Goal: Task Accomplishment & Management: Use online tool/utility

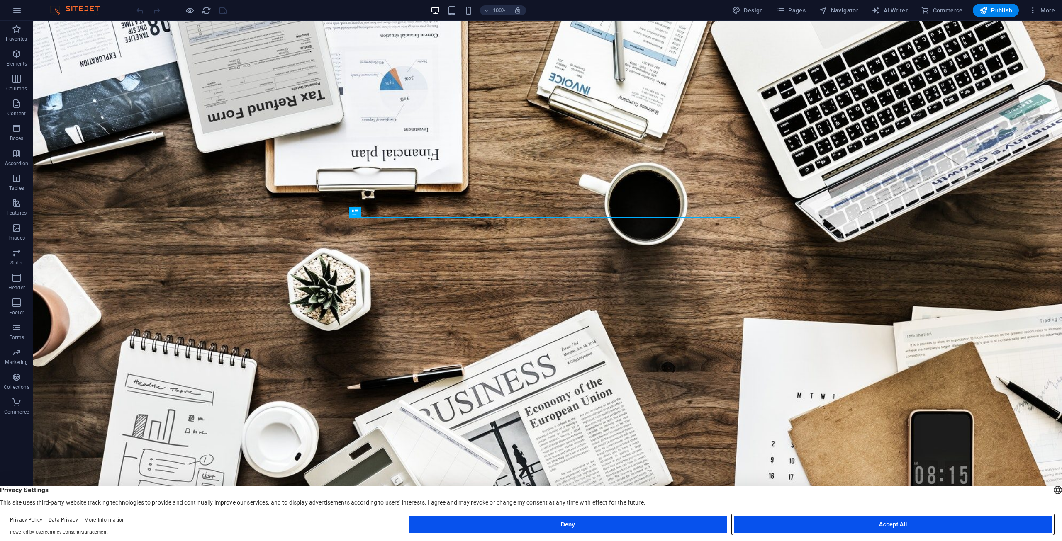
click at [883, 529] on button "Accept All" at bounding box center [893, 524] width 318 height 17
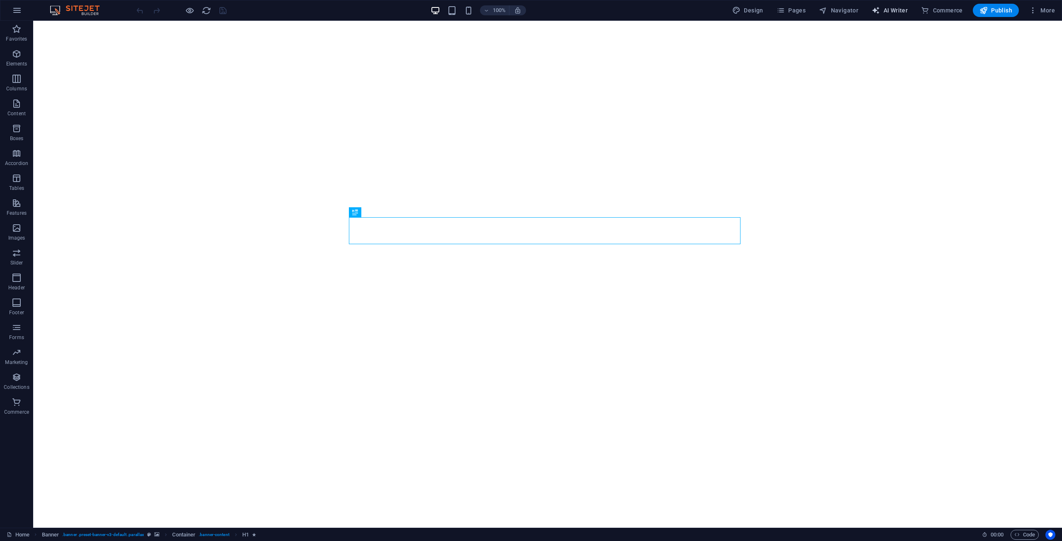
click at [891, 8] on span "AI Writer" at bounding box center [889, 10] width 36 height 8
select select "English"
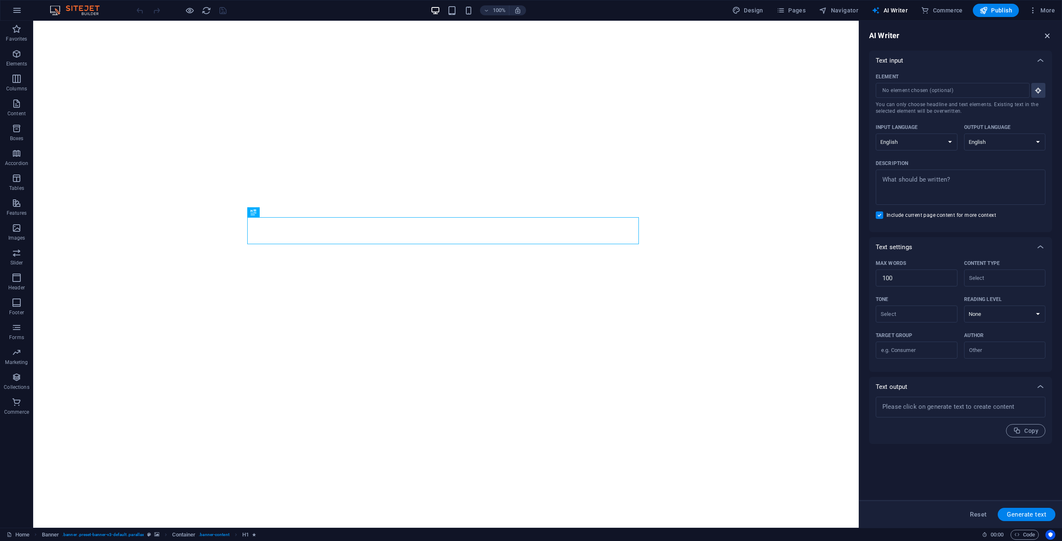
click at [1044, 36] on icon "button" at bounding box center [1047, 35] width 9 height 9
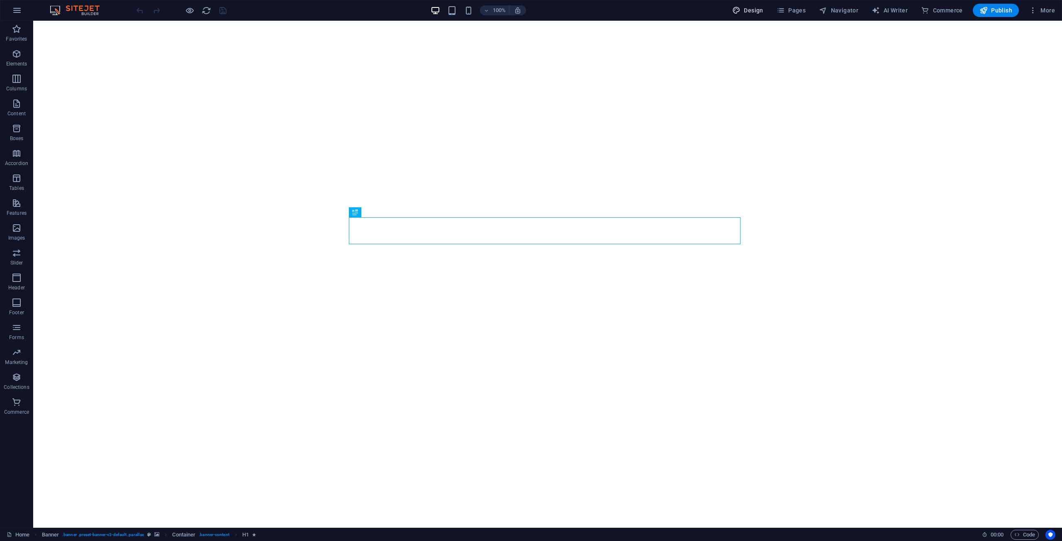
click at [755, 7] on span "Design" at bounding box center [747, 10] width 31 height 8
select select "rem"
select select "300"
select select "px"
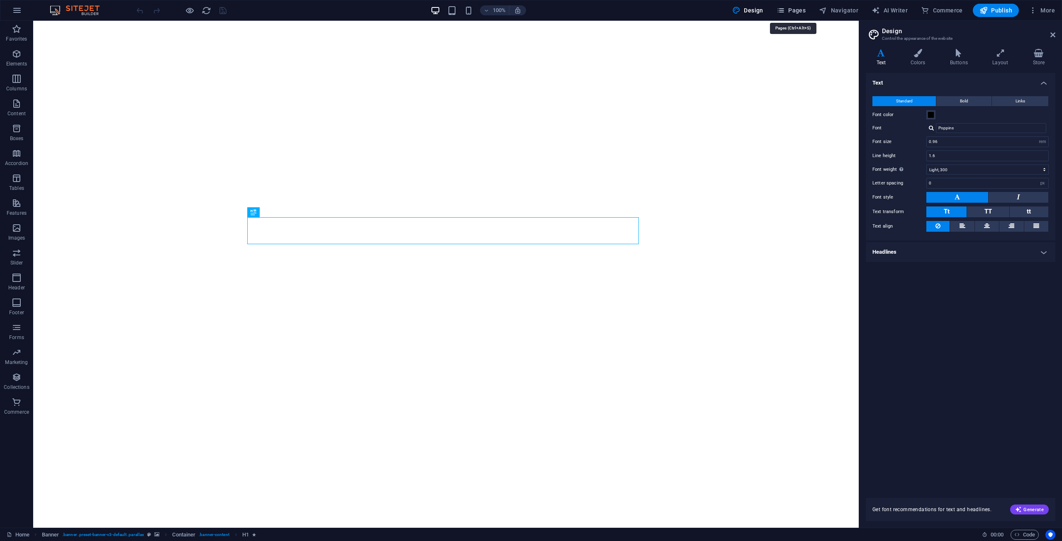
click at [803, 13] on span "Pages" at bounding box center [790, 10] width 29 height 8
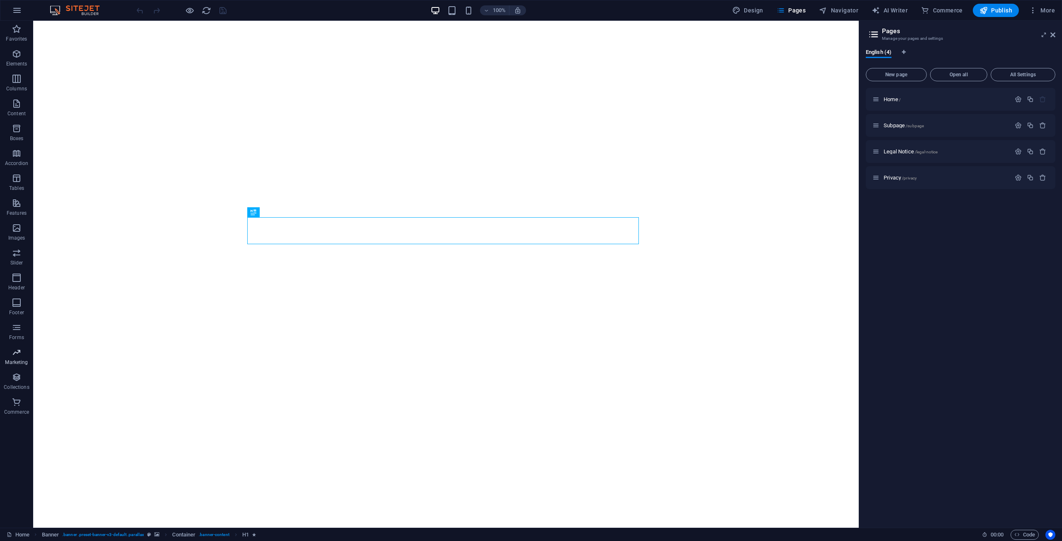
click at [27, 356] on span "Marketing" at bounding box center [16, 358] width 33 height 20
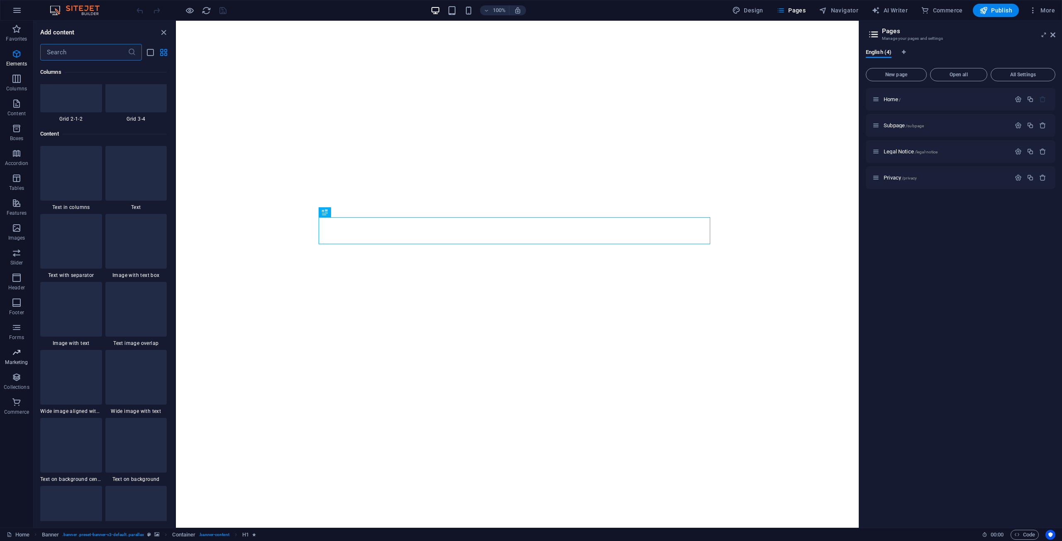
scroll to position [6757, 0]
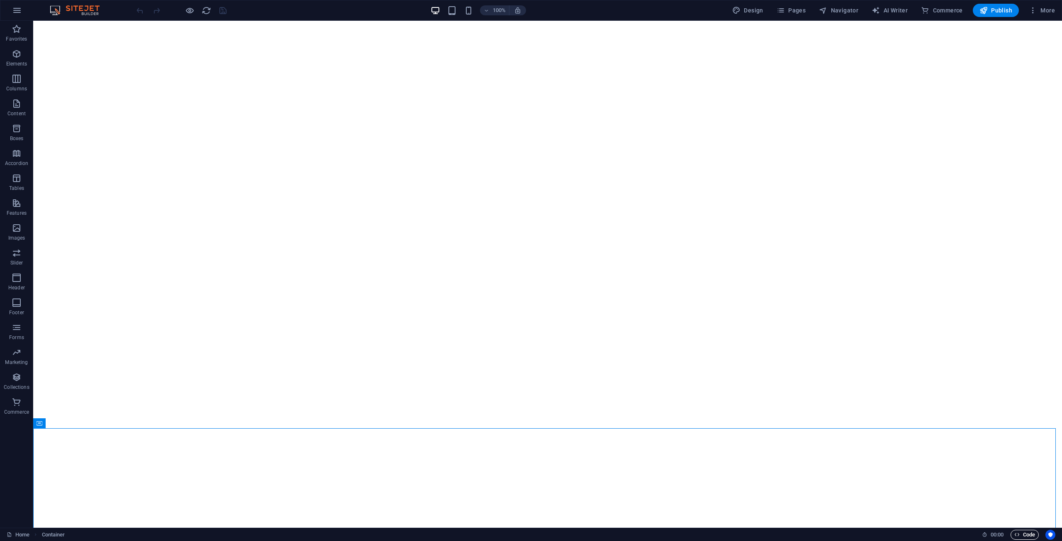
click at [1026, 533] on span "Code" at bounding box center [1024, 535] width 21 height 10
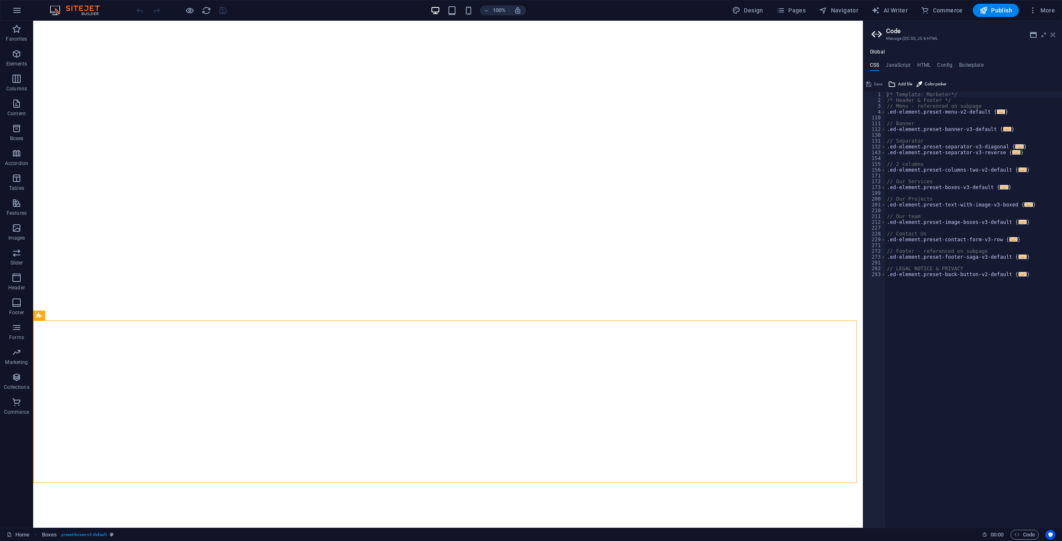
click at [1052, 32] on icon at bounding box center [1052, 35] width 5 height 7
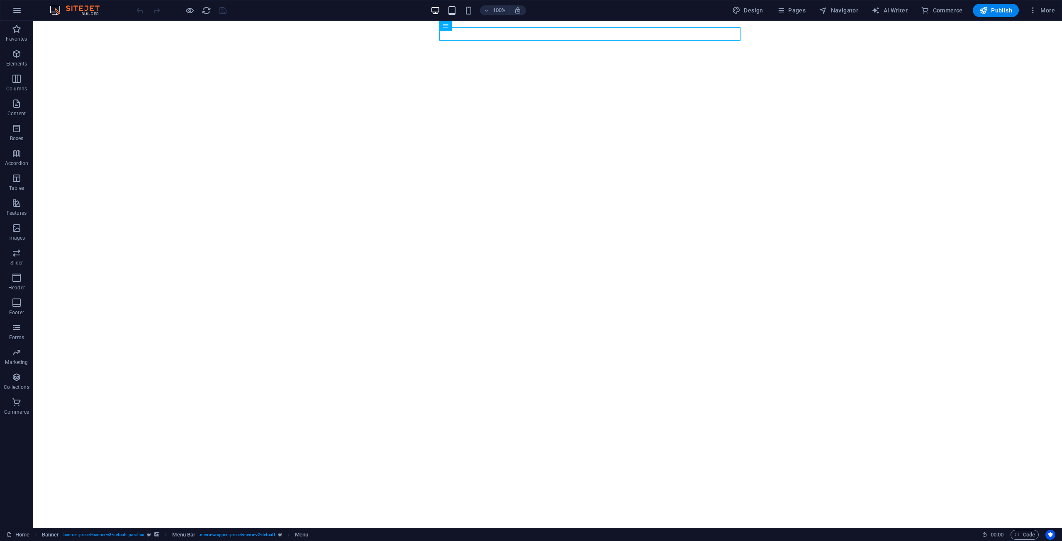
click at [459, 15] on div "100%" at bounding box center [478, 10] width 96 height 13
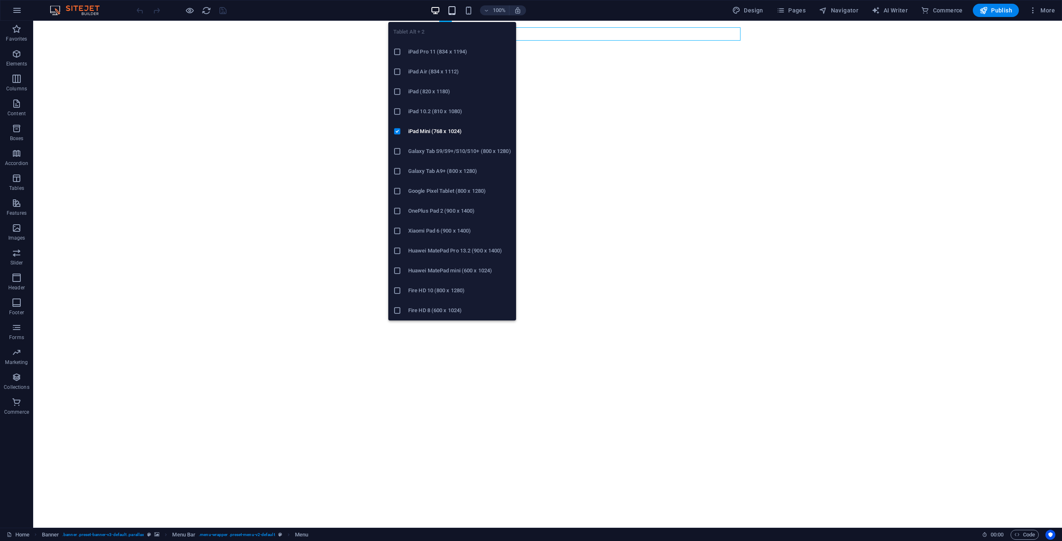
click at [456, 10] on icon "button" at bounding box center [452, 11] width 10 height 10
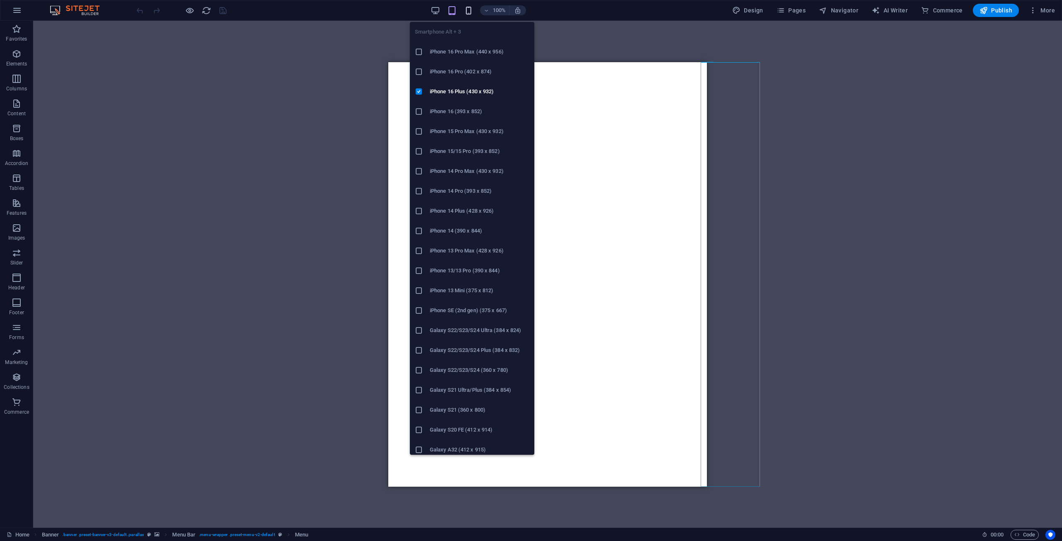
click at [470, 7] on icon "button" at bounding box center [469, 11] width 10 height 10
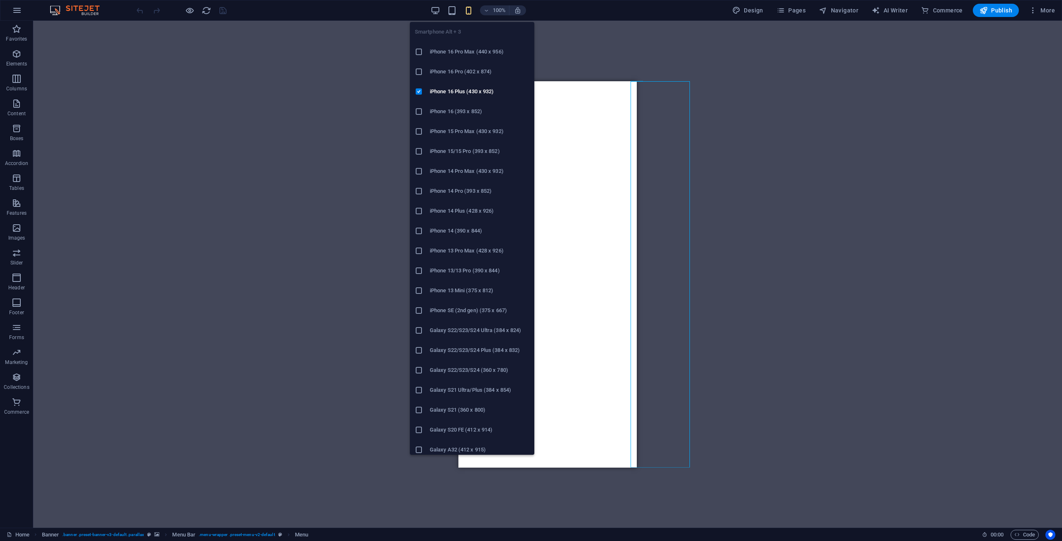
click at [429, 268] on div at bounding box center [422, 271] width 15 height 8
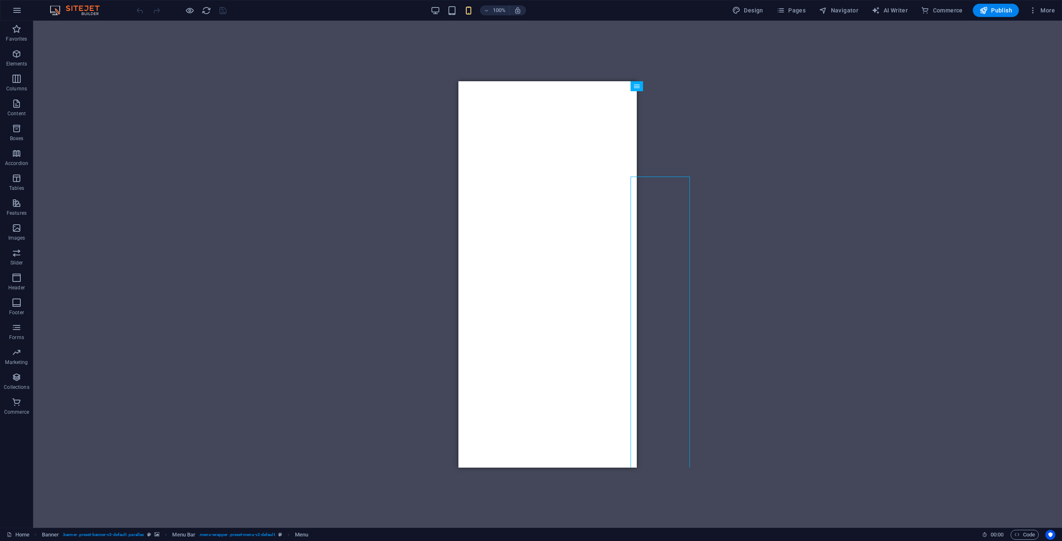
click at [427, 11] on div "100% Design Pages Navigator AI Writer Commerce Publish More" at bounding box center [596, 10] width 923 height 13
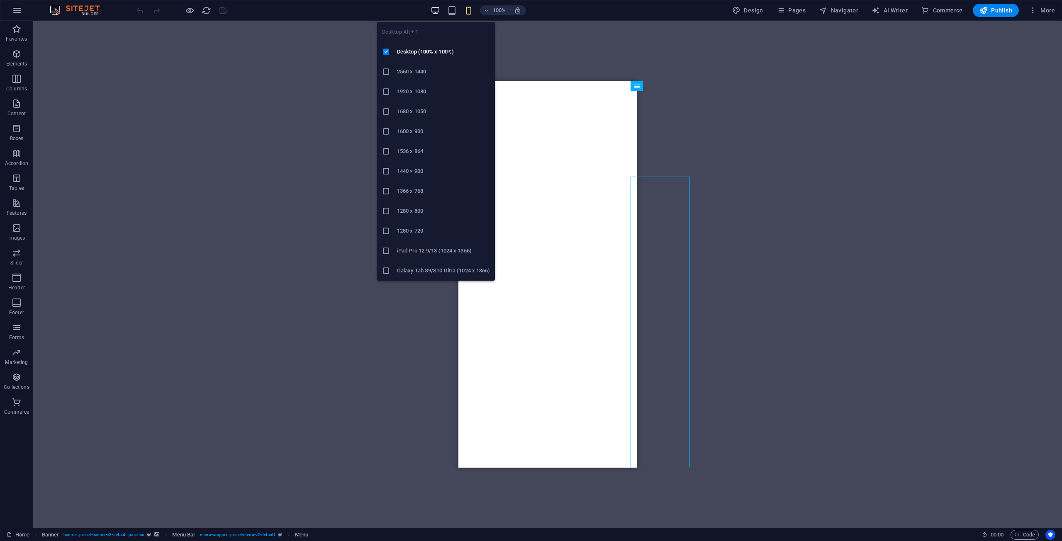
click at [433, 13] on icon "button" at bounding box center [436, 11] width 10 height 10
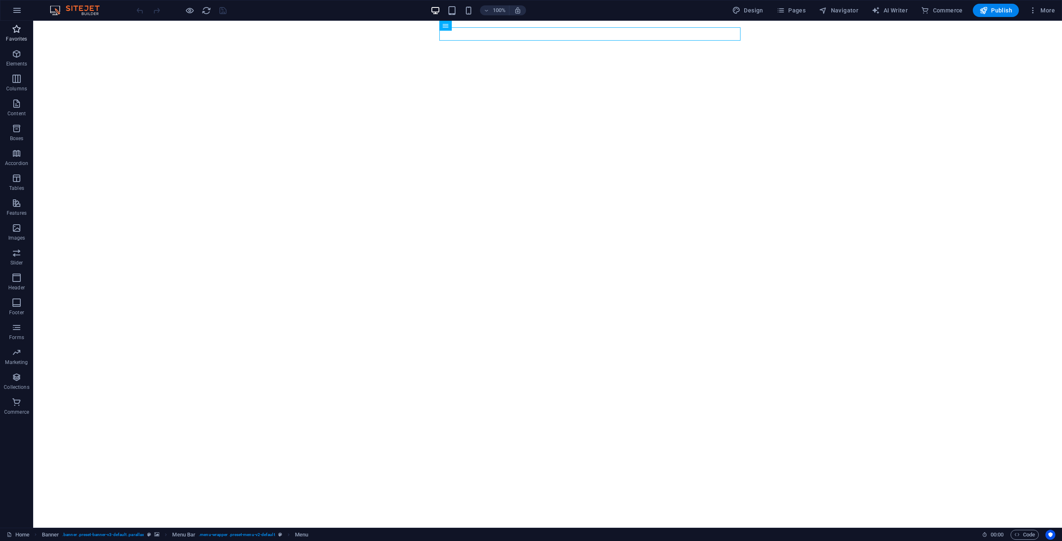
click at [7, 29] on span "Favorites" at bounding box center [16, 34] width 33 height 20
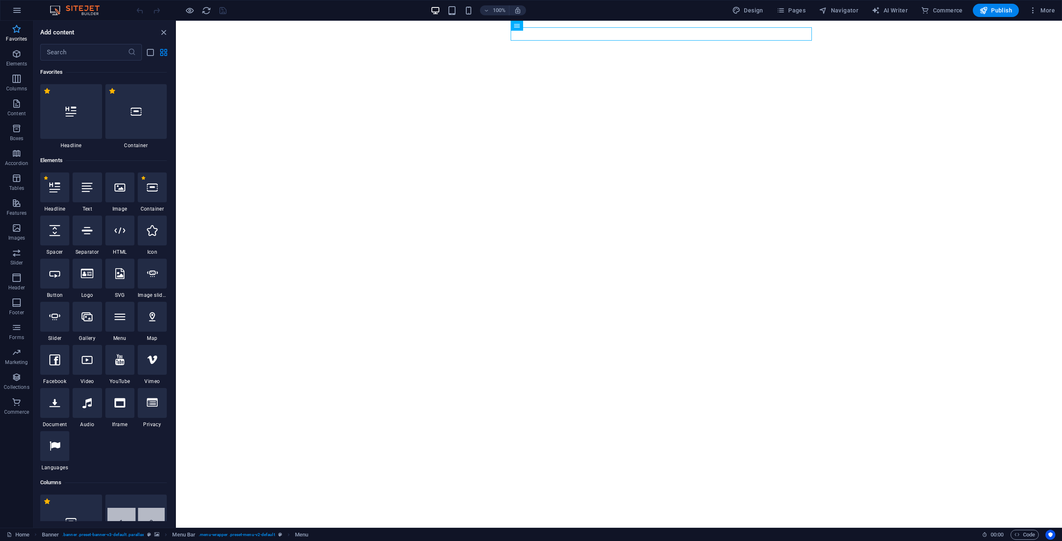
click at [20, 37] on p "Favorites" at bounding box center [16, 39] width 21 height 7
click at [162, 33] on icon "close panel" at bounding box center [164, 33] width 10 height 10
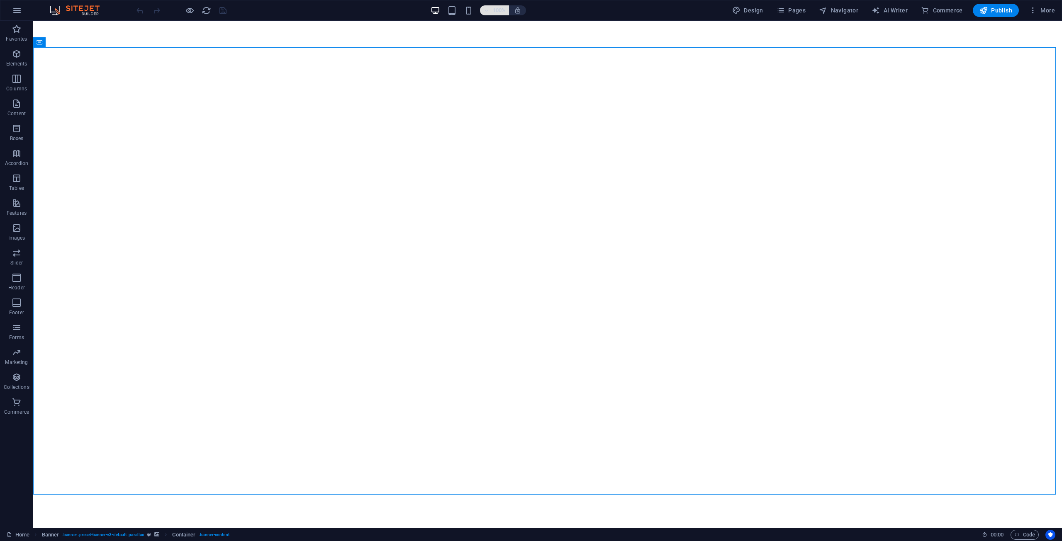
click at [495, 7] on h6 "100%" at bounding box center [498, 10] width 13 height 10
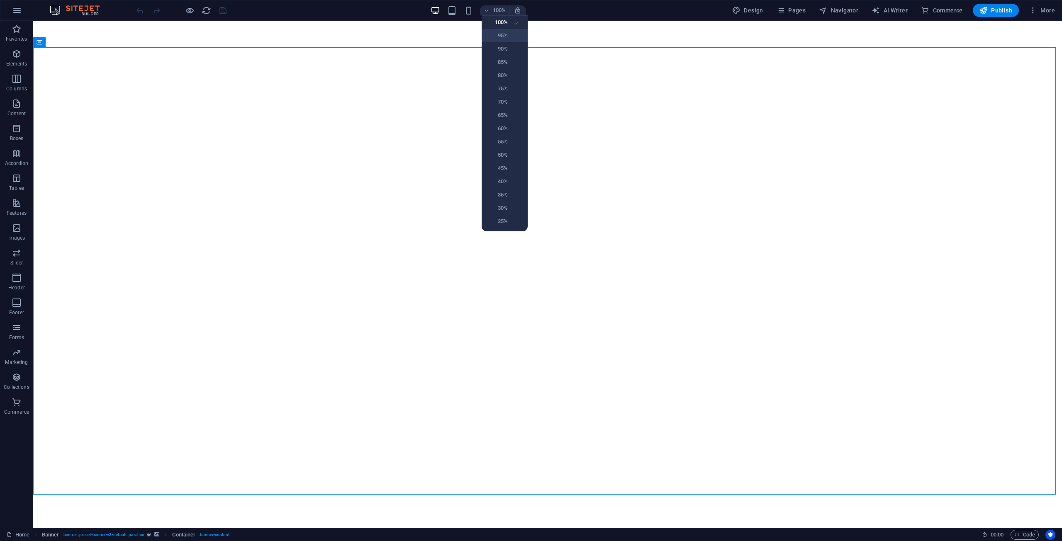
click at [509, 33] on li "95%" at bounding box center [505, 35] width 46 height 13
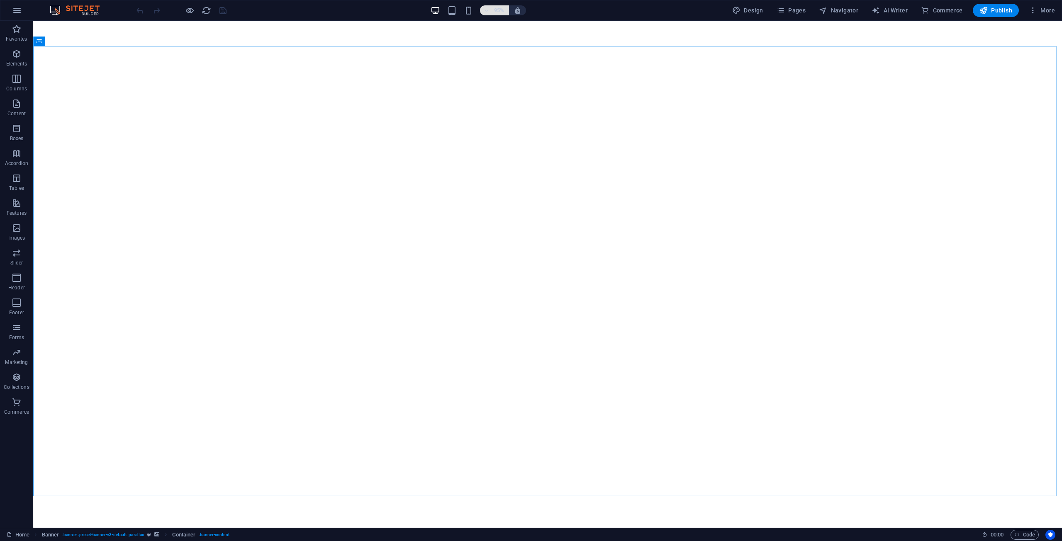
click at [489, 9] on icon "button" at bounding box center [486, 10] width 6 height 5
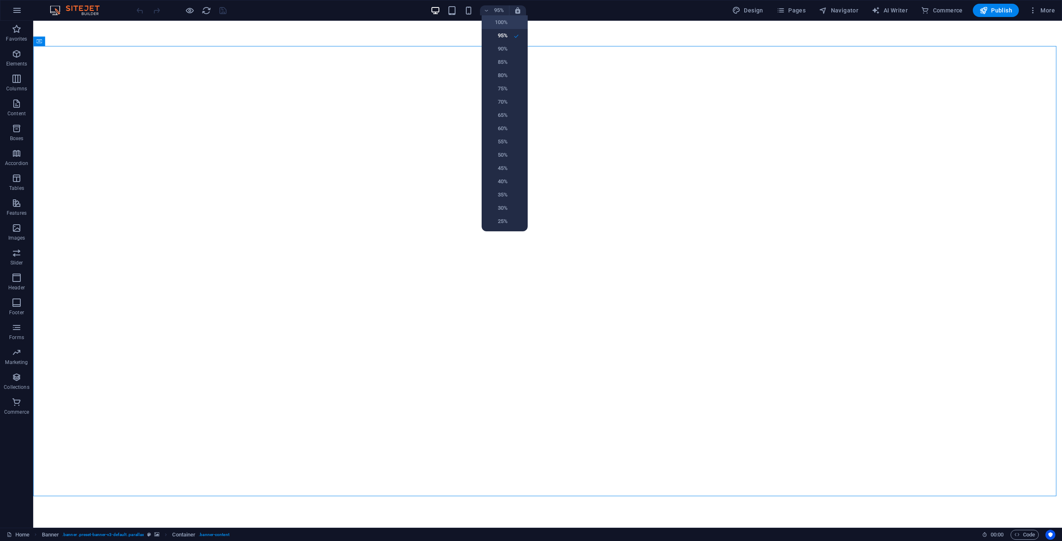
click at [503, 21] on h6 "100%" at bounding box center [497, 22] width 21 height 10
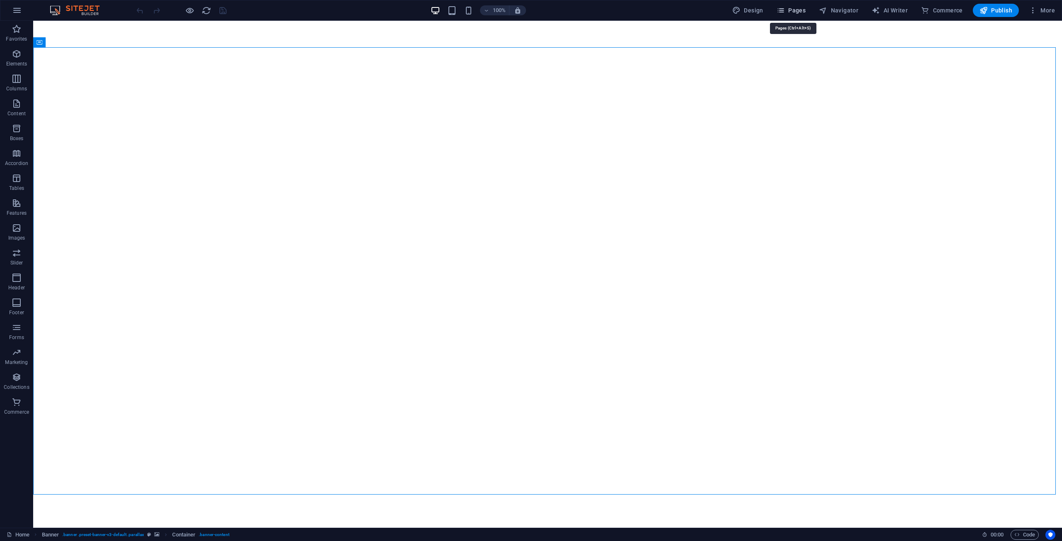
click at [785, 7] on icon "button" at bounding box center [780, 10] width 8 height 8
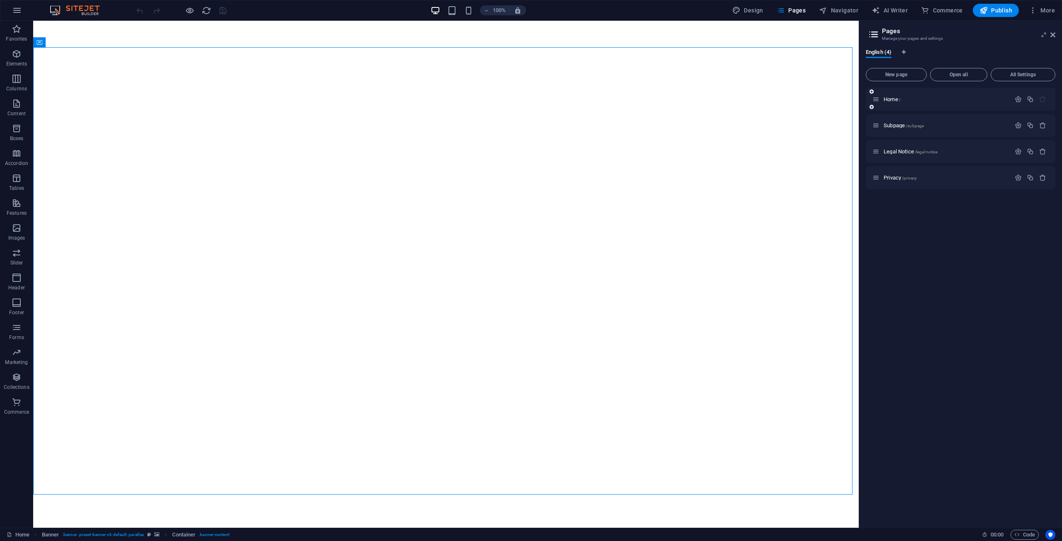
click at [991, 104] on div "Home /" at bounding box center [941, 100] width 138 height 10
click at [763, 12] on span "Design" at bounding box center [747, 10] width 31 height 8
select select "rem"
select select "300"
select select "px"
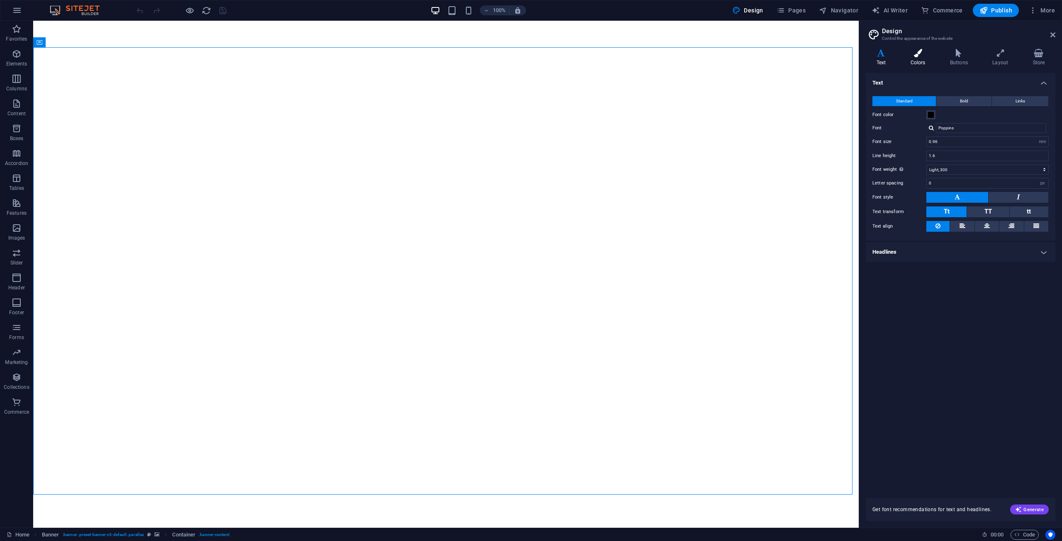
click at [925, 59] on h4 "Colors" at bounding box center [919, 57] width 39 height 17
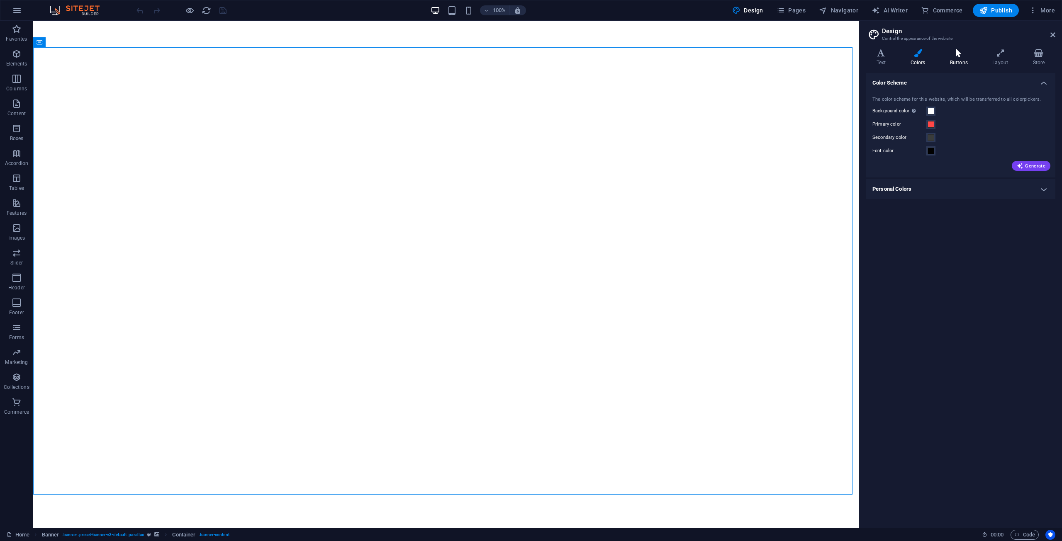
drag, startPoint x: 960, startPoint y: 58, endPoint x: 954, endPoint y: 56, distance: 6.8
click at [954, 56] on h4 "Buttons" at bounding box center [960, 57] width 42 height 17
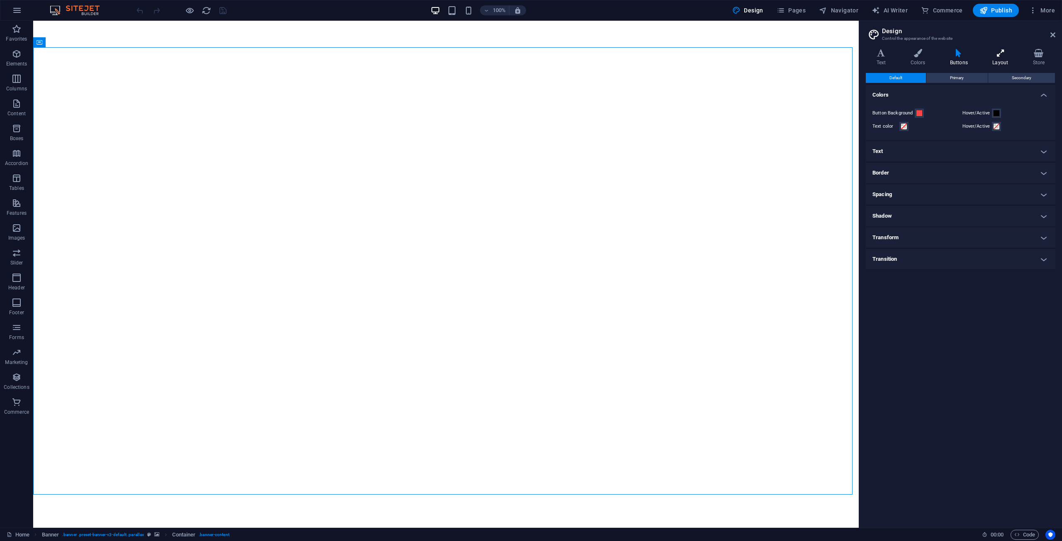
click at [999, 53] on icon at bounding box center [1000, 53] width 37 height 8
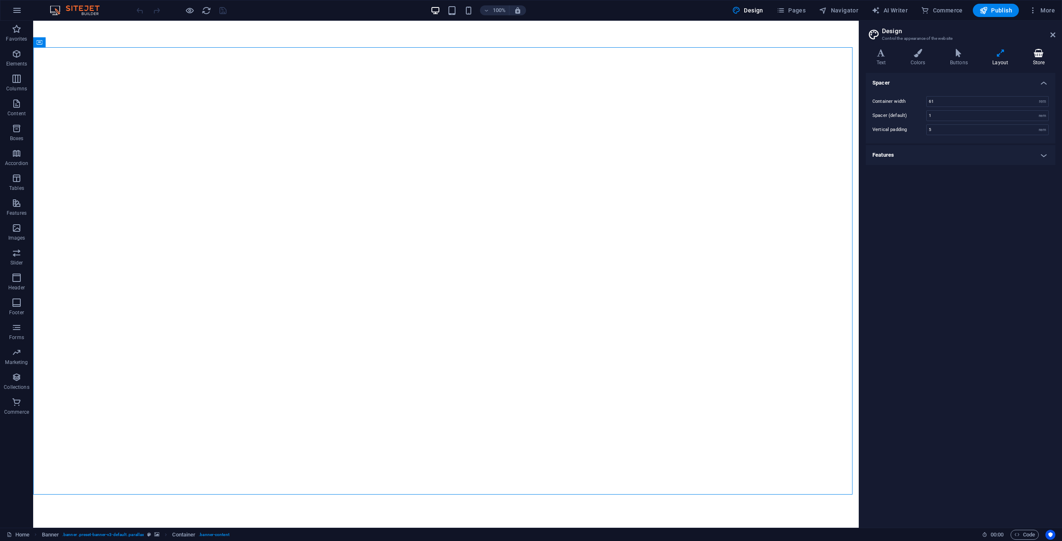
click at [1046, 56] on icon at bounding box center [1038, 53] width 33 height 8
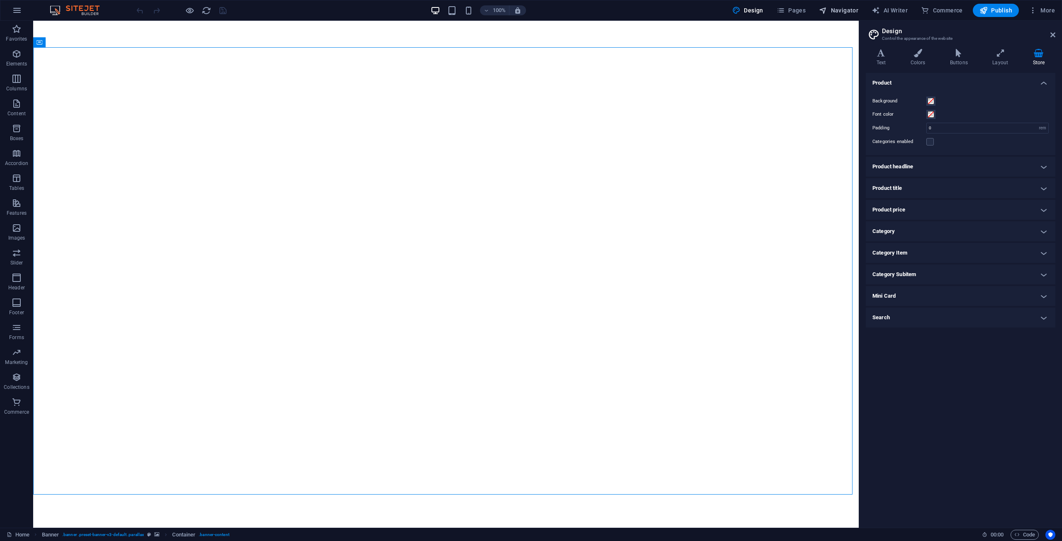
click at [839, 6] on button "Navigator" at bounding box center [838, 10] width 46 height 13
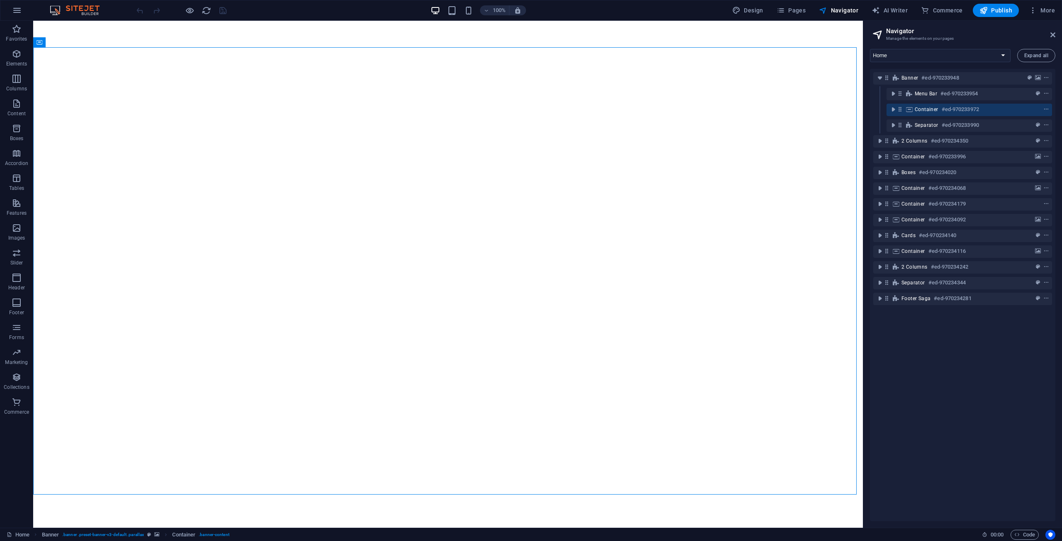
click at [1044, 38] on header "Navigator Manage the elements on your pages" at bounding box center [963, 32] width 184 height 22
click at [1050, 36] on icon at bounding box center [1052, 35] width 5 height 7
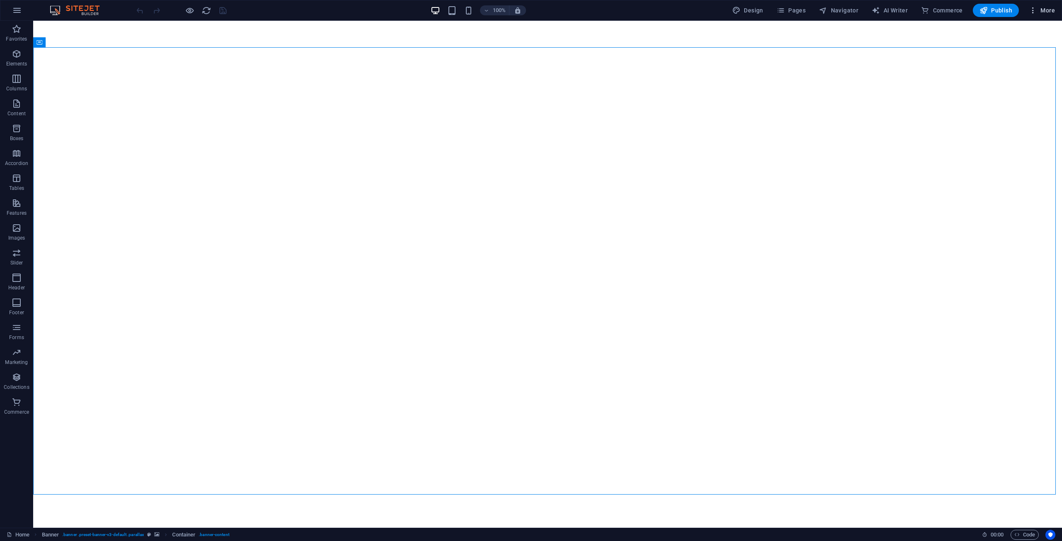
click at [1051, 15] on button "More" at bounding box center [1041, 10] width 33 height 13
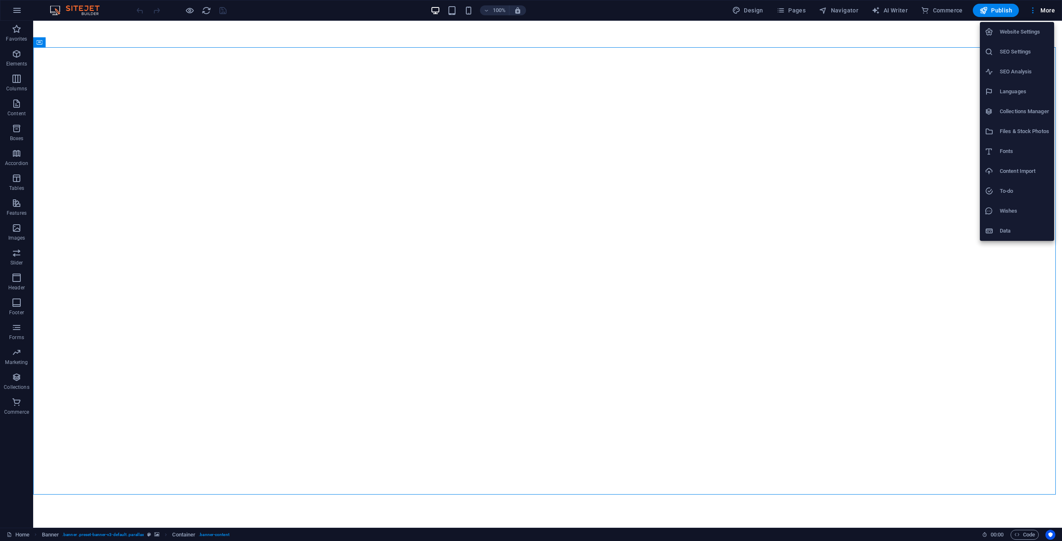
click at [1028, 47] on h6 "SEO Settings" at bounding box center [1024, 52] width 49 height 10
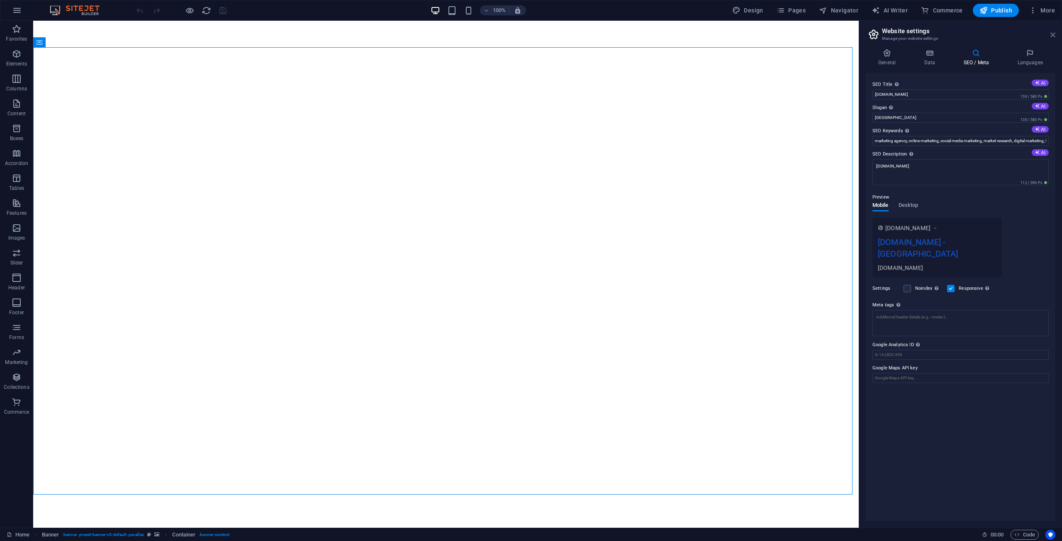
click at [1052, 35] on icon at bounding box center [1052, 35] width 5 height 7
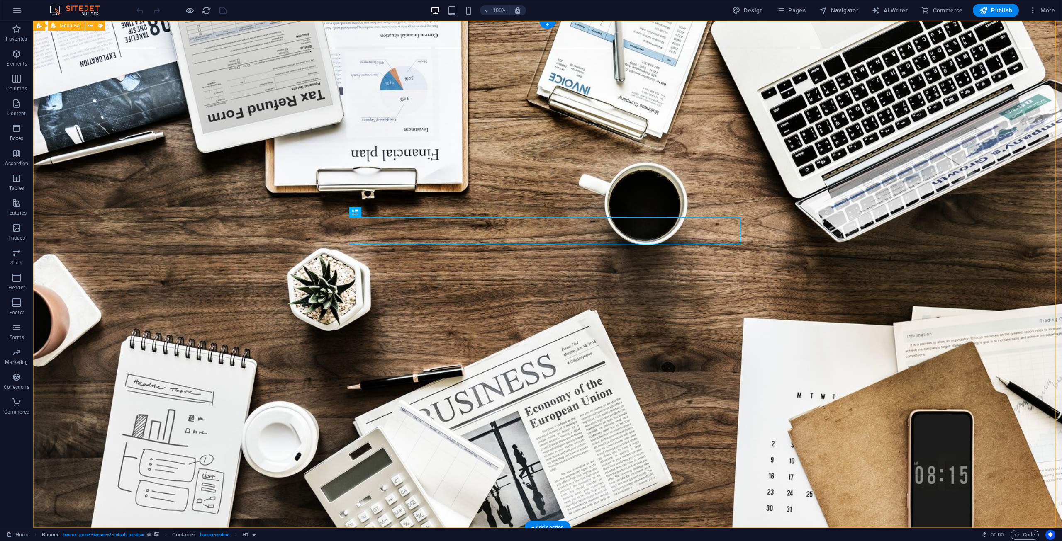
drag, startPoint x: 236, startPoint y: 42, endPoint x: 265, endPoint y: 79, distance: 47.0
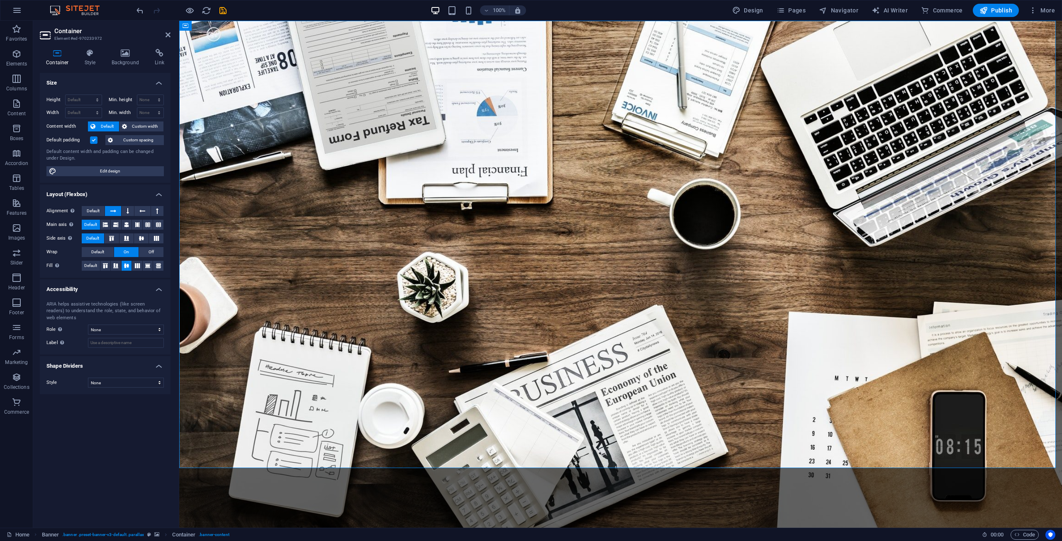
click at [161, 33] on h2 "Container" at bounding box center [112, 30] width 116 height 7
click at [169, 37] on icon at bounding box center [168, 35] width 5 height 7
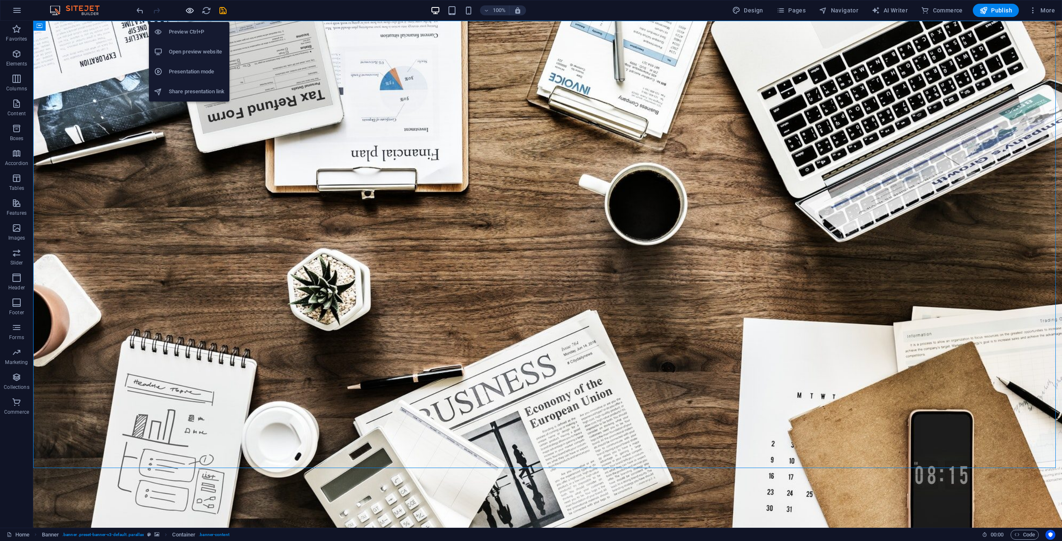
click at [190, 14] on icon "button" at bounding box center [190, 11] width 10 height 10
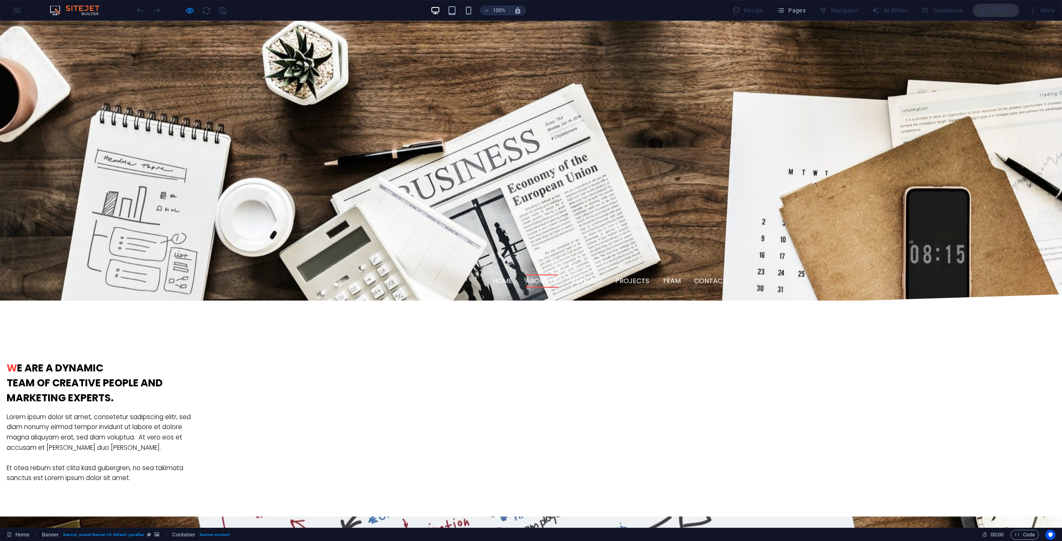
scroll to position [448, 0]
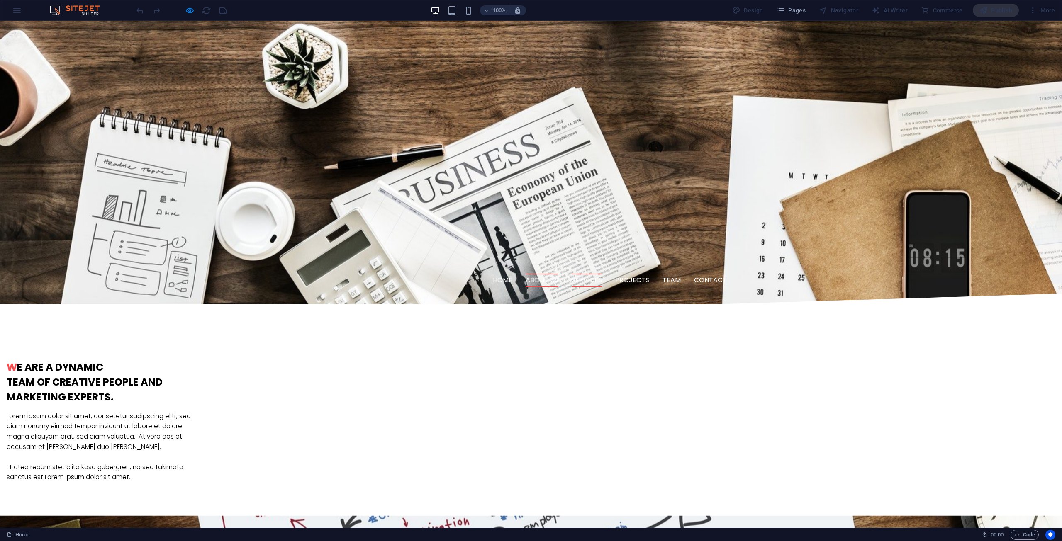
click at [601, 274] on link "Services" at bounding box center [587, 280] width 30 height 13
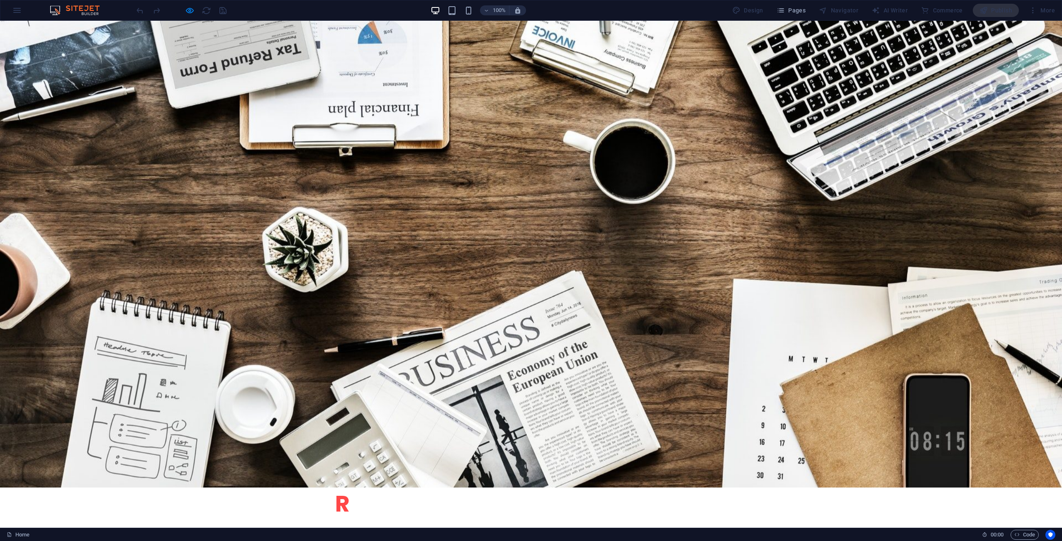
scroll to position [97, 0]
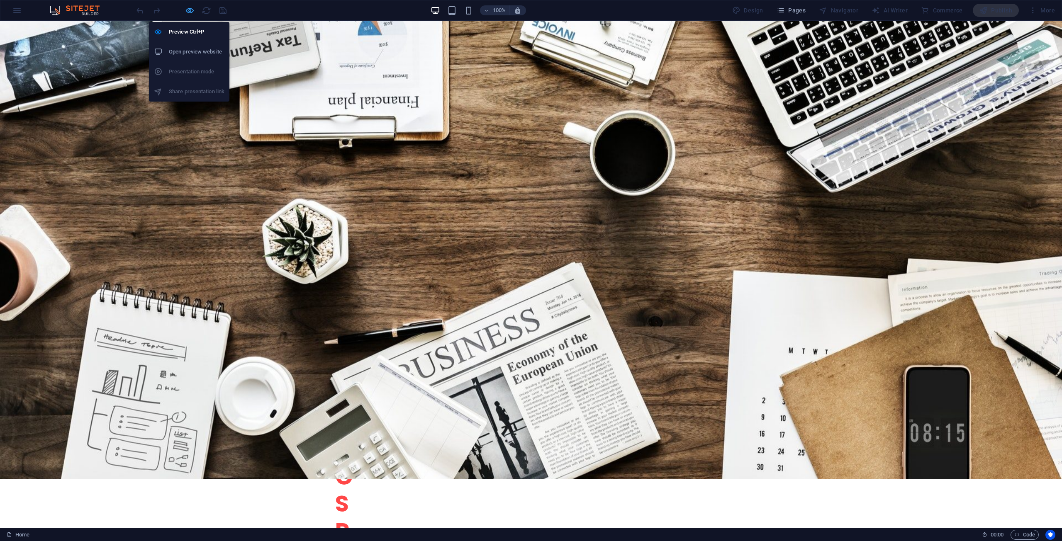
click at [193, 9] on icon "button" at bounding box center [190, 11] width 10 height 10
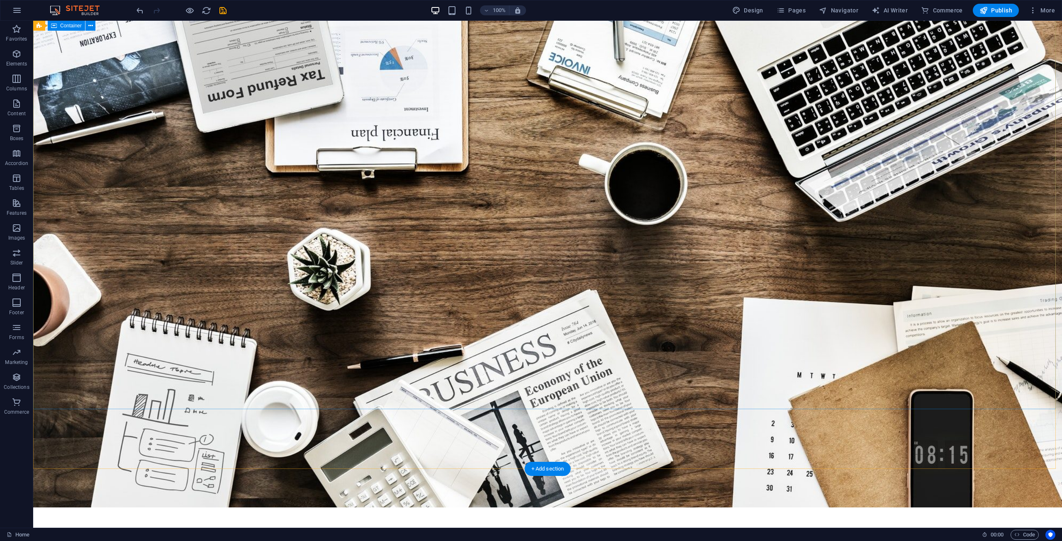
scroll to position [0, 0]
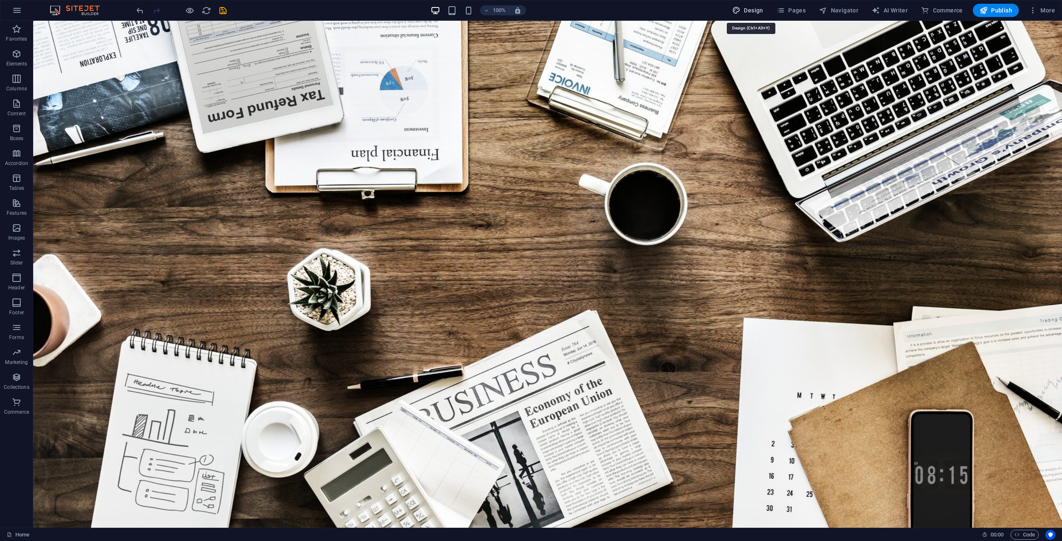
drag, startPoint x: 744, startPoint y: 10, endPoint x: 729, endPoint y: 2, distance: 16.5
click at [744, 10] on span "Design" at bounding box center [747, 10] width 31 height 8
select select "rem"
select select "300"
select select "px"
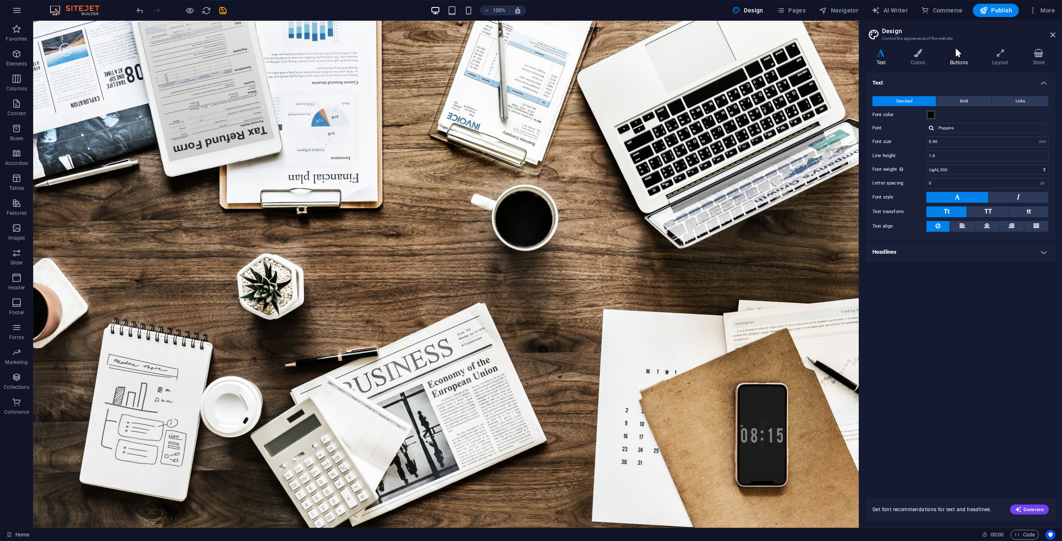
click at [964, 54] on icon at bounding box center [958, 53] width 39 height 8
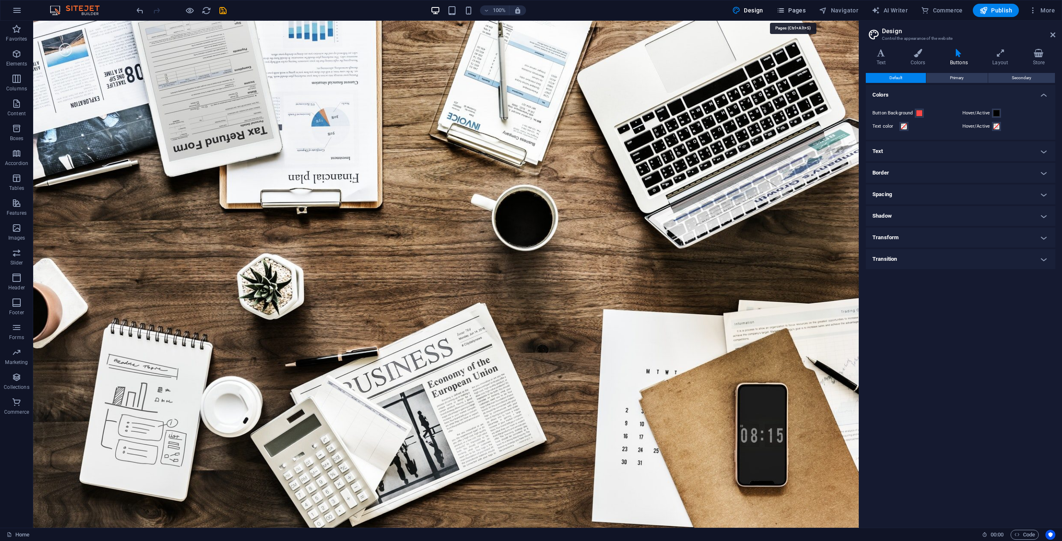
click at [802, 9] on span "Pages" at bounding box center [790, 10] width 29 height 8
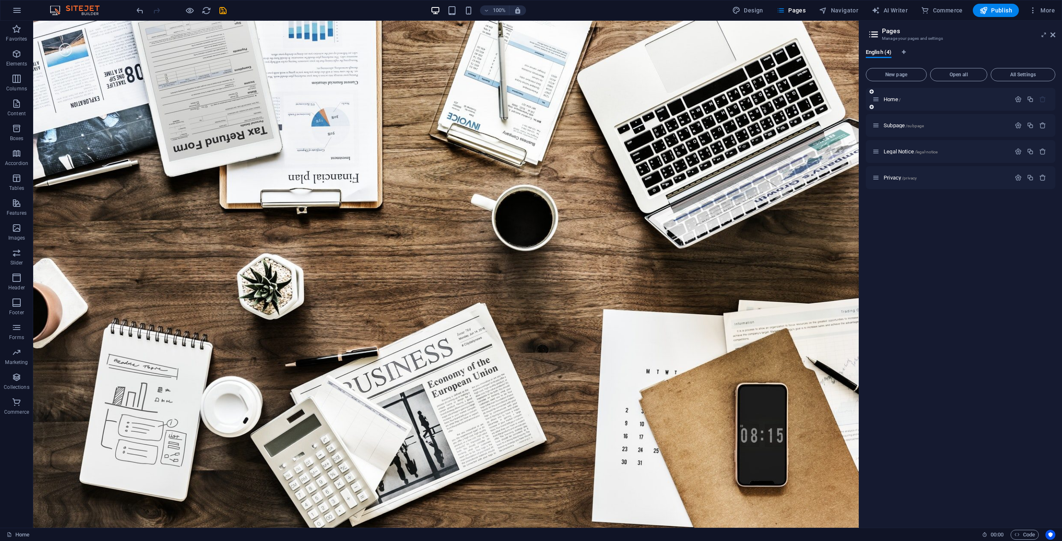
click at [934, 104] on div "Home /" at bounding box center [961, 99] width 190 height 23
click at [929, 102] on p "Home /" at bounding box center [946, 99] width 124 height 5
click at [1014, 99] on button "button" at bounding box center [1018, 99] width 12 height 7
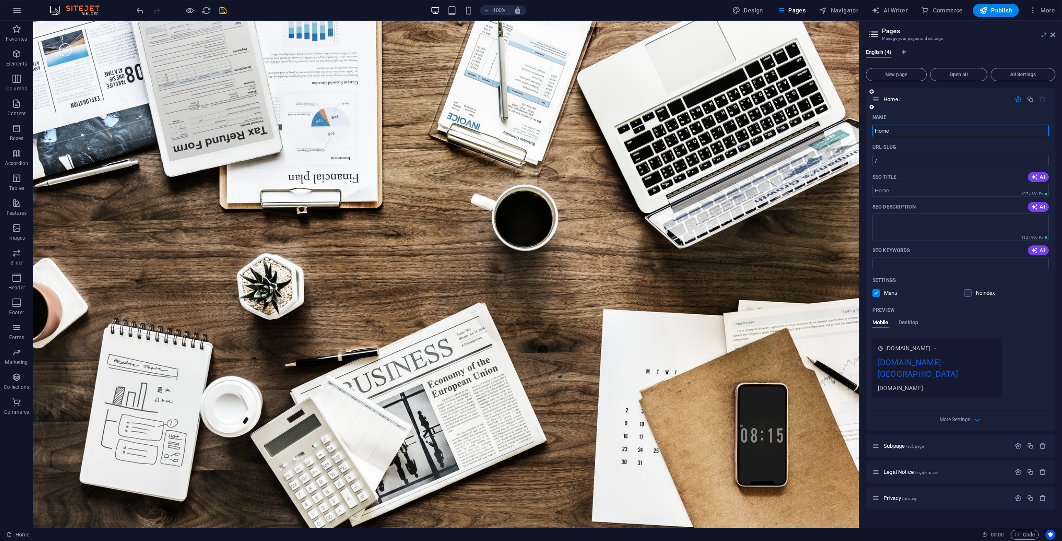
click at [1015, 99] on icon "button" at bounding box center [1018, 99] width 7 height 7
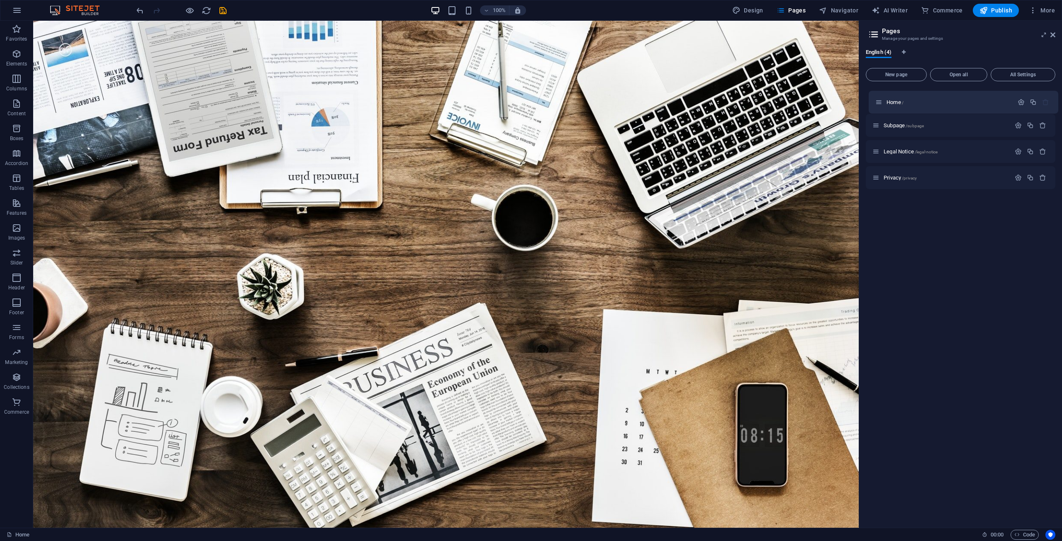
click at [876, 103] on div "Home / Subpage /subpage Legal Notice /legal-notice Privacy /privacy" at bounding box center [961, 125] width 190 height 75
click at [905, 49] on button "Language Tabs" at bounding box center [903, 53] width 5 height 9
select select "41"
click at [1054, 36] on icon at bounding box center [1052, 35] width 5 height 7
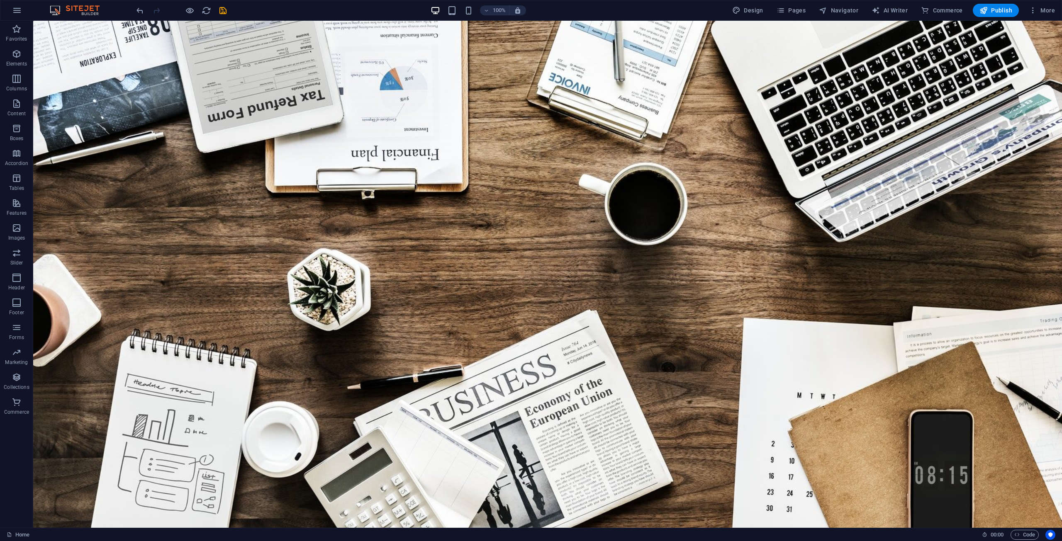
click at [145, 7] on div at bounding box center [181, 10] width 93 height 13
click at [141, 9] on icon "undo" at bounding box center [140, 11] width 10 height 10
click at [141, 9] on div at bounding box center [181, 10] width 93 height 13
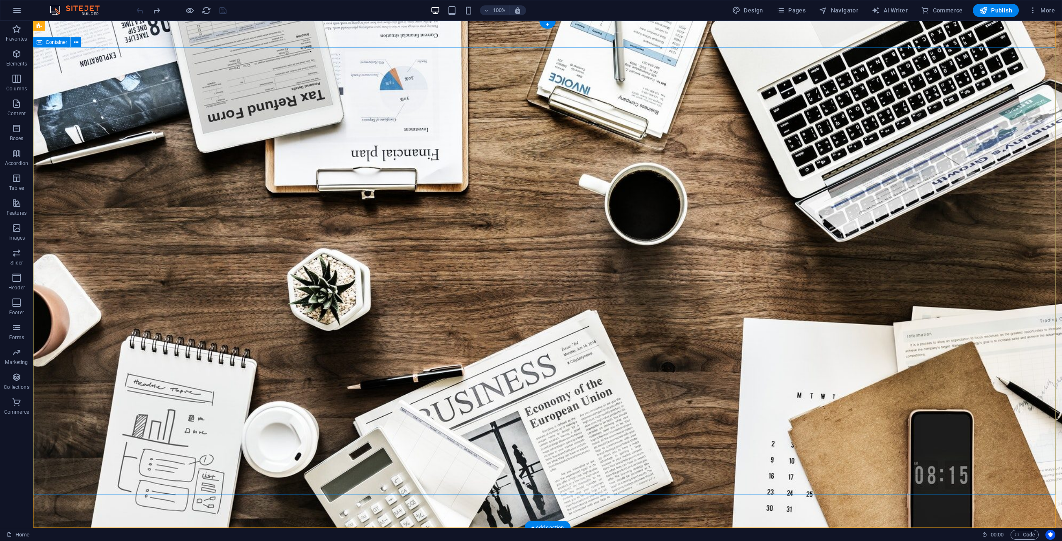
click at [17, 380] on icon "button" at bounding box center [17, 377] width 10 height 10
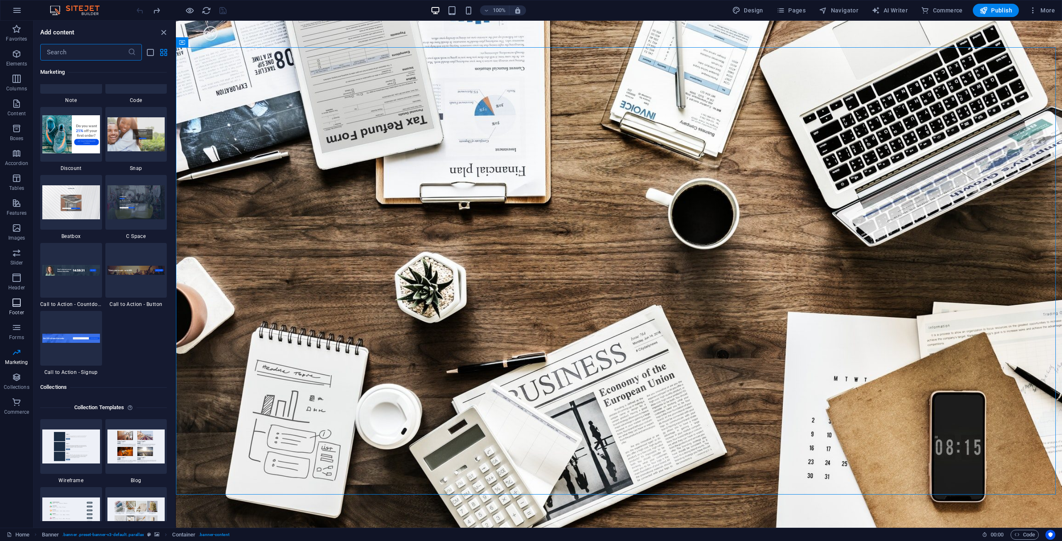
scroll to position [7261, 0]
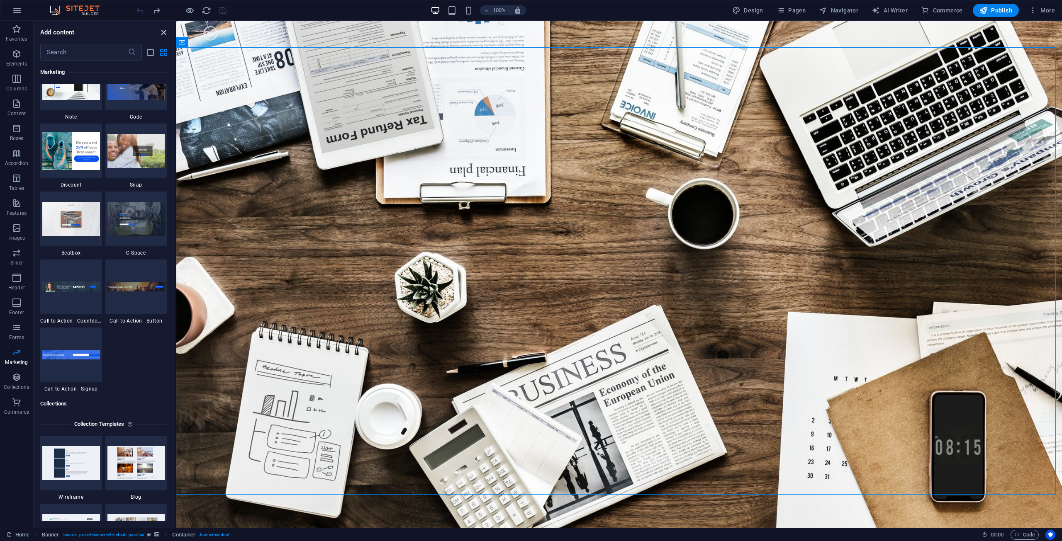
click at [164, 30] on icon "close panel" at bounding box center [164, 33] width 10 height 10
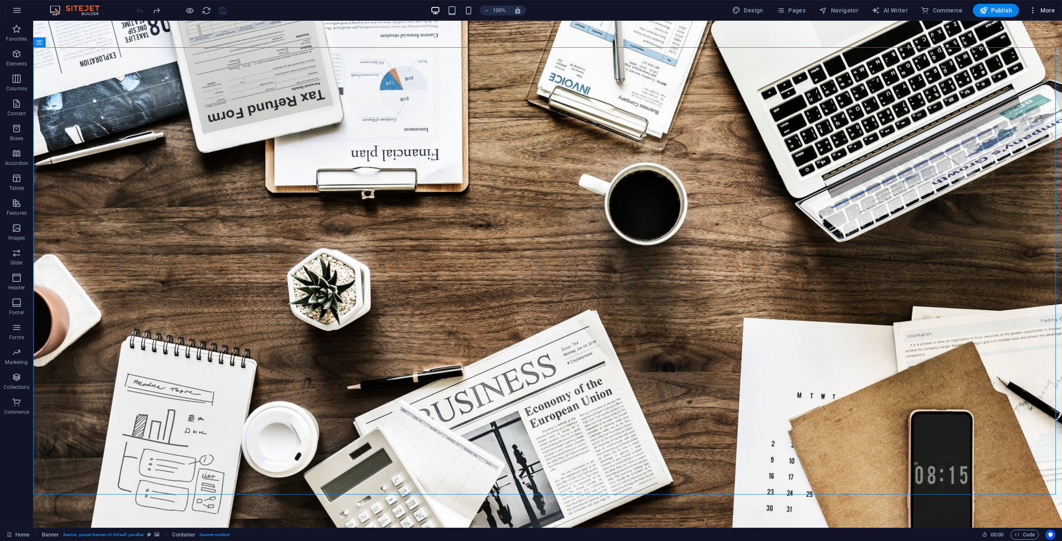
click at [1045, 9] on span "More" at bounding box center [1042, 10] width 26 height 8
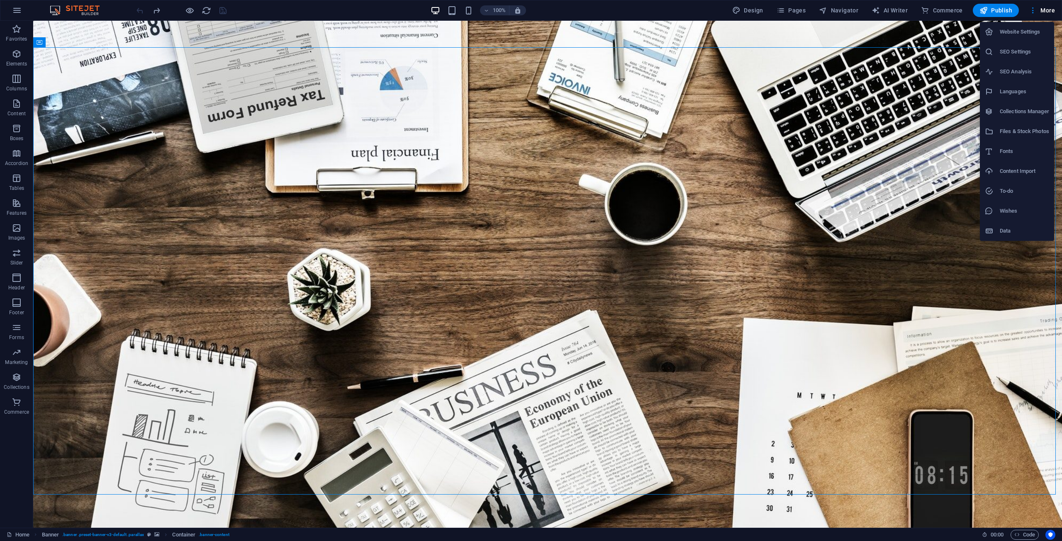
click at [1022, 37] on h6 "Website Settings" at bounding box center [1024, 32] width 49 height 10
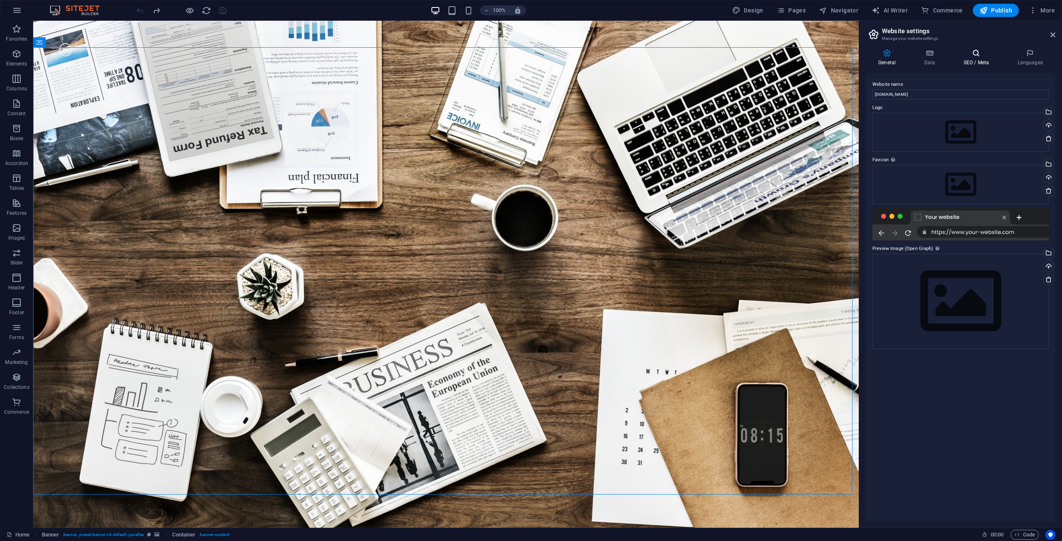
click at [979, 49] on div "General Data SEO / Meta Languages Website name growthscene.com Logo Drag files …" at bounding box center [960, 285] width 203 height 486
click at [979, 49] on icon at bounding box center [976, 53] width 51 height 8
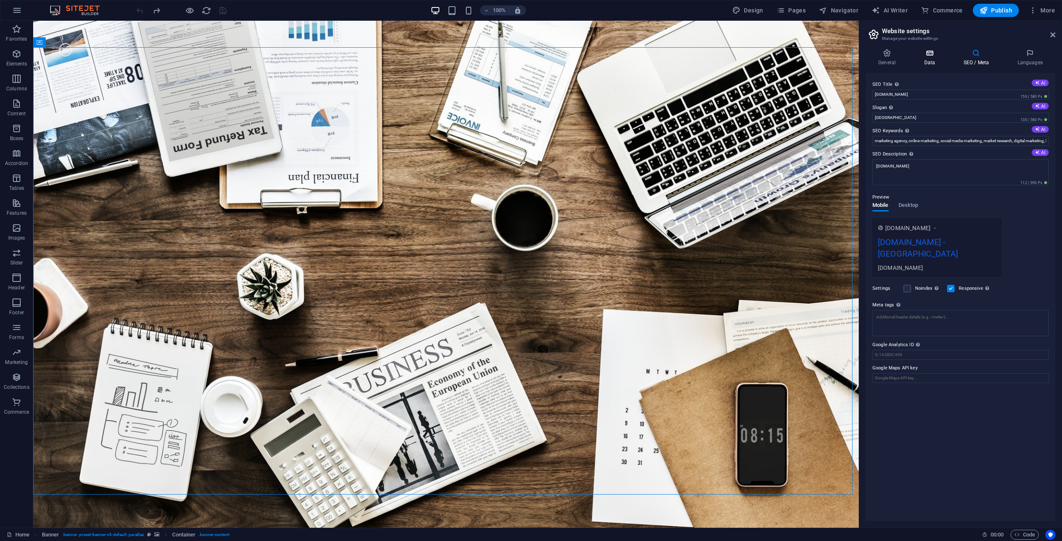
click at [937, 62] on h4 "Data" at bounding box center [930, 57] width 39 height 17
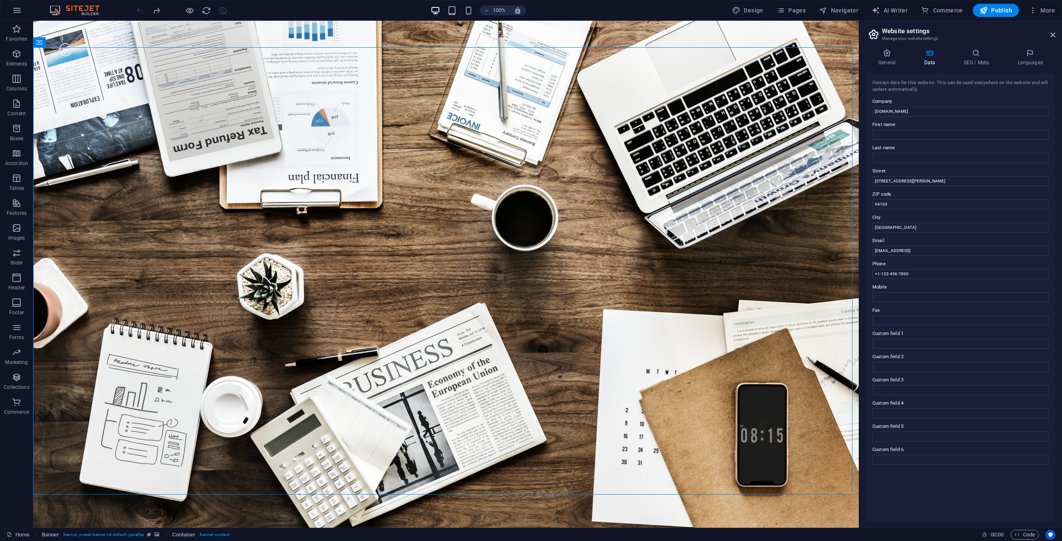
click at [888, 46] on div "General Data SEO / Meta Languages Website name growthscene.com Logo Drag files …" at bounding box center [960, 285] width 203 height 486
click at [894, 51] on icon at bounding box center [887, 53] width 42 height 8
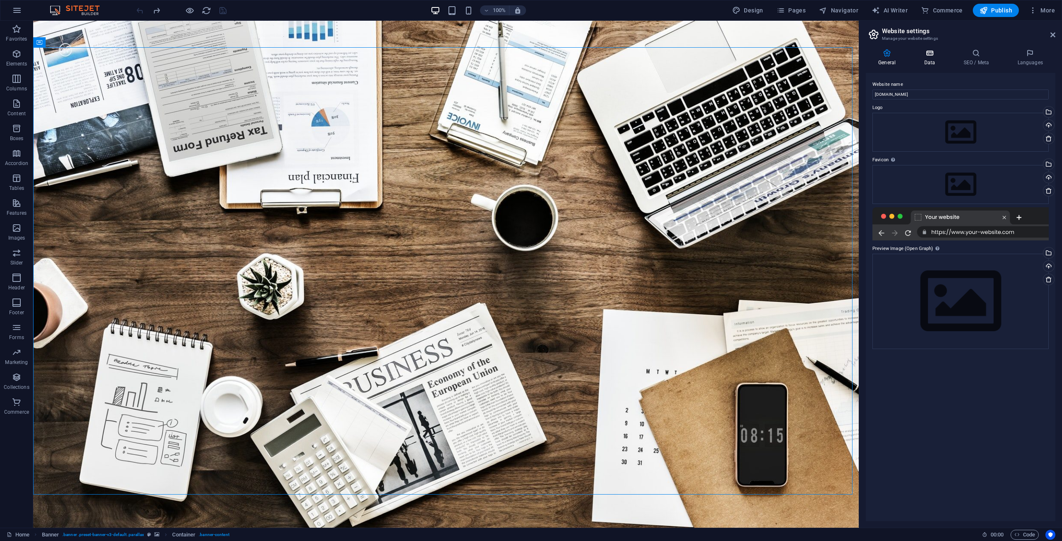
click at [936, 63] on h4 "Data" at bounding box center [930, 57] width 39 height 17
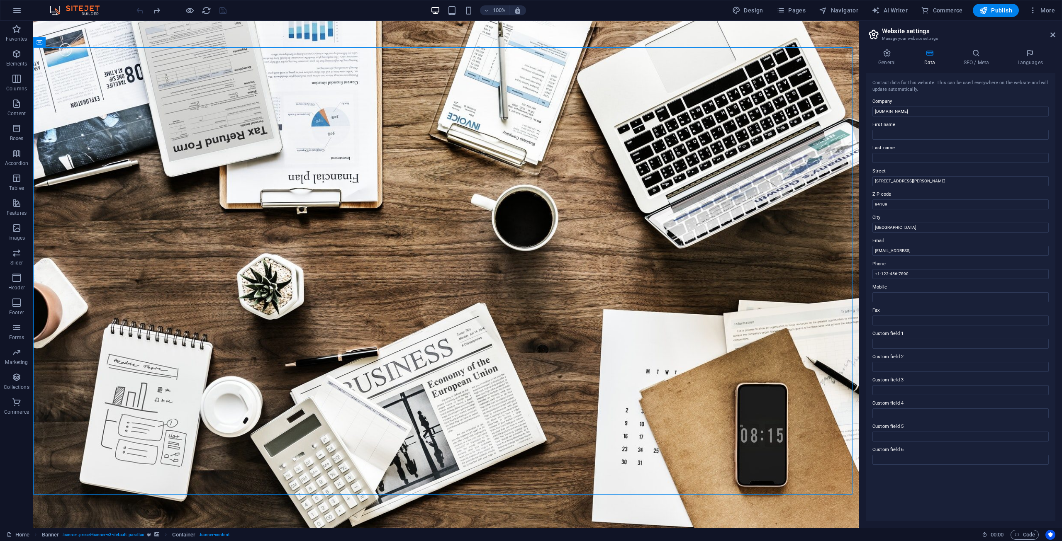
click at [1046, 34] on h2 "Website settings" at bounding box center [968, 30] width 173 height 7
click at [1049, 36] on header "Website settings Manage your website settings" at bounding box center [961, 32] width 188 height 22
click at [1056, 34] on aside "Website settings Manage your website settings General Data SEO / Meta Languages…" at bounding box center [960, 274] width 203 height 507
click at [1050, 32] on header "Website settings Manage your website settings" at bounding box center [961, 32] width 188 height 22
click at [1050, 3] on div "100% Design Pages Navigator AI Writer Commerce Publish More" at bounding box center [530, 10] width 1061 height 20
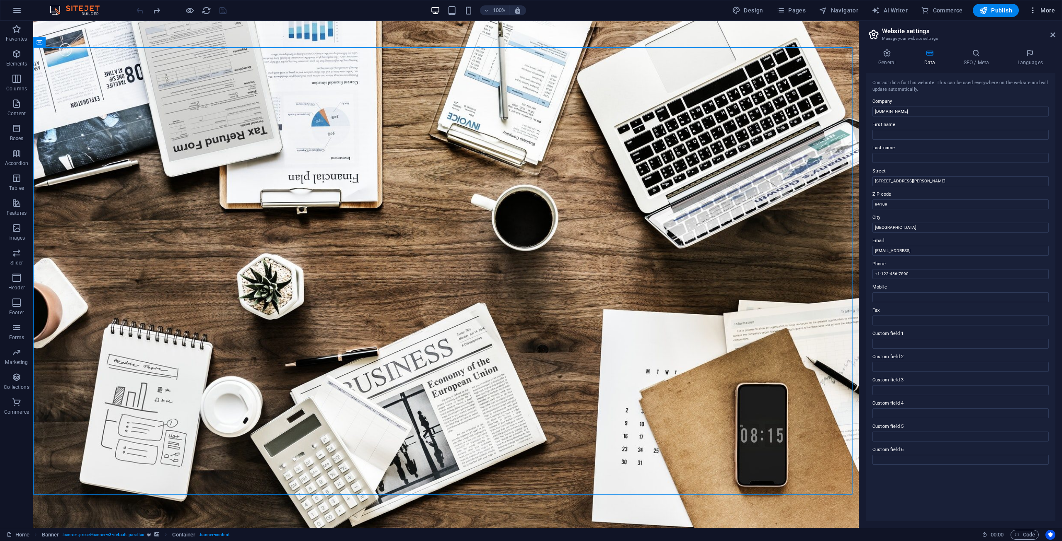
click at [1048, 7] on span "More" at bounding box center [1042, 10] width 26 height 8
drag, startPoint x: 647, startPoint y: 66, endPoint x: 653, endPoint y: 66, distance: 6.2
click at [648, 66] on div at bounding box center [531, 270] width 1062 height 541
click at [1049, 40] on header "Website settings Manage your website settings" at bounding box center [961, 32] width 188 height 22
click at [1050, 38] on link at bounding box center [1052, 35] width 5 height 7
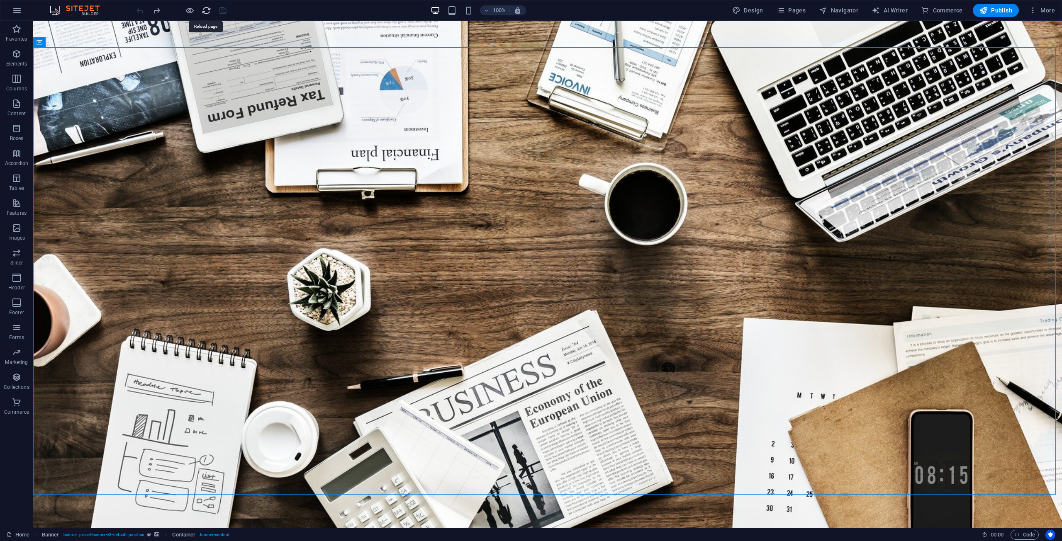
click at [209, 7] on icon "reload" at bounding box center [207, 11] width 10 height 10
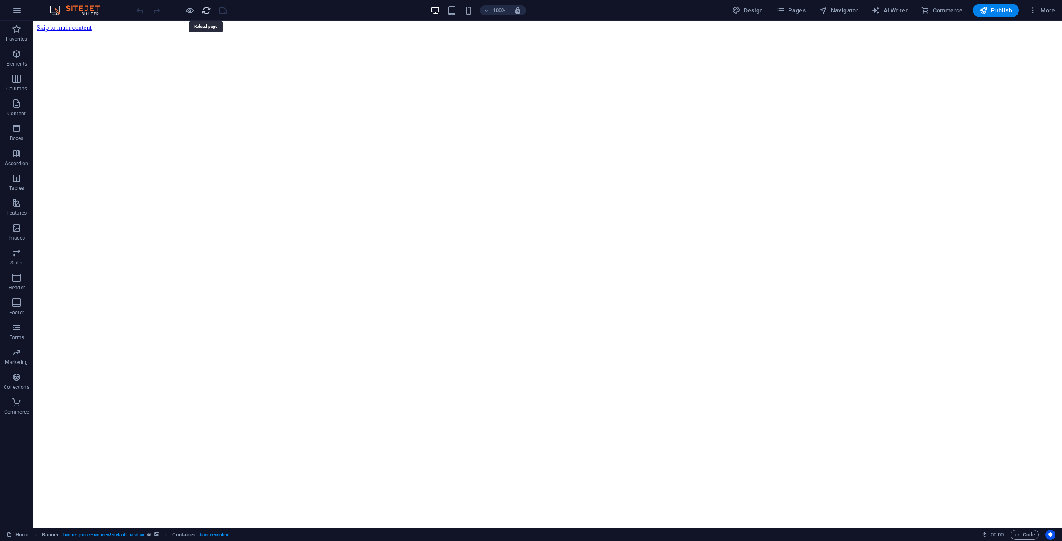
scroll to position [0, 0]
click at [519, 8] on icon "button" at bounding box center [517, 10] width 7 height 7
click at [523, 7] on span "button" at bounding box center [518, 10] width 10 height 7
click at [791, 10] on span "Pages" at bounding box center [790, 10] width 29 height 8
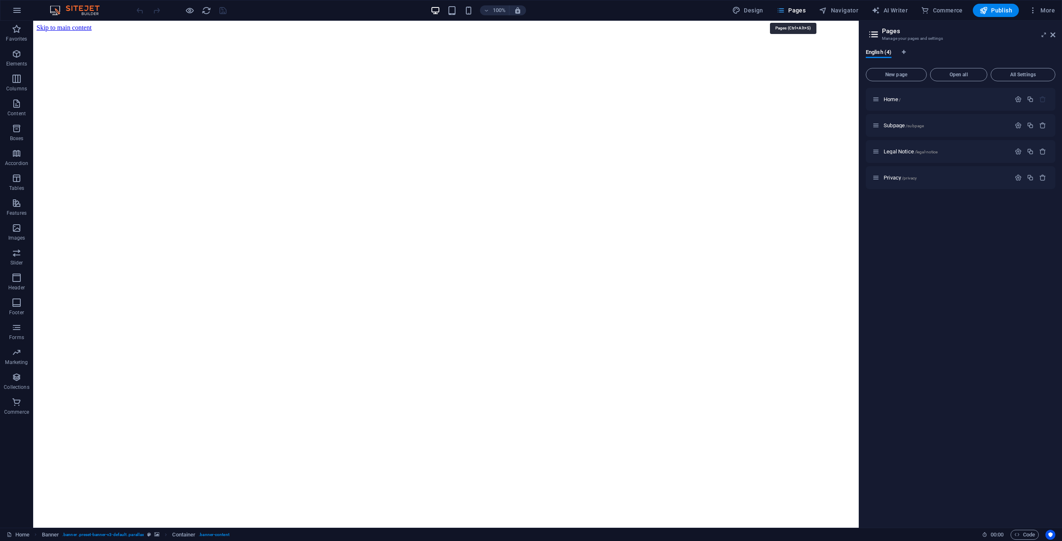
click at [791, 9] on span "Pages" at bounding box center [790, 10] width 29 height 8
drag, startPoint x: 1052, startPoint y: 34, endPoint x: 1019, endPoint y: 14, distance: 39.1
click at [1052, 34] on icon at bounding box center [1052, 35] width 5 height 7
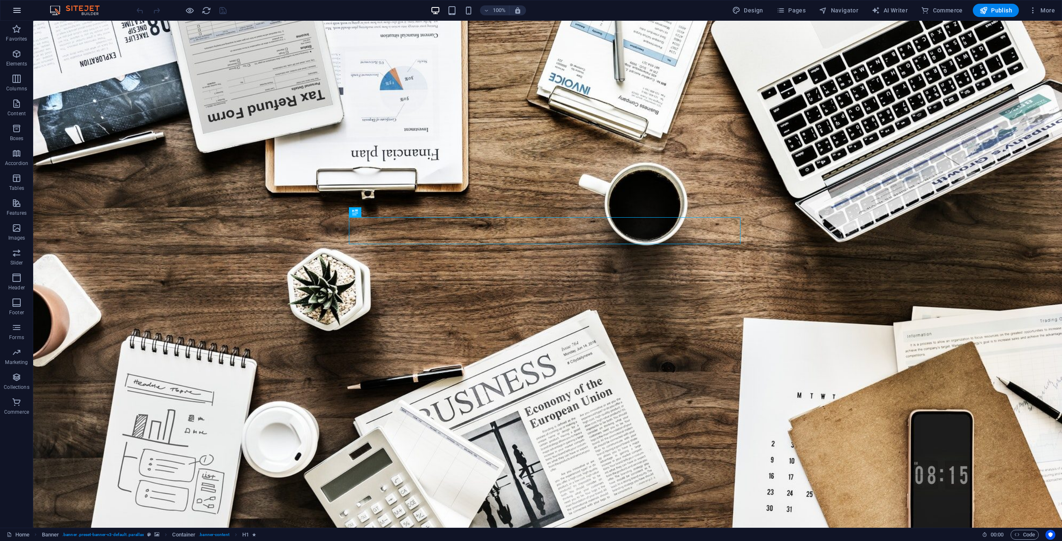
click at [19, 11] on icon "button" at bounding box center [17, 10] width 10 height 10
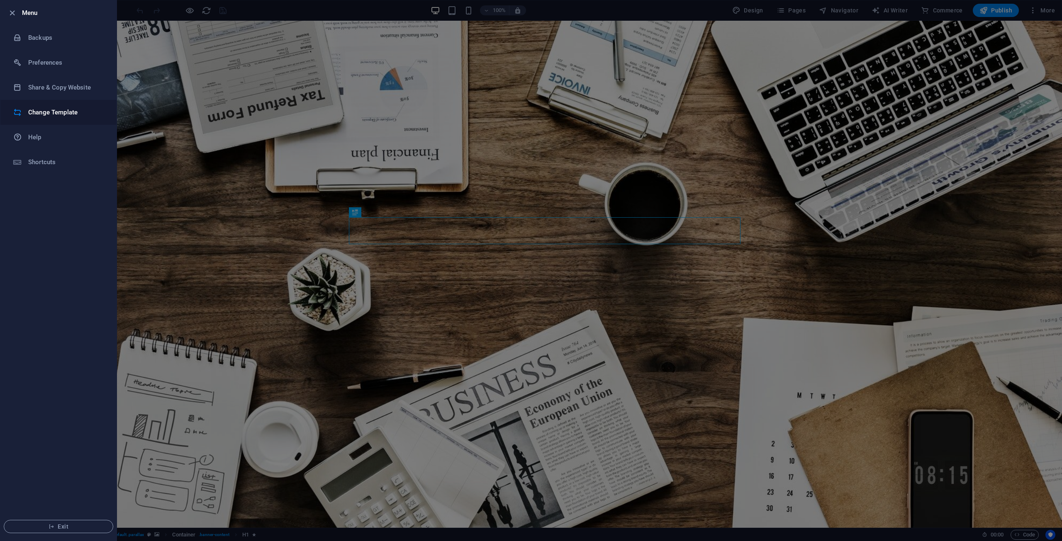
click at [25, 107] on li "Change Template" at bounding box center [58, 112] width 116 height 25
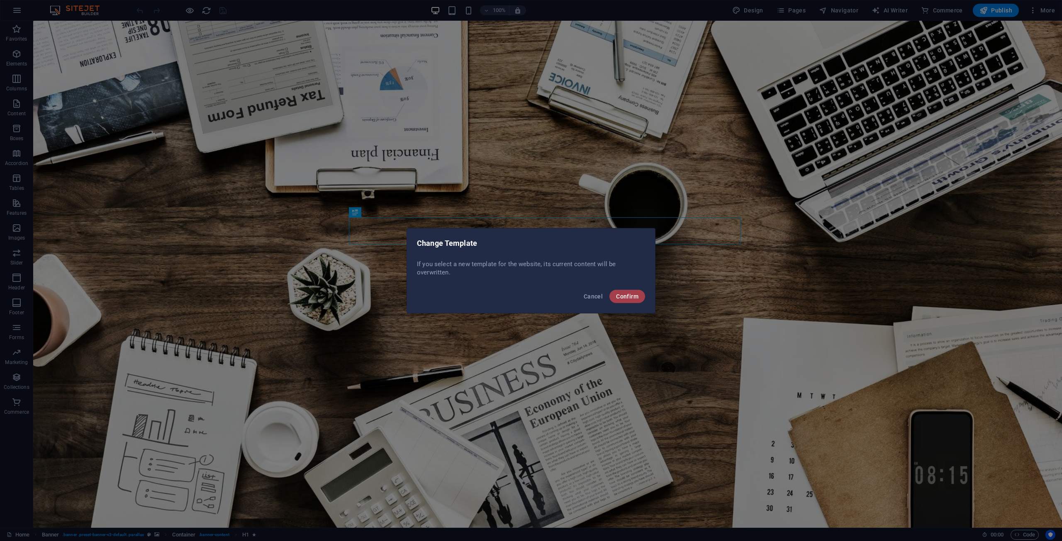
click at [625, 293] on span "Confirm" at bounding box center [627, 296] width 22 height 7
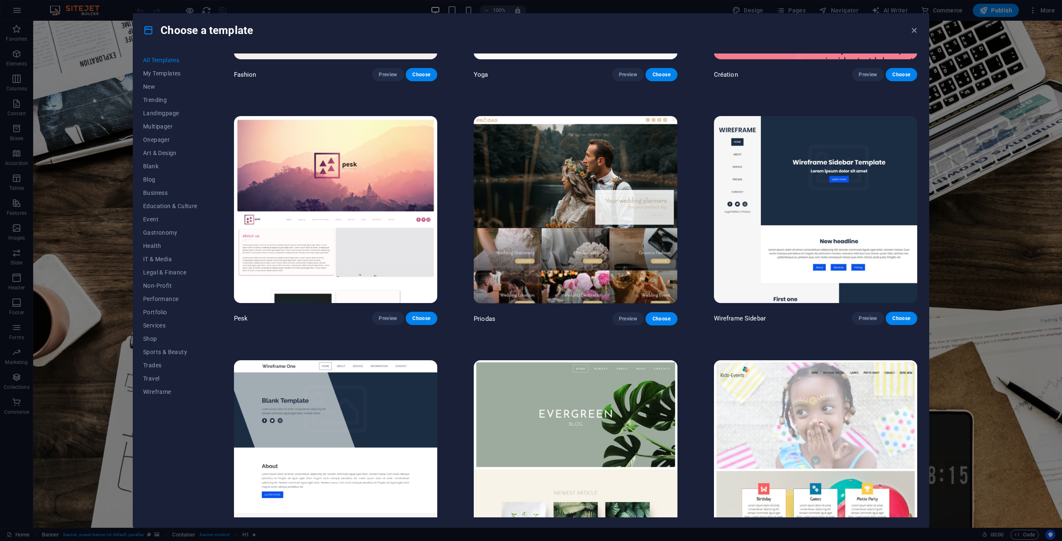
scroll to position [4646, 0]
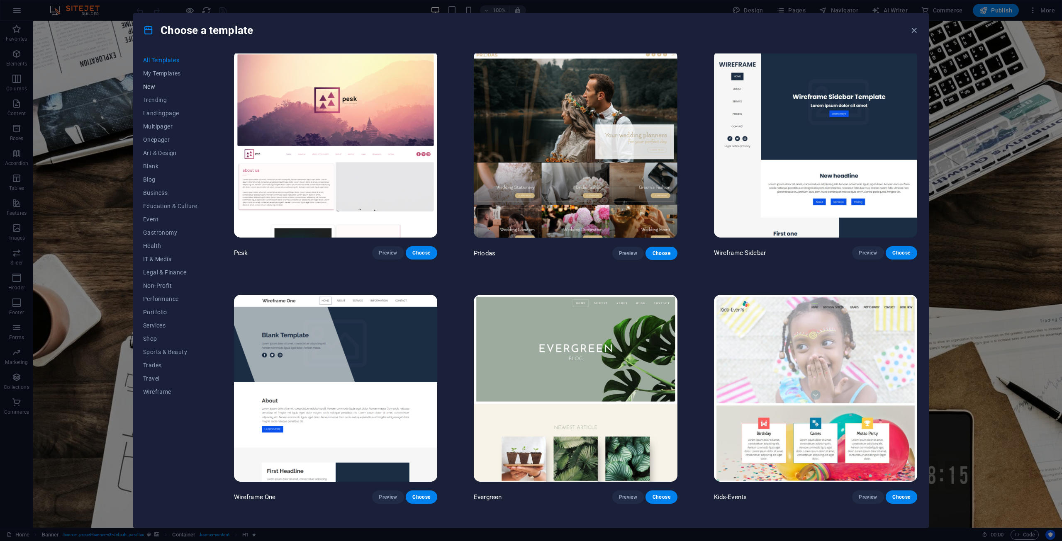
click at [161, 83] on span "New" at bounding box center [170, 86] width 54 height 7
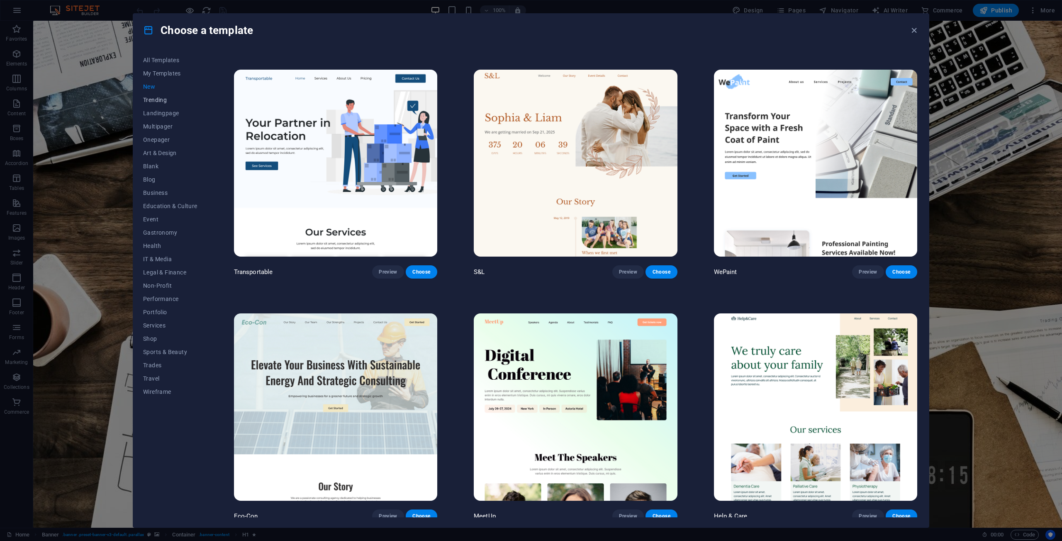
click at [163, 97] on span "Trending" at bounding box center [170, 100] width 54 height 7
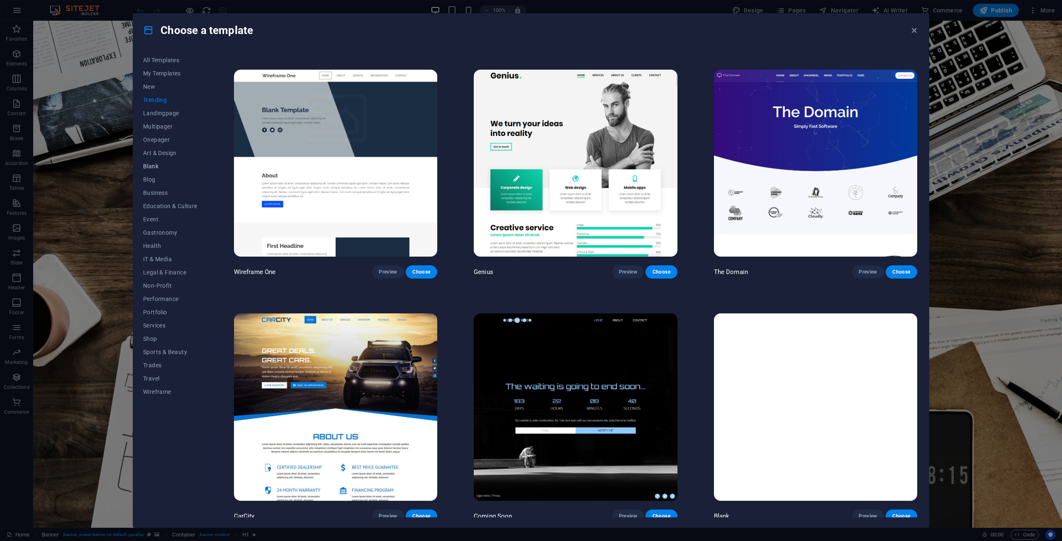
click at [160, 163] on span "Blank" at bounding box center [170, 166] width 54 height 7
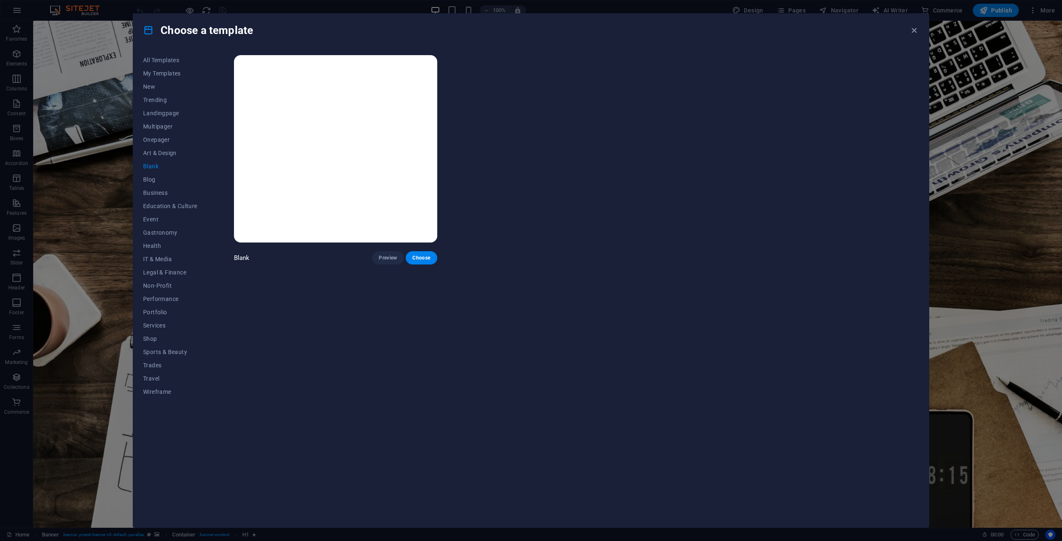
scroll to position [0, 0]
click at [163, 153] on span "Art & Design" at bounding box center [170, 153] width 54 height 7
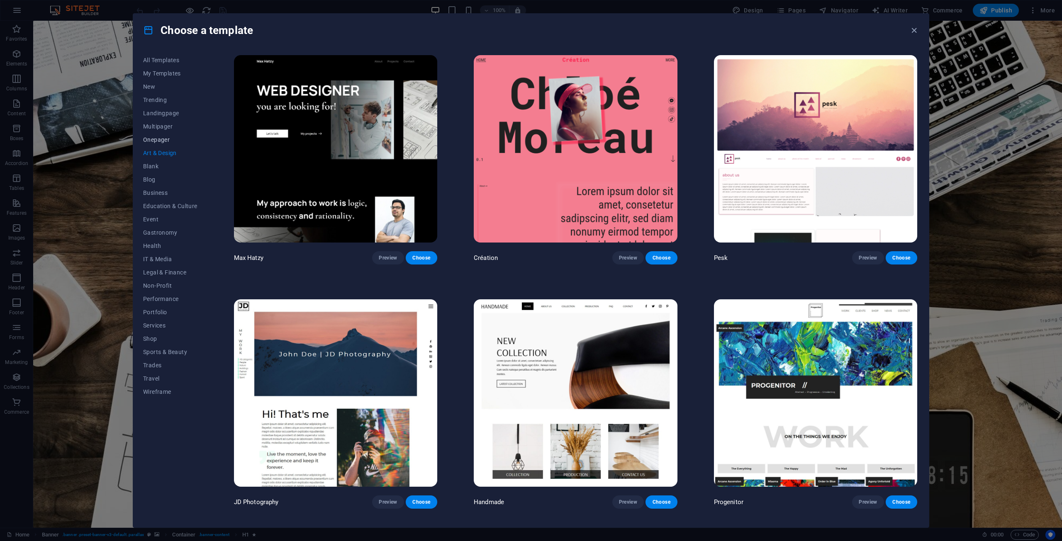
click at [162, 139] on span "Onepager" at bounding box center [170, 139] width 54 height 7
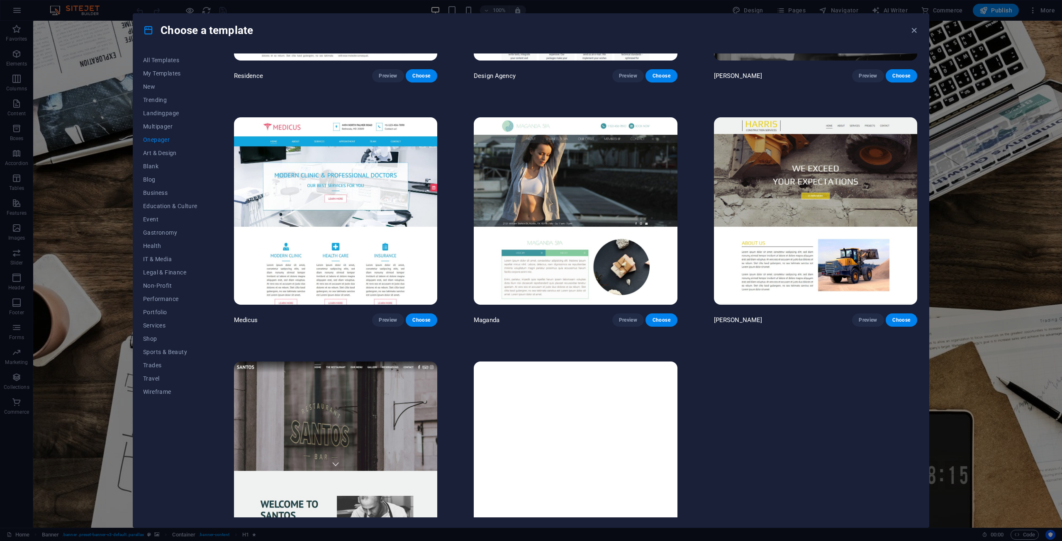
scroll to position [5829, 0]
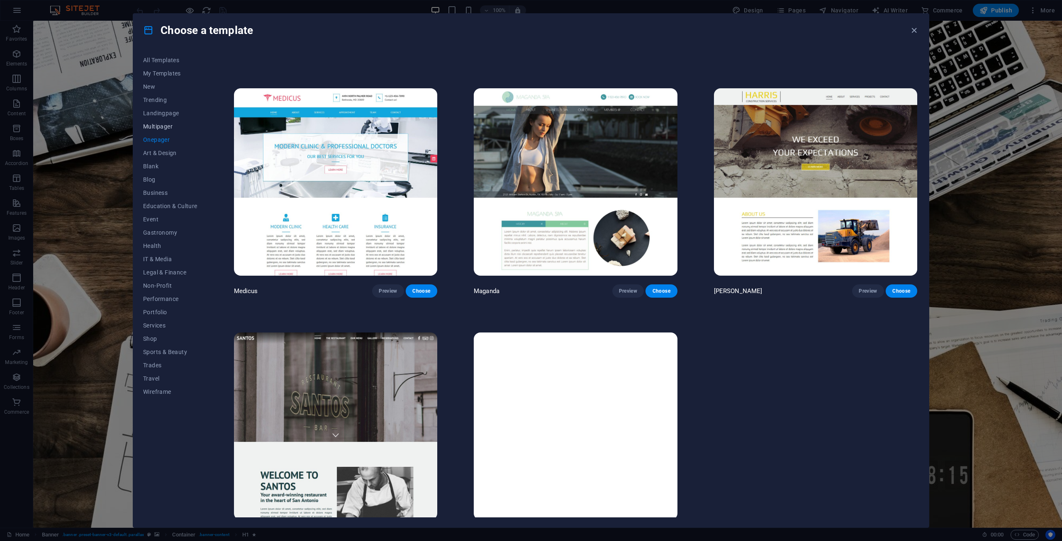
click at [173, 126] on span "Multipager" at bounding box center [170, 126] width 54 height 7
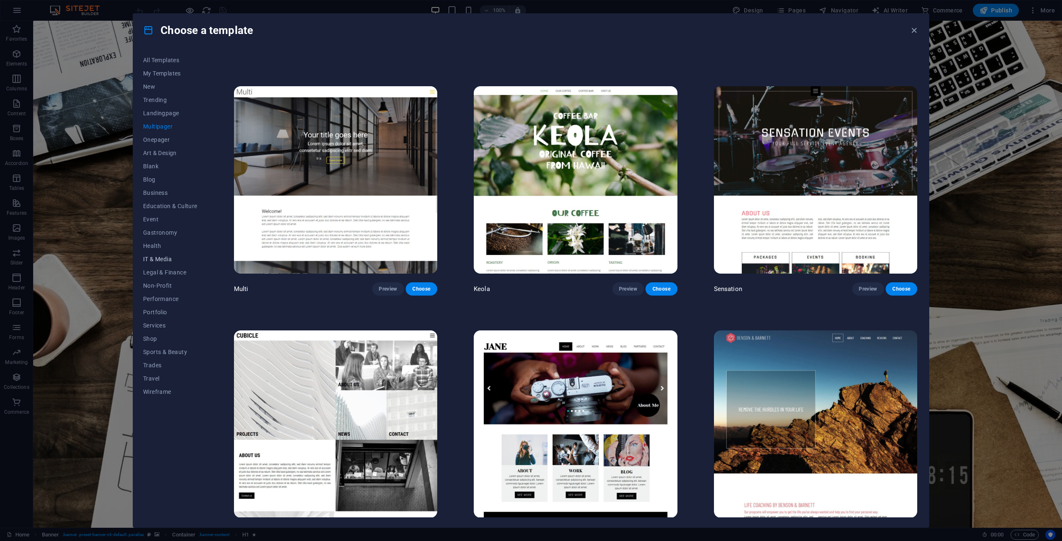
click at [164, 263] on button "IT & Media" at bounding box center [170, 259] width 54 height 13
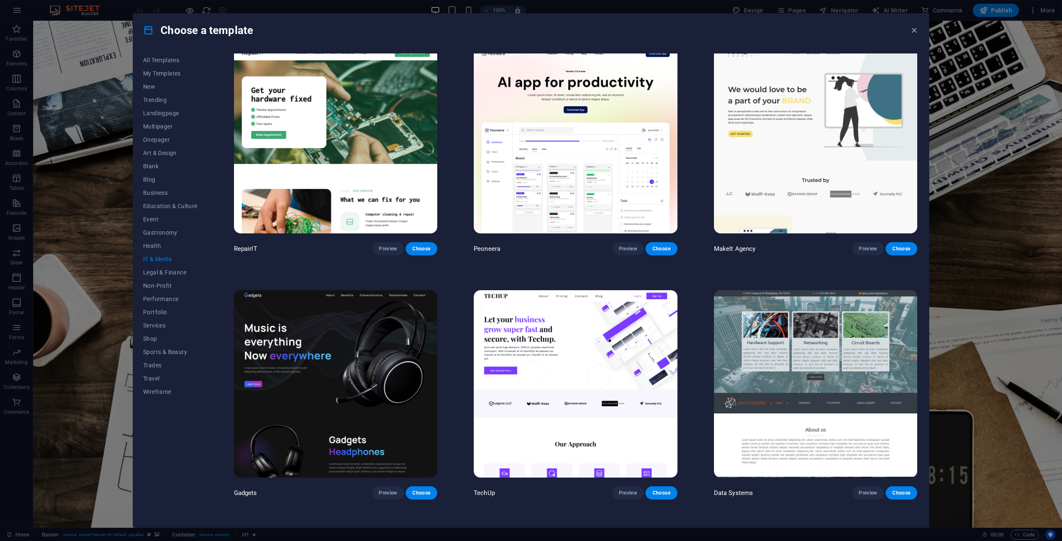
scroll to position [0, 0]
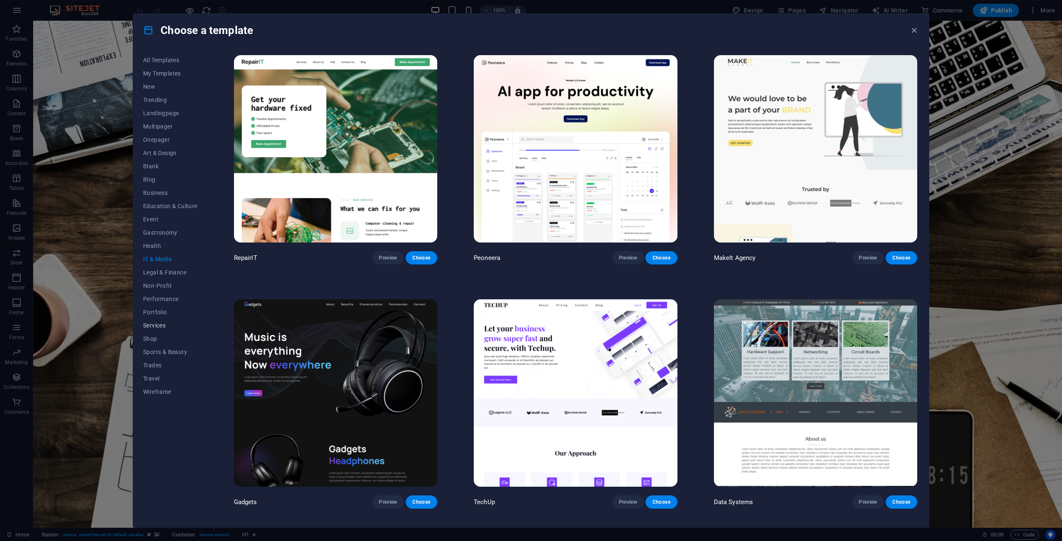
click at [163, 321] on button "Services" at bounding box center [170, 325] width 54 height 13
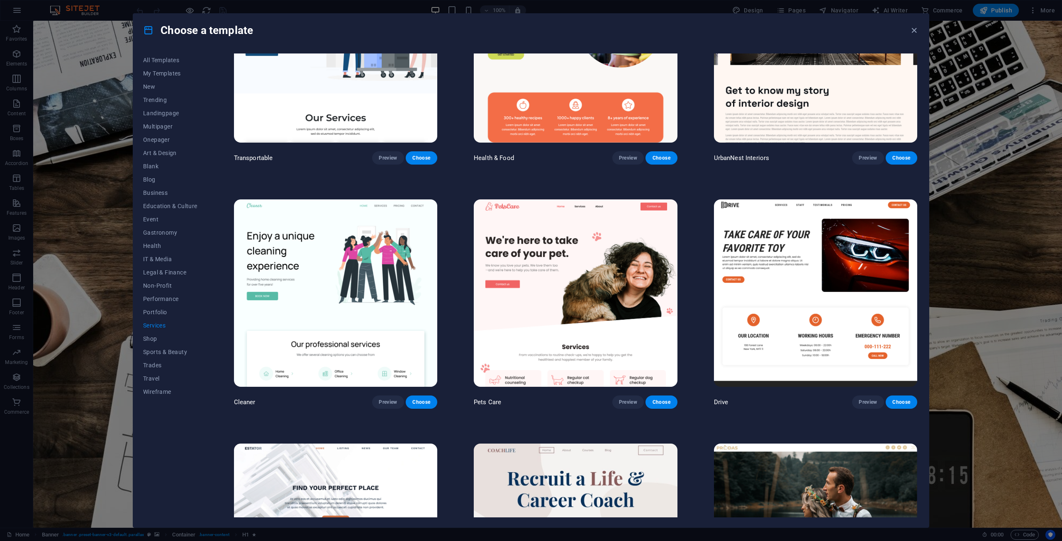
scroll to position [288, 0]
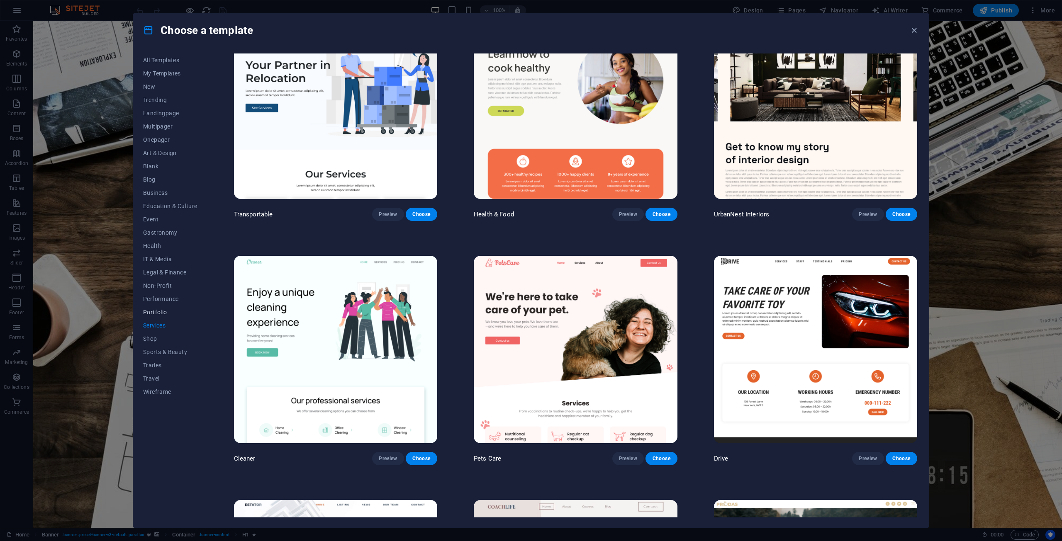
click at [163, 307] on button "Portfolio" at bounding box center [170, 312] width 54 height 13
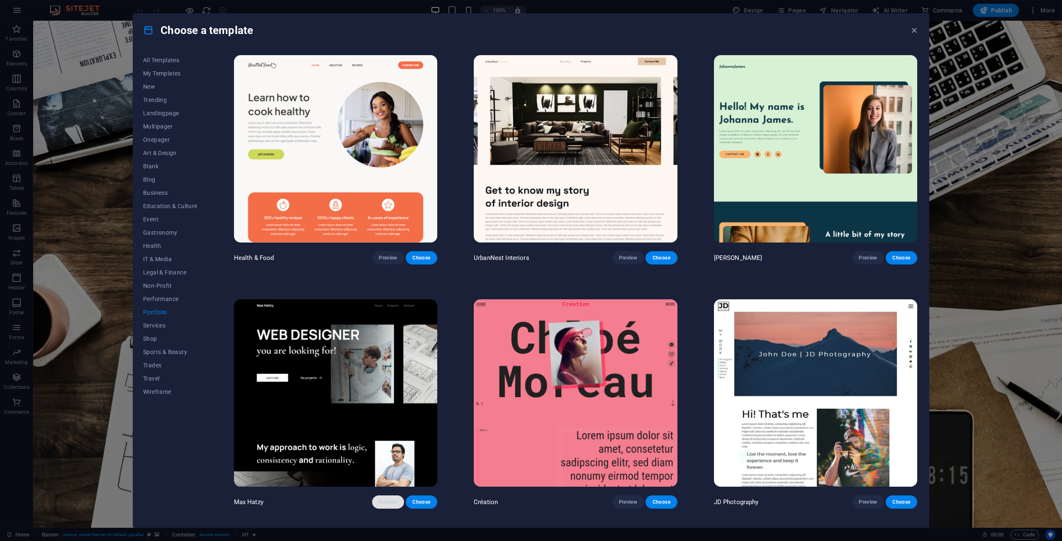
click at [381, 502] on span "Preview" at bounding box center [388, 502] width 18 height 7
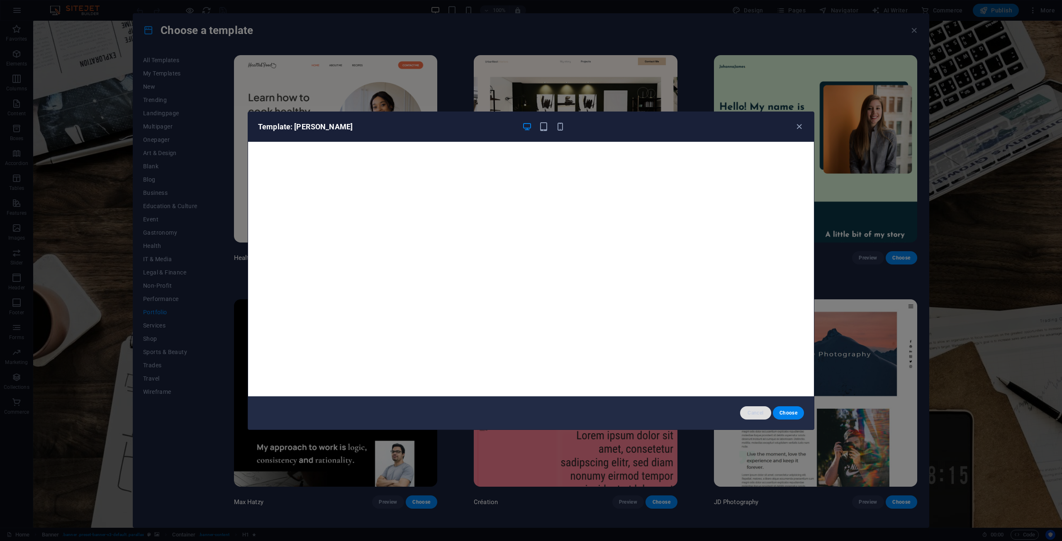
click at [759, 410] on span "Cancel" at bounding box center [756, 413] width 18 height 7
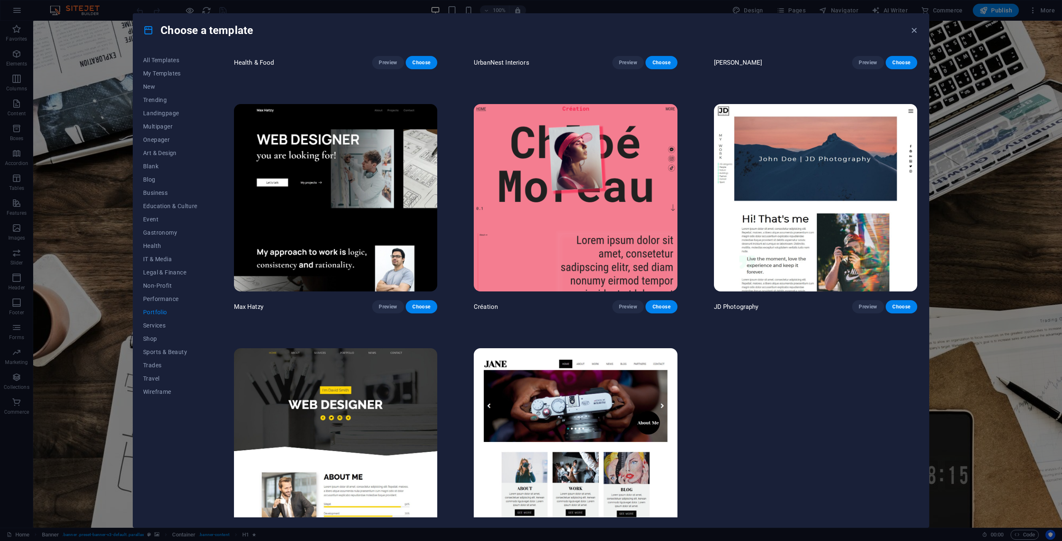
scroll to position [233, 0]
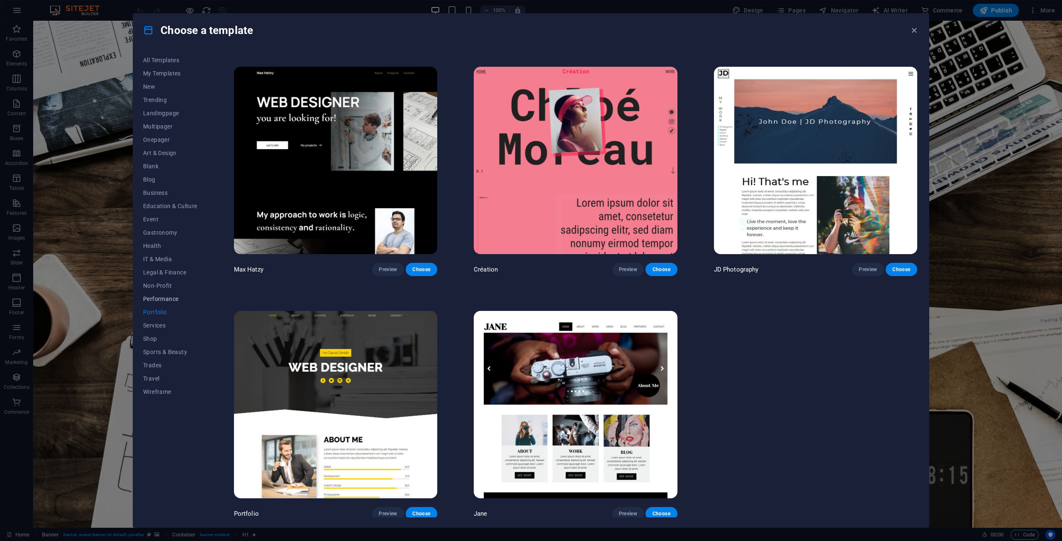
click at [174, 302] on span "Performance" at bounding box center [170, 299] width 54 height 7
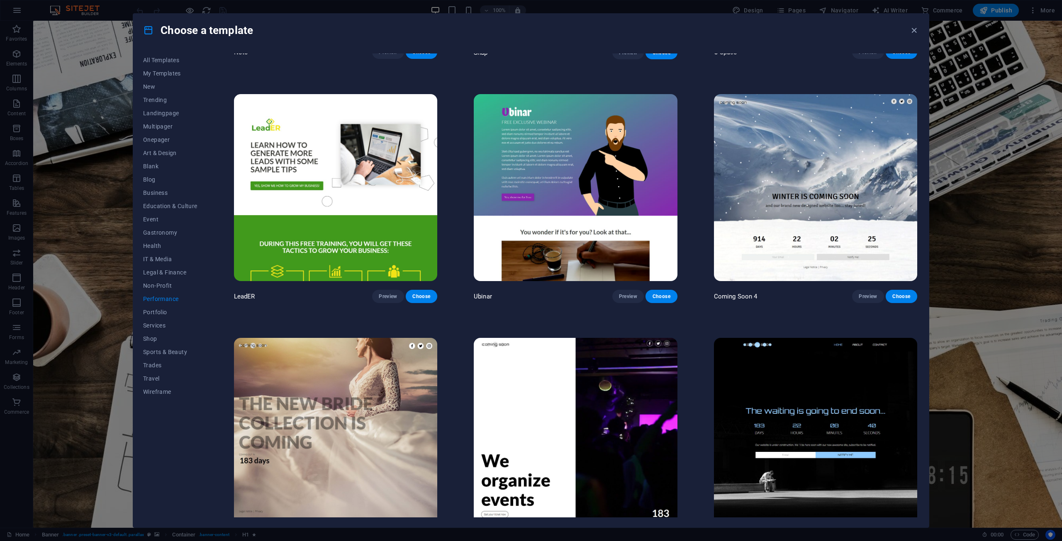
scroll to position [963, 0]
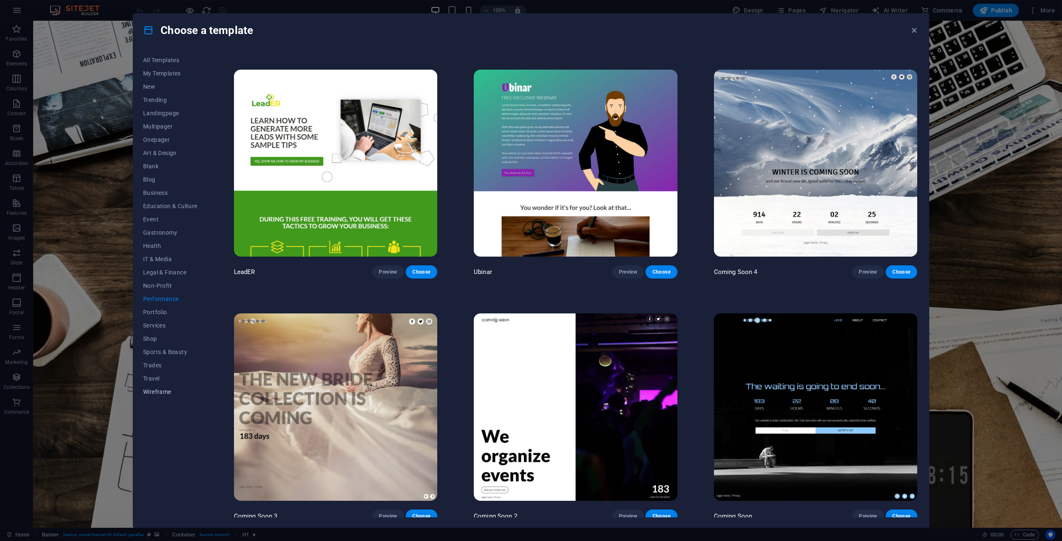
click at [144, 394] on span "Wireframe" at bounding box center [170, 392] width 54 height 7
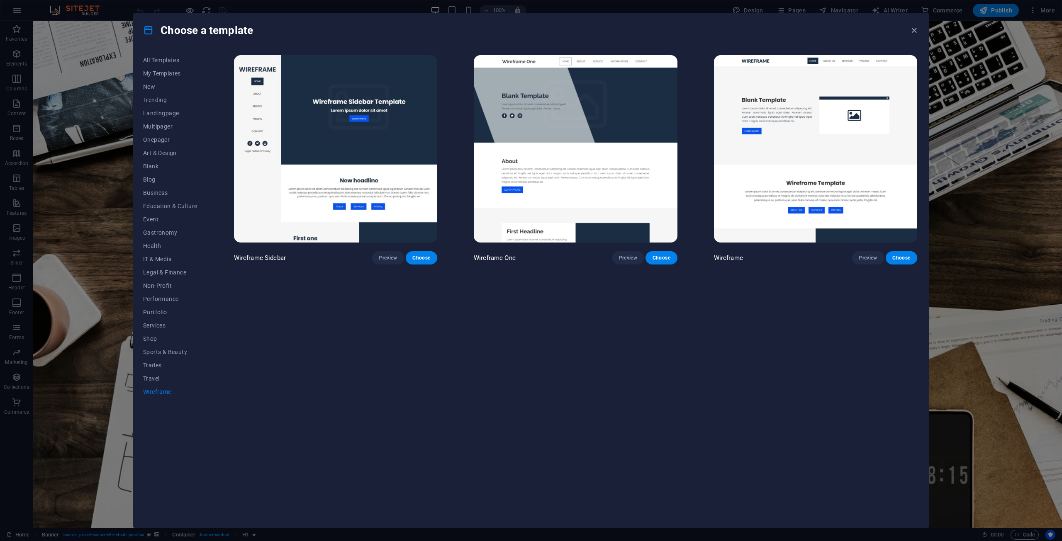
scroll to position [0, 0]
click at [164, 379] on span "Travel" at bounding box center [170, 378] width 54 height 7
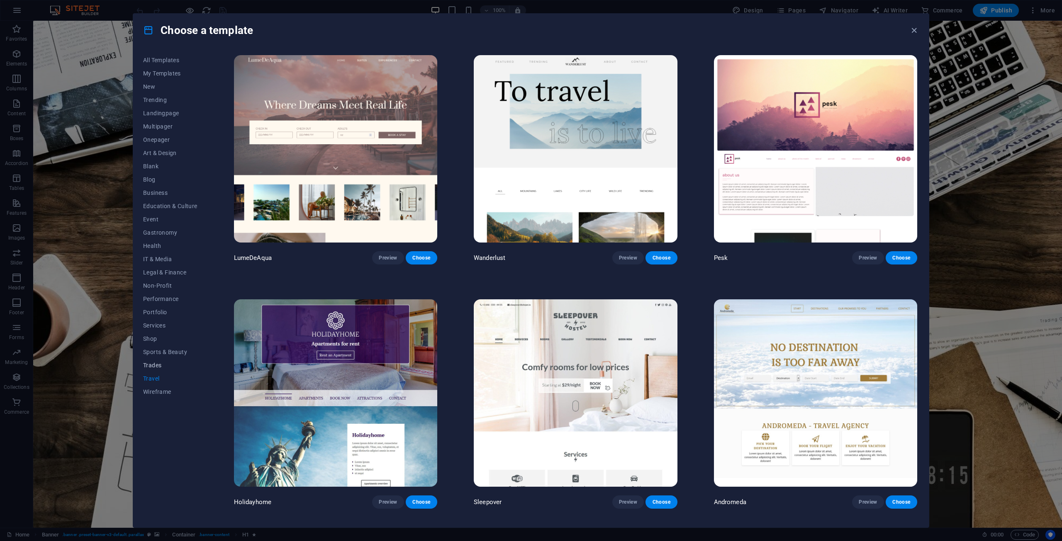
click at [156, 370] on button "Trades" at bounding box center [170, 365] width 54 height 13
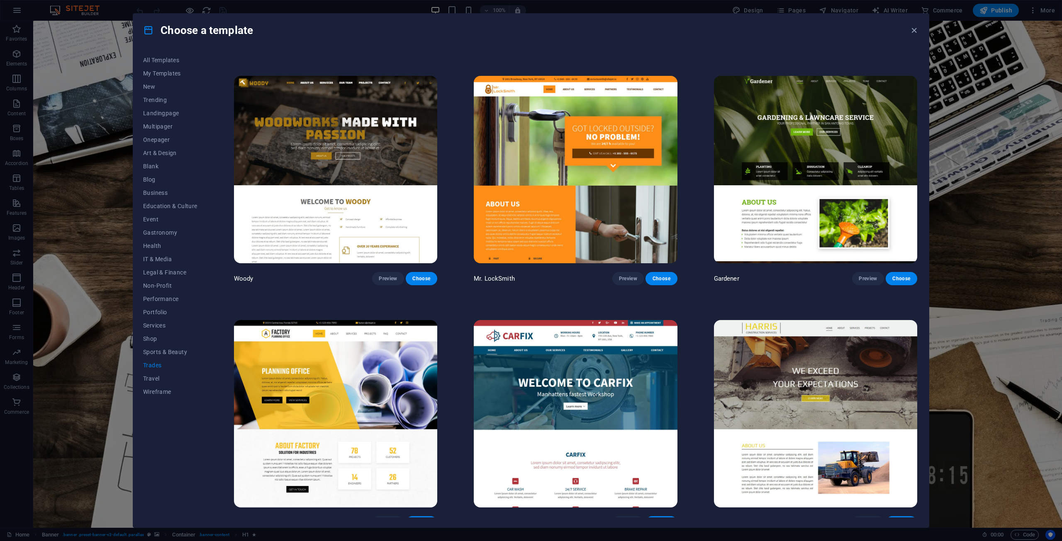
scroll to position [233, 0]
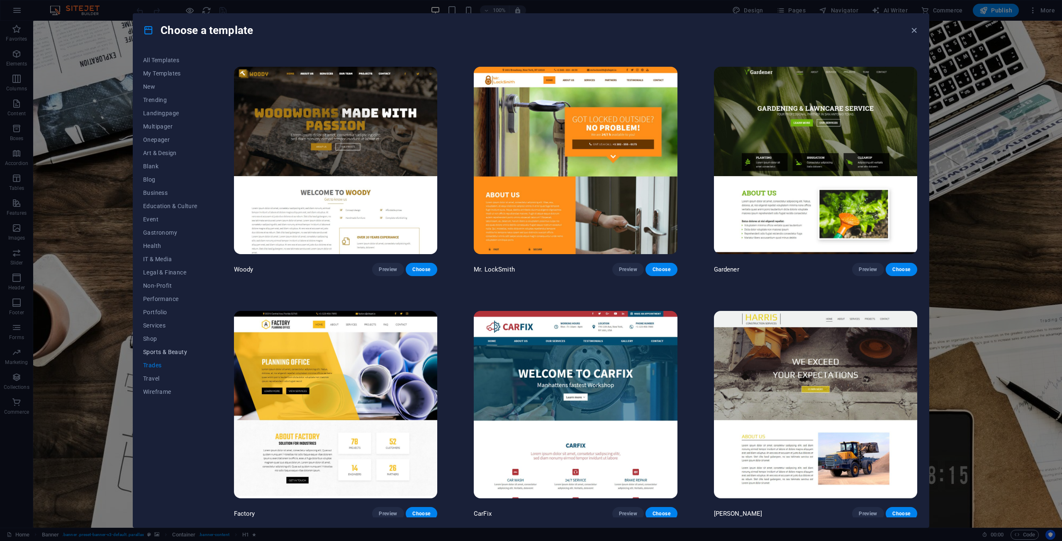
click at [174, 346] on button "Sports & Beauty" at bounding box center [170, 352] width 54 height 13
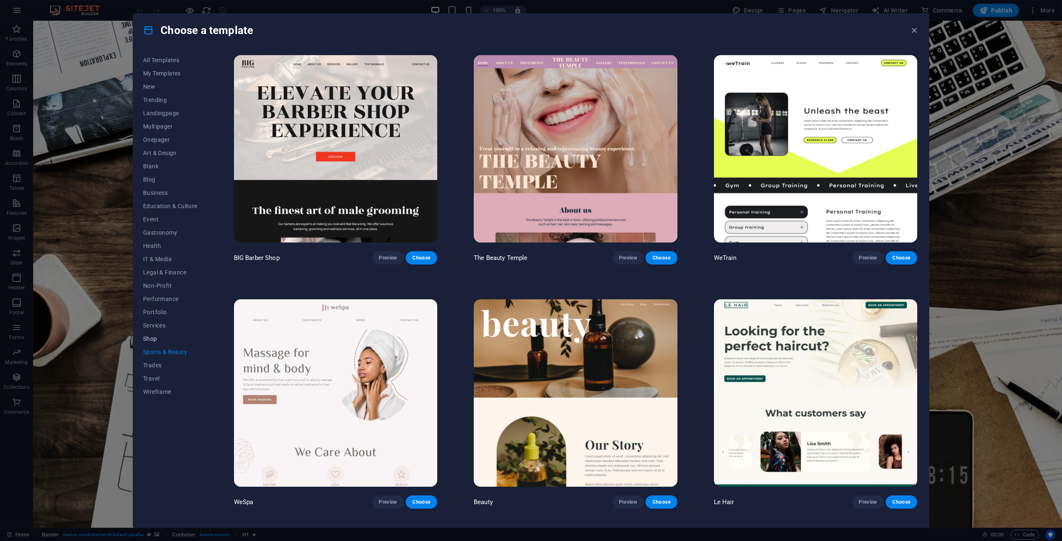
click at [167, 332] on button "Shop" at bounding box center [170, 338] width 54 height 13
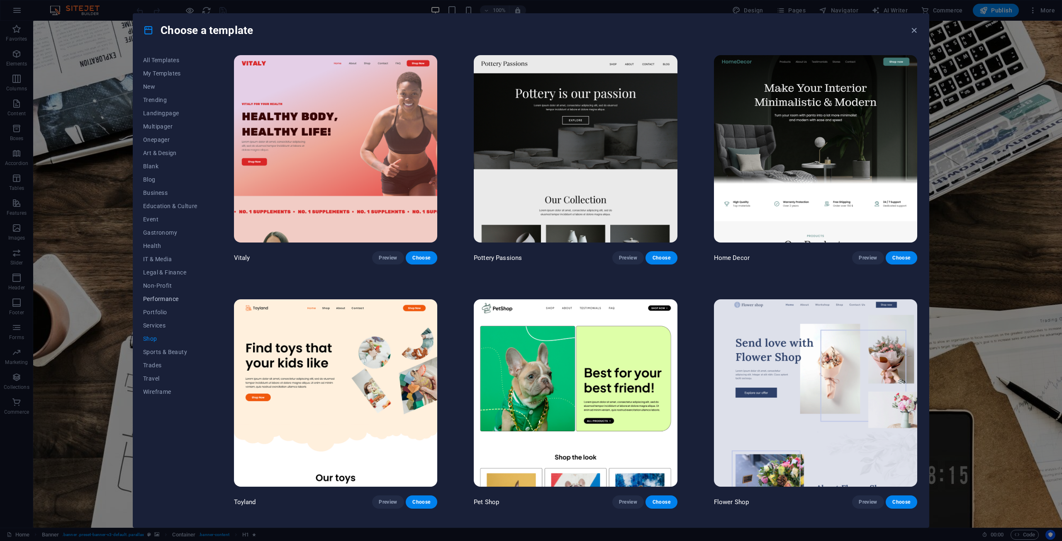
click at [172, 298] on span "Performance" at bounding box center [170, 299] width 54 height 7
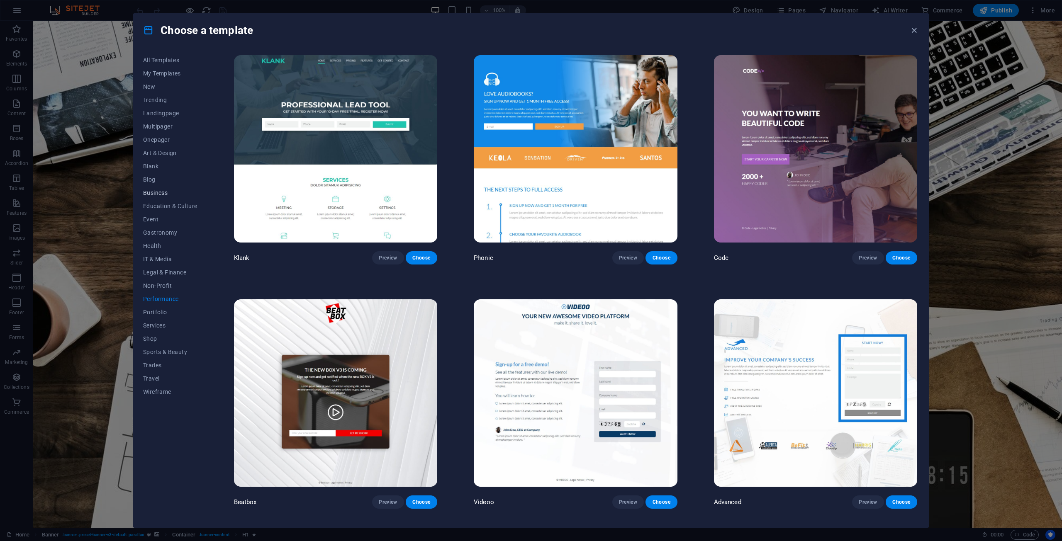
click at [156, 197] on button "Business" at bounding box center [170, 192] width 54 height 13
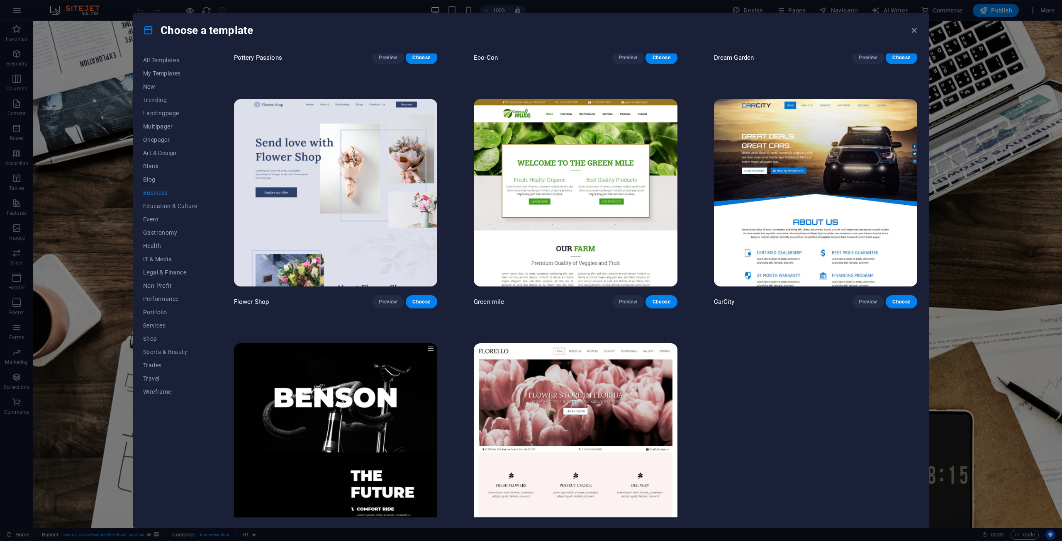
scroll to position [233, 0]
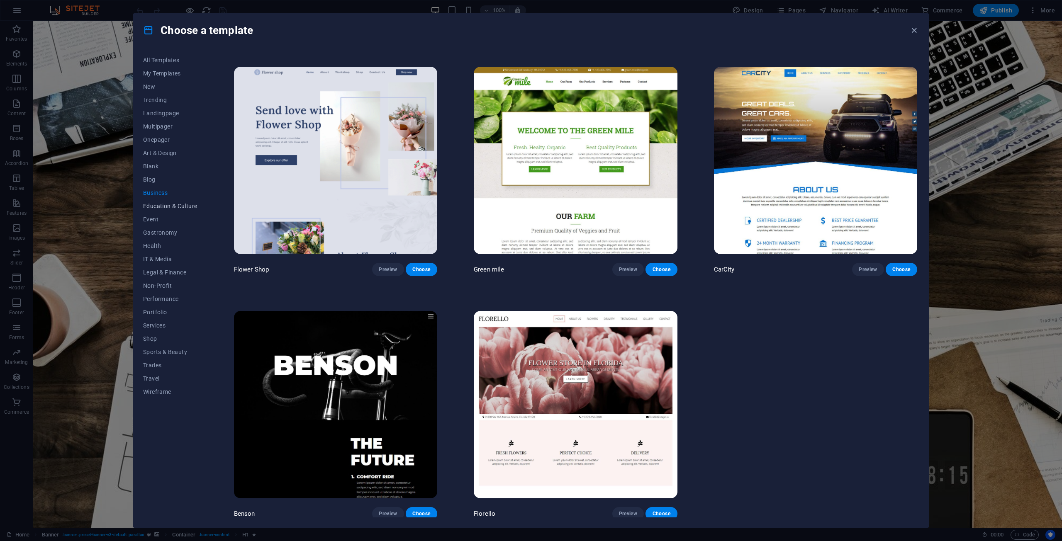
click at [161, 201] on button "Education & Culture" at bounding box center [170, 206] width 54 height 13
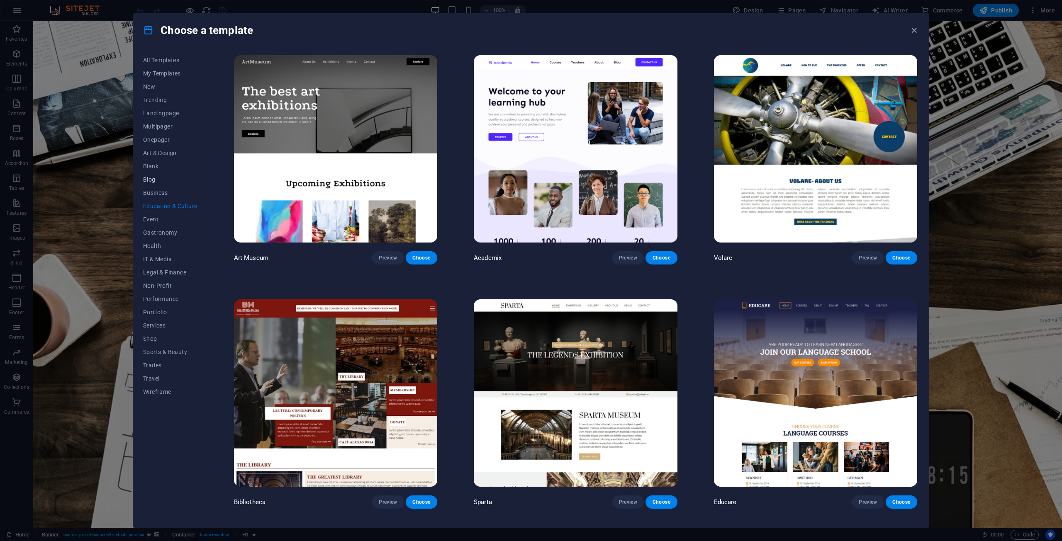
click at [152, 175] on button "Blog" at bounding box center [170, 179] width 54 height 13
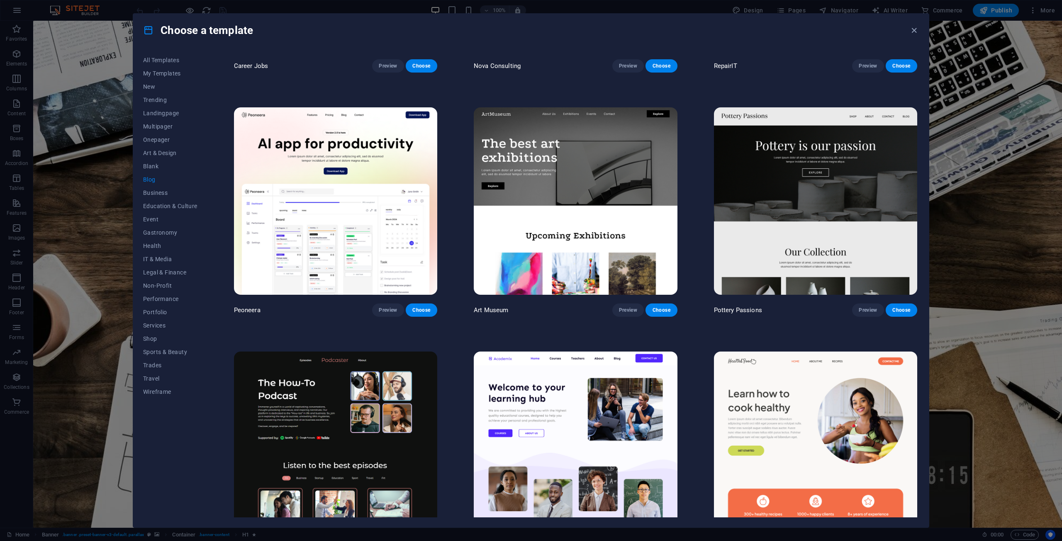
scroll to position [332, 0]
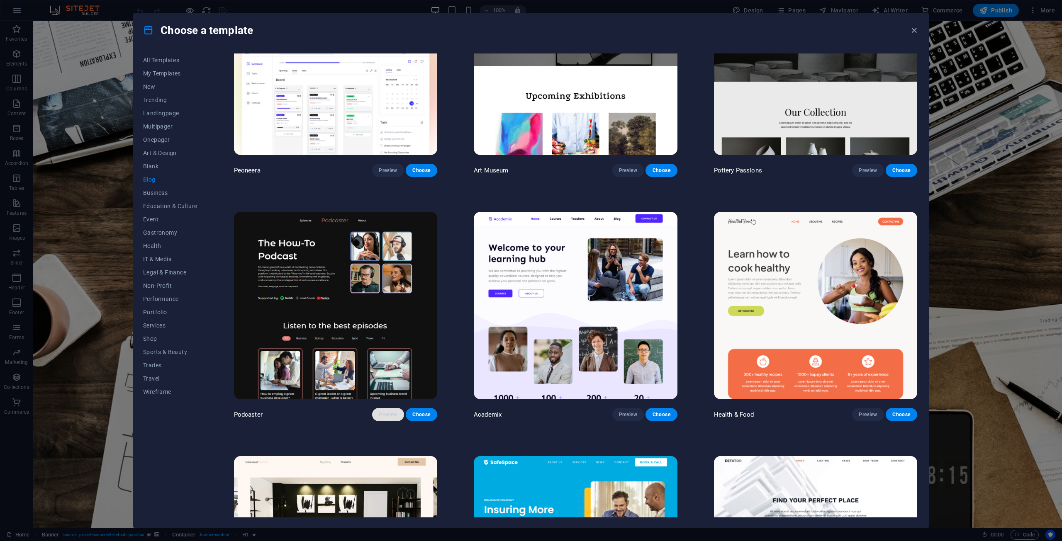
click at [396, 411] on span "Preview" at bounding box center [388, 414] width 18 height 7
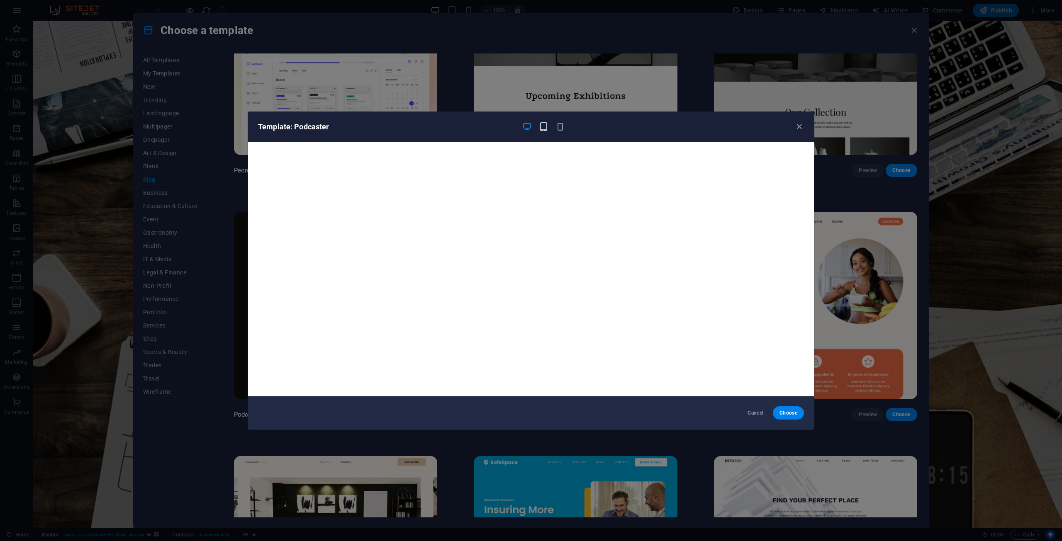
click at [539, 131] on icon "button" at bounding box center [544, 127] width 10 height 10
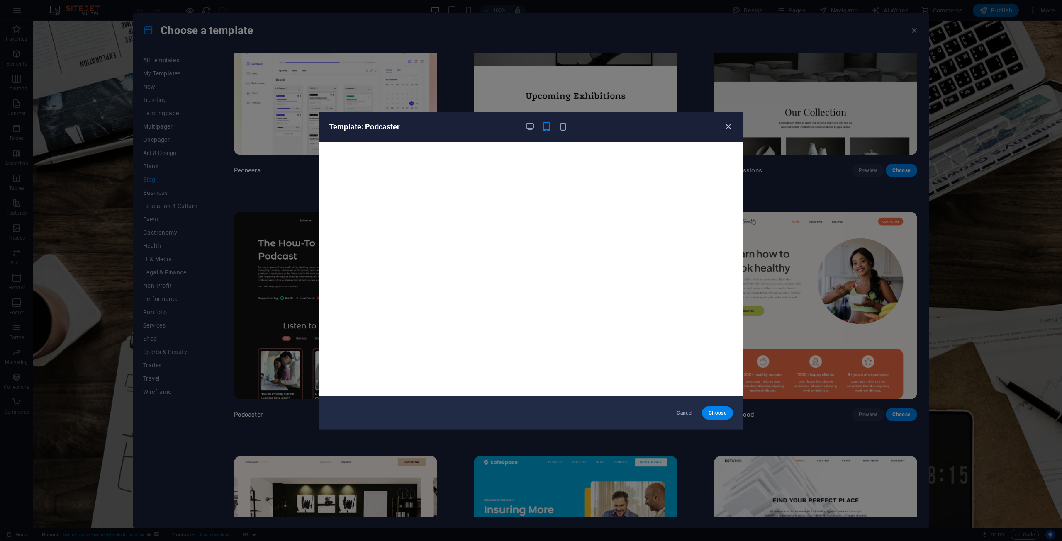
click at [731, 123] on icon "button" at bounding box center [728, 127] width 10 height 10
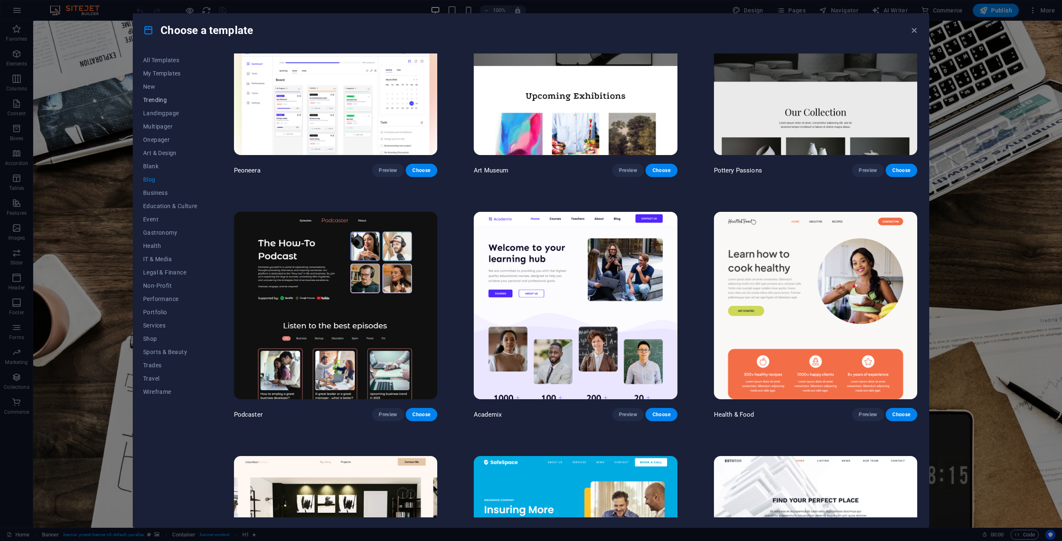
click at [171, 100] on span "Trending" at bounding box center [170, 100] width 54 height 7
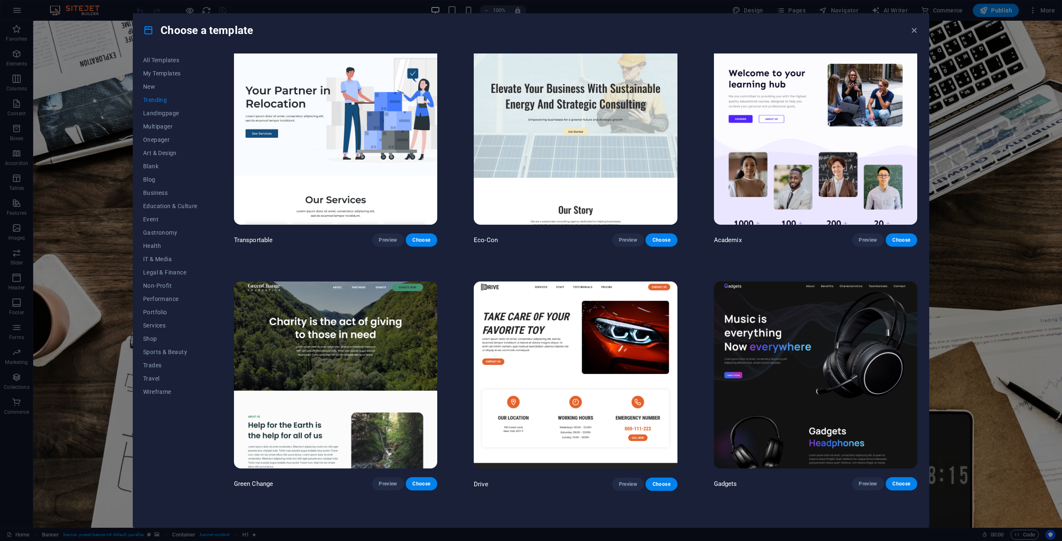
scroll to position [797, 0]
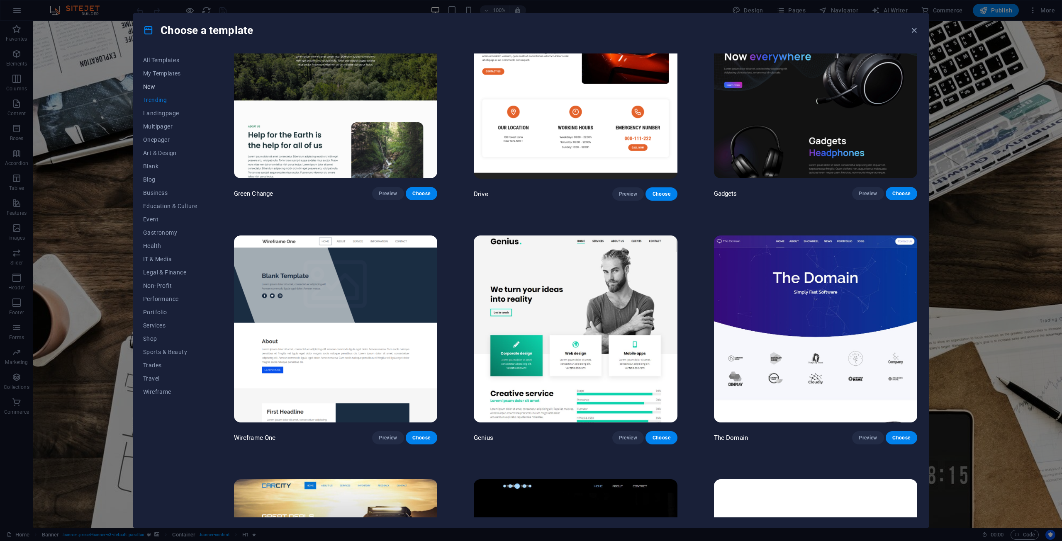
click at [158, 83] on button "New" at bounding box center [170, 86] width 54 height 13
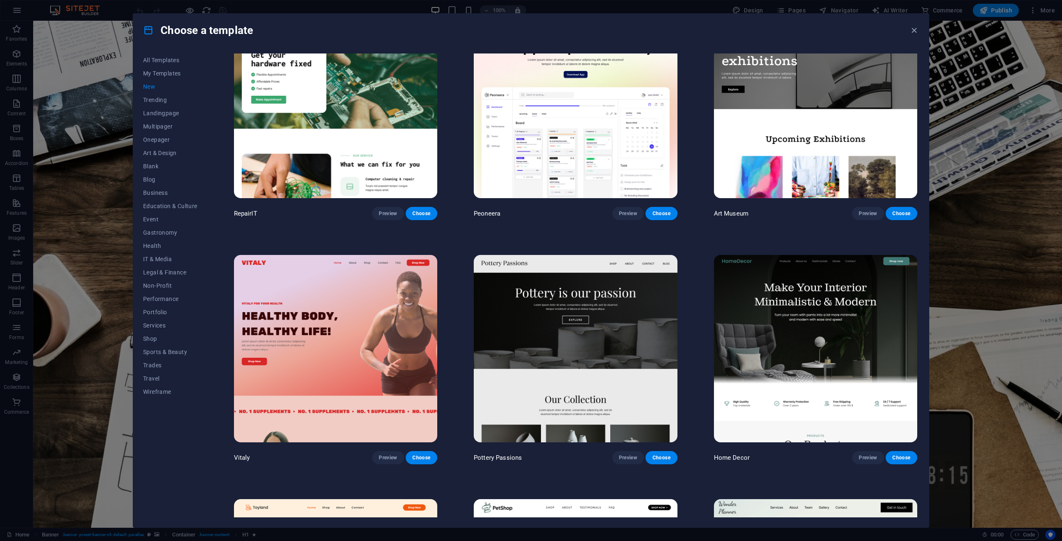
scroll to position [216, 0]
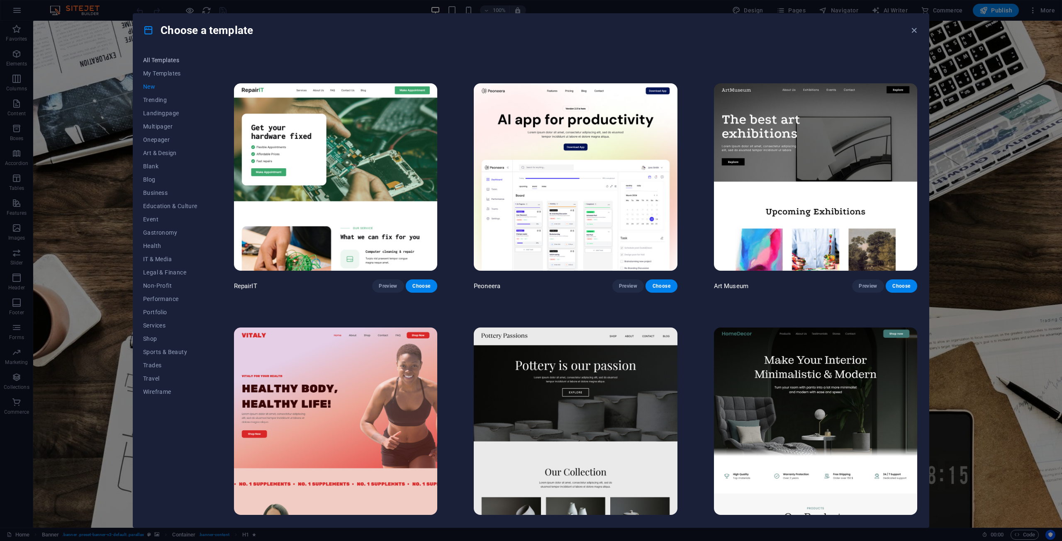
click at [166, 59] on span "All Templates" at bounding box center [170, 60] width 54 height 7
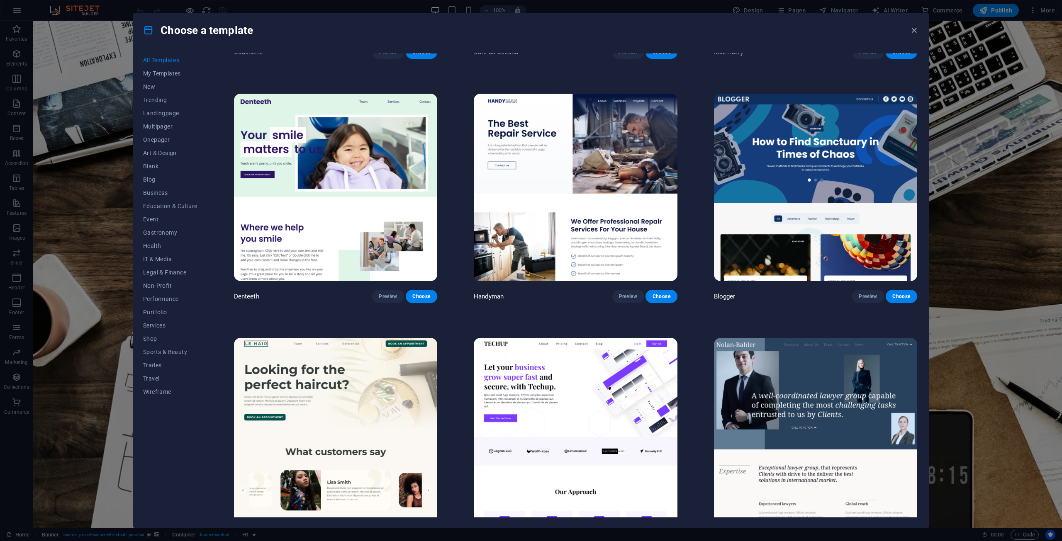
scroll to position [3945, 0]
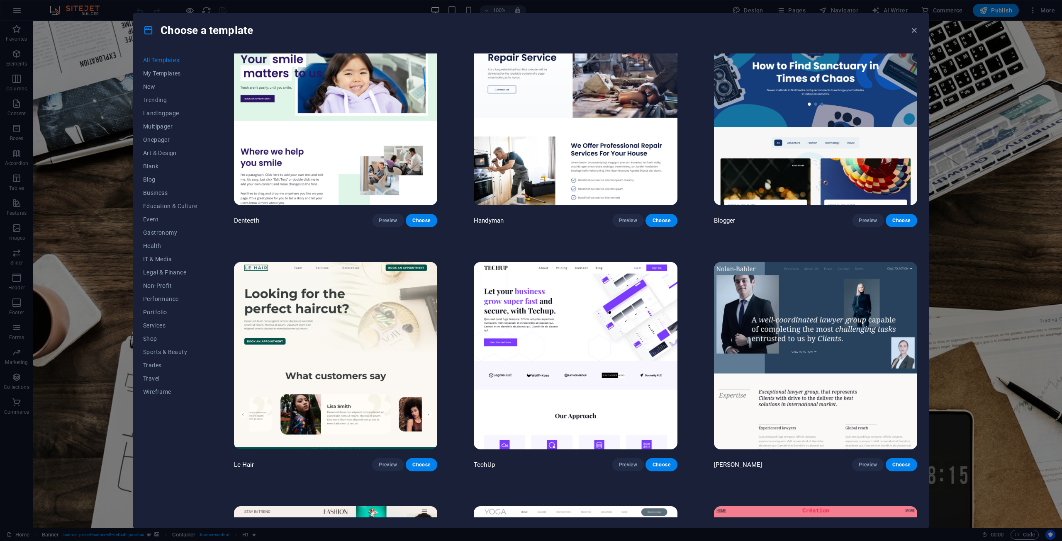
click at [601, 316] on img at bounding box center [575, 355] width 203 height 187
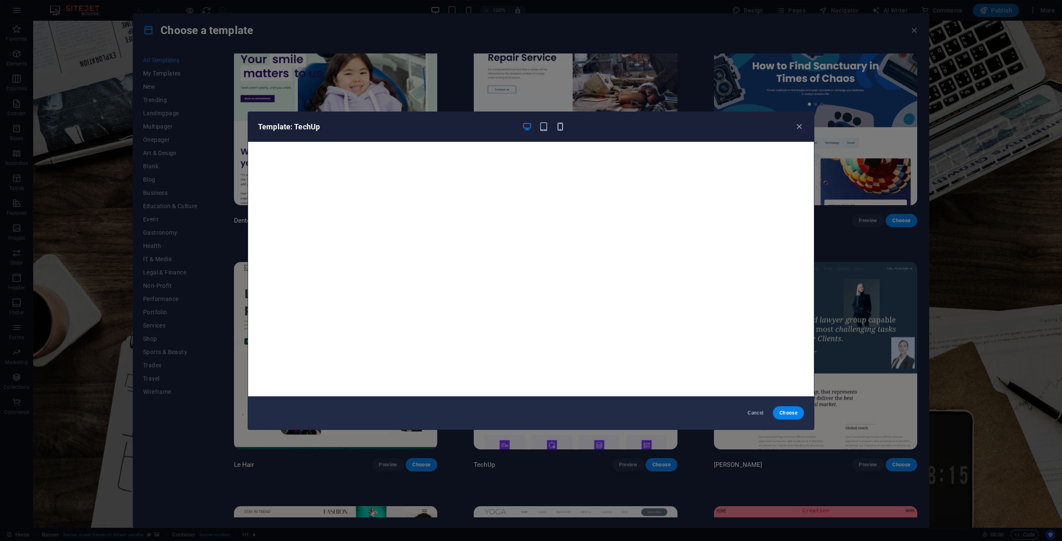
click at [562, 124] on icon "button" at bounding box center [560, 127] width 10 height 10
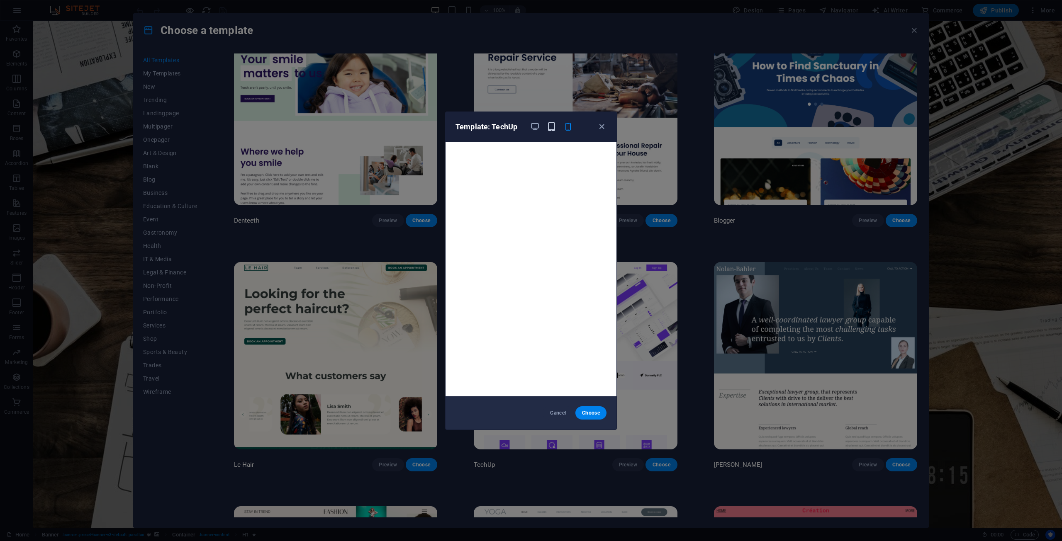
click at [551, 127] on icon "button" at bounding box center [552, 127] width 10 height 10
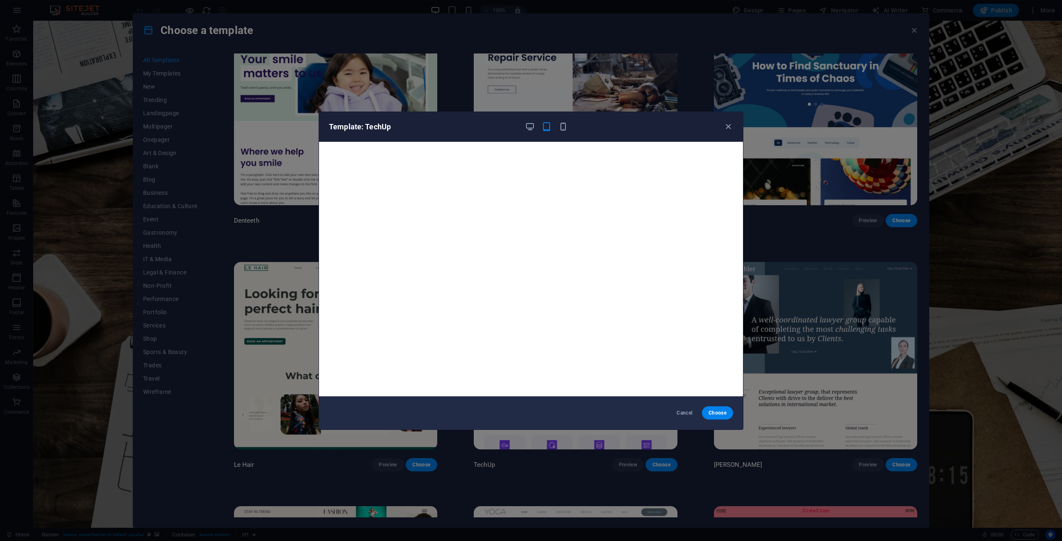
click at [737, 124] on div "Template: TechUp" at bounding box center [531, 127] width 424 height 30
click at [726, 126] on icon "button" at bounding box center [728, 127] width 10 height 10
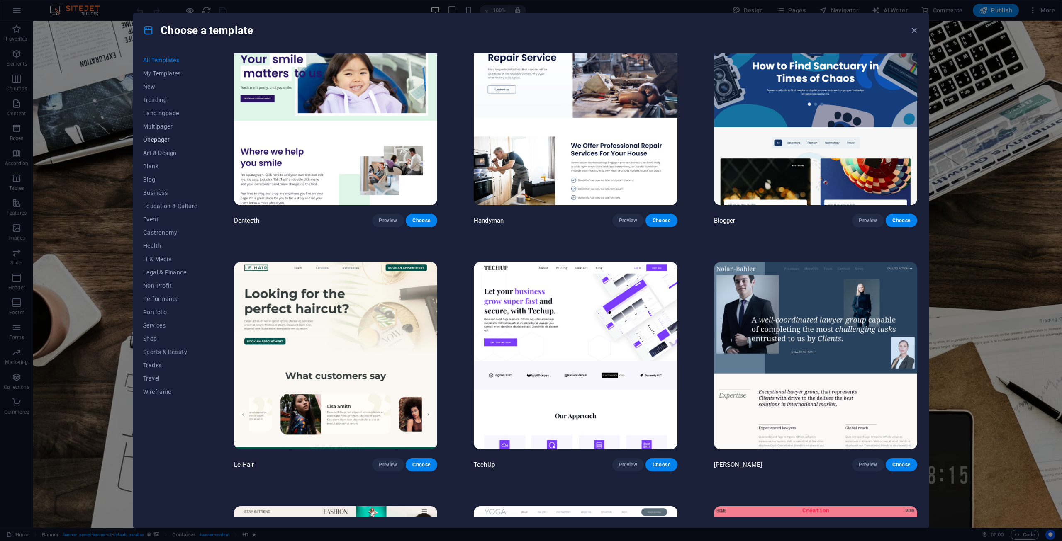
click at [161, 140] on span "Onepager" at bounding box center [170, 139] width 54 height 7
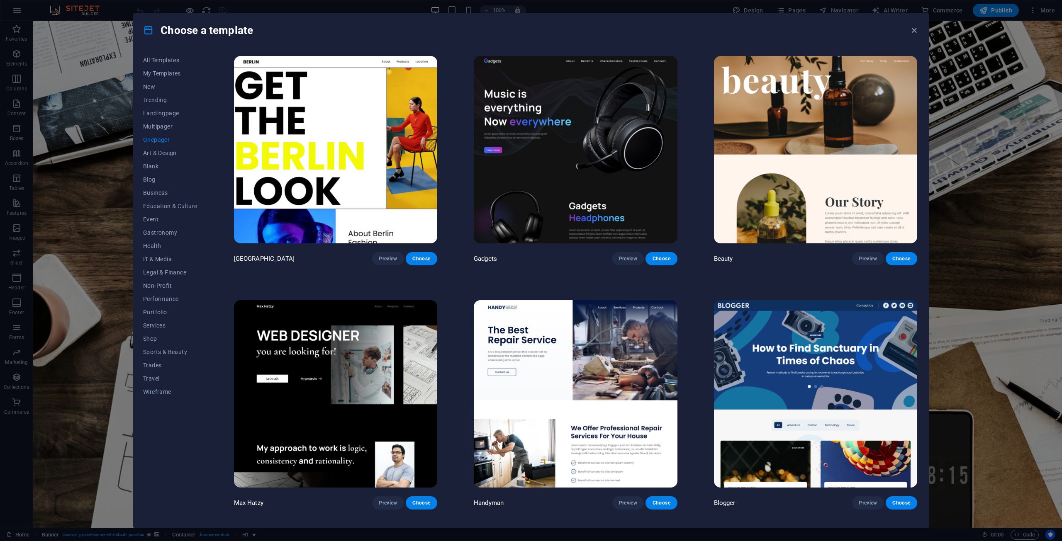
scroll to position [1305, 0]
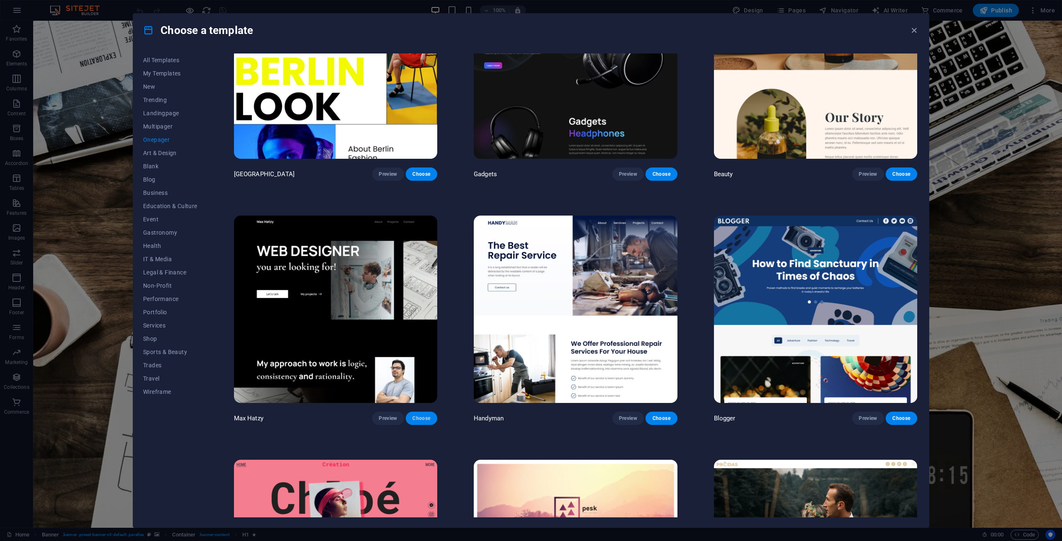
click at [413, 415] on span "Choose" at bounding box center [421, 418] width 18 height 7
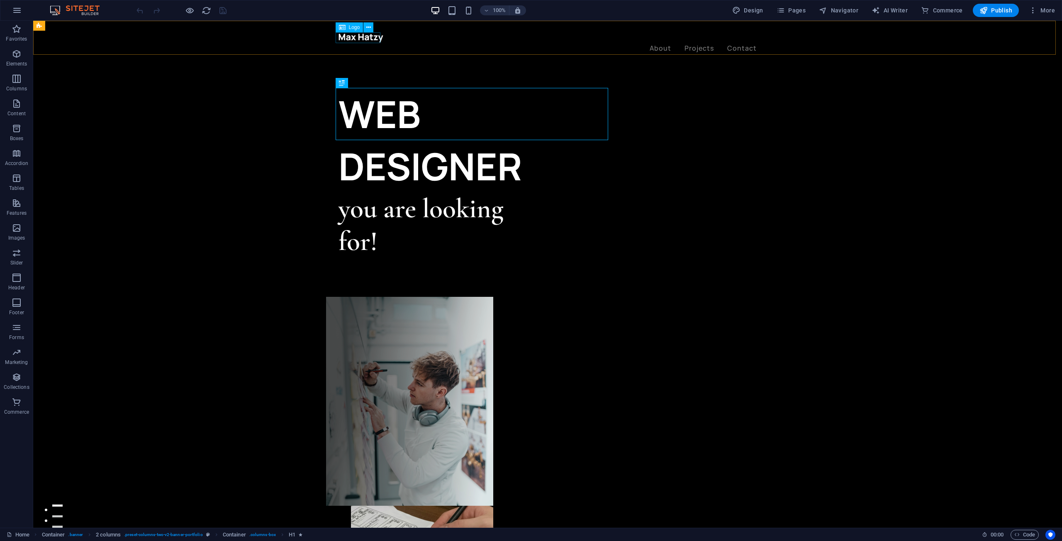
click at [355, 38] on div at bounding box center [547, 37] width 418 height 11
select select "px"
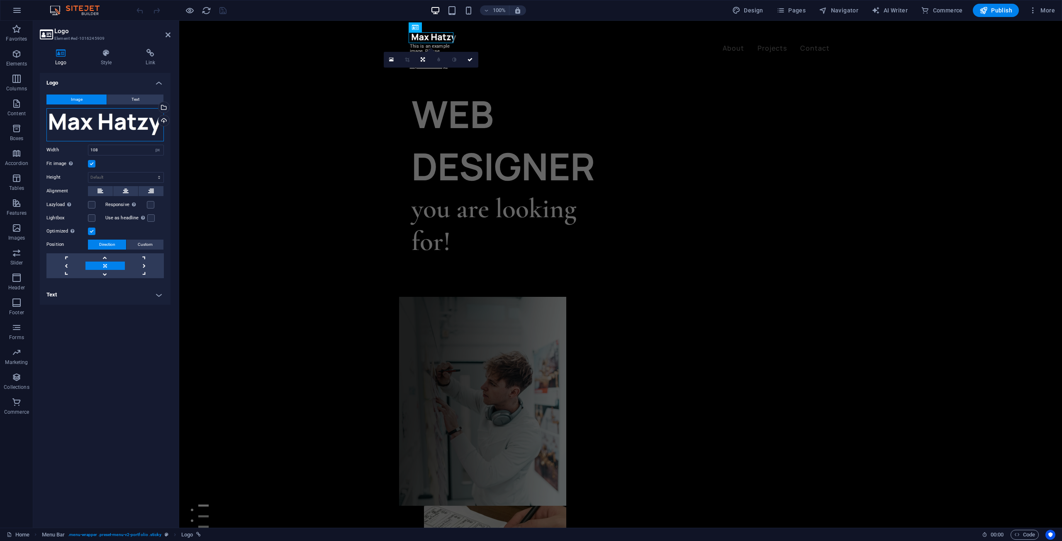
click at [107, 122] on div "Drag files here, click to choose files or select files from Files or our free s…" at bounding box center [104, 124] width 117 height 33
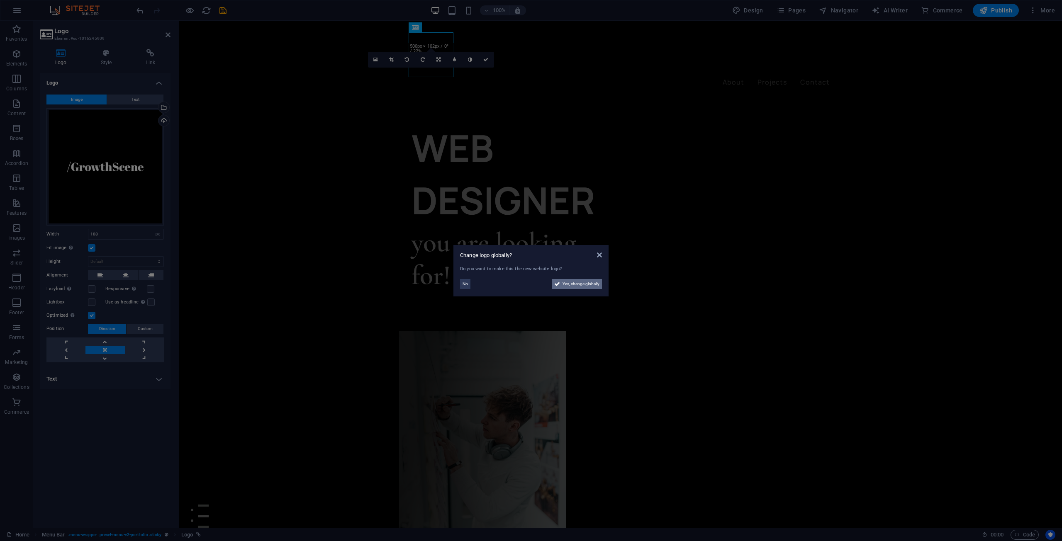
click at [574, 282] on span "Yes, change globally" at bounding box center [580, 284] width 37 height 10
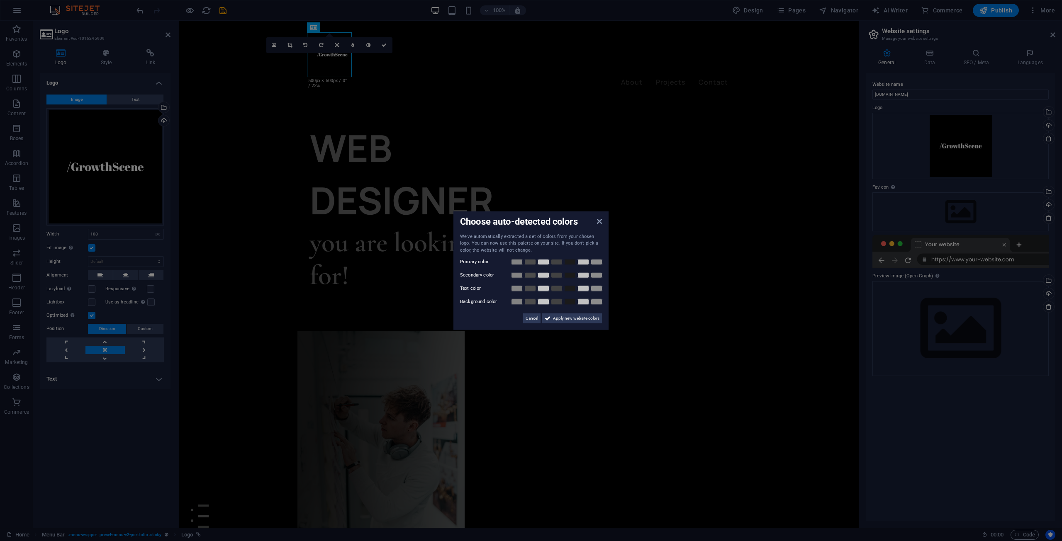
click at [417, 41] on aside "Choose auto-detected colors We've automatically extracted a set of colors from …" at bounding box center [531, 270] width 1062 height 541
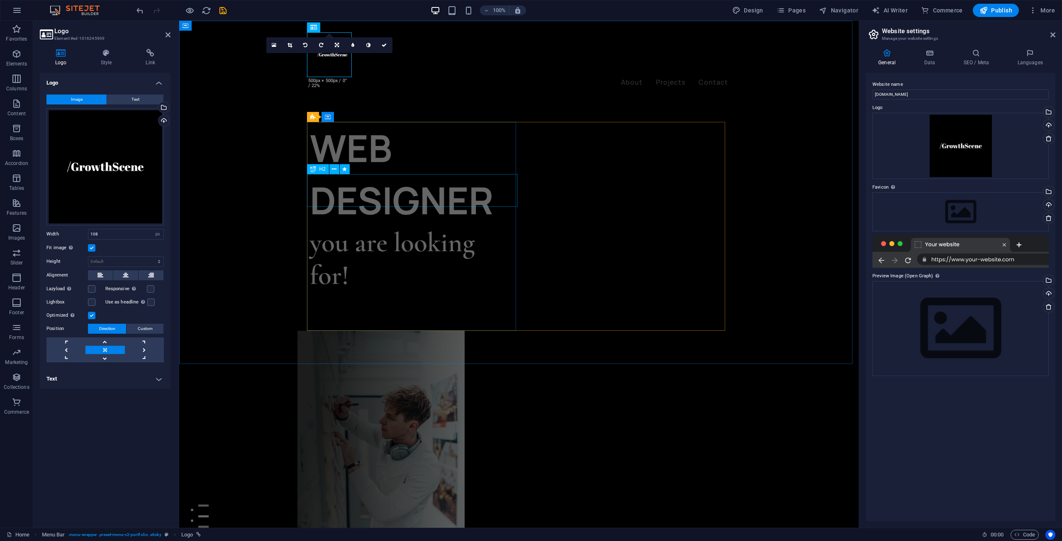
drag, startPoint x: 400, startPoint y: 187, endPoint x: 529, endPoint y: 183, distance: 129.0
click at [519, 226] on div "you are looking for!" at bounding box center [414, 259] width 209 height 66
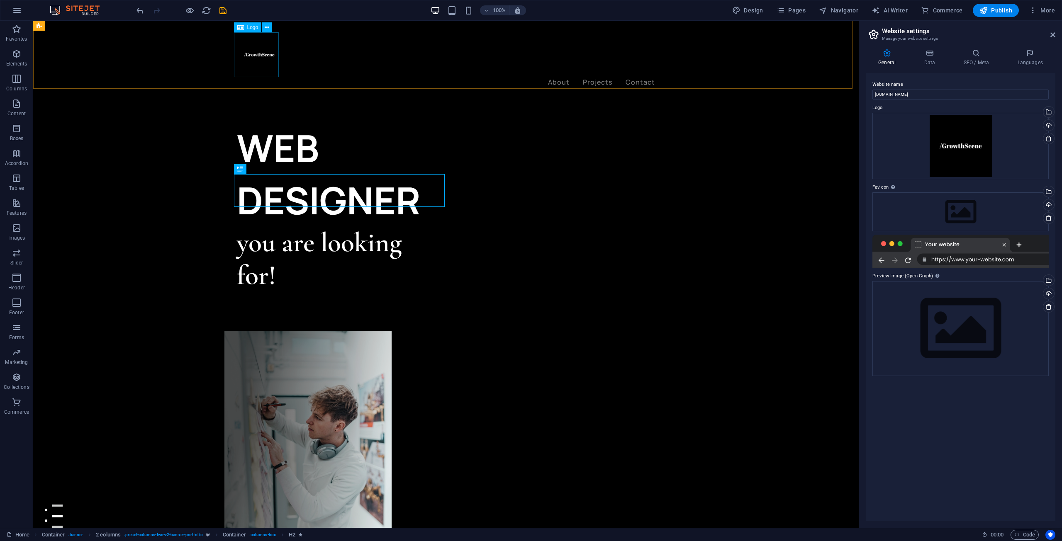
click at [253, 58] on div at bounding box center [446, 54] width 418 height 45
click at [132, 133] on div "WEB DESIGNER you are looking for! Let’s talk My projects" at bounding box center [445, 402] width 825 height 762
click at [265, 55] on div at bounding box center [446, 54] width 418 height 45
click at [268, 28] on icon at bounding box center [267, 27] width 5 height 9
click at [267, 23] on icon at bounding box center [267, 27] width 5 height 9
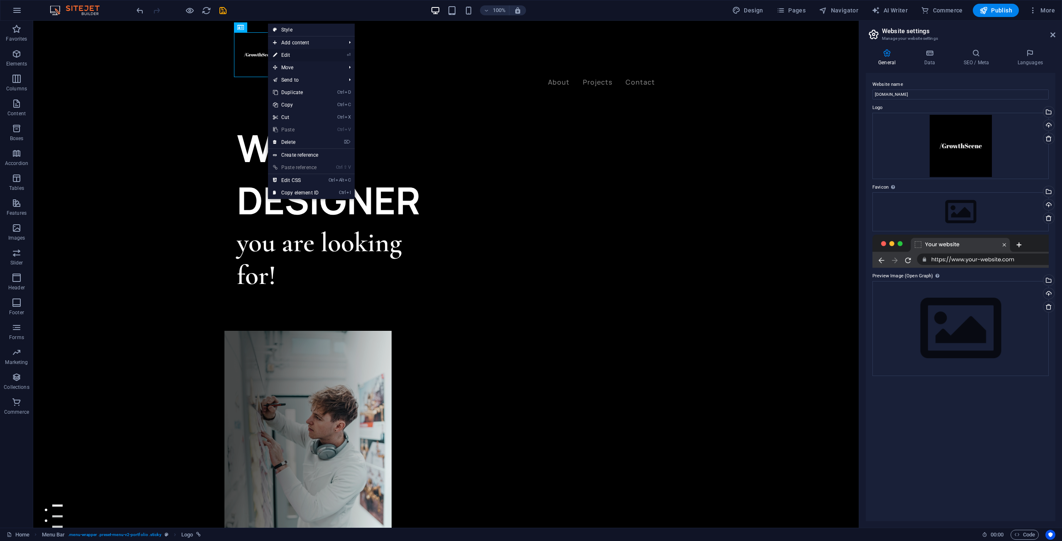
click at [298, 58] on link "⏎ Edit" at bounding box center [296, 55] width 56 height 12
select select "px"
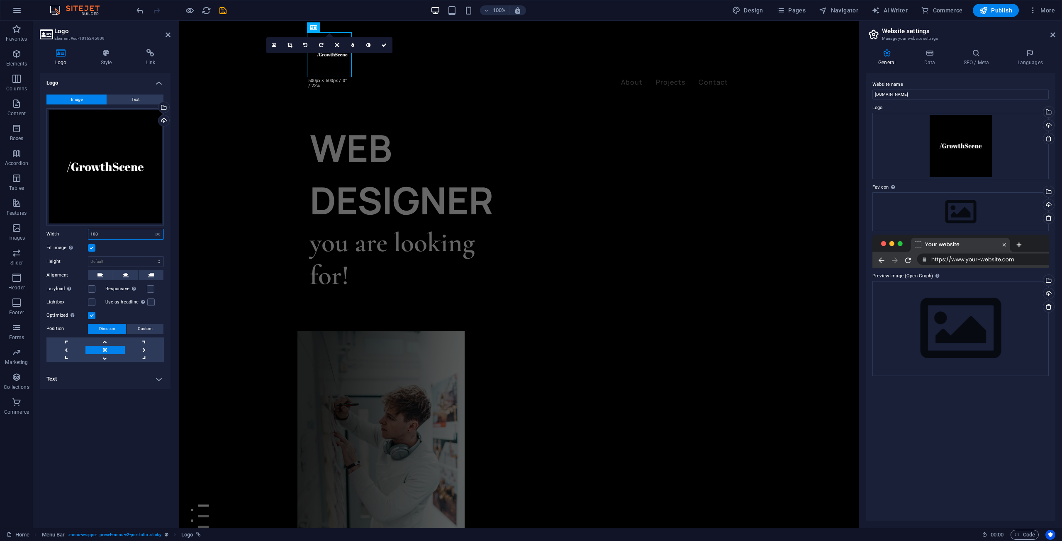
click at [125, 233] on input "108" at bounding box center [125, 234] width 75 height 10
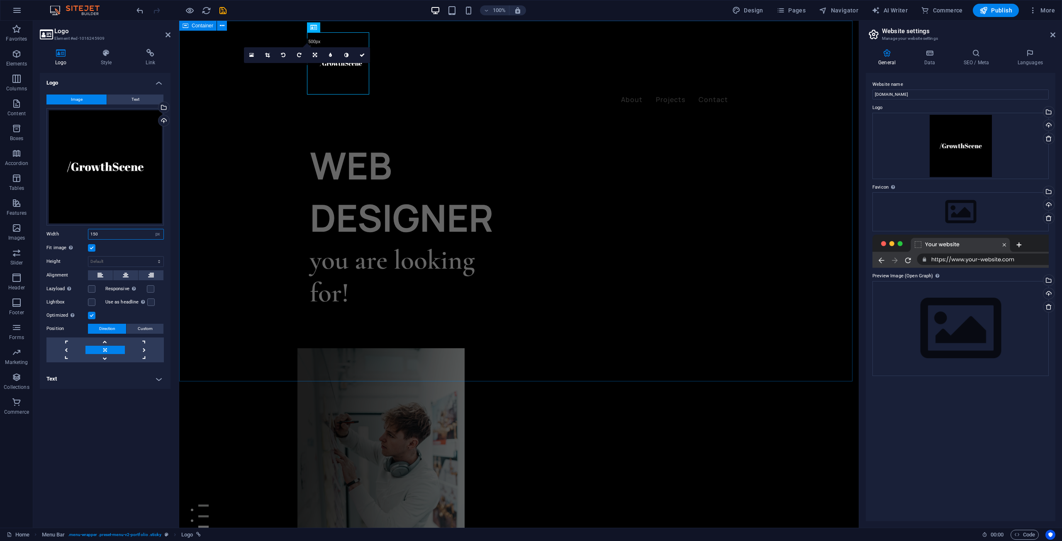
type input "150"
click at [285, 137] on div "WEB DESIGNER you are looking for! Let’s talk My projects" at bounding box center [518, 410] width 679 height 779
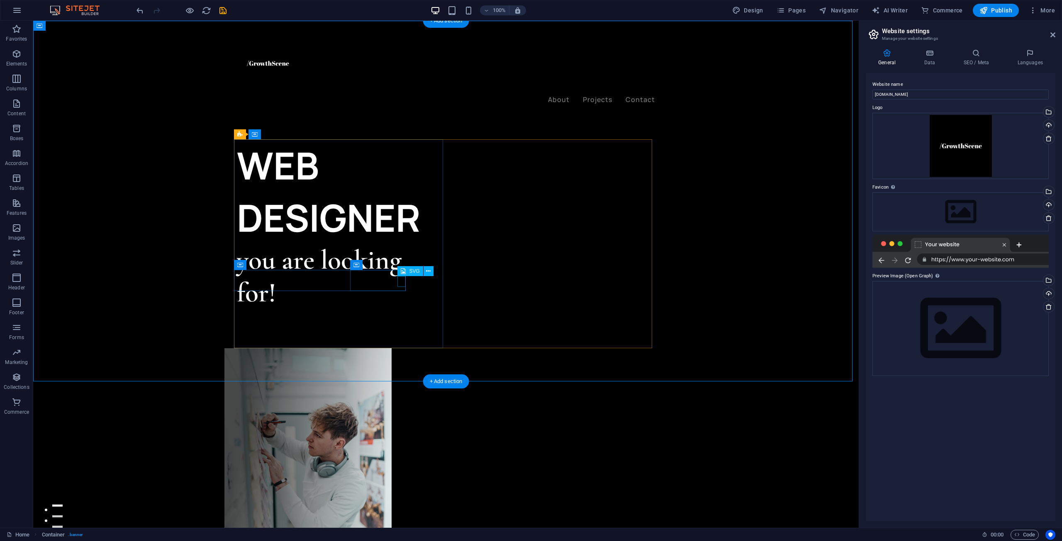
click at [399, 400] on figure at bounding box center [343, 405] width 205 height 11
click at [348, 295] on div "WEB DESIGNER you are looking for! Let’s talk My projects" at bounding box center [341, 243] width 209 height 209
click at [401, 264] on icon at bounding box center [400, 265] width 5 height 9
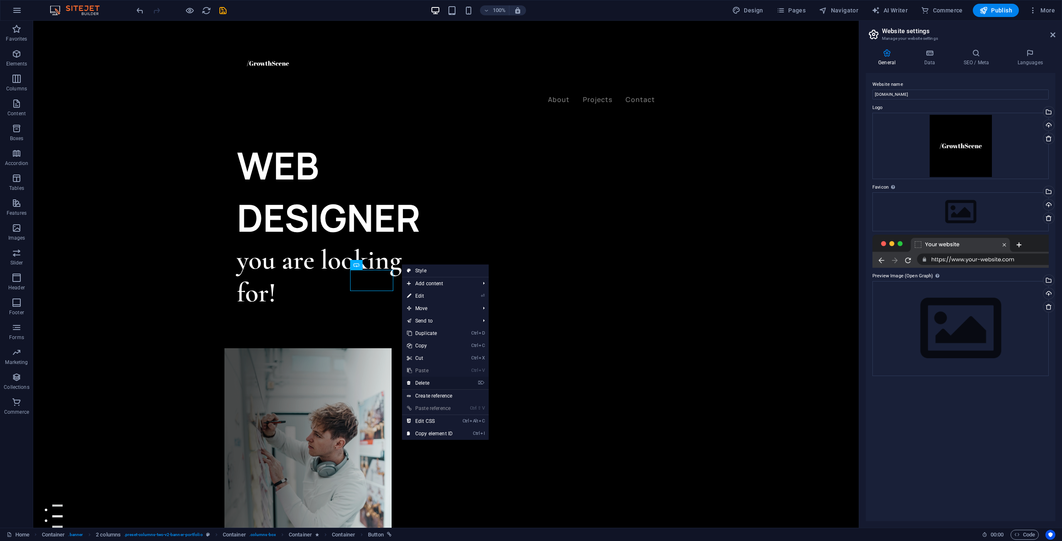
click at [424, 380] on link "⌦ Delete" at bounding box center [430, 383] width 56 height 12
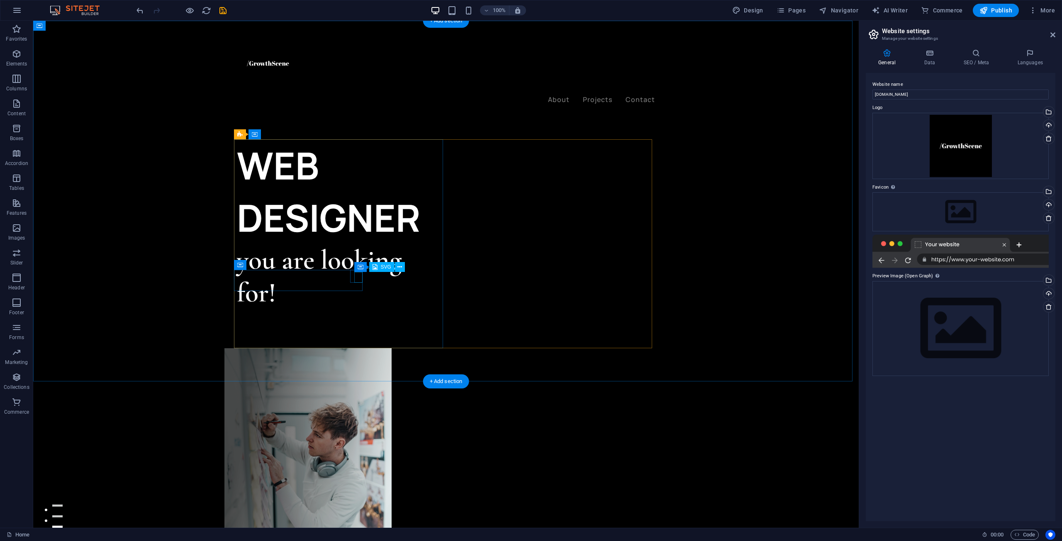
click at [355, 379] on figure at bounding box center [343, 384] width 205 height 11
click at [400, 267] on icon at bounding box center [399, 267] width 5 height 9
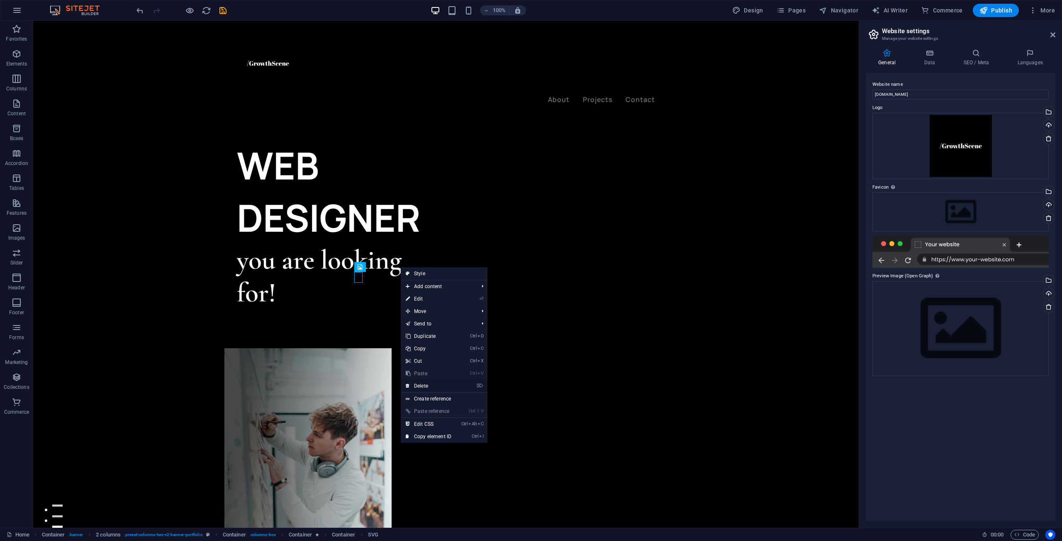
click at [431, 386] on link "⌦ Delete" at bounding box center [429, 386] width 56 height 12
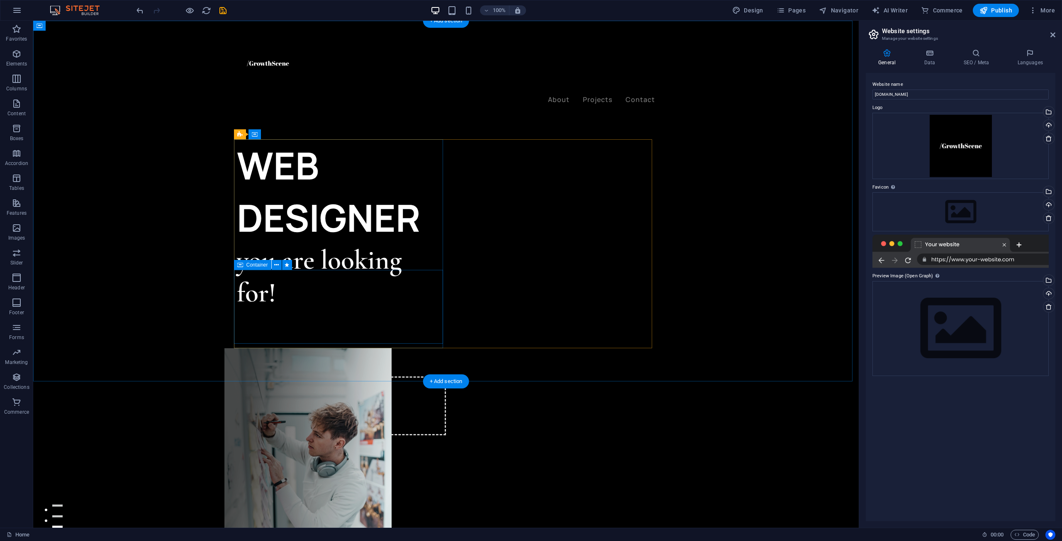
click at [331, 355] on div "Let’s talk Drop content here or Add elements Paste clipboard" at bounding box center [341, 395] width 209 height 80
click at [274, 355] on div "Let’s talk" at bounding box center [325, 365] width 176 height 21
click at [286, 268] on icon at bounding box center [284, 265] width 5 height 9
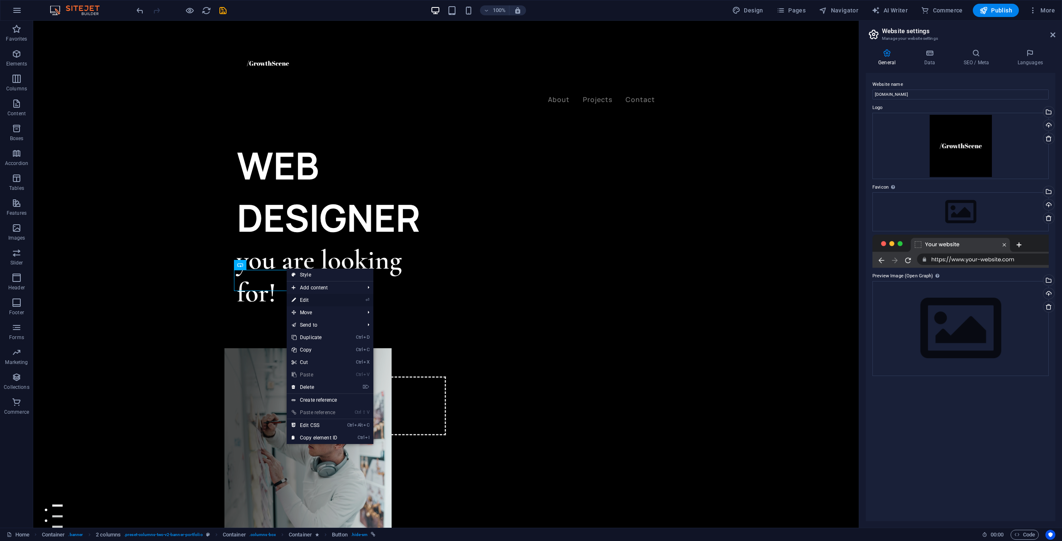
click at [308, 297] on link "⏎ Edit" at bounding box center [315, 300] width 56 height 12
select select "px"
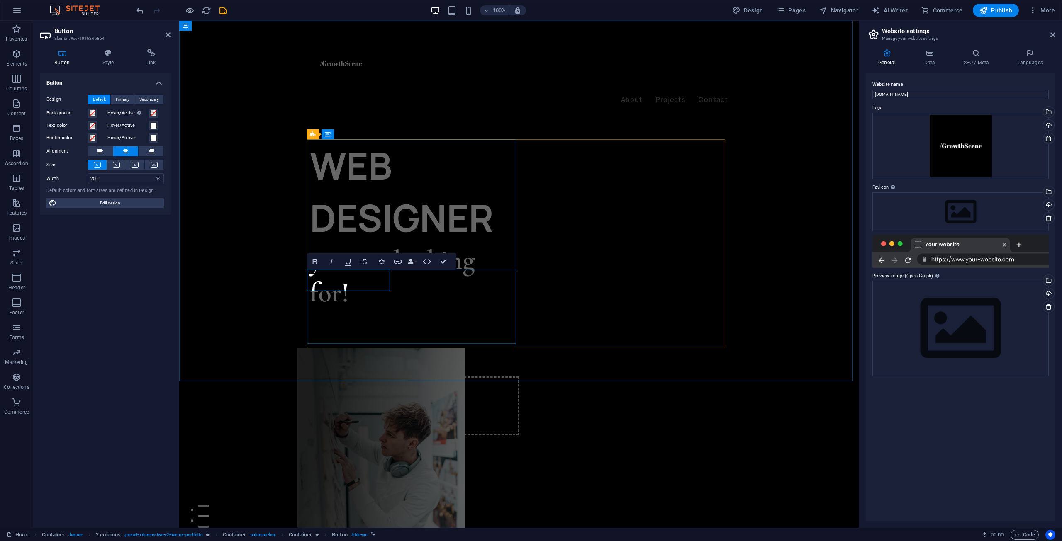
click at [356, 355] on link "Let’s talk" at bounding box center [397, 365] width 83 height 21
click at [124, 97] on span "Primary" at bounding box center [123, 100] width 14 height 10
click at [97, 100] on span "Default" at bounding box center [99, 100] width 13 height 10
click at [142, 62] on h4 "Link" at bounding box center [150, 57] width 39 height 17
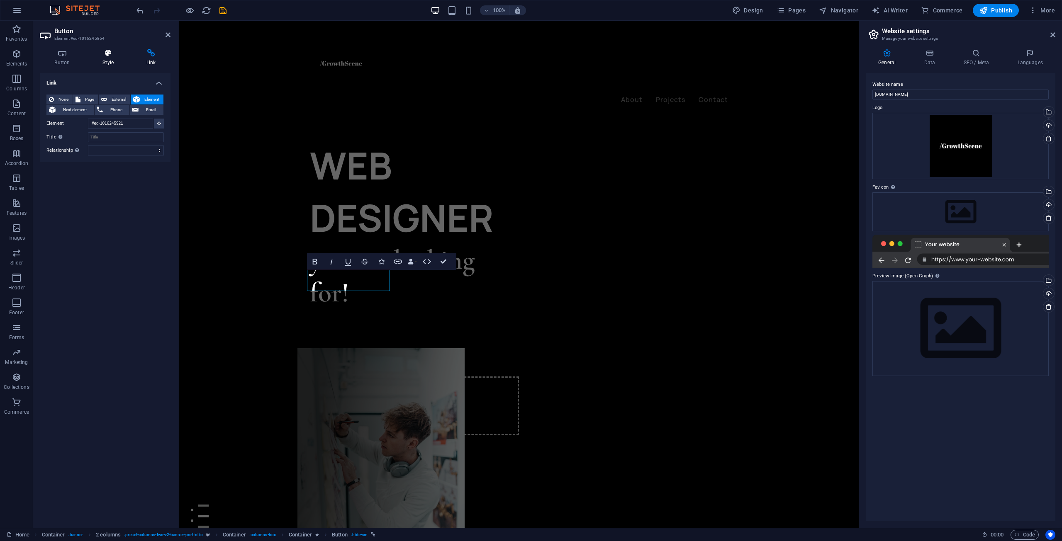
drag, startPoint x: 107, startPoint y: 59, endPoint x: 78, endPoint y: 60, distance: 29.5
click at [107, 59] on h4 "Style" at bounding box center [110, 57] width 44 height 17
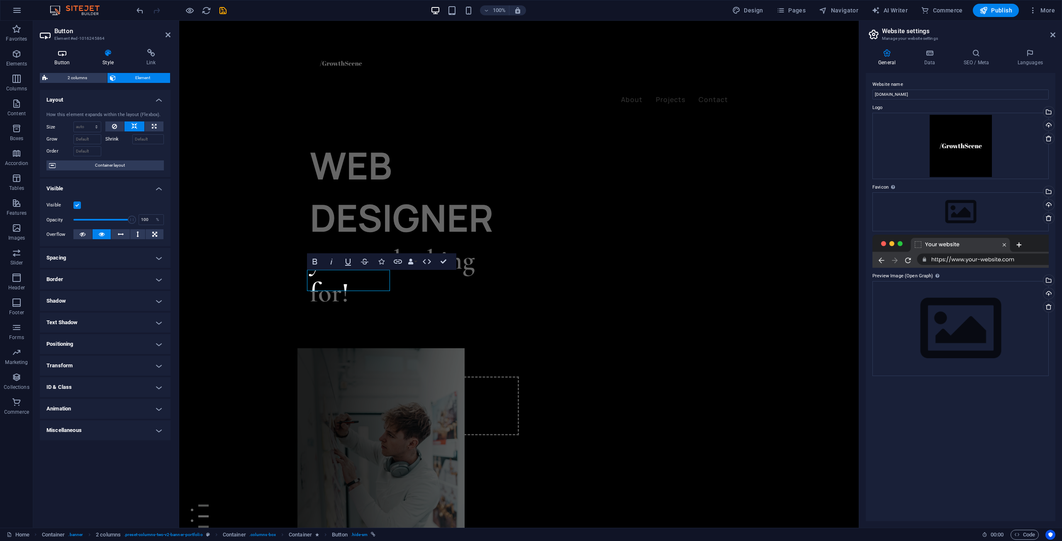
click at [69, 61] on h4 "Button" at bounding box center [64, 57] width 48 height 17
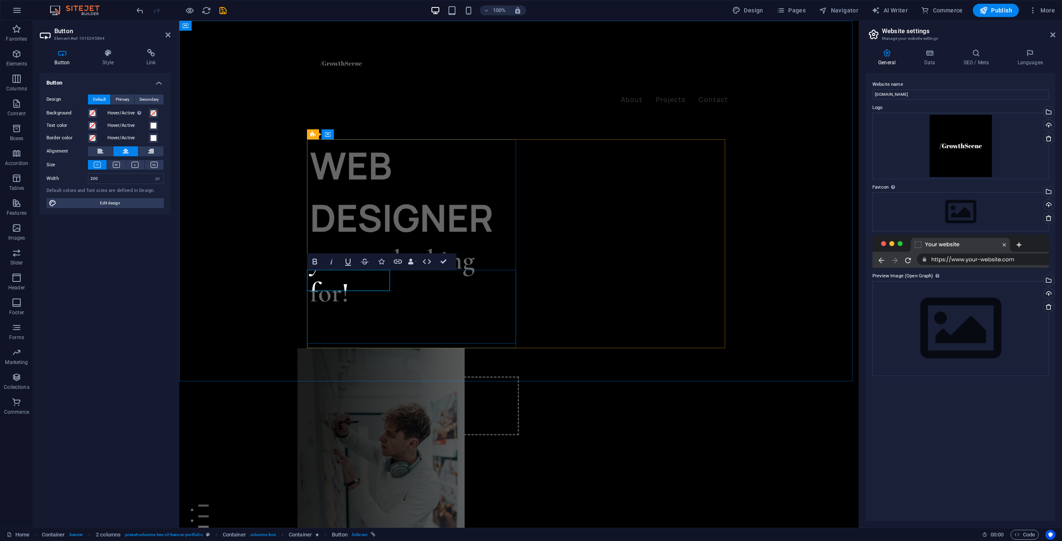
click at [357, 355] on link "Let’s talk" at bounding box center [397, 365] width 83 height 21
click at [365, 355] on link "Let’s talk" at bounding box center [397, 365] width 83 height 21
click at [350, 357] on div "WEB DESIGNER you are looking for! Apply Now Drop content here or Add elements P…" at bounding box center [518, 410] width 679 height 779
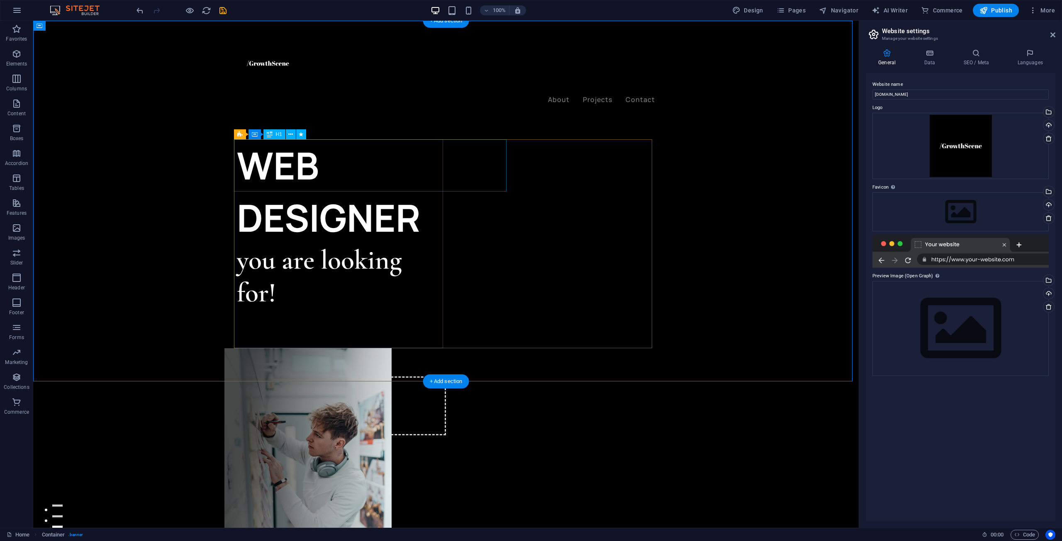
click at [307, 160] on div "WEB DESIGNER" at bounding box center [341, 191] width 209 height 105
click at [446, 160] on div "WEB DESIGNER" at bounding box center [341, 191] width 209 height 105
click at [446, 168] on div "WEB DESIGNER" at bounding box center [341, 191] width 209 height 105
click at [317, 161] on div "WEB DESIGNER" at bounding box center [341, 191] width 209 height 105
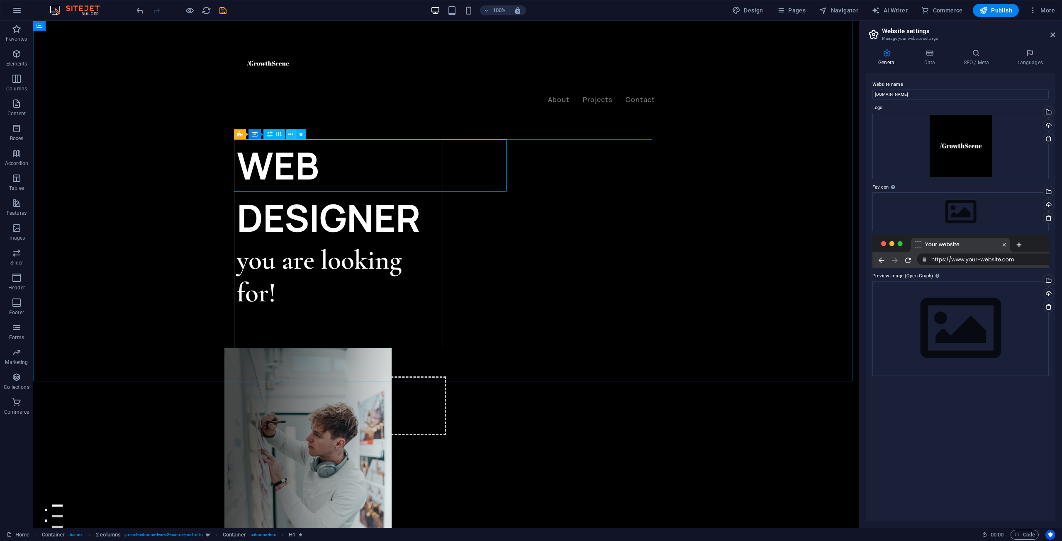
click at [293, 134] on button at bounding box center [291, 134] width 10 height 10
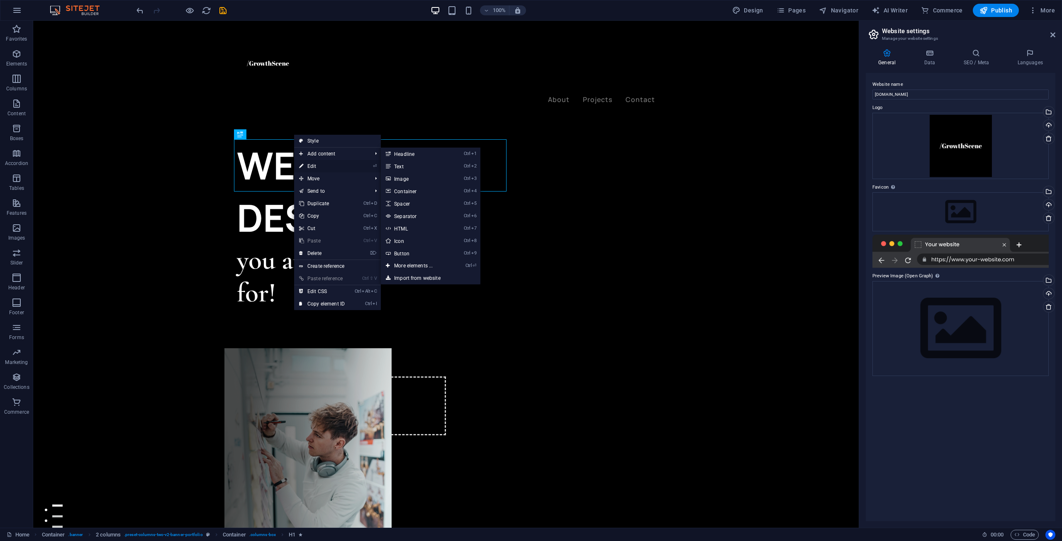
click at [304, 168] on link "⏎ Edit" at bounding box center [322, 166] width 56 height 12
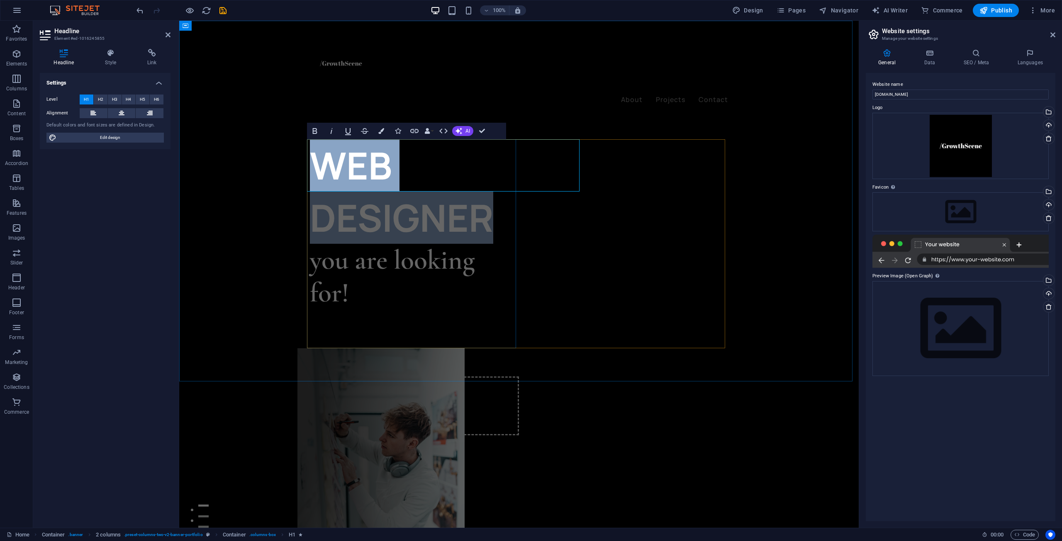
click at [467, 168] on h1 "WEB DESIGNER" at bounding box center [414, 191] width 209 height 105
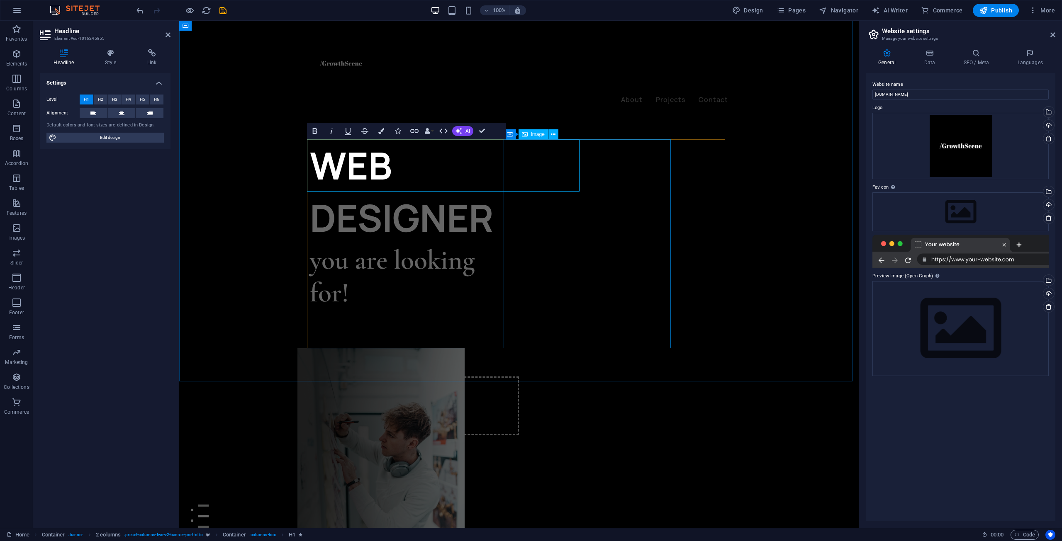
click at [578, 170] on div "WEB DESIGNER you are looking for! Apply Now Drop content here or Add elements P…" at bounding box center [519, 452] width 418 height 627
click at [519, 171] on h1 "WEB DESIGNER" at bounding box center [414, 191] width 209 height 105
click at [519, 172] on h1 "WEB DESIGNER" at bounding box center [414, 191] width 209 height 105
click at [519, 171] on h1 "WEB DESIGNER" at bounding box center [414, 191] width 209 height 105
click at [519, 165] on h1 "WEB DESIGNER" at bounding box center [414, 191] width 209 height 105
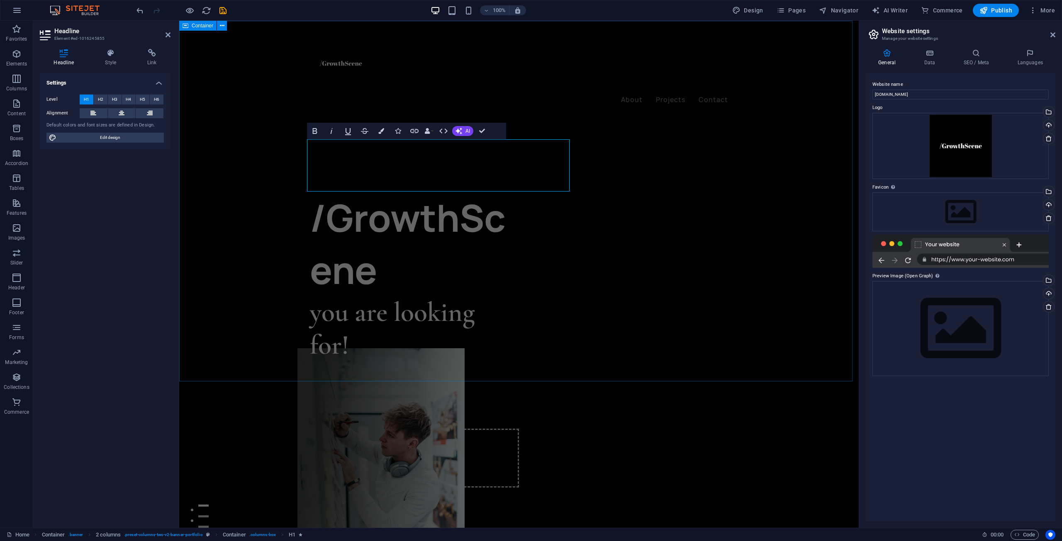
click at [610, 107] on div "​/GrowthScene you are looking for! Apply Now Drop content here or Add elements …" at bounding box center [518, 410] width 679 height 779
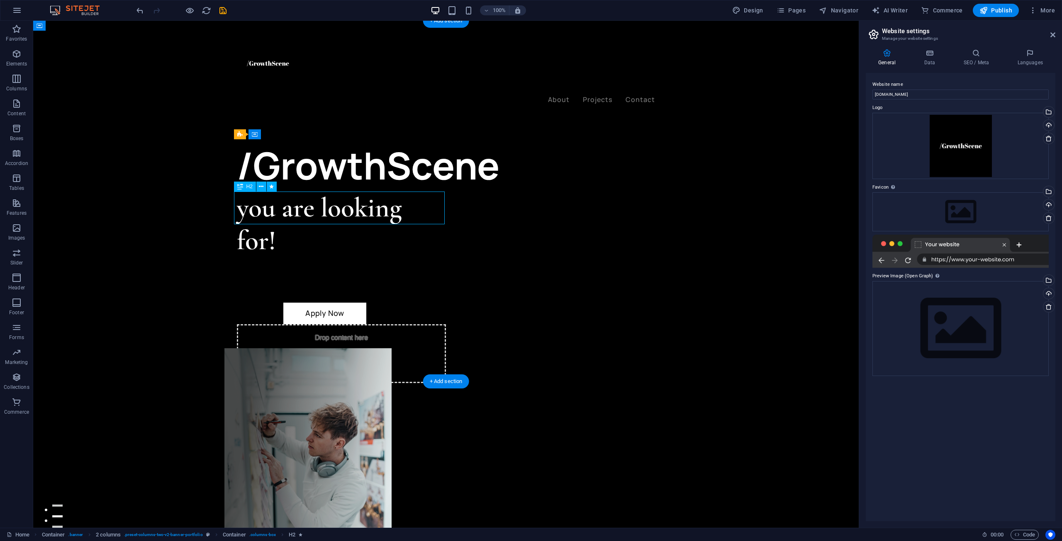
drag, startPoint x: 299, startPoint y: 211, endPoint x: 301, endPoint y: 217, distance: 7.0
click at [301, 217] on div "you are looking for!" at bounding box center [341, 225] width 209 height 66
click at [311, 208] on div "you are looking for!" at bounding box center [341, 225] width 209 height 66
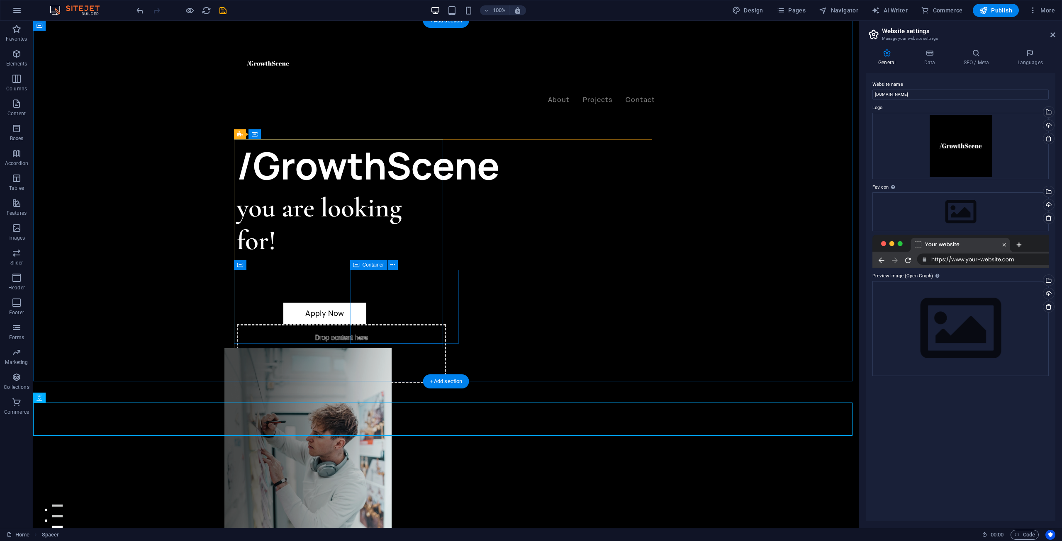
click at [395, 324] on div "Drop content here or Add elements Paste clipboard" at bounding box center [341, 353] width 209 height 59
click at [395, 265] on icon at bounding box center [392, 265] width 5 height 9
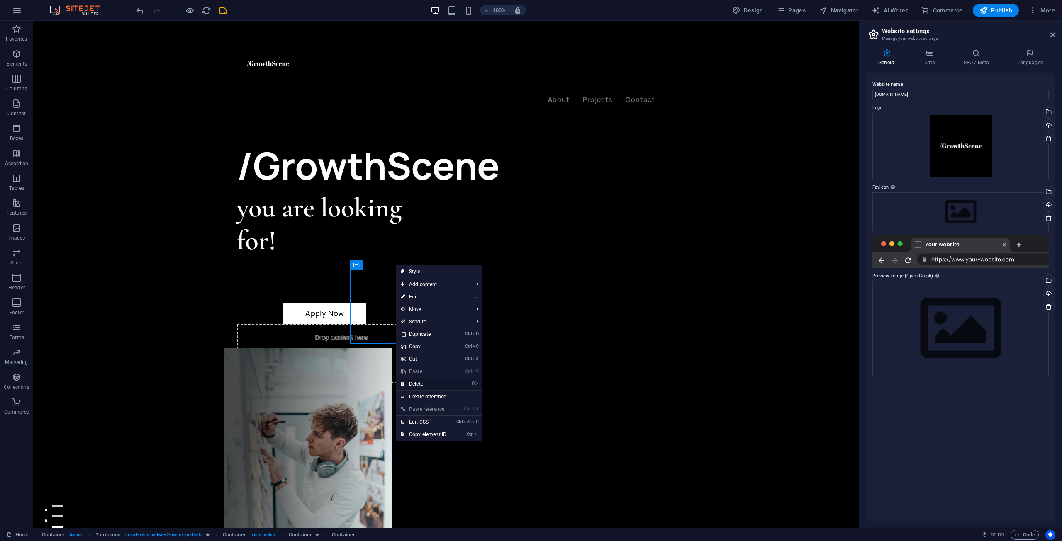
click at [423, 385] on link "⌦ Delete" at bounding box center [424, 384] width 56 height 12
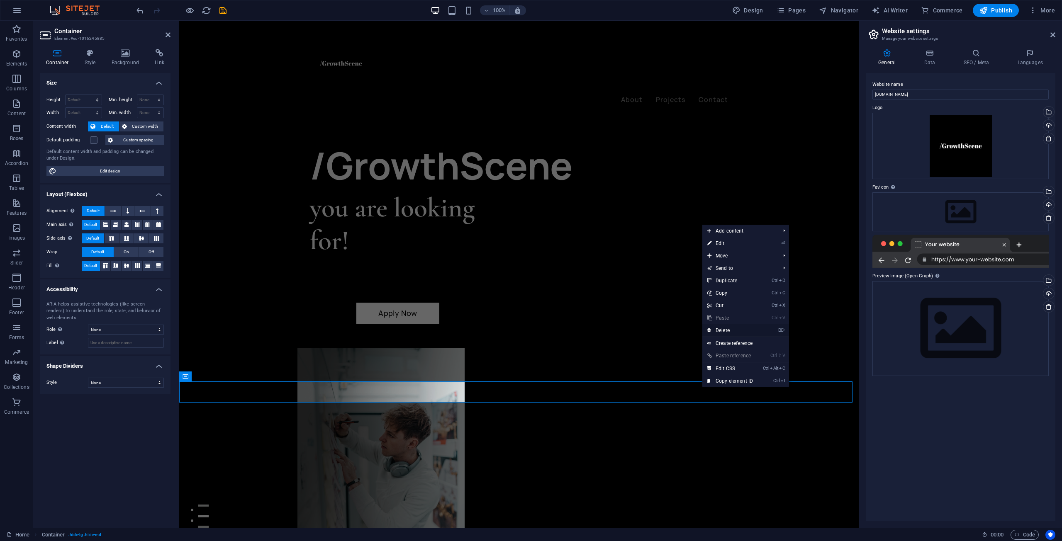
click at [738, 332] on link "⌦ Delete" at bounding box center [730, 330] width 56 height 12
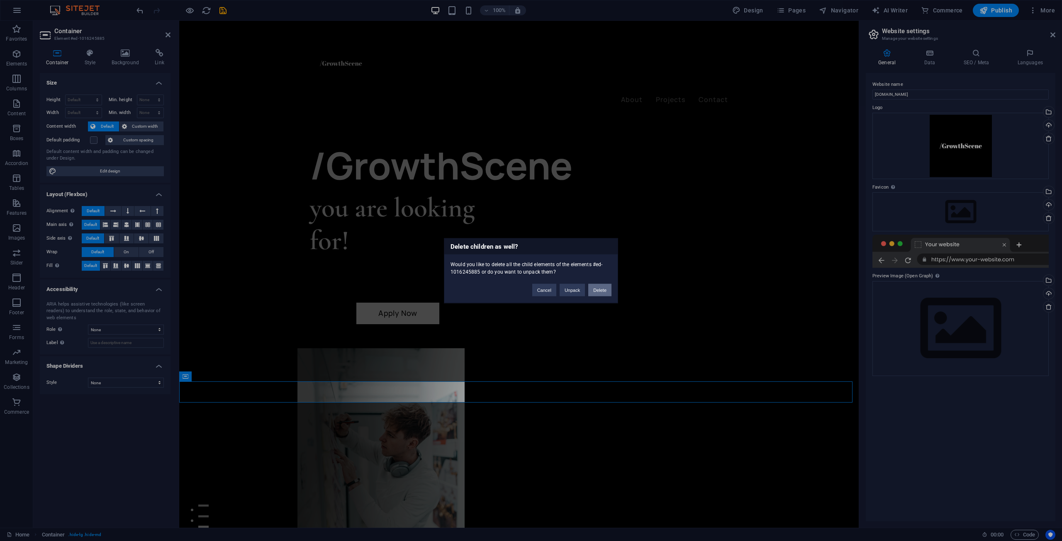
click at [598, 290] on button "Delete" at bounding box center [599, 290] width 23 height 12
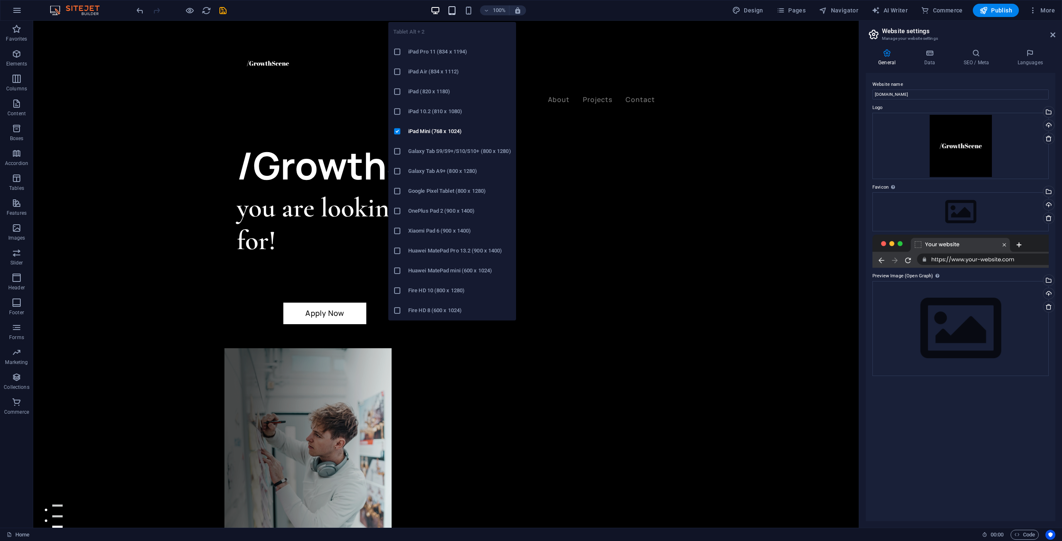
click at [450, 8] on icon "button" at bounding box center [452, 11] width 10 height 10
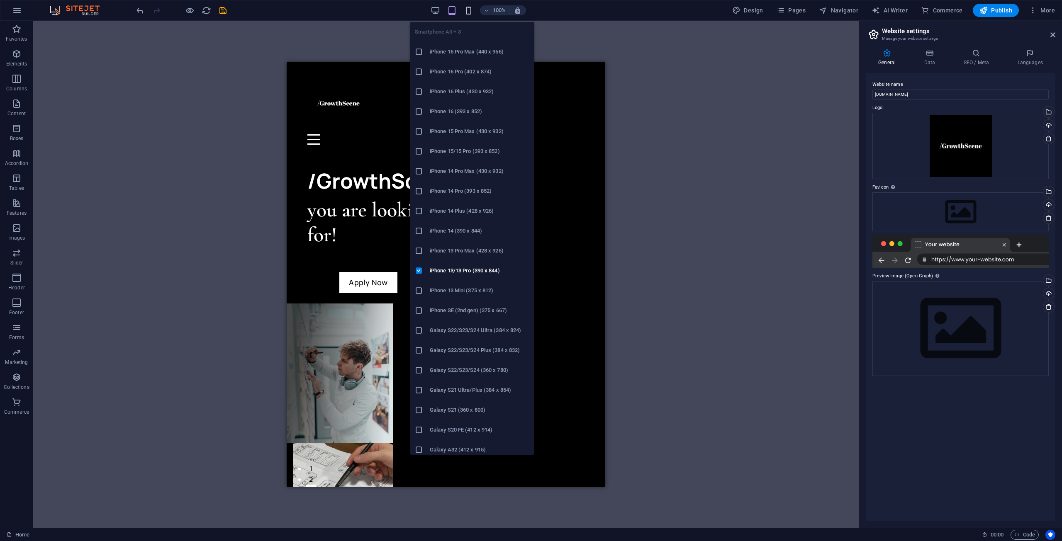
click at [467, 15] on icon "button" at bounding box center [469, 11] width 10 height 10
click at [467, 52] on h6 "iPhone 16 Pro Max (440 x 956)" at bounding box center [480, 52] width 100 height 10
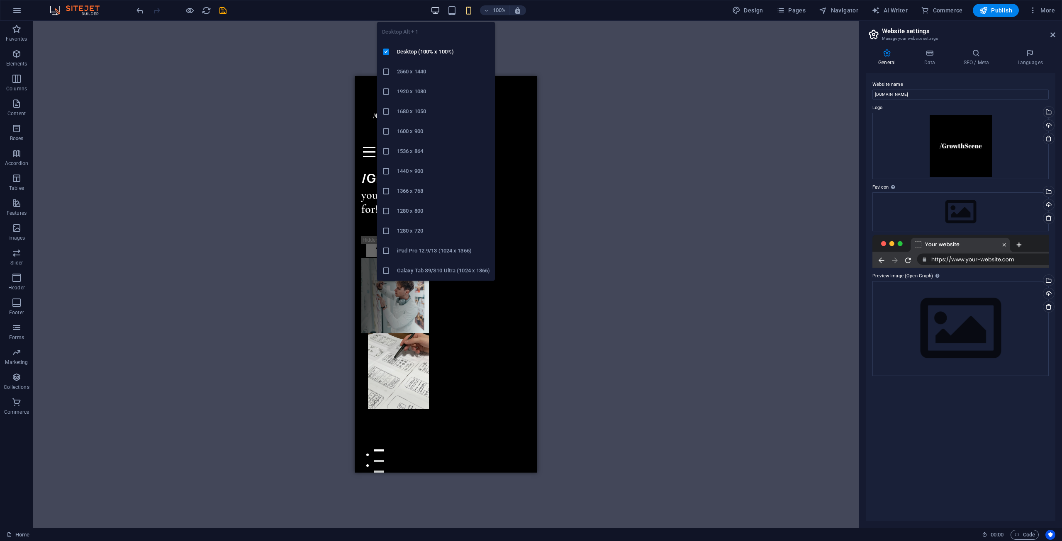
click at [440, 9] on icon "button" at bounding box center [436, 11] width 10 height 10
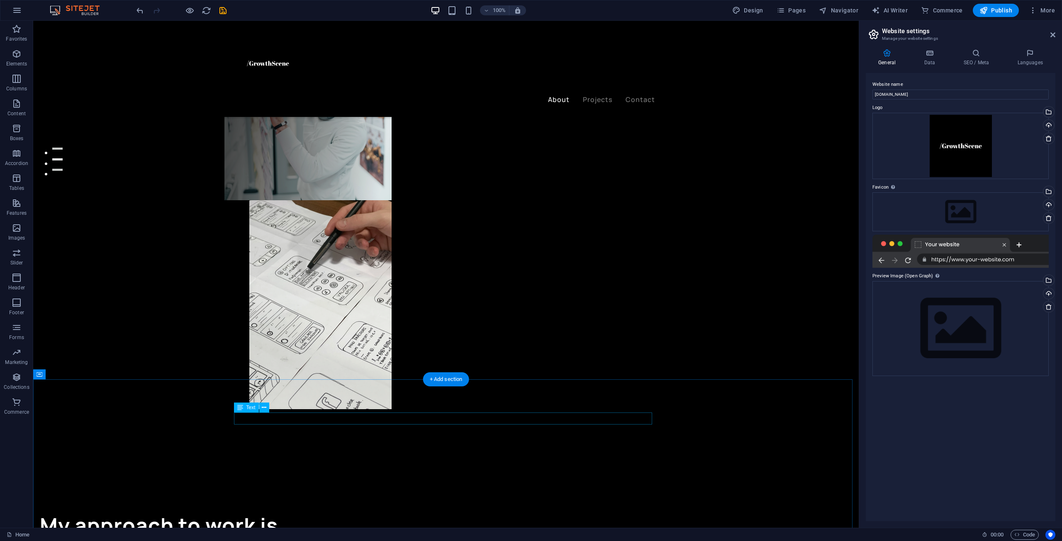
scroll to position [373, 0]
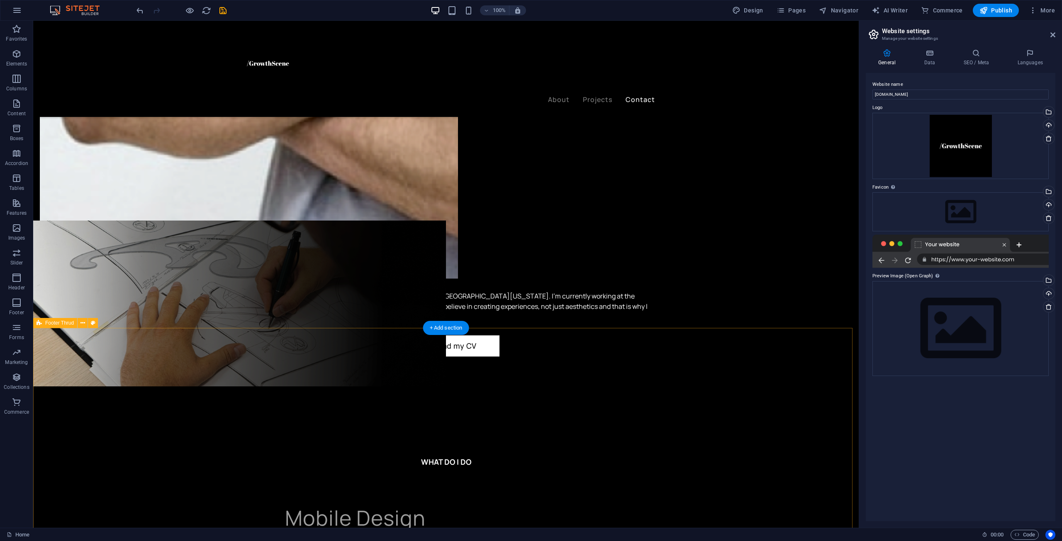
scroll to position [1938, 0]
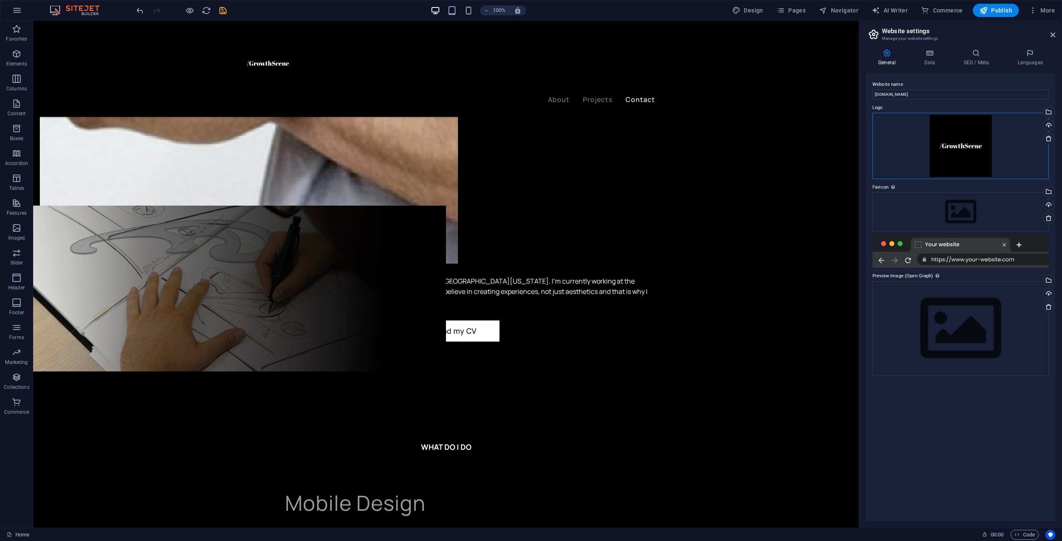
click at [978, 161] on div "Drag files here, click to choose files or select files from Files or our free s…" at bounding box center [960, 146] width 176 height 66
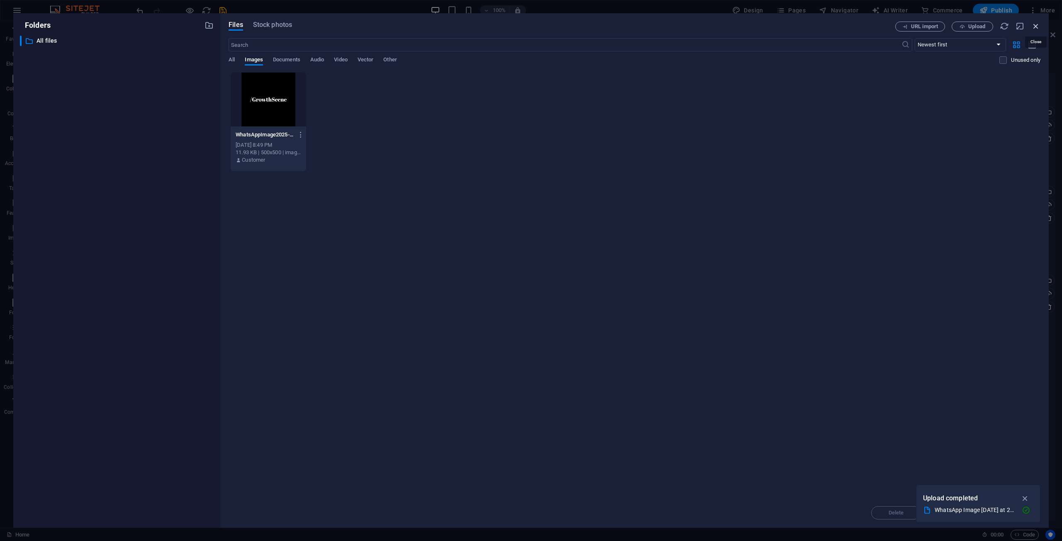
click at [1032, 27] on icon "button" at bounding box center [1035, 26] width 9 height 9
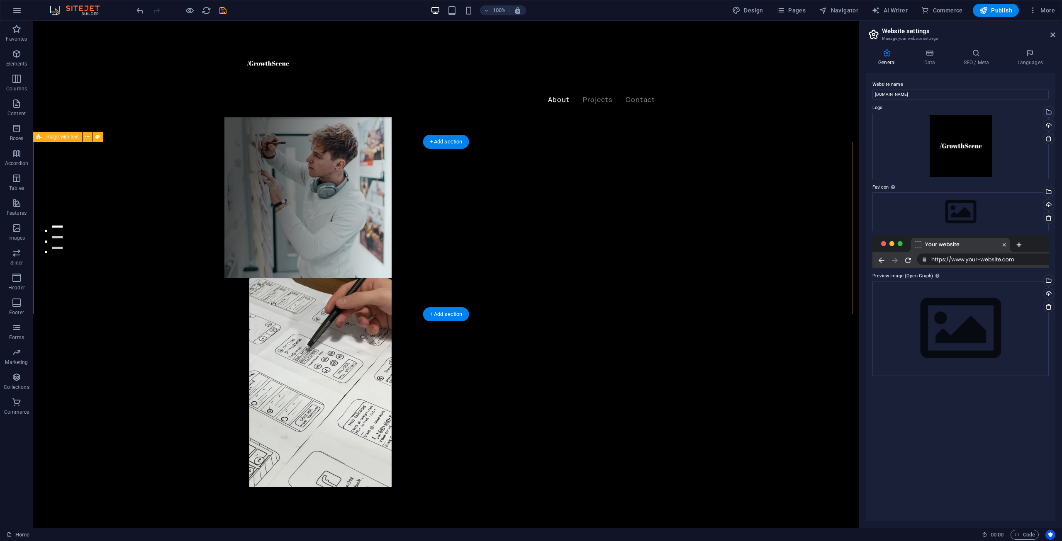
scroll to position [0, 0]
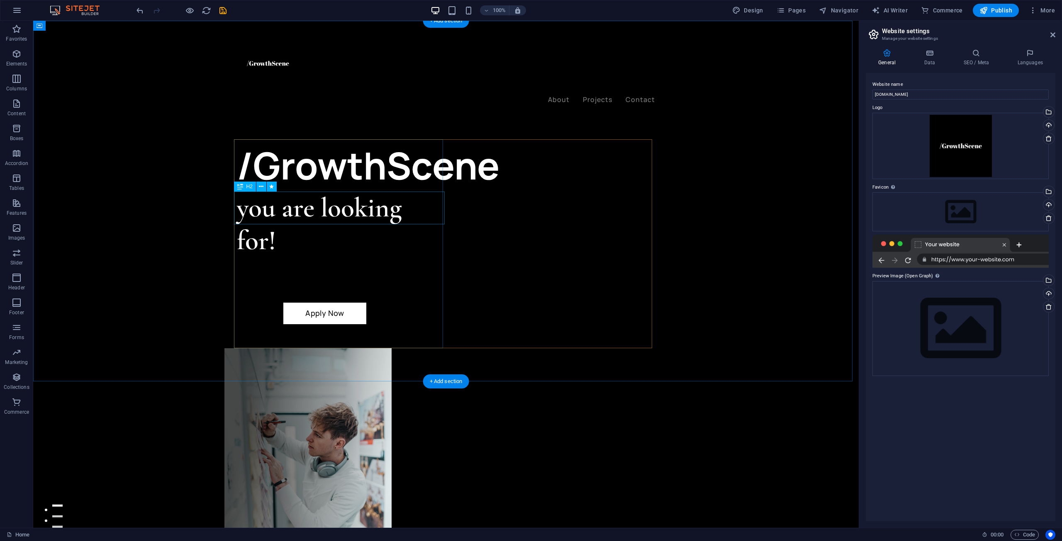
click at [337, 206] on div "you are looking for!" at bounding box center [341, 225] width 209 height 66
click at [337, 205] on div "you are looking for!" at bounding box center [341, 225] width 209 height 66
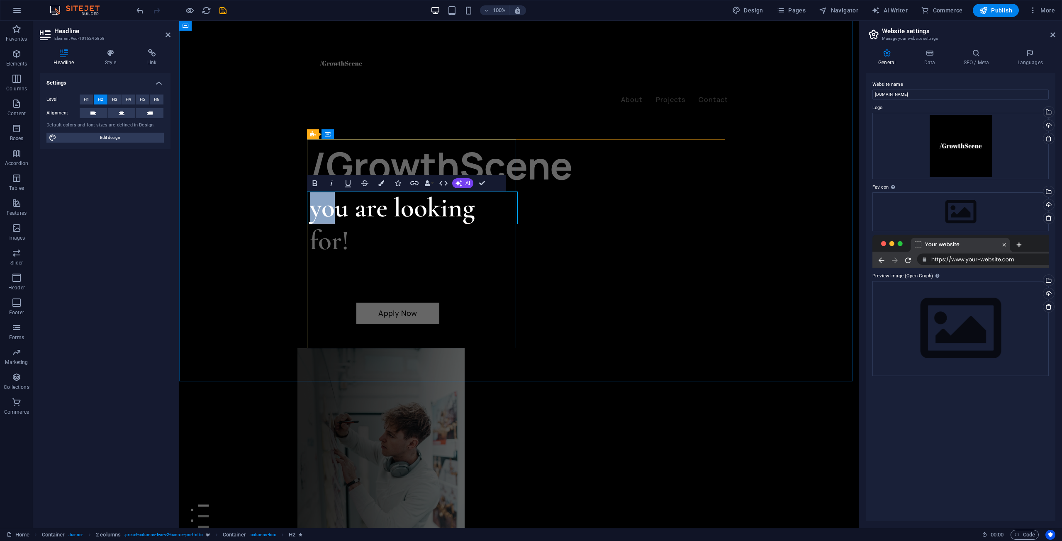
click at [337, 205] on h2 "you are looking for!" at bounding box center [414, 225] width 209 height 66
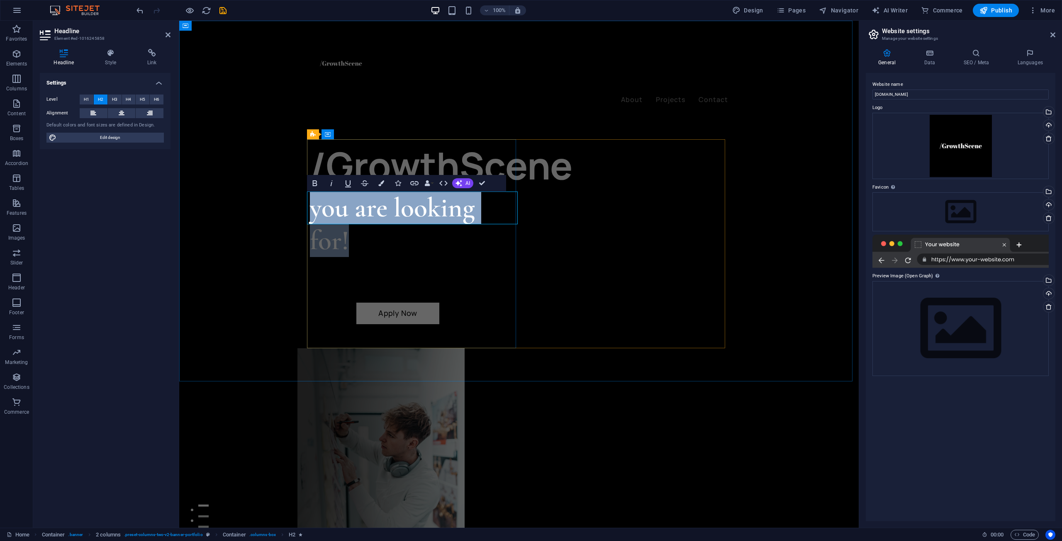
click at [337, 205] on h2 "you are looking for!" at bounding box center [414, 225] width 209 height 66
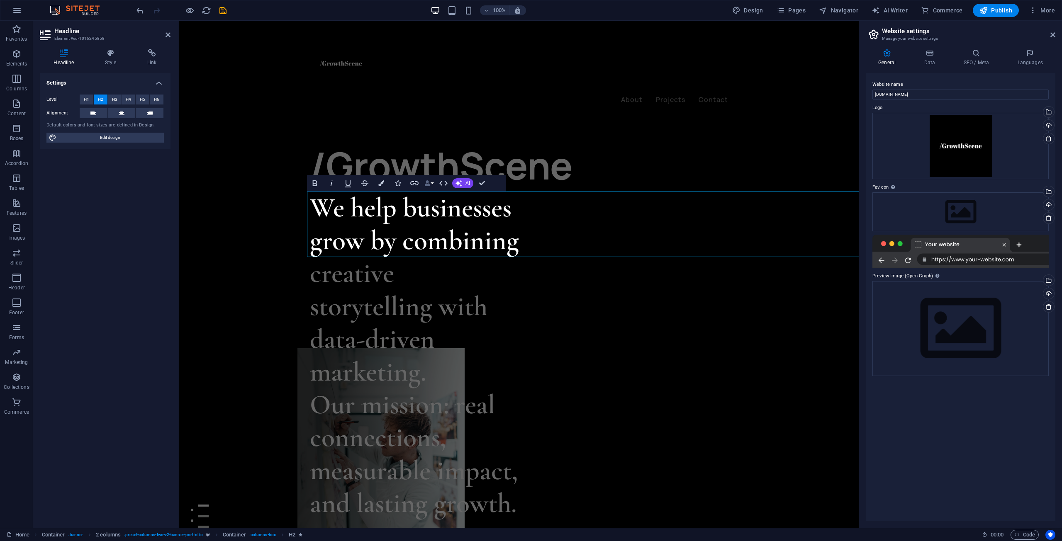
click at [434, 182] on button "Data Bindings" at bounding box center [429, 183] width 12 height 17
click at [435, 182] on div "Bold Italic Underline Strikethrough Colors Icons Link Data Bindings Company Fir…" at bounding box center [398, 183] width 183 height 17
click at [433, 181] on button "Data Bindings" at bounding box center [429, 183] width 12 height 17
click at [463, 183] on button "AI" at bounding box center [462, 183] width 21 height 10
click at [382, 189] on button "Colors" at bounding box center [381, 183] width 16 height 17
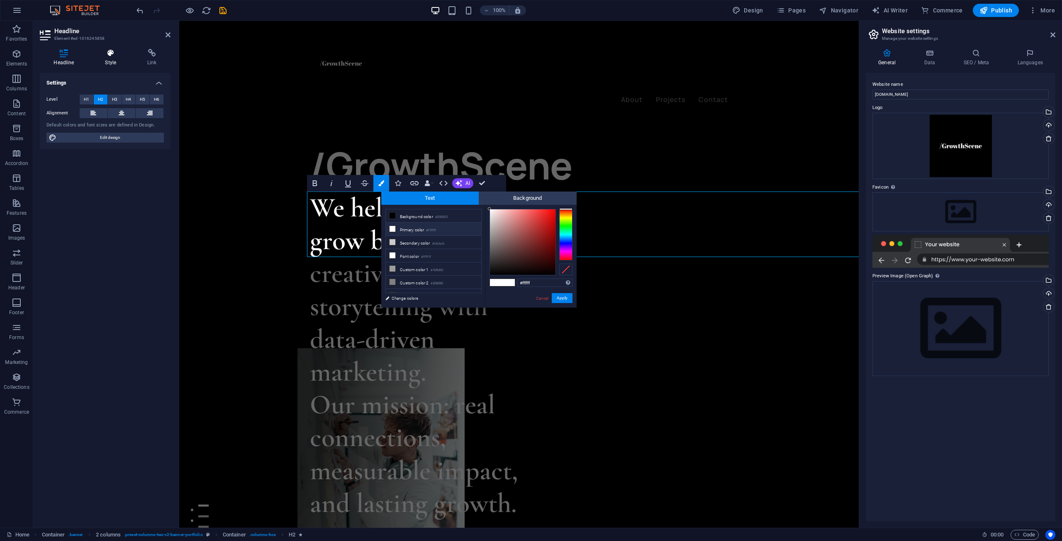
click at [118, 60] on h4 "Style" at bounding box center [112, 57] width 42 height 17
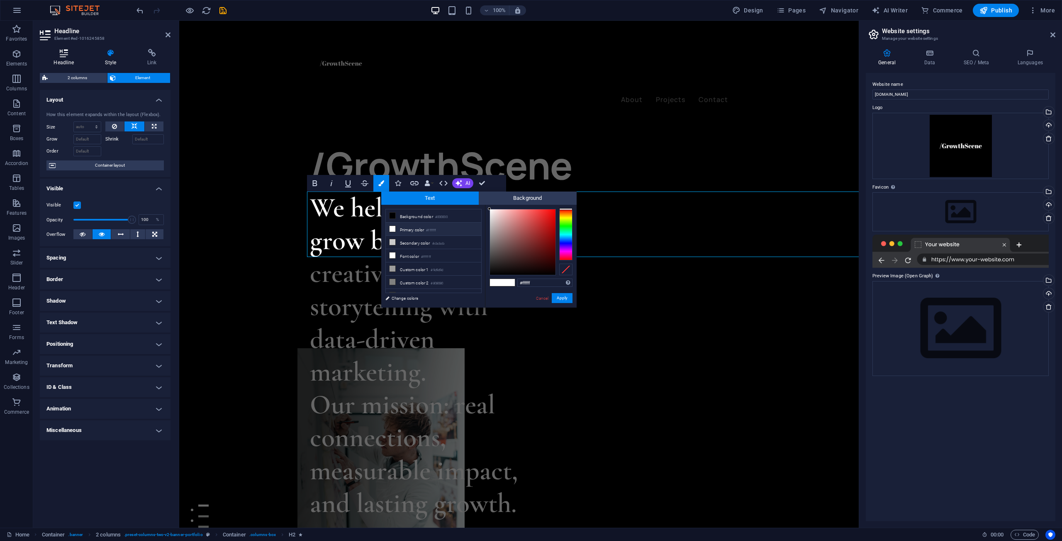
click at [68, 58] on h4 "Headline" at bounding box center [65, 57] width 51 height 17
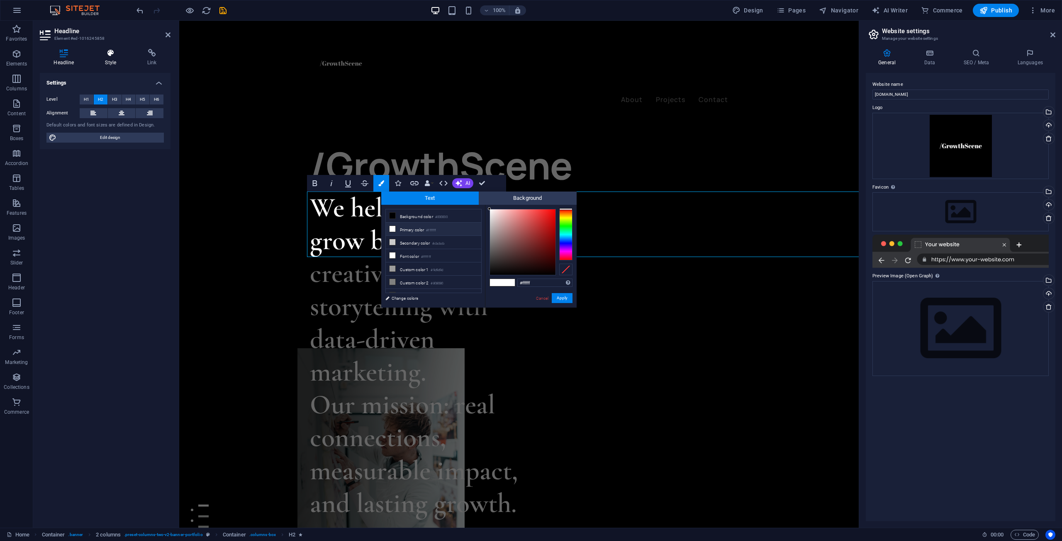
click at [116, 57] on h4 "Style" at bounding box center [112, 57] width 42 height 17
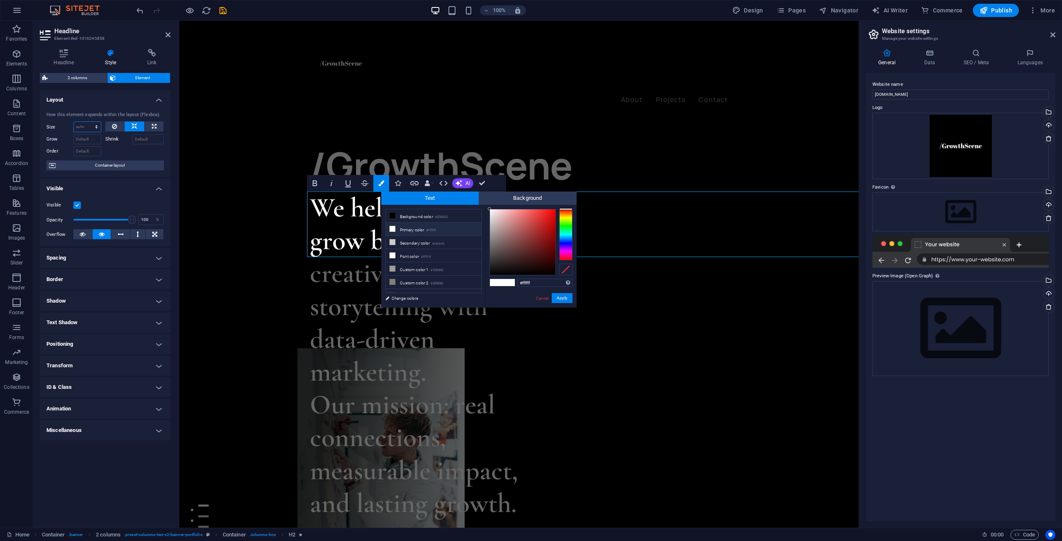
click at [91, 128] on select "Default auto px % 1/1 1/2 1/3 1/4 1/5 1/6 1/7 1/8 1/9 1/10" at bounding box center [87, 127] width 27 height 10
select select "1/7"
click at [89, 122] on select "Default auto px % 1/1 1/2 1/3 1/4 1/5 1/6 1/7 1/8 1/9 1/10" at bounding box center [87, 127] width 27 height 10
type input "14.28"
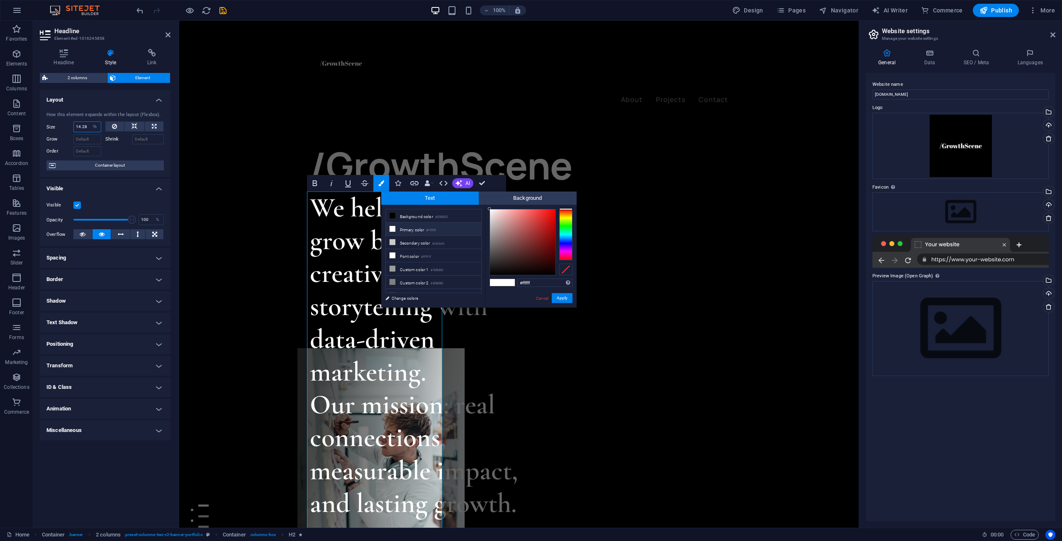
click at [87, 126] on input "14.28" at bounding box center [87, 127] width 27 height 10
click at [92, 129] on select "Default auto px % 1/1 1/2 1/3 1/4 1/5 1/6 1/7 1/8 1/9 1/10" at bounding box center [95, 127] width 12 height 10
select select "1/1"
click at [89, 122] on select "Default auto px % 1/1 1/2 1/3 1/4 1/5 1/6 1/7 1/8 1/9 1/10" at bounding box center [95, 127] width 12 height 10
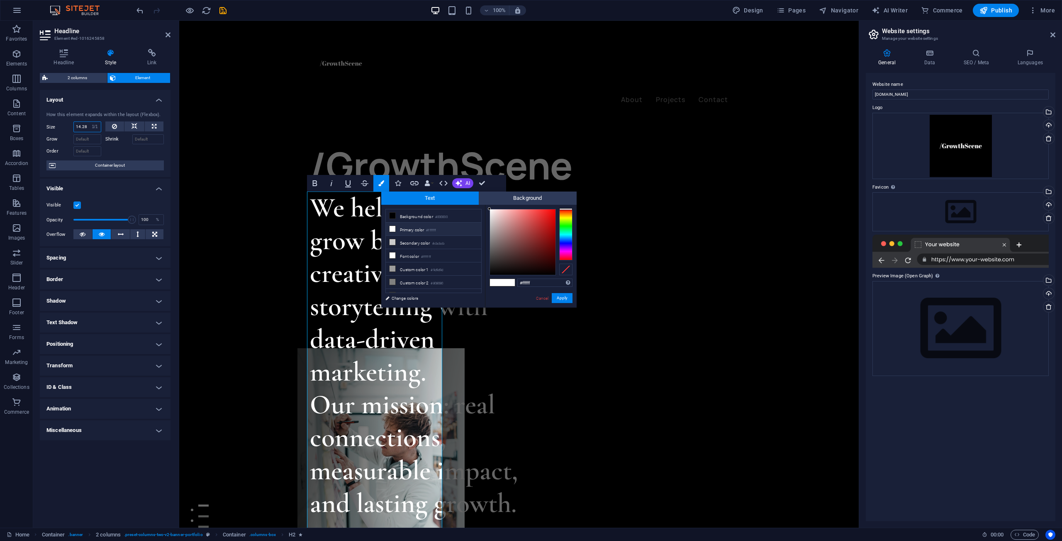
type input "100"
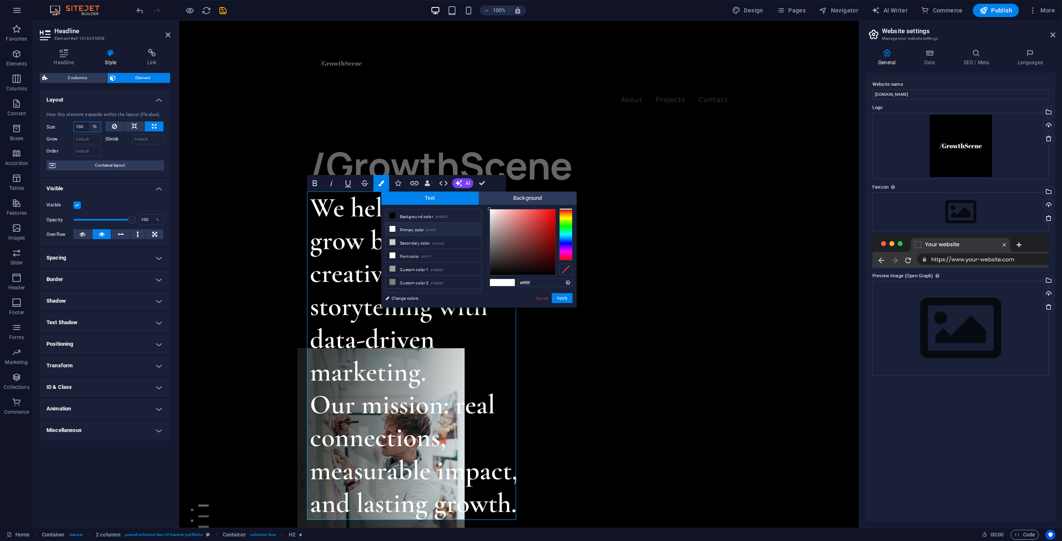
click at [95, 128] on select "Default auto px % 1/1 1/2 1/3 1/4 1/5 1/6 1/7 1/8 1/9 1/10" at bounding box center [95, 127] width 12 height 10
select select "i0qfak267es"
click at [89, 122] on select "Default auto px % 1/1 1/2 1/3 1/4 1/5 1/6 1/7 1/8 1/9 1/10" at bounding box center [95, 127] width 12 height 10
select select "DISABLED_OPTION_VALUE"
drag, startPoint x: 160, startPoint y: 210, endPoint x: 165, endPoint y: 225, distance: 15.5
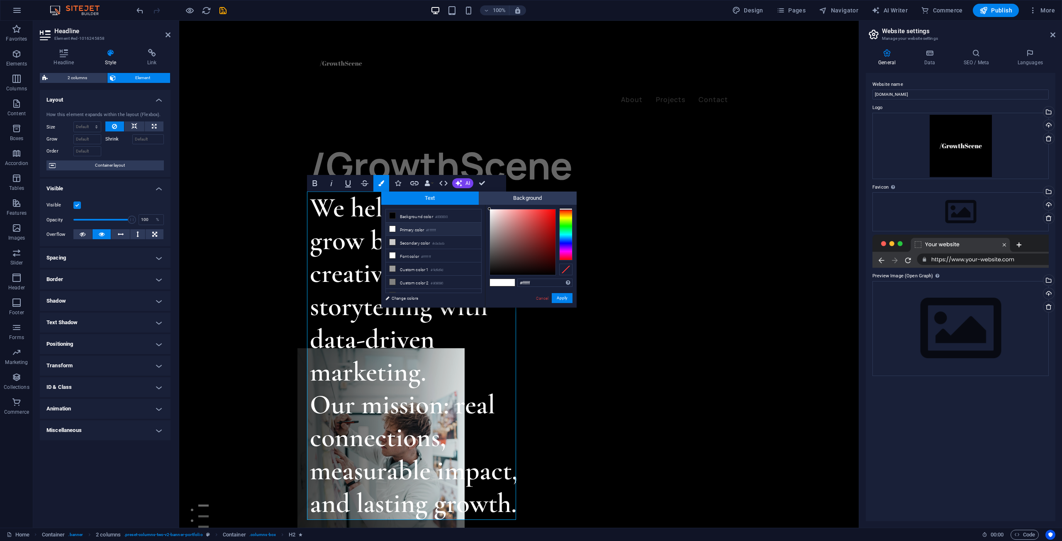
click at [160, 213] on div "Visible Opacity 100 % Overflow" at bounding box center [105, 220] width 131 height 53
click at [285, 280] on div "/GrowthScene We help businesses grow by combining creative storytelling with da…" at bounding box center [518, 410] width 679 height 779
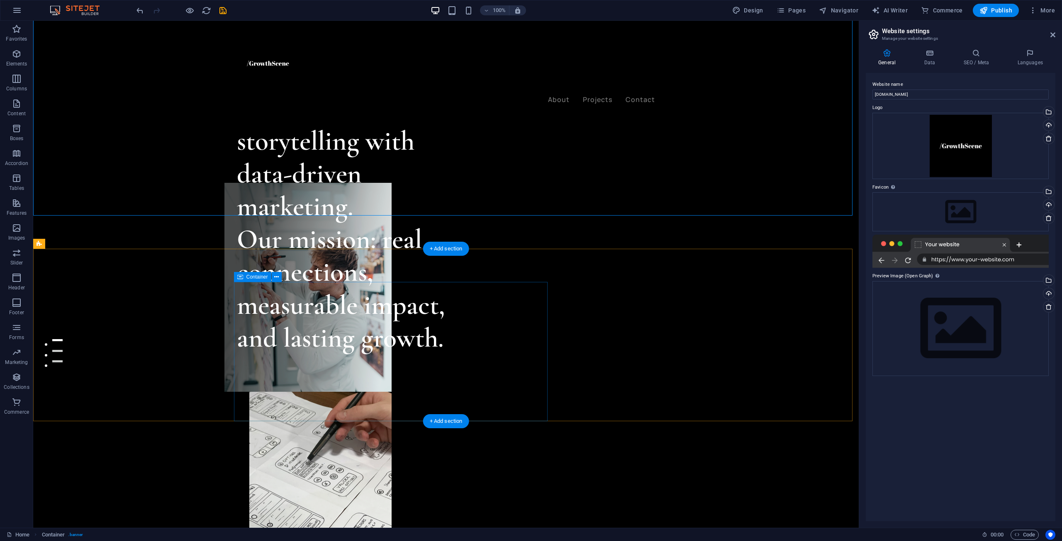
scroll to position [166, 0]
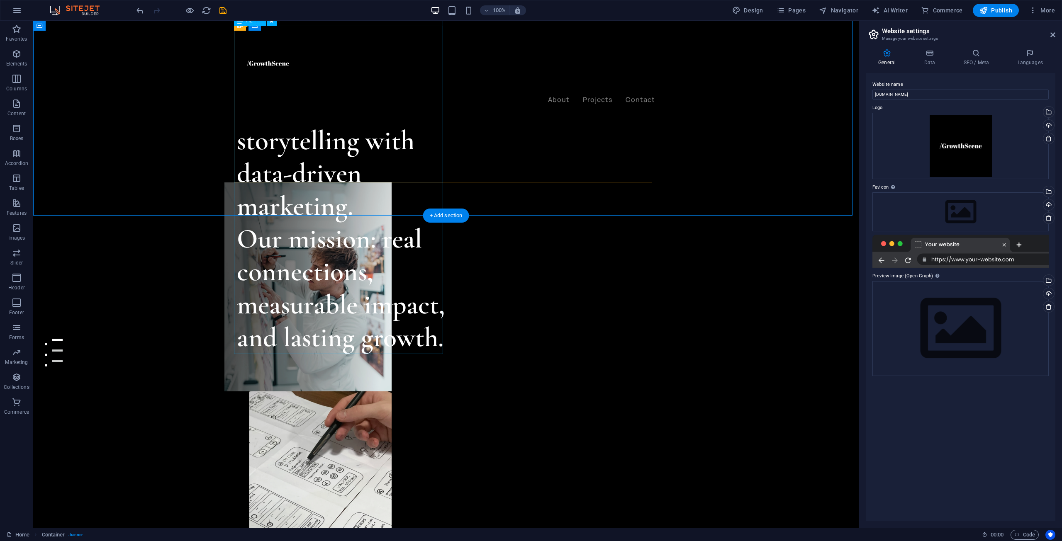
click at [356, 190] on div "We help businesses grow by combining creative storytelling with data-driven mar…" at bounding box center [341, 190] width 209 height 329
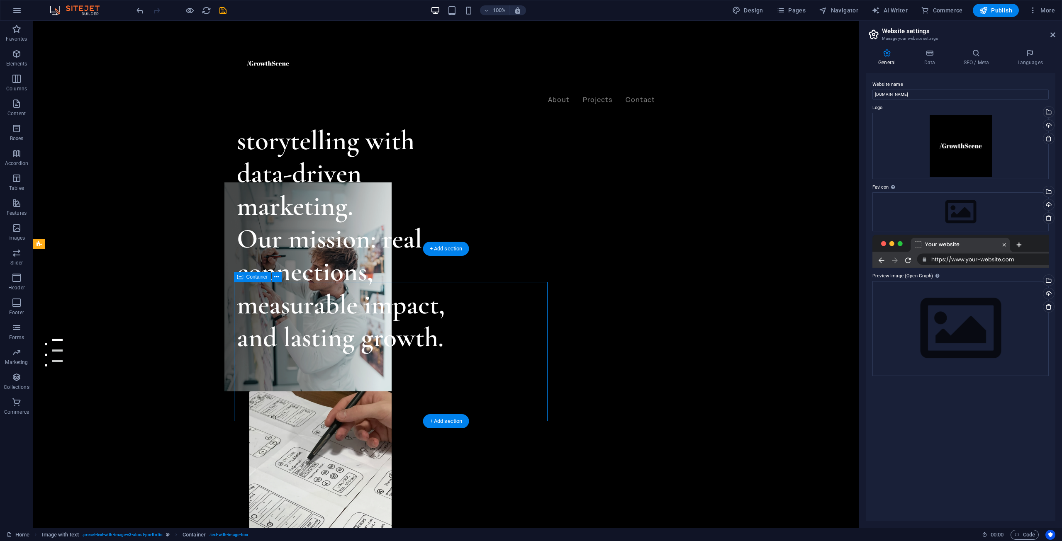
drag, startPoint x: 407, startPoint y: 354, endPoint x: 413, endPoint y: 325, distance: 30.0
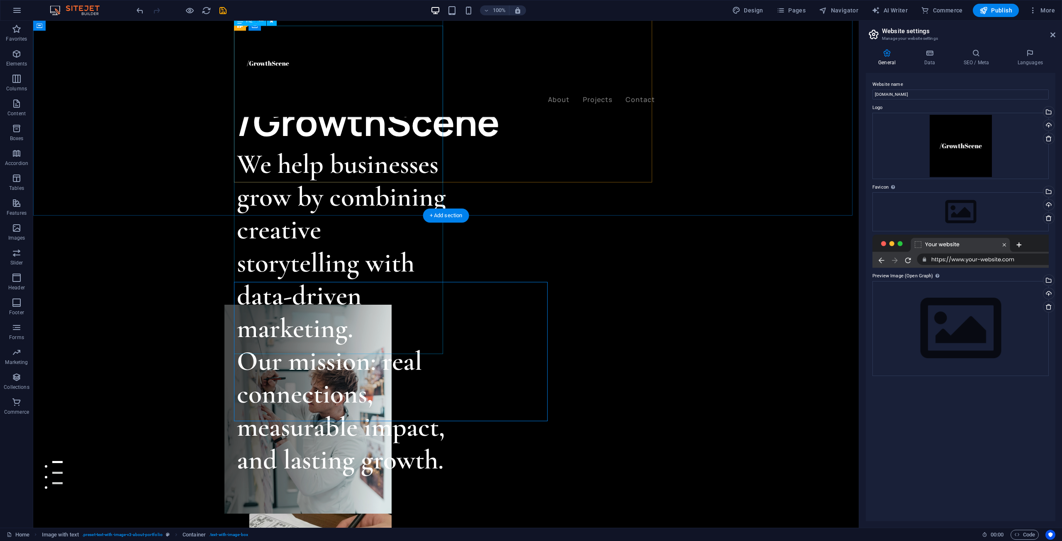
scroll to position [0, 0]
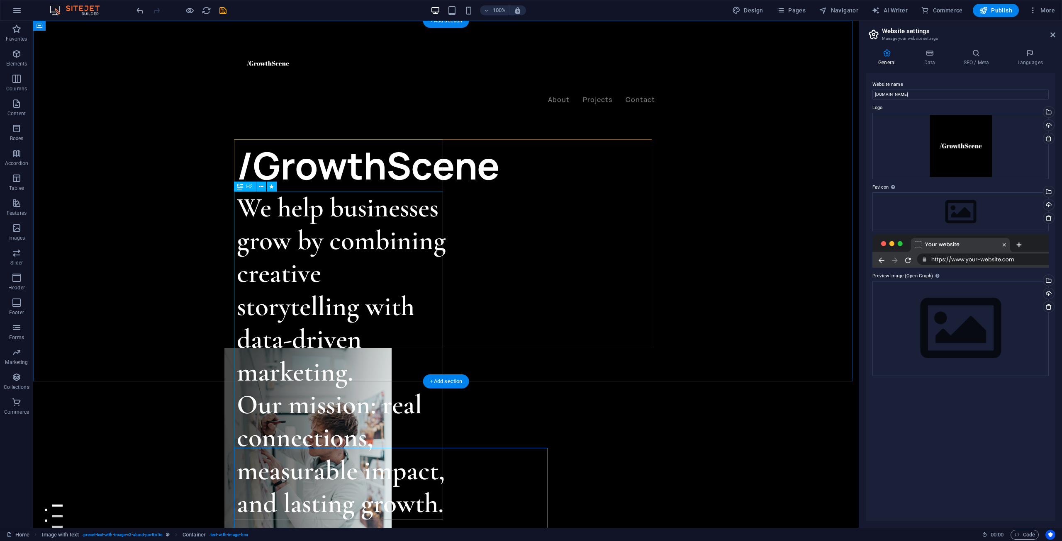
click at [360, 238] on div "We help businesses grow by combining creative storytelling with data-driven mar…" at bounding box center [341, 356] width 209 height 329
click at [259, 190] on icon at bounding box center [261, 187] width 5 height 9
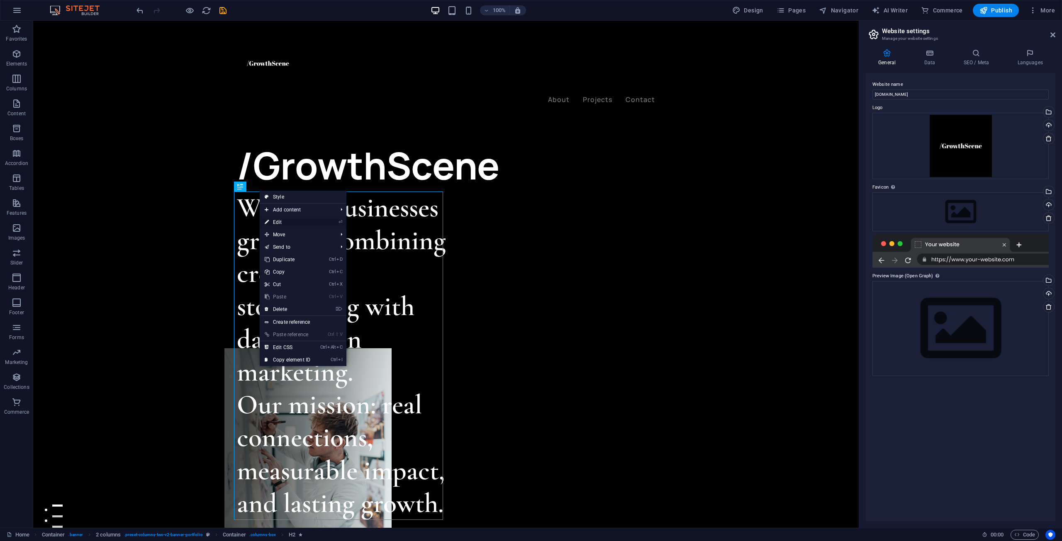
drag, startPoint x: 287, startPoint y: 218, endPoint x: 108, endPoint y: 197, distance: 180.3
click at [287, 218] on link "⏎ Edit" at bounding box center [288, 222] width 56 height 12
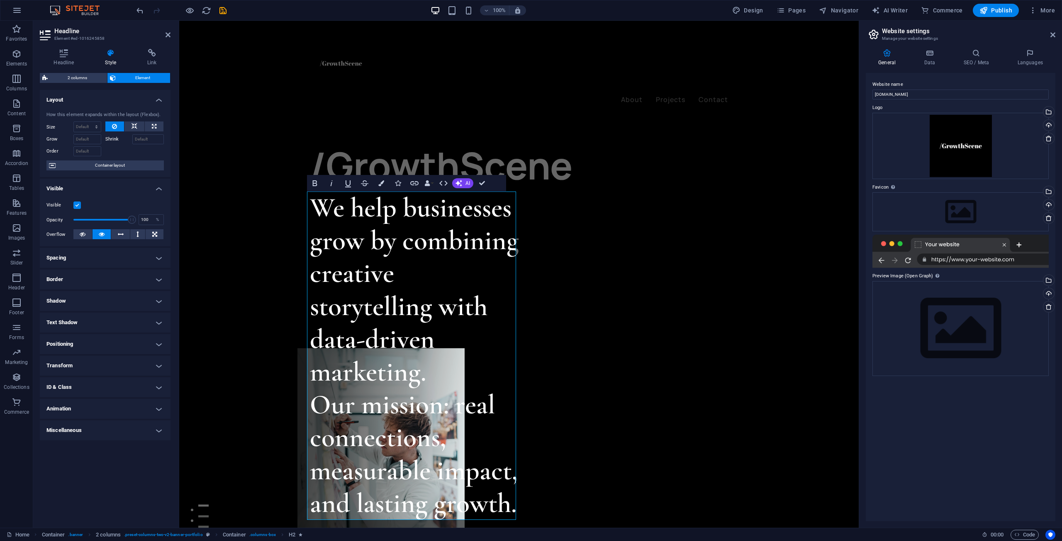
click at [92, 85] on div "2 columns Element Layout How this element expands within the layout (Flexbox). …" at bounding box center [105, 297] width 131 height 448
click at [90, 83] on span "2 columns" at bounding box center [77, 78] width 54 height 10
select select "rem"
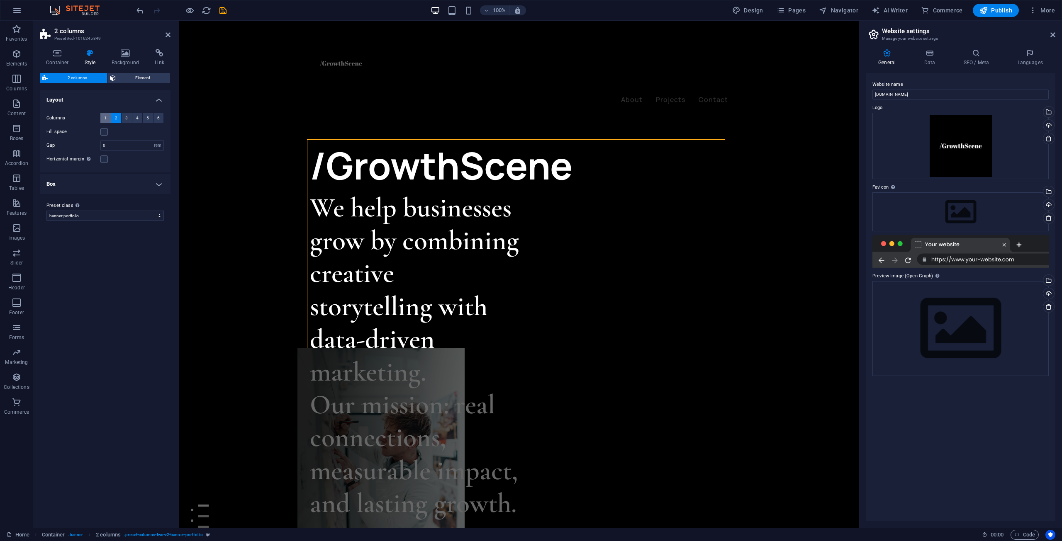
click at [102, 119] on button "1" at bounding box center [105, 118] width 10 height 10
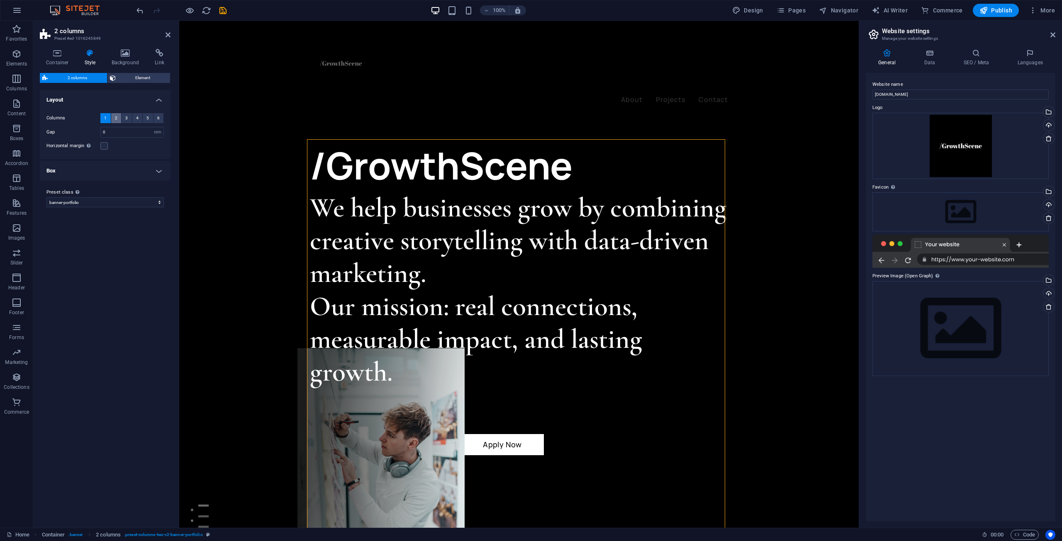
click at [114, 118] on button "2" at bounding box center [116, 118] width 10 height 10
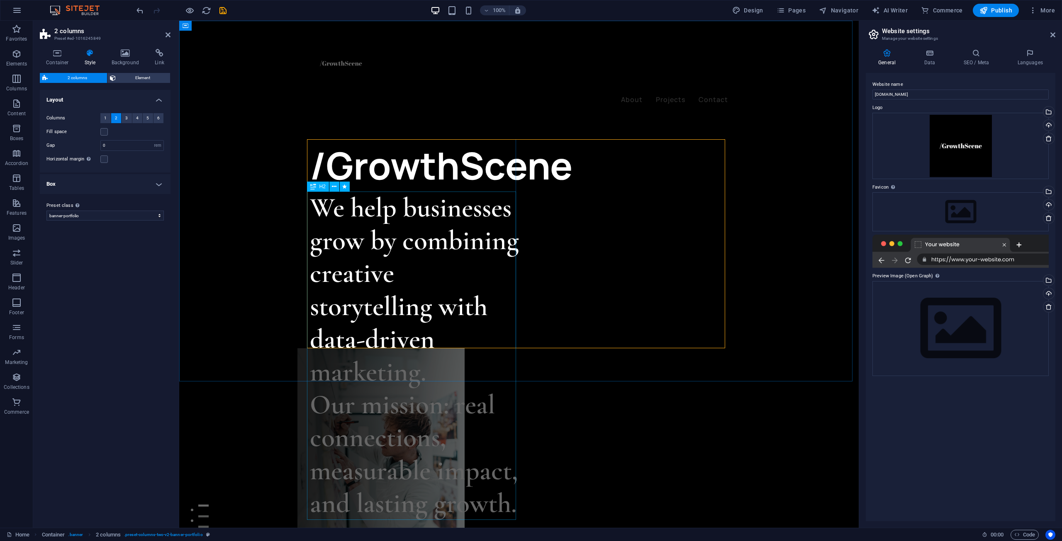
click at [383, 360] on div "We help businesses grow by combining creative storytelling with data-driven mar…" at bounding box center [414, 356] width 209 height 329
click at [331, 189] on button at bounding box center [334, 187] width 10 height 10
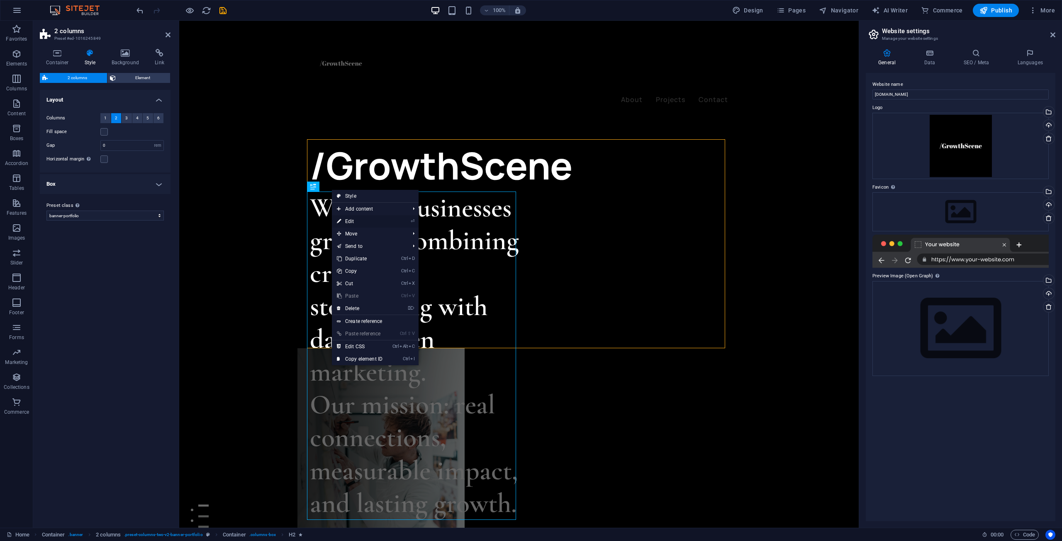
click at [349, 219] on link "⏎ Edit" at bounding box center [360, 221] width 56 height 12
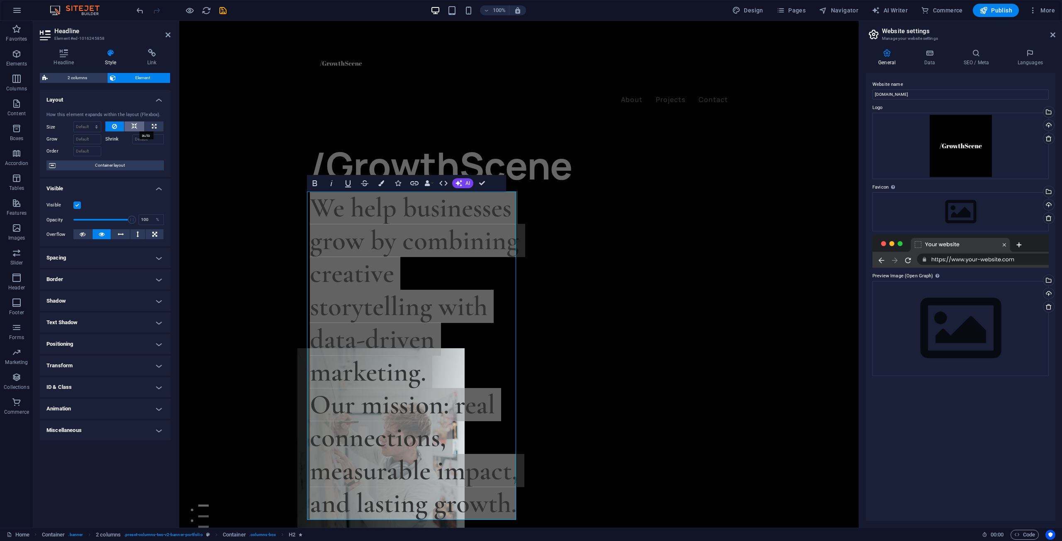
click at [132, 127] on icon at bounding box center [134, 127] width 6 height 10
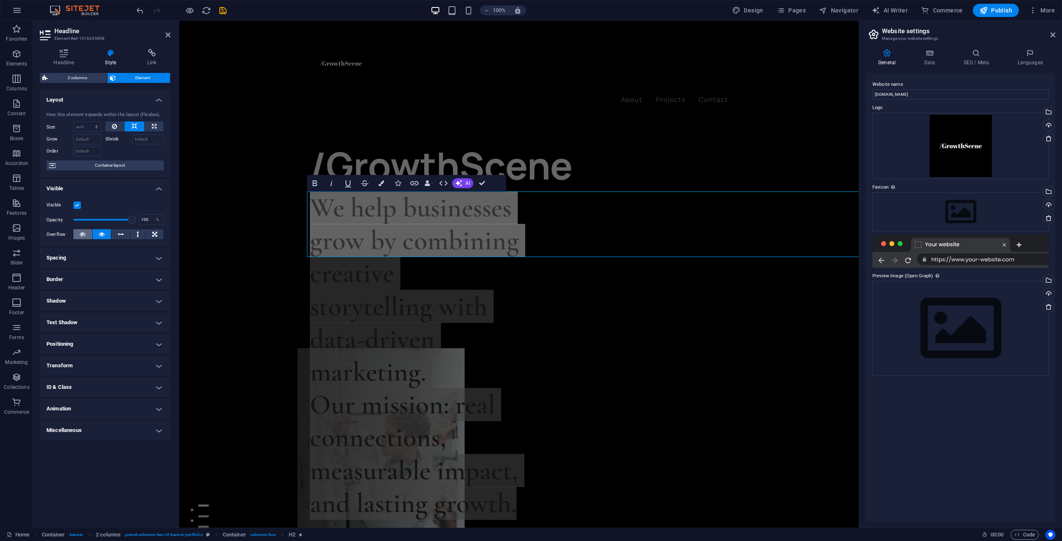
click at [85, 231] on icon at bounding box center [83, 234] width 6 height 10
click at [94, 236] on button at bounding box center [101, 234] width 19 height 10
drag, startPoint x: 134, startPoint y: 219, endPoint x: 64, endPoint y: 231, distance: 70.6
click at [64, 231] on div "Visible Opacity 1 % Overflow" at bounding box center [105, 220] width 131 height 53
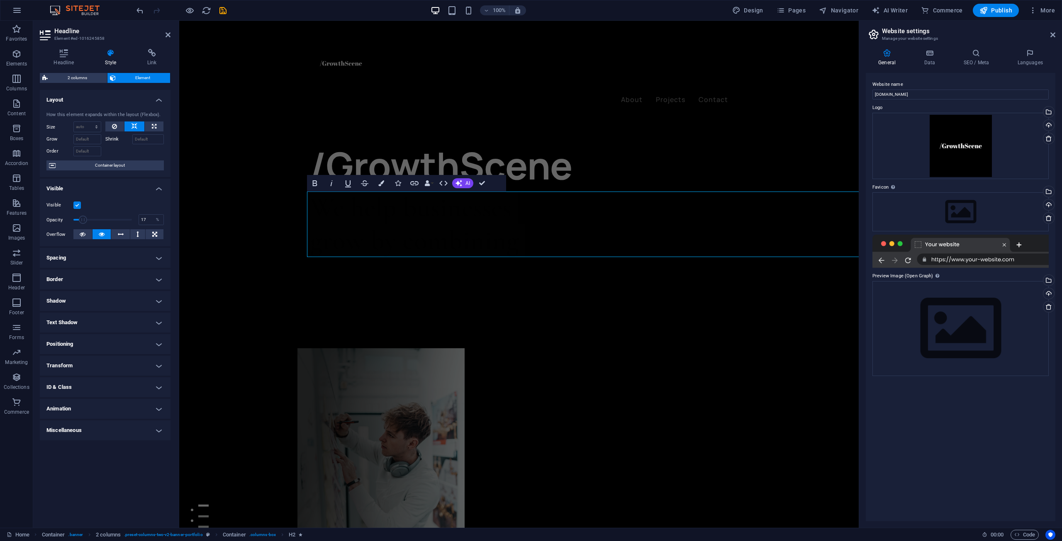
click at [83, 221] on span at bounding box center [102, 220] width 58 height 12
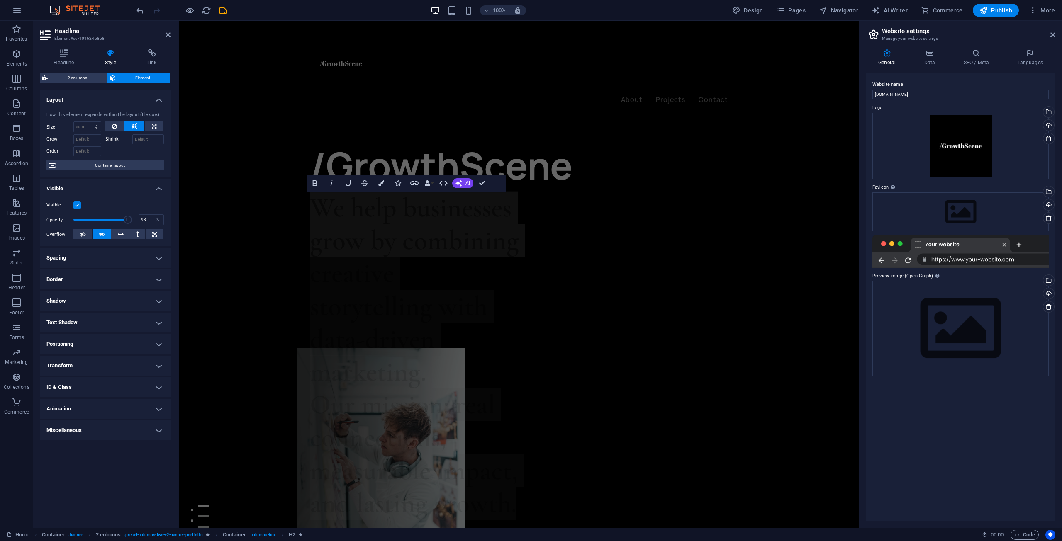
drag, startPoint x: 97, startPoint y: 221, endPoint x: 128, endPoint y: 218, distance: 30.5
click at [128, 218] on span at bounding box center [102, 220] width 58 height 12
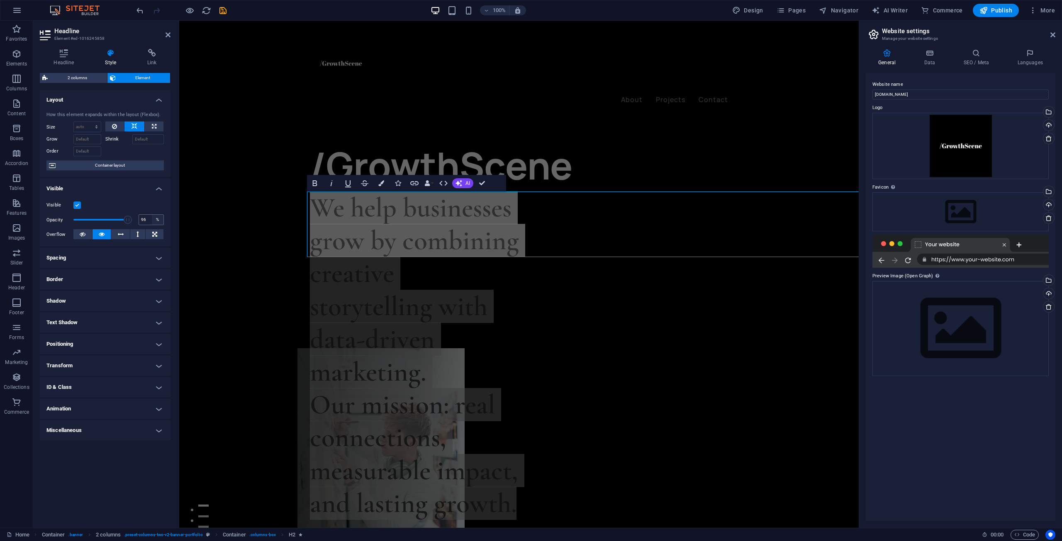
type input "100"
drag, startPoint x: 127, startPoint y: 222, endPoint x: 155, endPoint y: 219, distance: 28.4
click at [156, 219] on div "Opacity 100 %" at bounding box center [104, 220] width 117 height 12
click at [148, 139] on input "Shrink" at bounding box center [148, 139] width 32 height 10
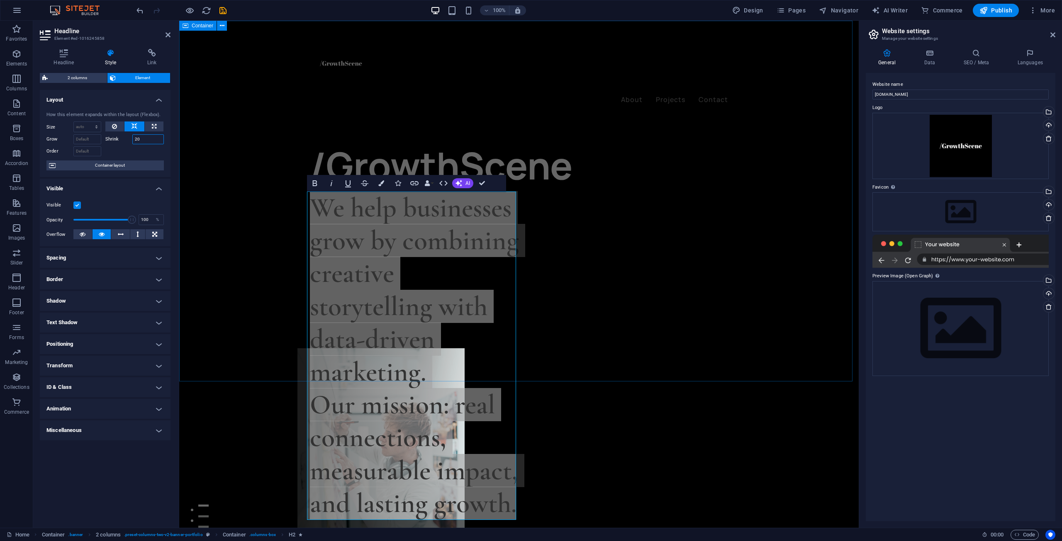
type input "2"
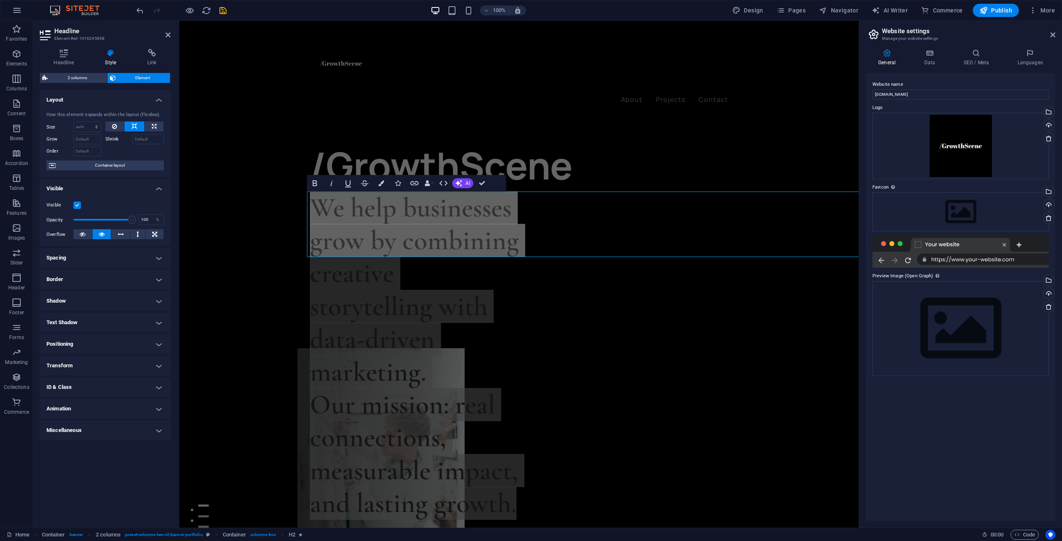
click at [160, 98] on h4 "Layout" at bounding box center [105, 97] width 131 height 15
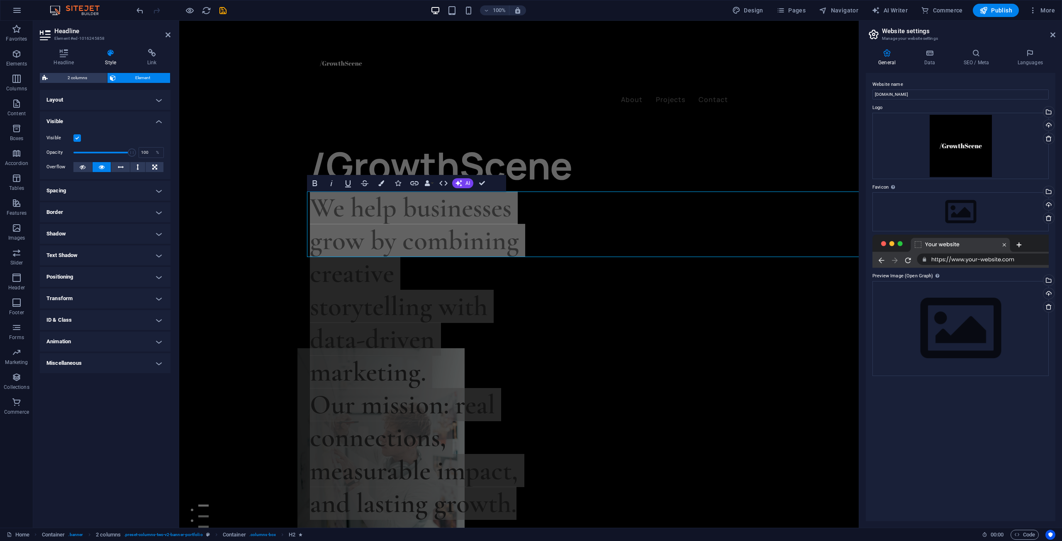
click at [153, 116] on h4 "Visible" at bounding box center [105, 119] width 131 height 15
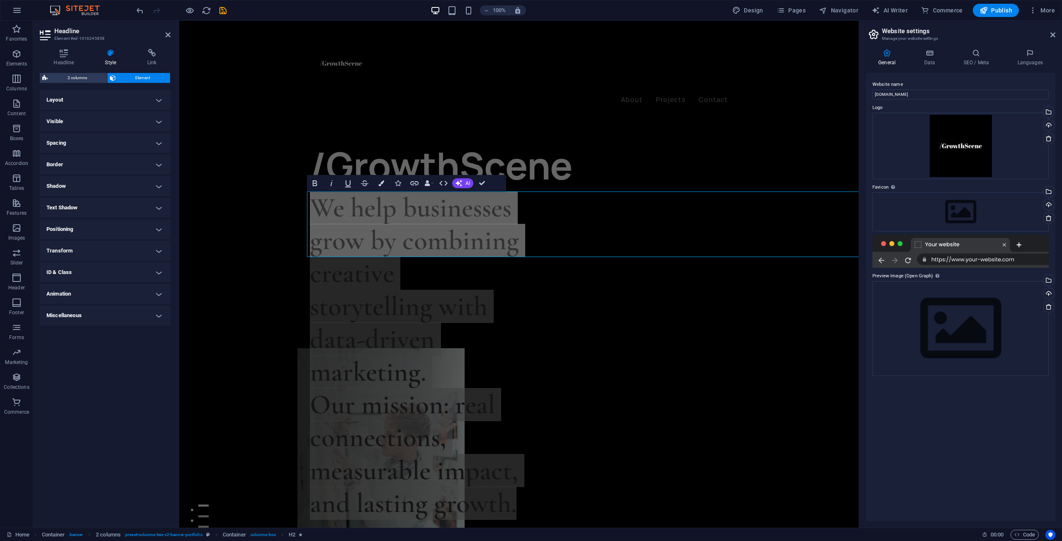
click at [135, 142] on h4 "Spacing" at bounding box center [105, 143] width 131 height 20
click at [146, 139] on h4 "Spacing" at bounding box center [105, 140] width 131 height 15
click at [133, 160] on h4 "Border" at bounding box center [105, 165] width 131 height 20
click at [133, 160] on h4 "Border" at bounding box center [105, 162] width 131 height 15
click at [109, 192] on h4 "Shadow" at bounding box center [105, 186] width 131 height 20
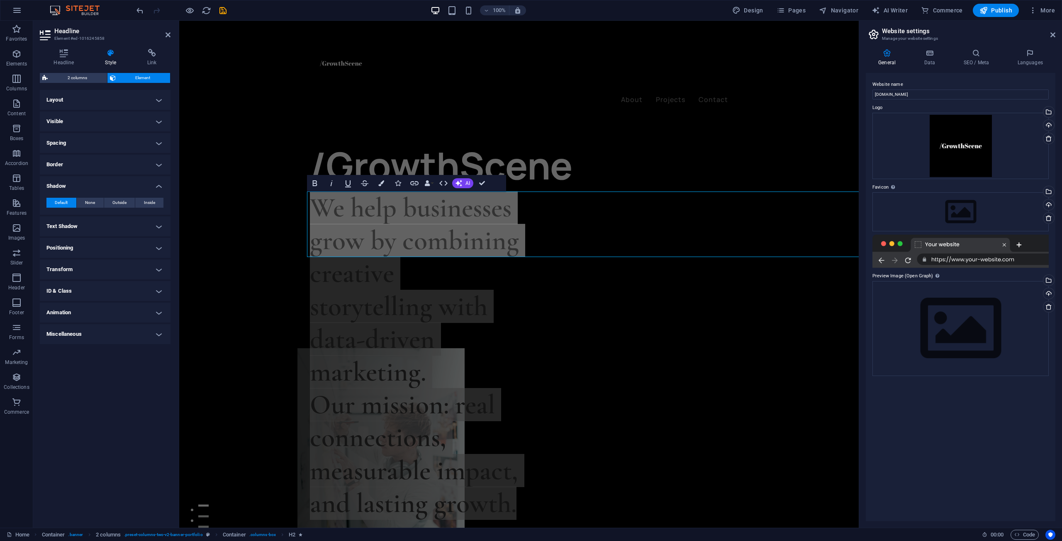
click at [109, 192] on div "Default None Outside Inside Color X offset 0 px rem vh vw Y offset 0 px rem vh …" at bounding box center [105, 203] width 131 height 24
click at [79, 226] on h4 "Text Shadow" at bounding box center [105, 227] width 131 height 20
click at [130, 180] on h4 "Shadow" at bounding box center [105, 183] width 131 height 15
click at [117, 204] on h4 "Text Shadow" at bounding box center [105, 205] width 131 height 15
click at [55, 48] on div "Headline Style Link Settings Level H1 H2 H3 H4 H5 H6 Alignment Default colors a…" at bounding box center [105, 285] width 144 height 486
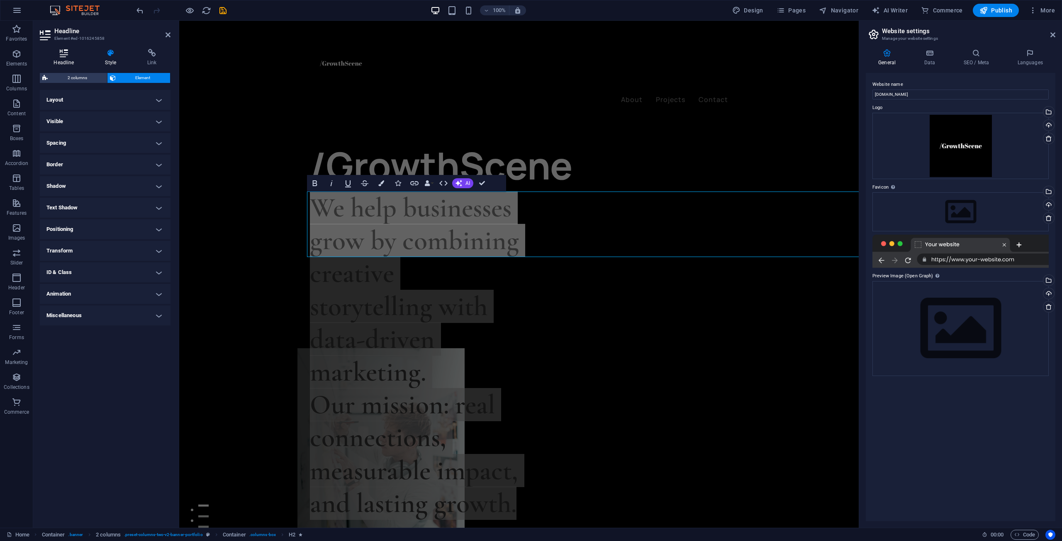
click at [68, 54] on icon at bounding box center [64, 53] width 48 height 8
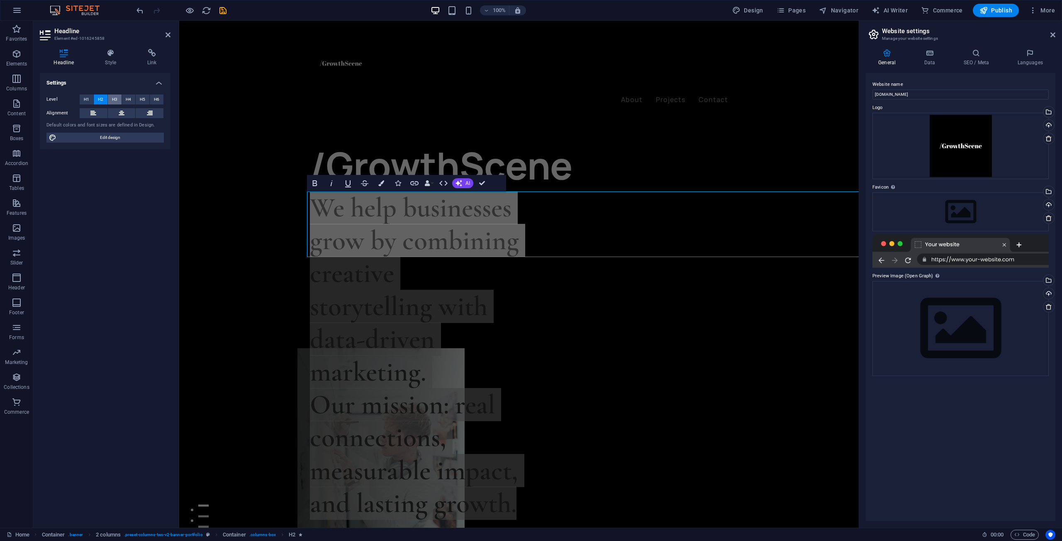
click at [110, 102] on button "H3" at bounding box center [115, 100] width 14 height 10
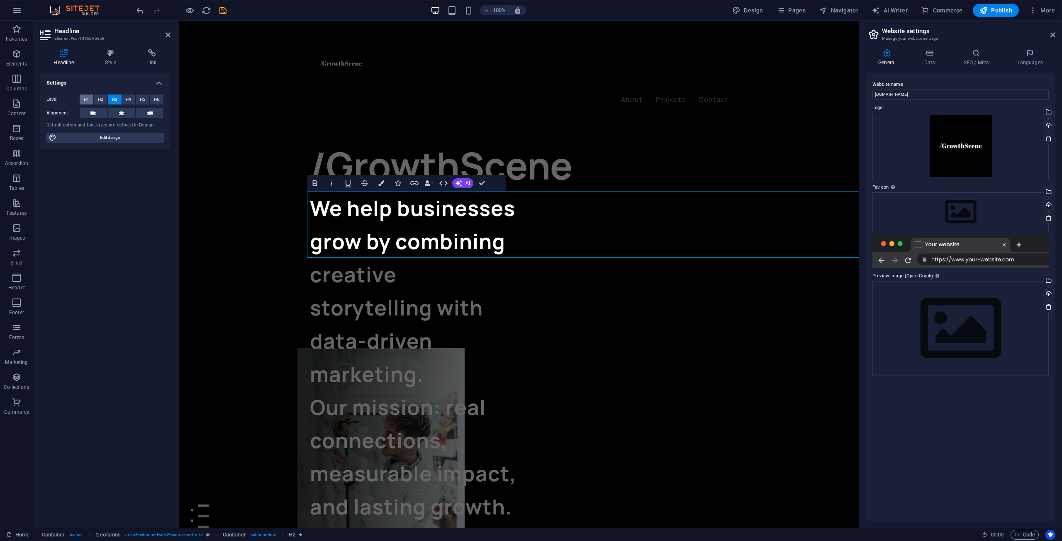
click at [93, 102] on div "Level H1 H2 H3 H4 H5 H6" at bounding box center [104, 100] width 117 height 10
click at [90, 100] on button "H1" at bounding box center [87, 100] width 14 height 10
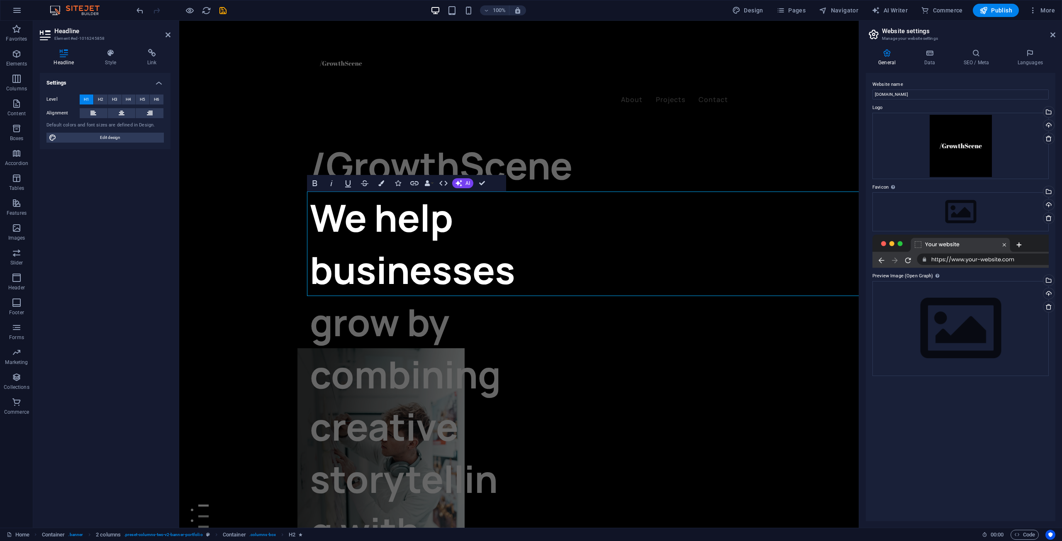
click at [92, 100] on button "H1" at bounding box center [87, 100] width 14 height 10
drag, startPoint x: 98, startPoint y: 100, endPoint x: 107, endPoint y: 100, distance: 8.7
click at [99, 100] on span "H2" at bounding box center [100, 100] width 5 height 10
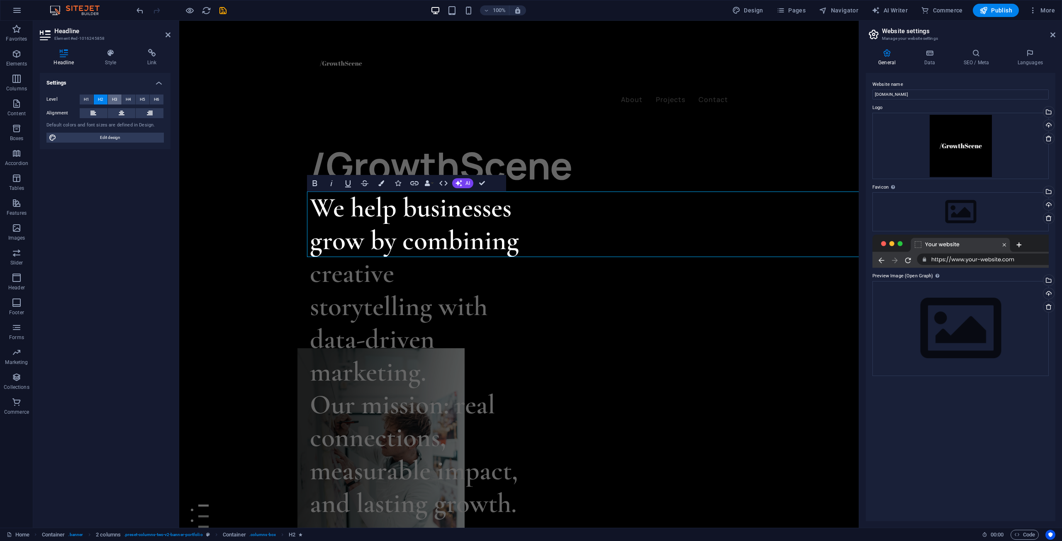
click at [120, 98] on button "H3" at bounding box center [115, 100] width 14 height 10
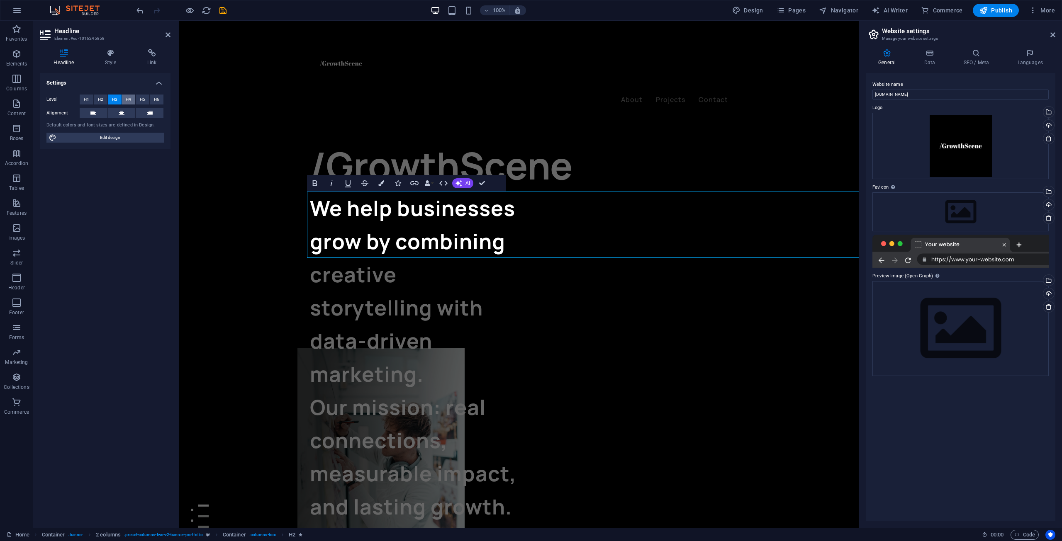
click at [134, 96] on button "H4" at bounding box center [129, 100] width 14 height 10
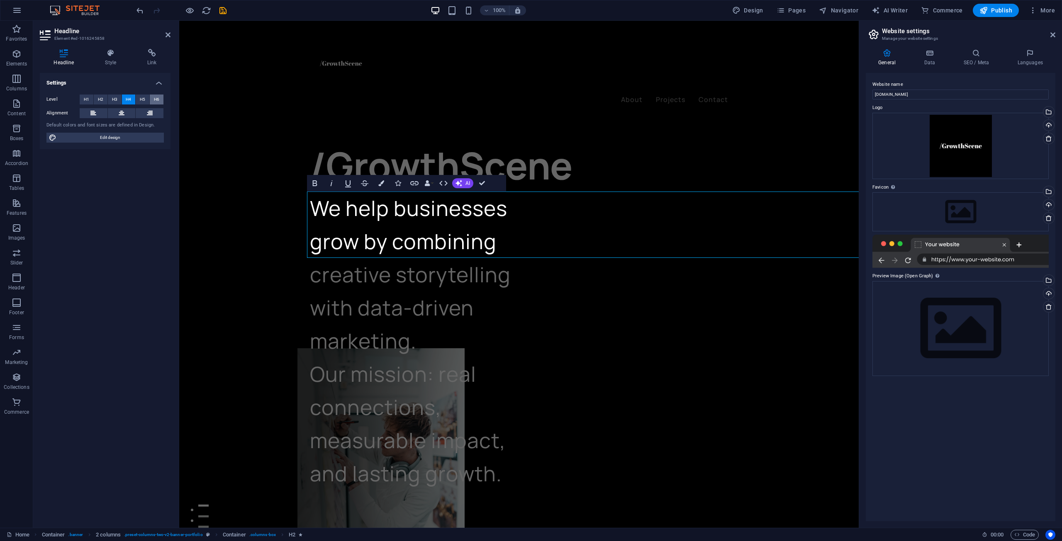
click at [151, 97] on button "H6" at bounding box center [157, 100] width 14 height 10
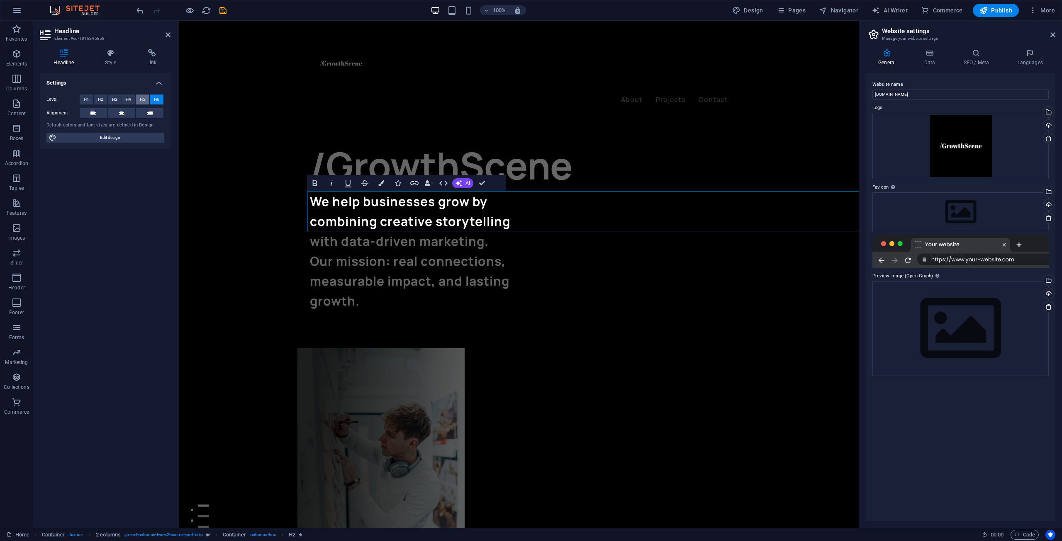
click at [143, 97] on span "H5" at bounding box center [142, 100] width 5 height 10
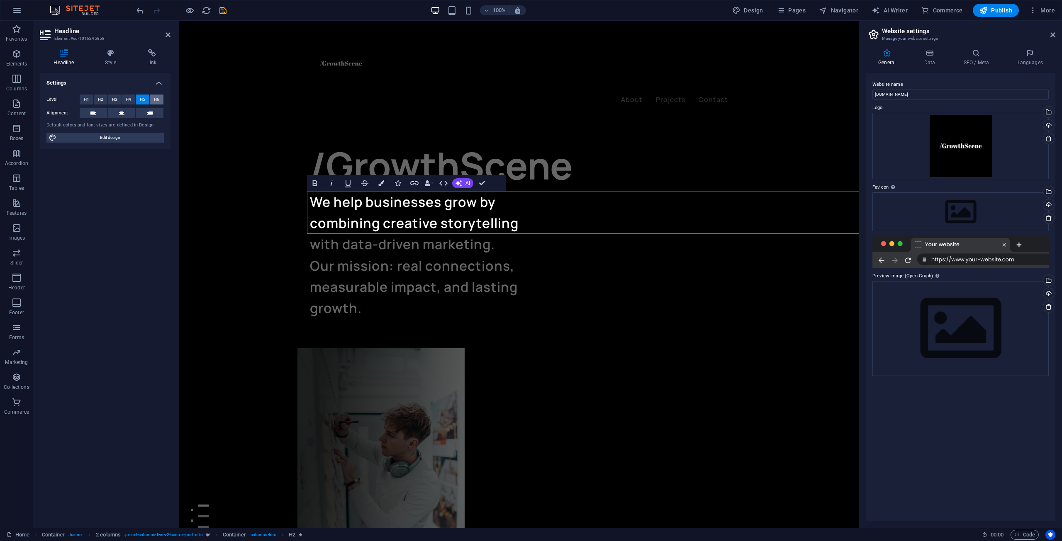
click at [157, 99] on span "H6" at bounding box center [156, 100] width 5 height 10
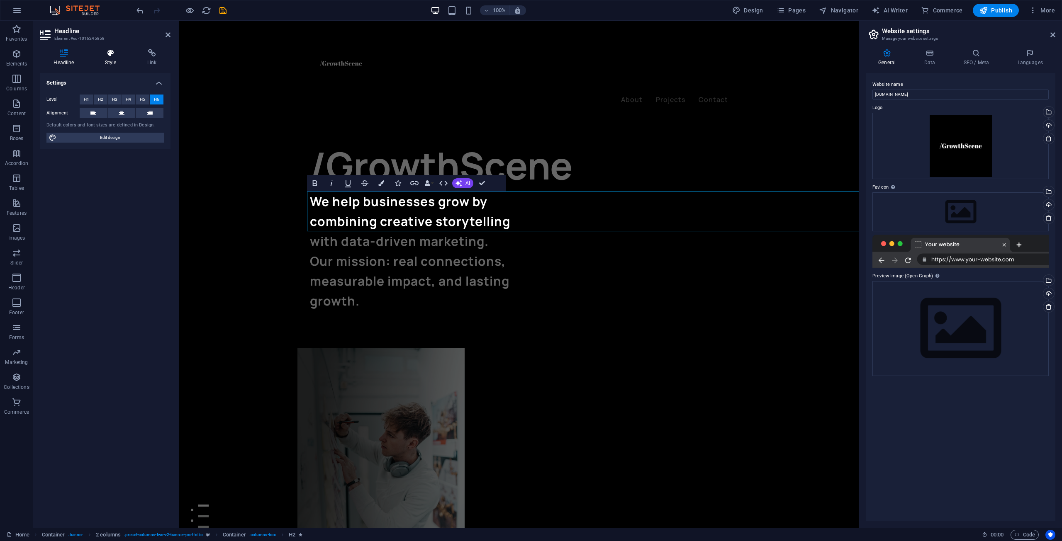
click at [109, 52] on icon at bounding box center [110, 53] width 39 height 8
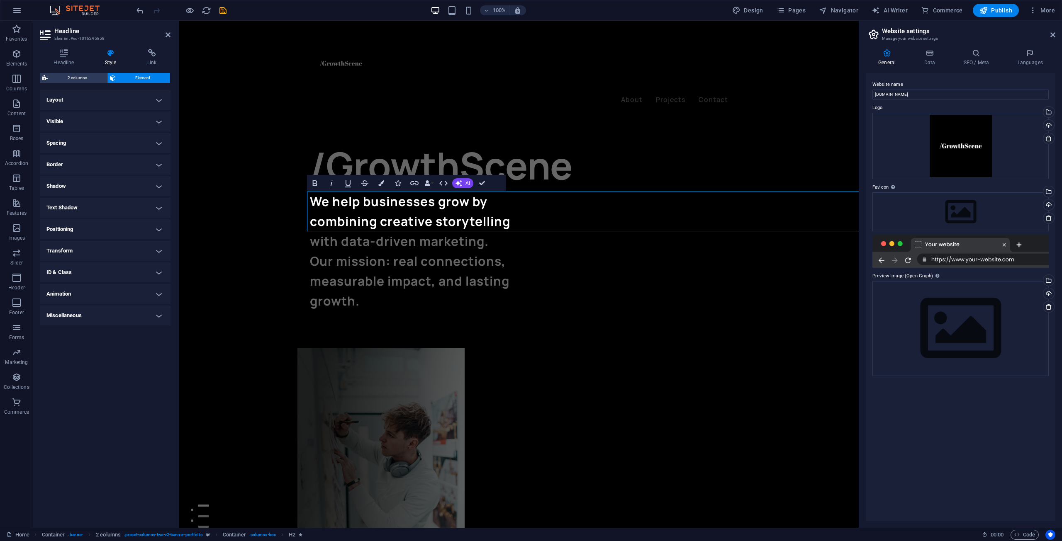
click at [83, 164] on h4 "Border" at bounding box center [105, 165] width 131 height 20
click at [106, 179] on span at bounding box center [109, 182] width 6 height 6
click at [87, 178] on button at bounding box center [91, 181] width 19 height 11
click at [159, 180] on button at bounding box center [155, 182] width 15 height 10
click at [133, 183] on button at bounding box center [139, 182] width 15 height 10
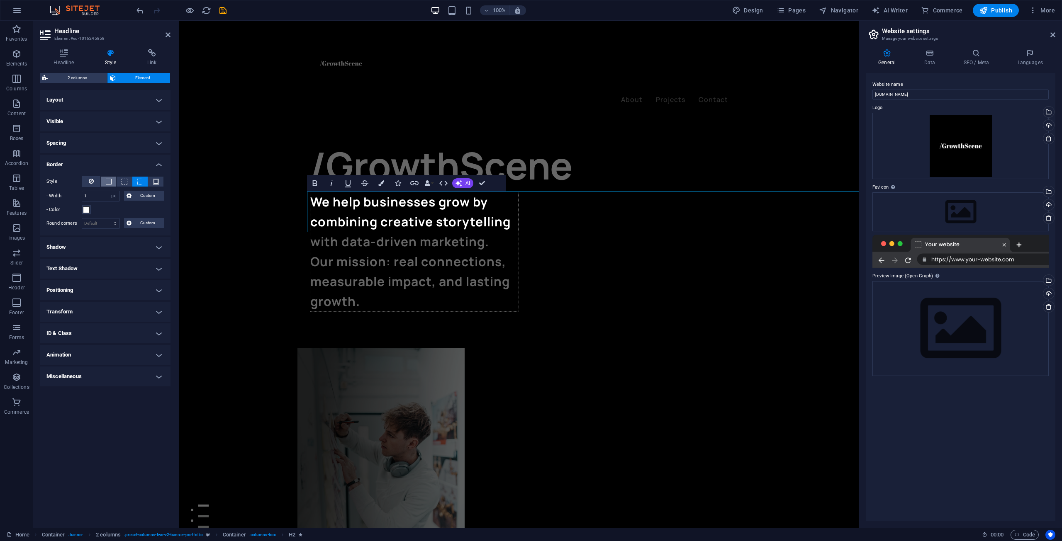
click at [115, 182] on button at bounding box center [108, 182] width 15 height 10
click at [97, 178] on button at bounding box center [91, 181] width 19 height 11
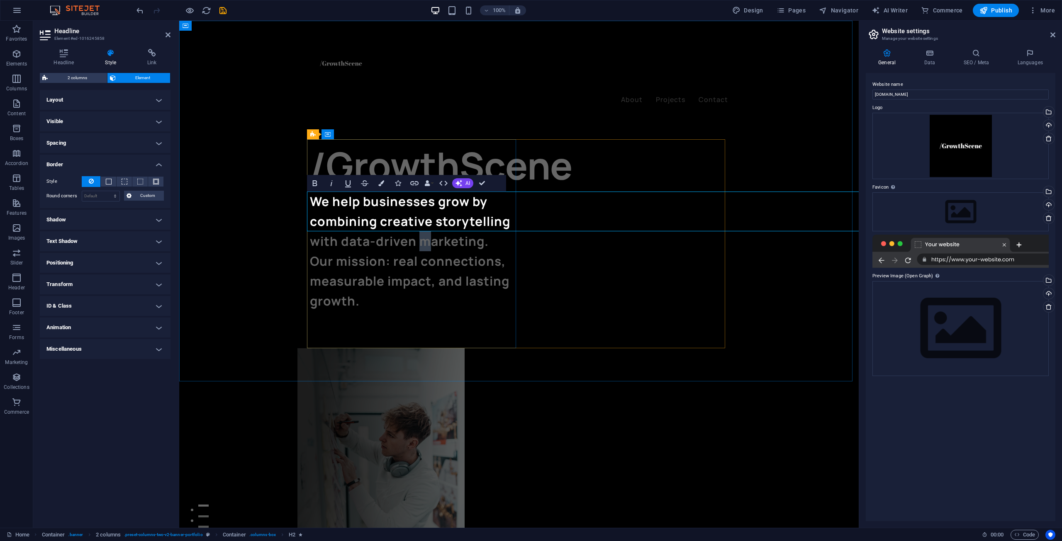
drag, startPoint x: 809, startPoint y: 200, endPoint x: 800, endPoint y: 206, distance: 11.3
click at [519, 202] on h6 "We help businesses grow by combining creative storytelling with data-driven mar…" at bounding box center [414, 251] width 209 height 119
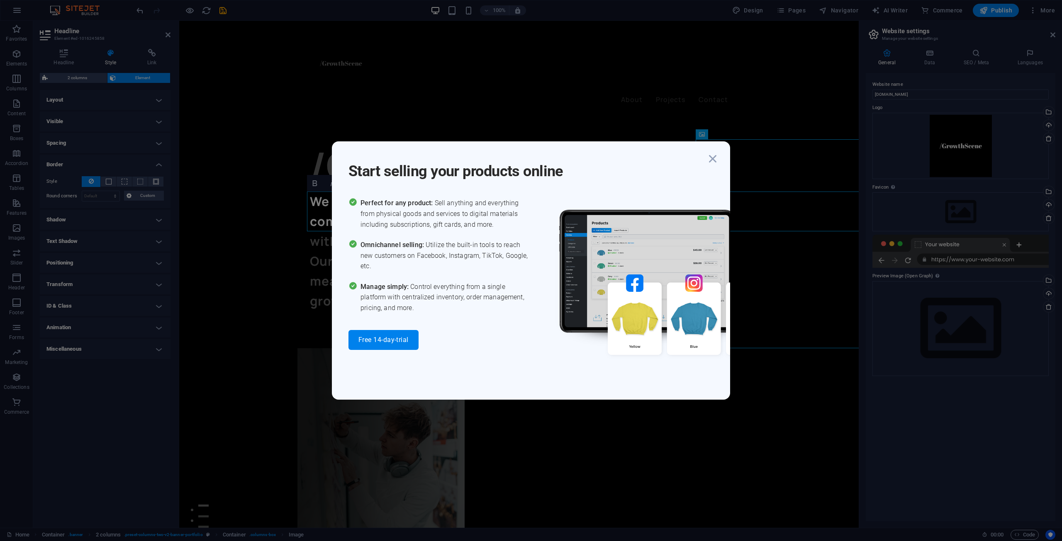
drag, startPoint x: 610, startPoint y: 211, endPoint x: 792, endPoint y: 229, distance: 182.6
click at [792, 229] on div "Start selling your products online Perfect for any product: Sell anything and e…" at bounding box center [531, 270] width 1062 height 541
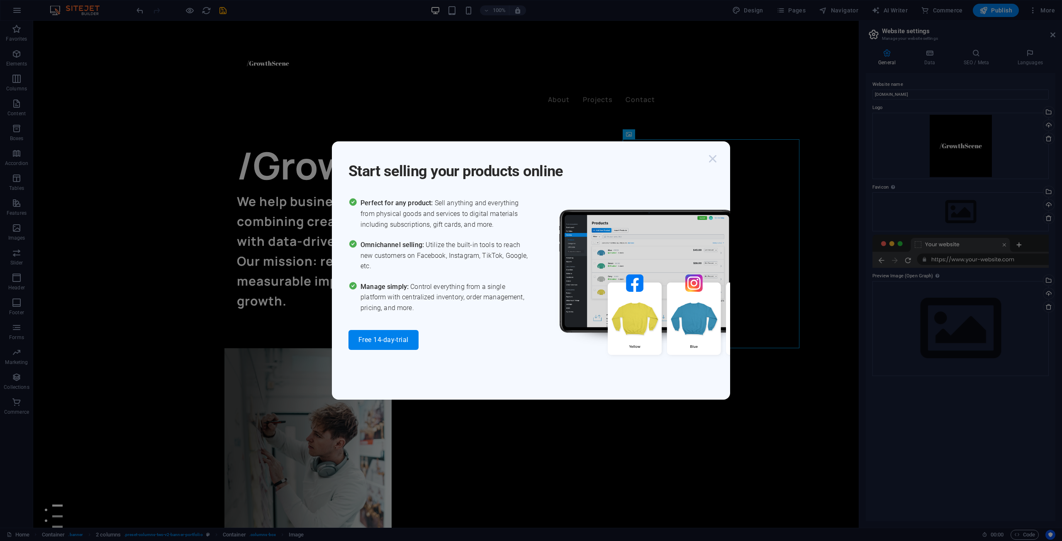
click at [711, 161] on icon "button" at bounding box center [712, 158] width 15 height 15
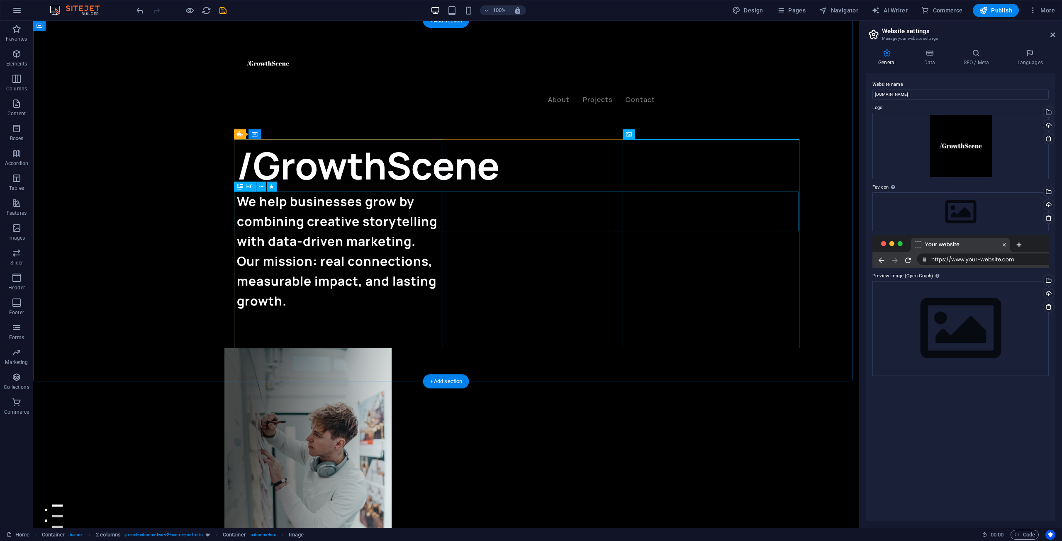
click at [338, 216] on div "We help businesses grow by combining creative storytelling with data-driven mar…" at bounding box center [341, 251] width 209 height 119
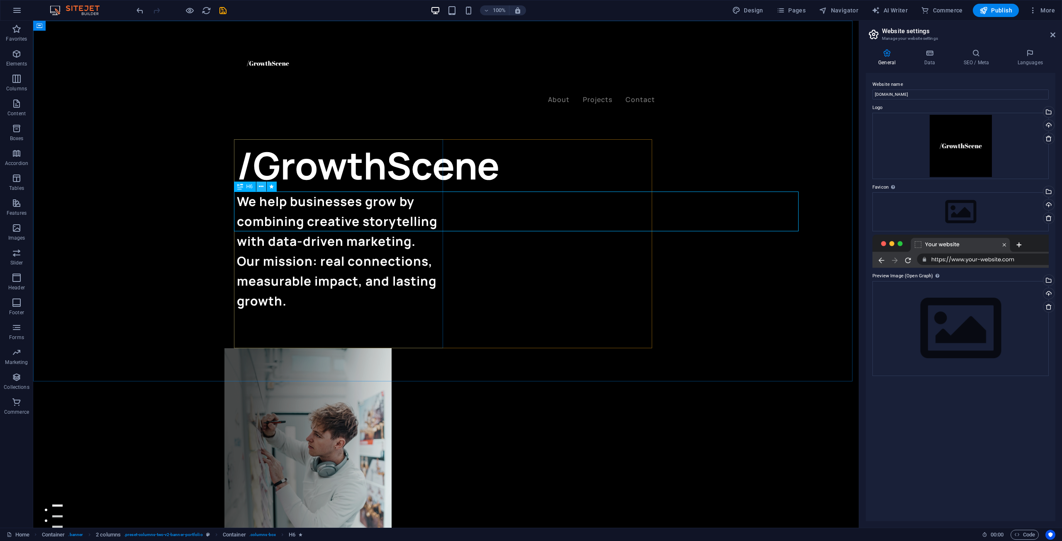
click at [264, 185] on button at bounding box center [261, 187] width 10 height 10
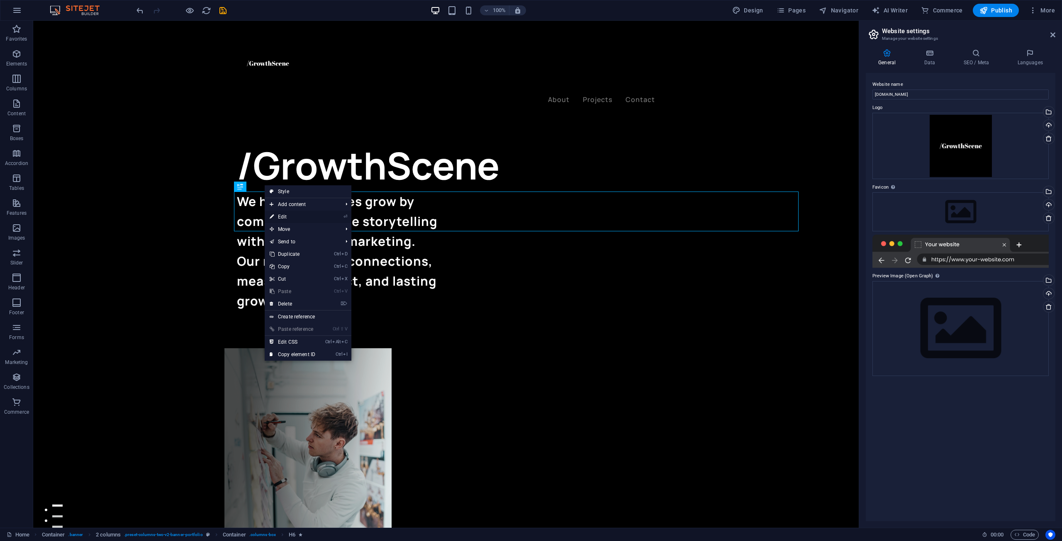
click at [297, 214] on link "⏎ Edit" at bounding box center [293, 217] width 56 height 12
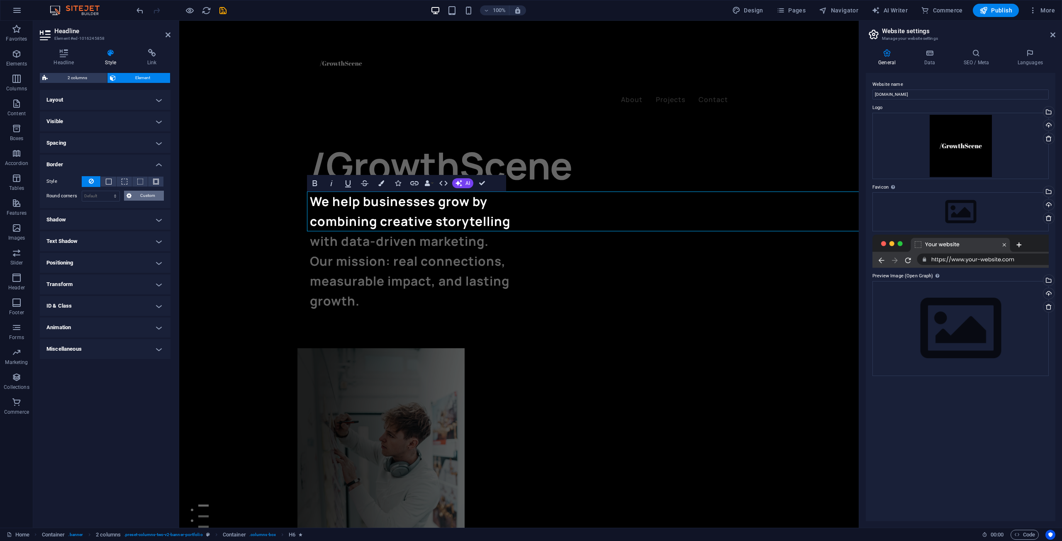
click at [146, 192] on span "Custom" at bounding box center [148, 196] width 28 height 10
click at [127, 146] on h4 "Spacing" at bounding box center [105, 143] width 131 height 20
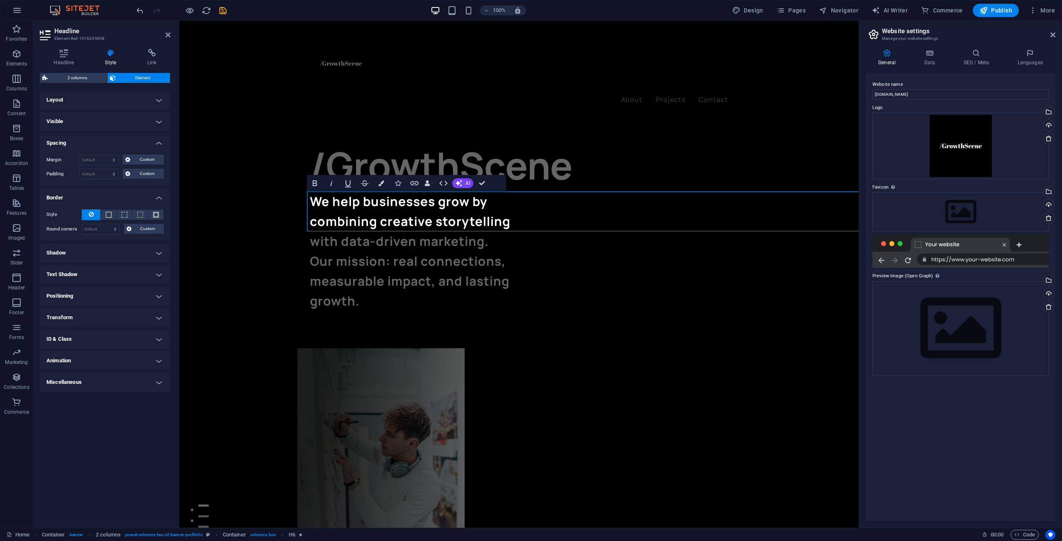
click at [130, 117] on h4 "Visible" at bounding box center [105, 122] width 131 height 20
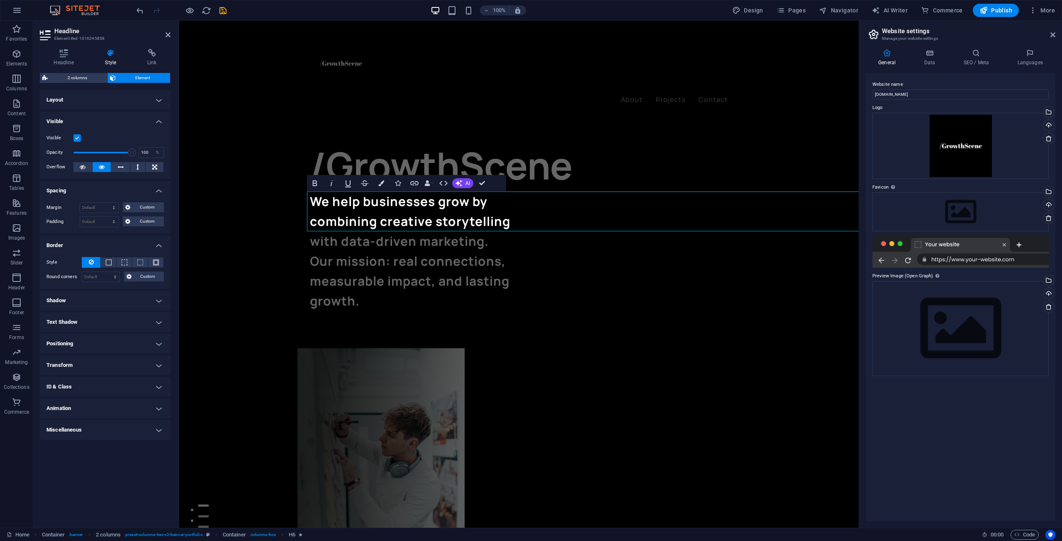
click at [136, 108] on h4 "Layout" at bounding box center [105, 100] width 131 height 20
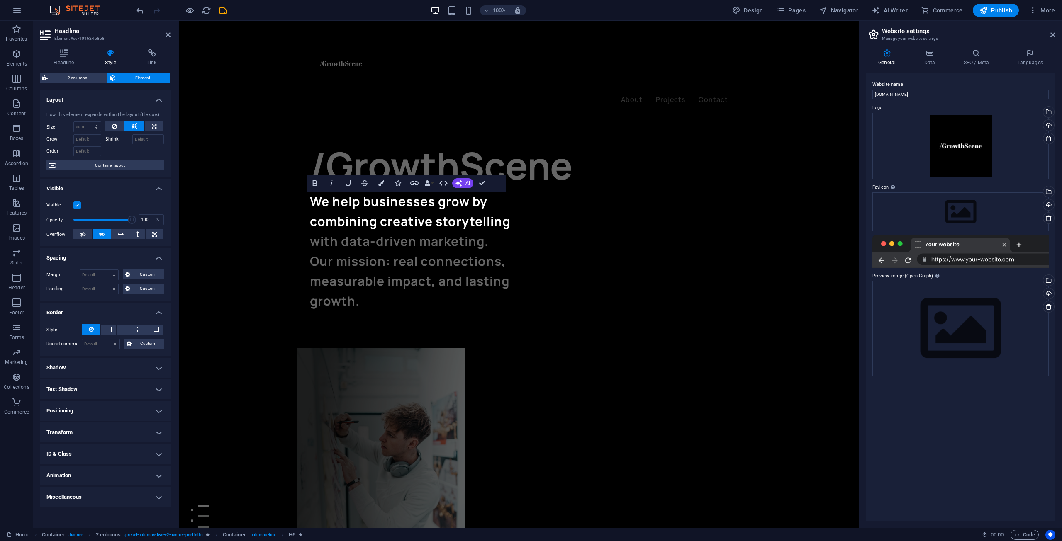
click at [102, 125] on div "Size Default auto px % 1/1 1/2 1/3 1/4 1/5 1/6 1/7 1/8 1/9 1/10" at bounding box center [75, 127] width 59 height 11
click at [86, 130] on select "Default auto px % 1/1 1/2 1/3 1/4 1/5 1/6 1/7 1/8 1/9 1/10" at bounding box center [87, 127] width 27 height 10
select select "1/10"
click at [89, 122] on select "Default auto px % 1/1 1/2 1/3 1/4 1/5 1/6 1/7 1/8 1/9 1/10" at bounding box center [87, 127] width 27 height 10
type input "10"
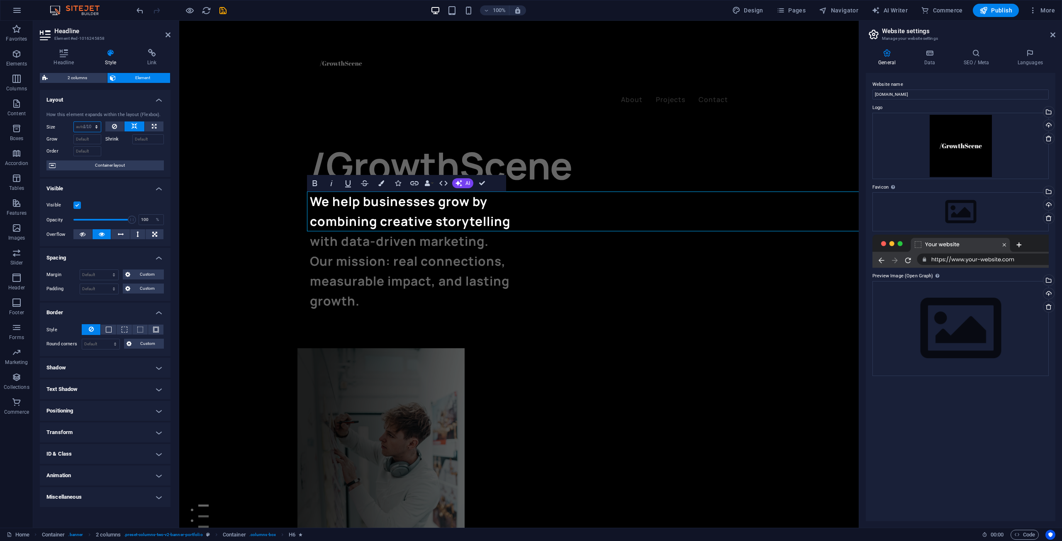
select select "%"
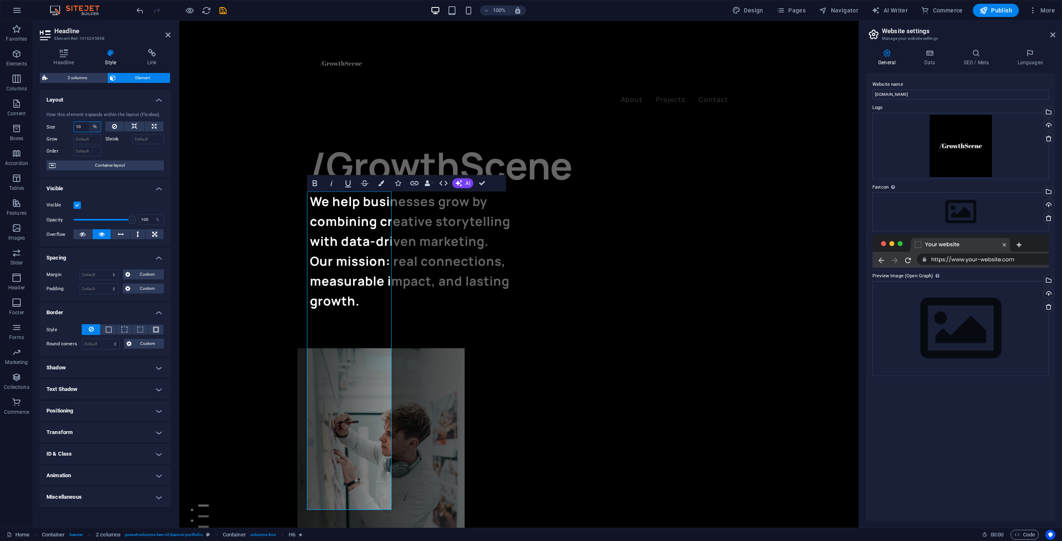
click at [95, 131] on select "Default auto px % 1/1 1/2 1/3 1/4 1/5 1/6 1/7 1/8 1/9 1/10" at bounding box center [95, 127] width 12 height 10
click at [85, 131] on input "10" at bounding box center [87, 127] width 27 height 10
type input "1"
click at [121, 120] on div "How this element expands within the layout (Flexbox). Size 1 Default auto px % …" at bounding box center [105, 141] width 131 height 73
click at [117, 128] on icon at bounding box center [114, 127] width 5 height 10
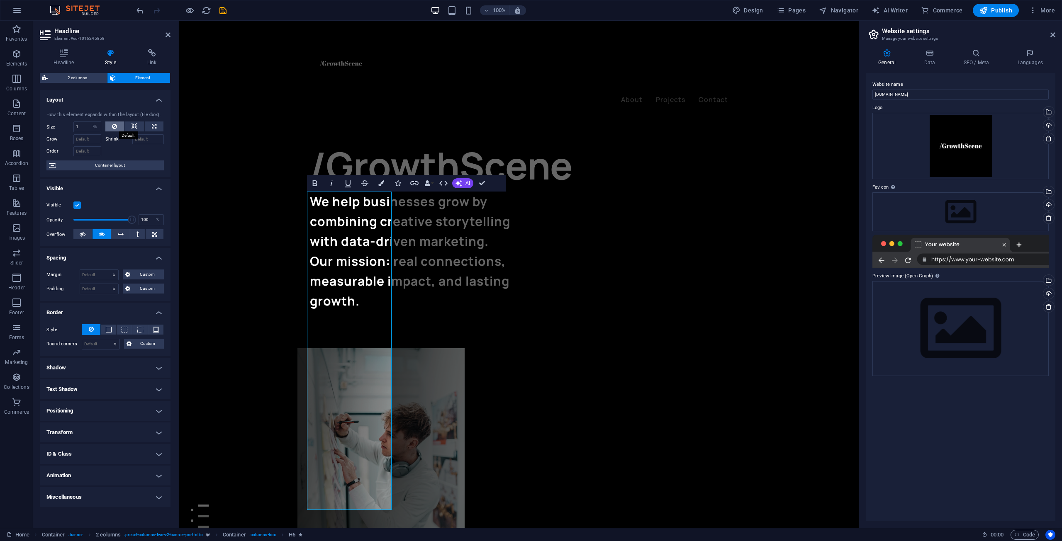
select select "DISABLED_OPTION_VALUE"
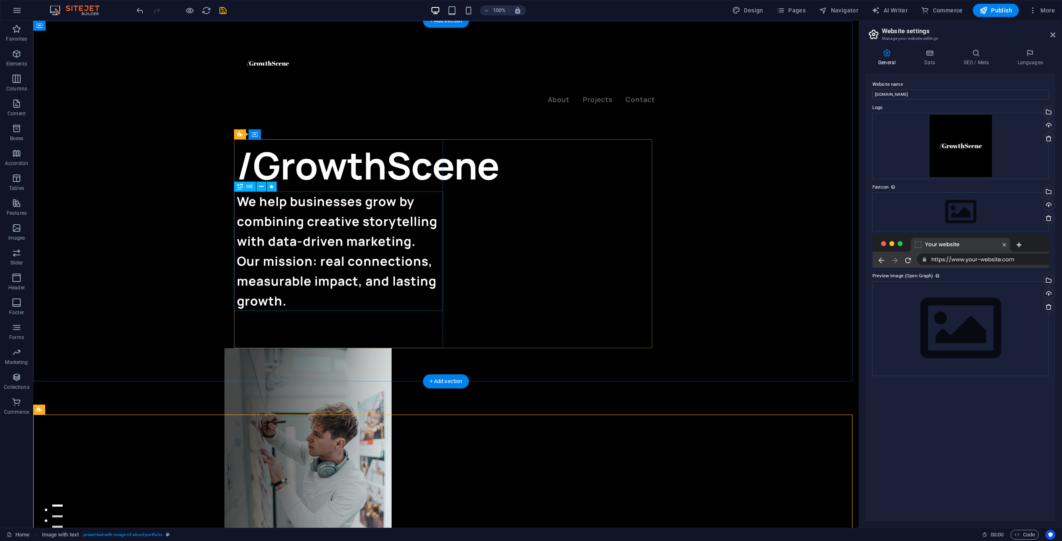
click at [379, 219] on div "We help businesses grow by combining creative storytelling with data-driven mar…" at bounding box center [341, 251] width 209 height 119
drag, startPoint x: 277, startPoint y: 207, endPoint x: 270, endPoint y: 213, distance: 8.8
click at [270, 213] on div "We help businesses grow by combining creative storytelling with data-driven mar…" at bounding box center [341, 251] width 209 height 119
click at [262, 188] on icon at bounding box center [261, 187] width 5 height 9
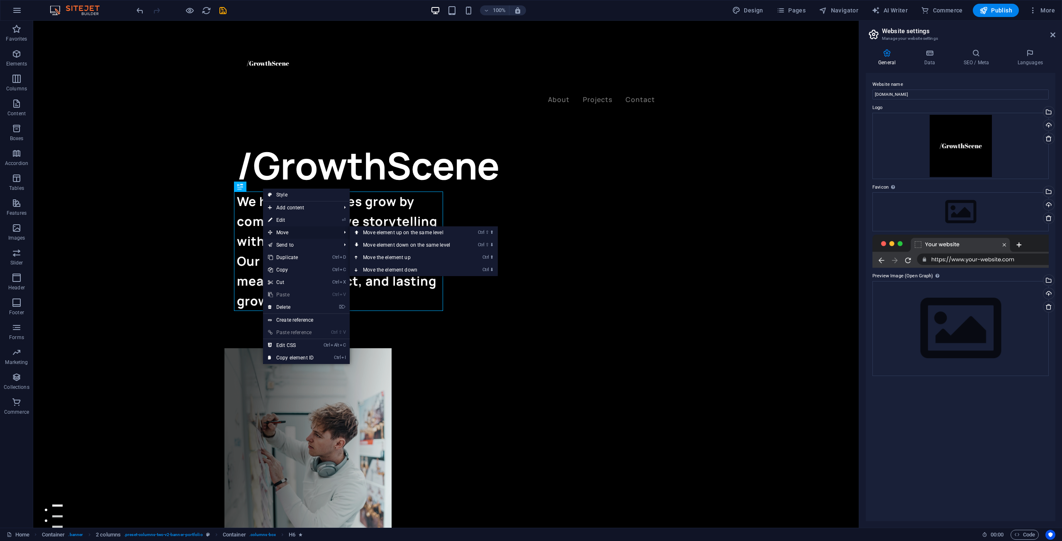
click at [282, 234] on span "Move" at bounding box center [300, 232] width 74 height 12
click at [326, 230] on span "Move" at bounding box center [300, 232] width 74 height 12
click at [351, 233] on link "Ctrl ⇧ ⬆ Move element up on the same level" at bounding box center [408, 232] width 117 height 12
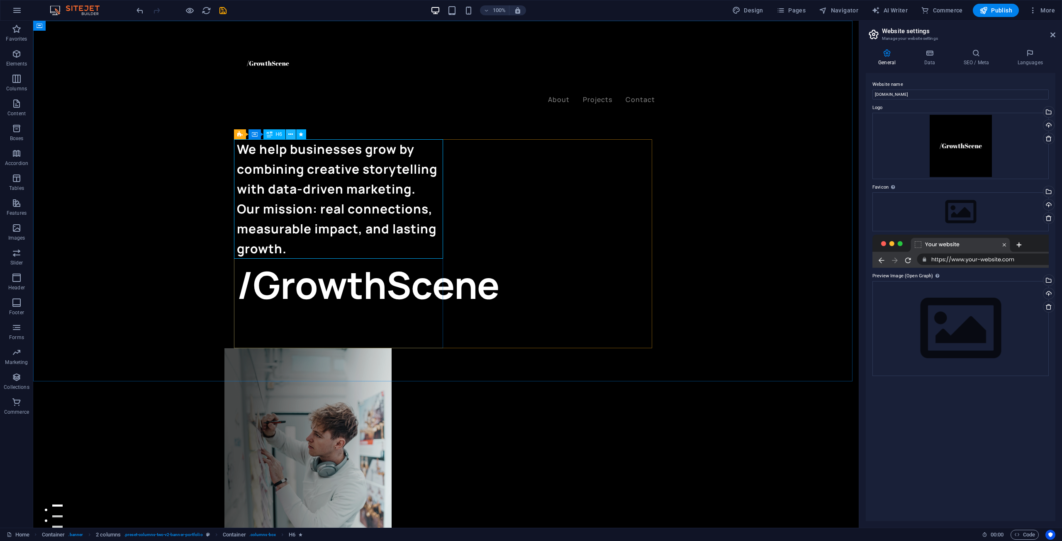
click at [292, 135] on icon at bounding box center [290, 134] width 5 height 9
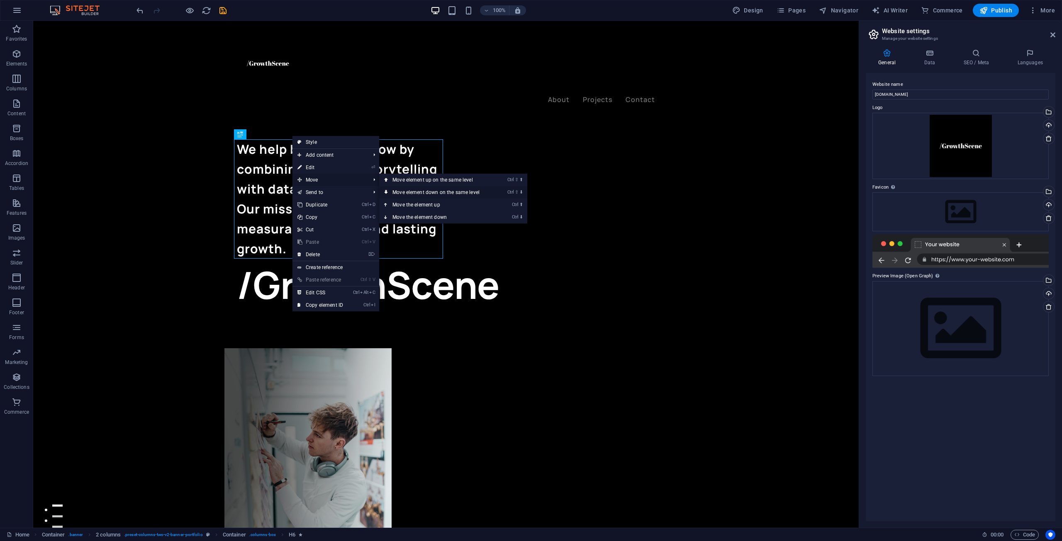
click at [395, 192] on link "Ctrl ⇧ ⬇ Move element down on the same level" at bounding box center [437, 192] width 117 height 12
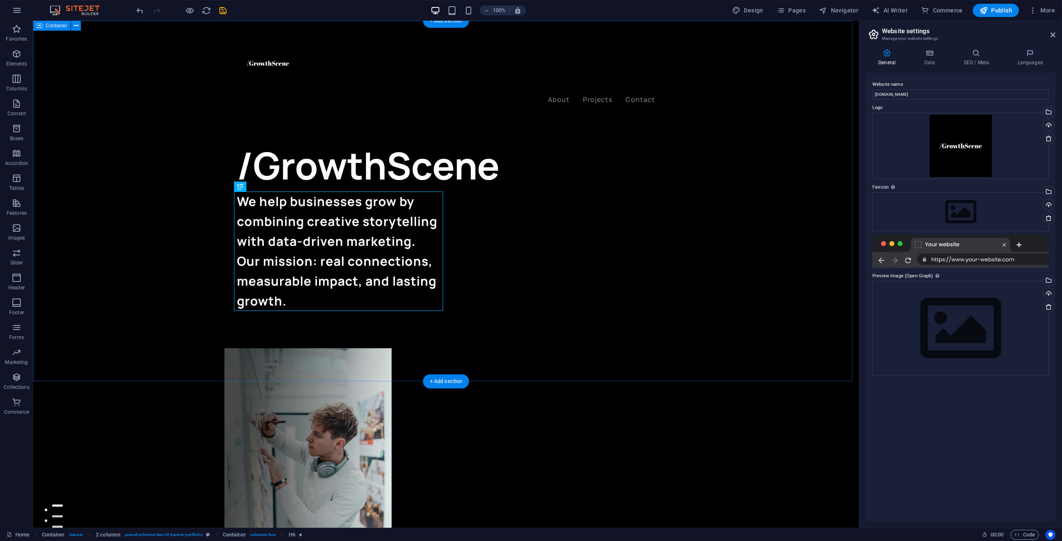
click at [188, 328] on div "/GrowthScene We help businesses grow by combining creative storytelling with da…" at bounding box center [445, 410] width 825 height 779
click at [308, 236] on div "We help businesses grow by combining creative storytelling with data-driven mar…" at bounding box center [341, 251] width 209 height 119
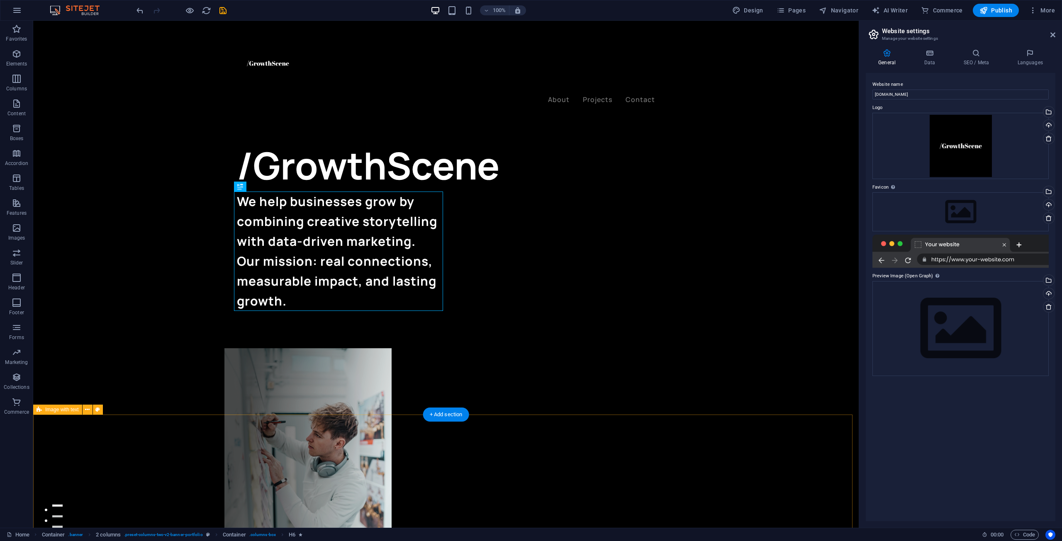
click at [552, 95] on nav "About Projects Contact" at bounding box center [446, 100] width 418 height 11
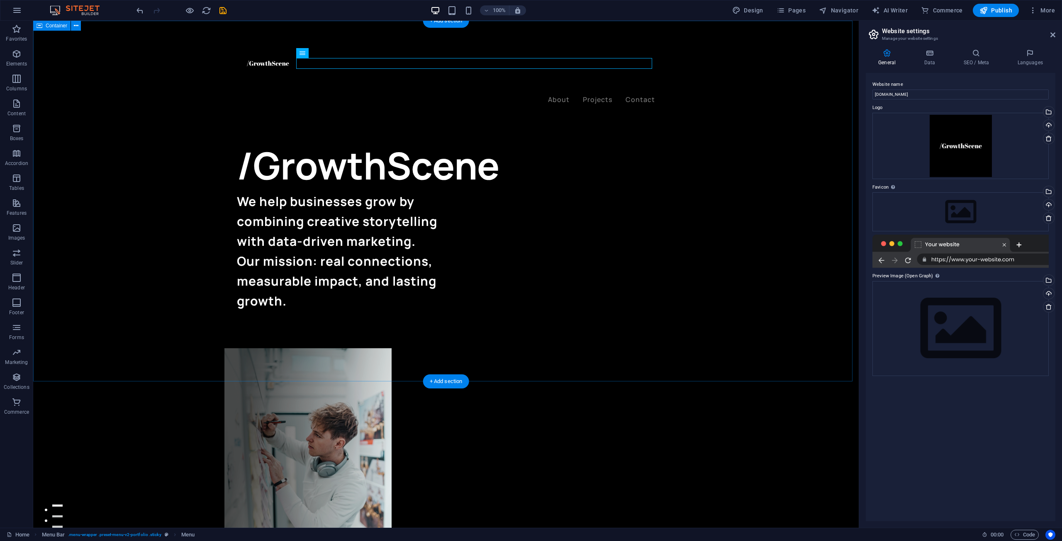
click at [142, 253] on div "/GrowthScene We help businesses grow by combining creative storytelling with da…" at bounding box center [445, 410] width 825 height 779
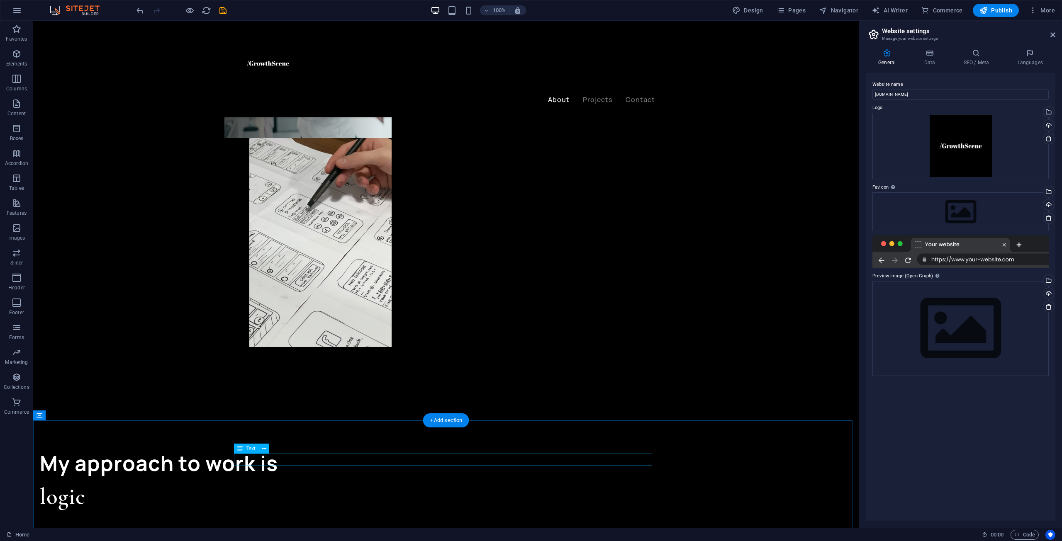
scroll to position [498, 0]
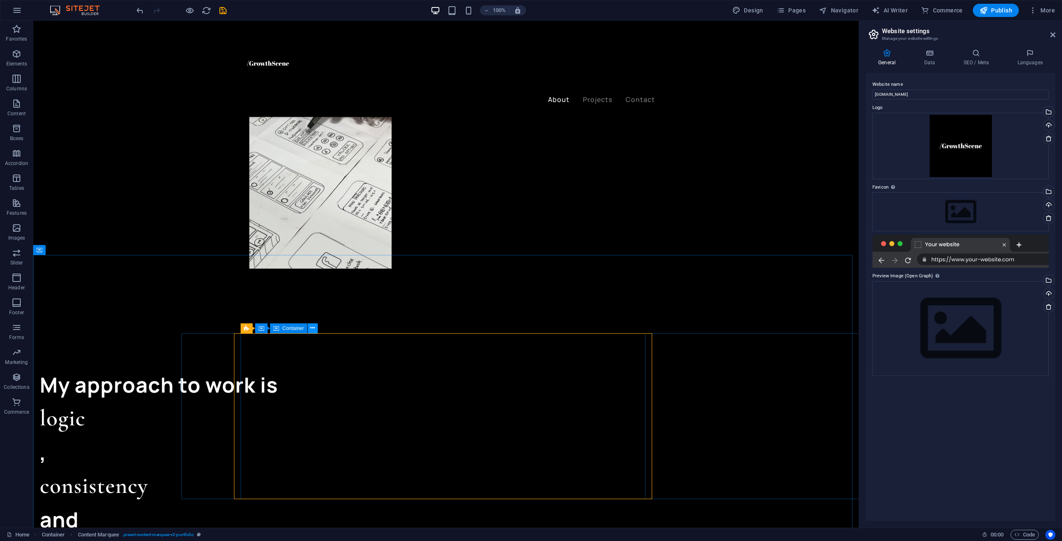
click at [309, 332] on button at bounding box center [313, 329] width 10 height 10
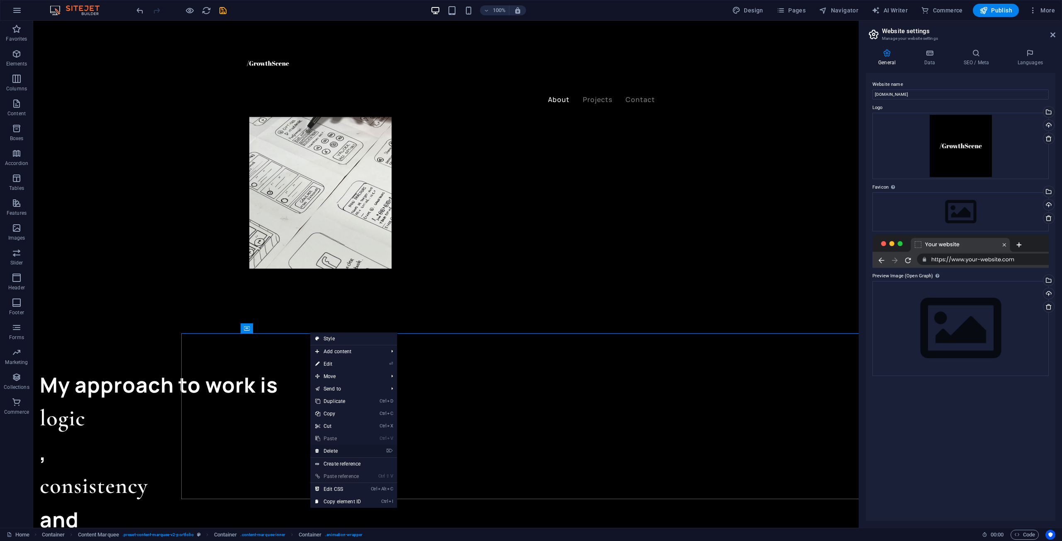
click at [338, 448] on link "⌦ Delete" at bounding box center [338, 451] width 56 height 12
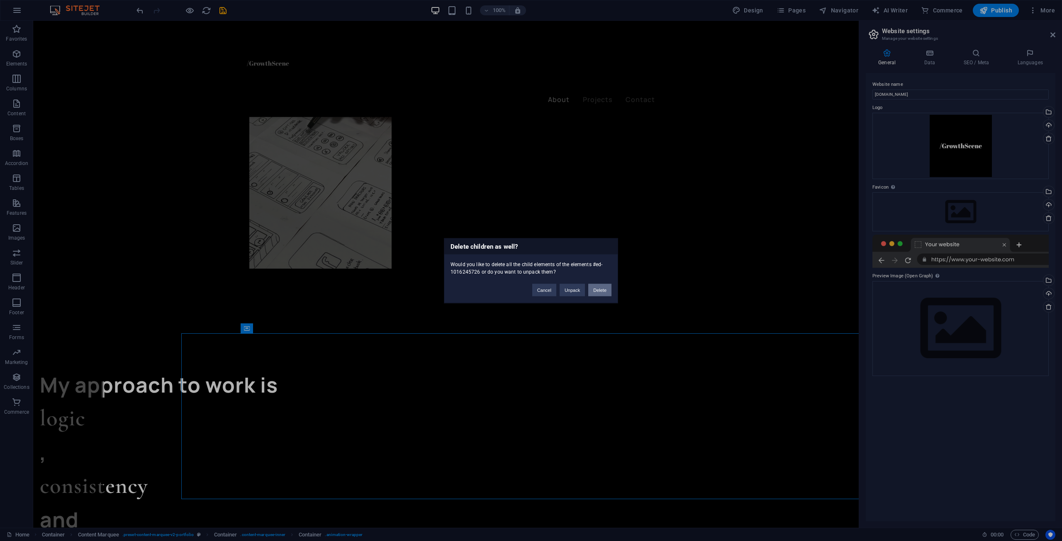
click at [593, 289] on button "Delete" at bounding box center [599, 290] width 23 height 12
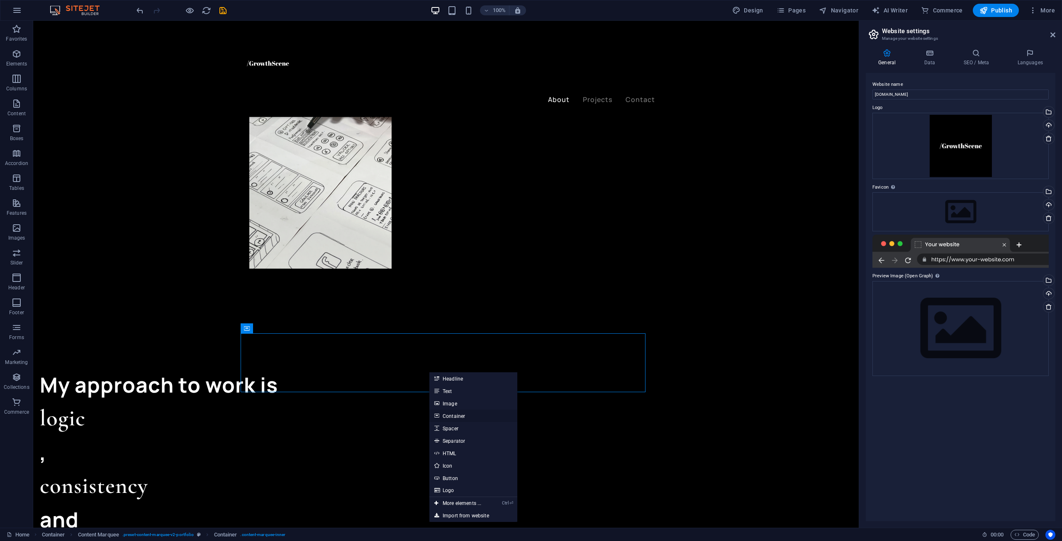
click at [460, 417] on link "Container" at bounding box center [473, 416] width 88 height 12
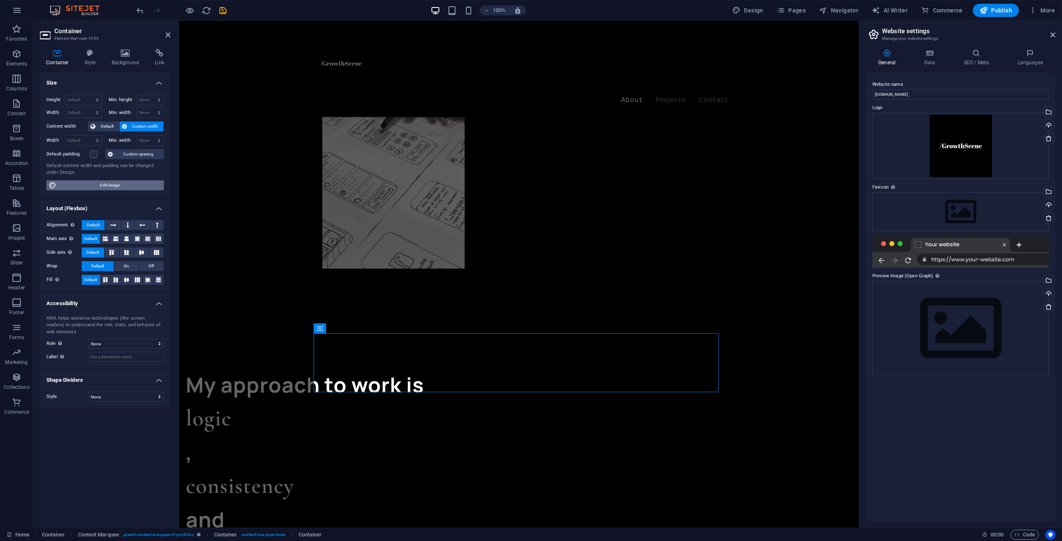
click at [121, 183] on span "Edit design" at bounding box center [110, 185] width 102 height 10
select select "ease-in-out"
select select "px"
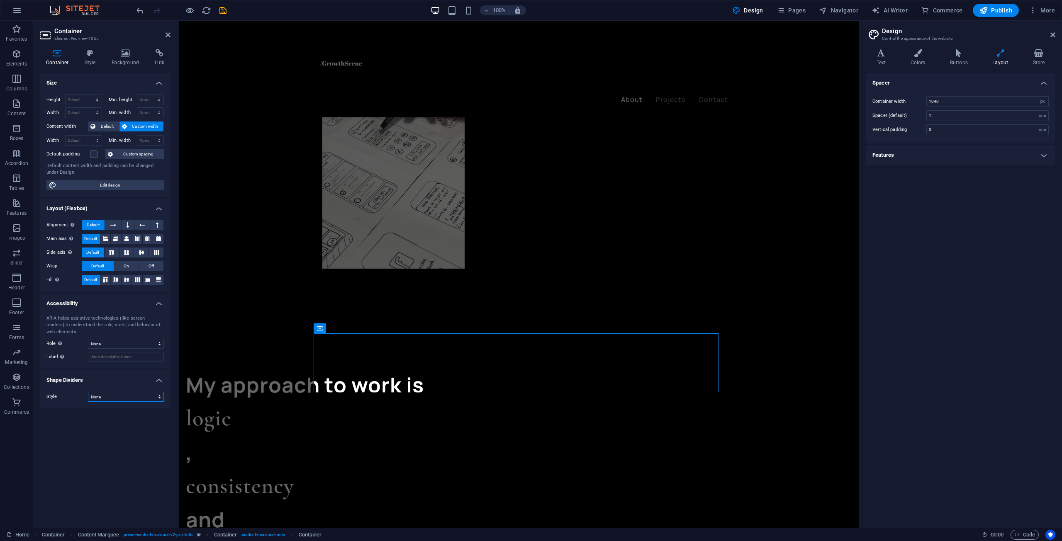
click at [116, 395] on select "None Triangle Square Diagonal Polygon 1 Polygon 2 Zigzag Multiple Zigzags Waves…" at bounding box center [126, 397] width 76 height 10
click at [88, 392] on select "None Triangle Square Diagonal Polygon 1 Polygon 2 Zigzag Multiple Zigzags Waves…" at bounding box center [126, 397] width 76 height 10
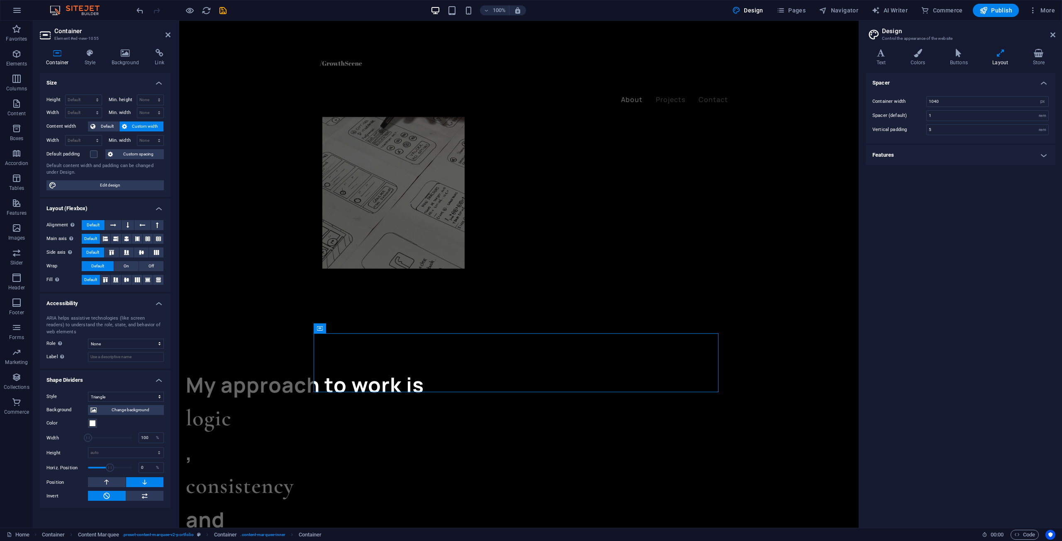
click at [142, 387] on div "Style None Triangle Square Diagonal Polygon 1 Polygon 2 Zigzag Multiple Zigzags…" at bounding box center [105, 446] width 131 height 123
click at [150, 392] on select "None Triangle Square Diagonal Polygon 1 Polygon 2 Zigzag Multiple Zigzags Waves…" at bounding box center [126, 397] width 76 height 10
select select "none"
click at [88, 392] on select "None Triangle Square Diagonal Polygon 1 Polygon 2 Zigzag Multiple Zigzags Waves…" at bounding box center [126, 397] width 76 height 10
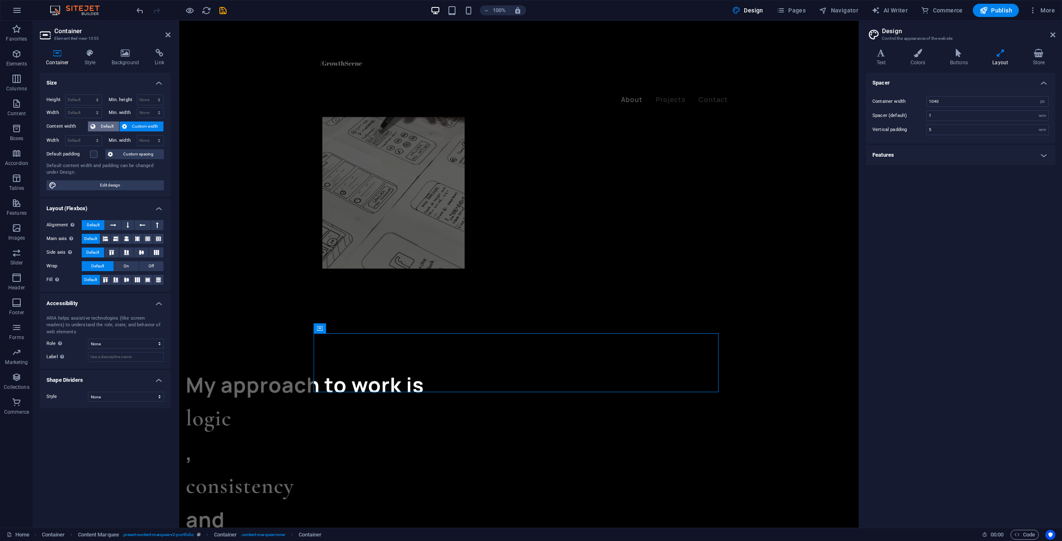
click at [113, 129] on span "Default" at bounding box center [107, 127] width 19 height 10
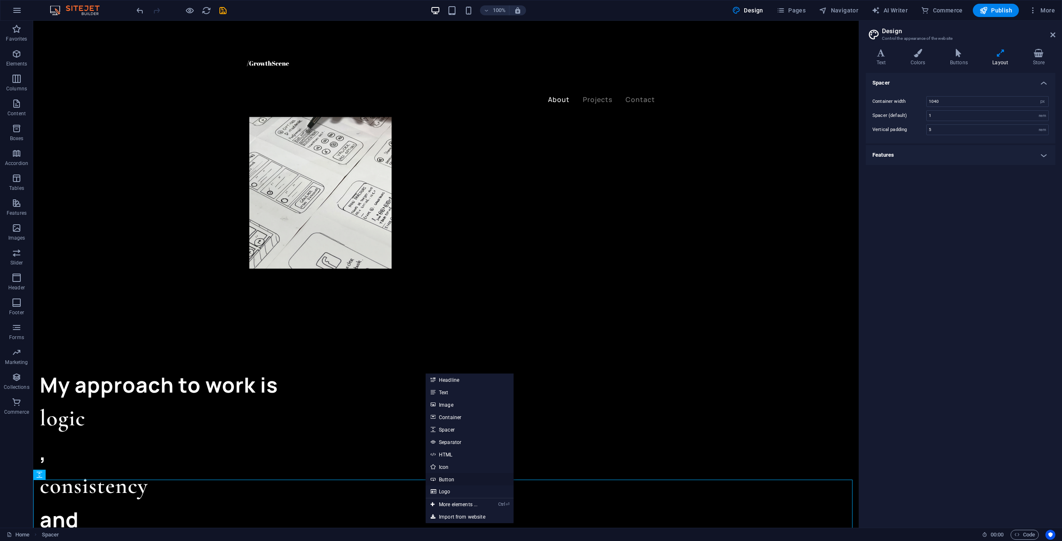
click at [447, 476] on link "Button" at bounding box center [470, 479] width 88 height 12
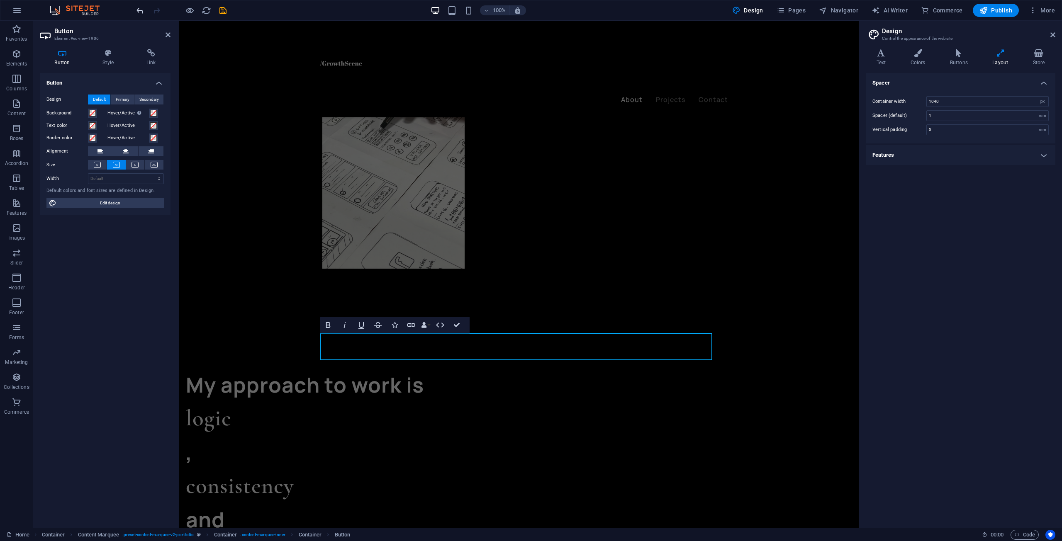
click at [140, 12] on icon "undo" at bounding box center [140, 11] width 10 height 10
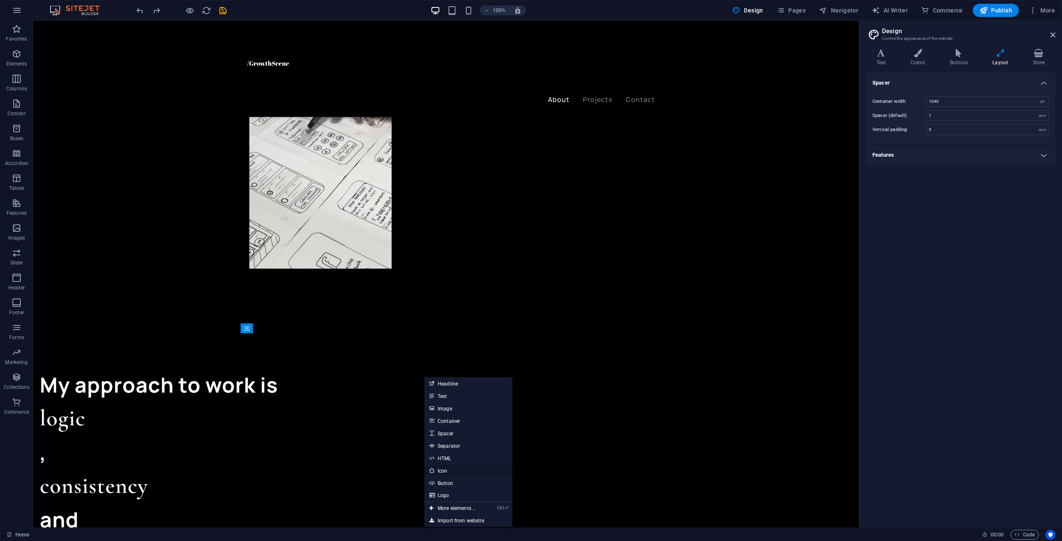
click at [432, 467] on icon at bounding box center [431, 471] width 4 height 12
select select "xMidYMid"
select select "px"
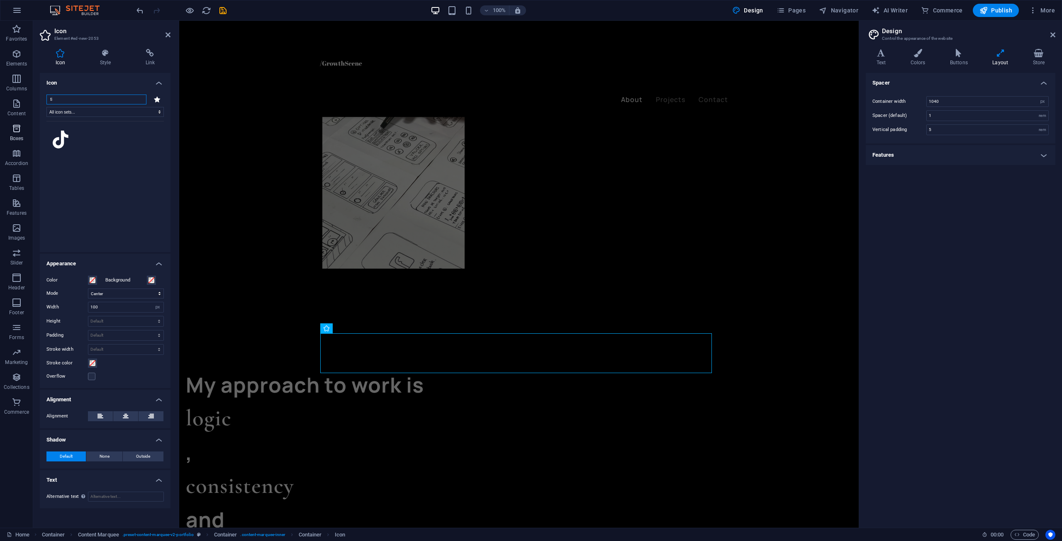
type input "t"
type input "faceb"
click at [88, 168] on icon at bounding box center [90, 169] width 18 height 18
click at [95, 281] on span at bounding box center [92, 280] width 7 height 7
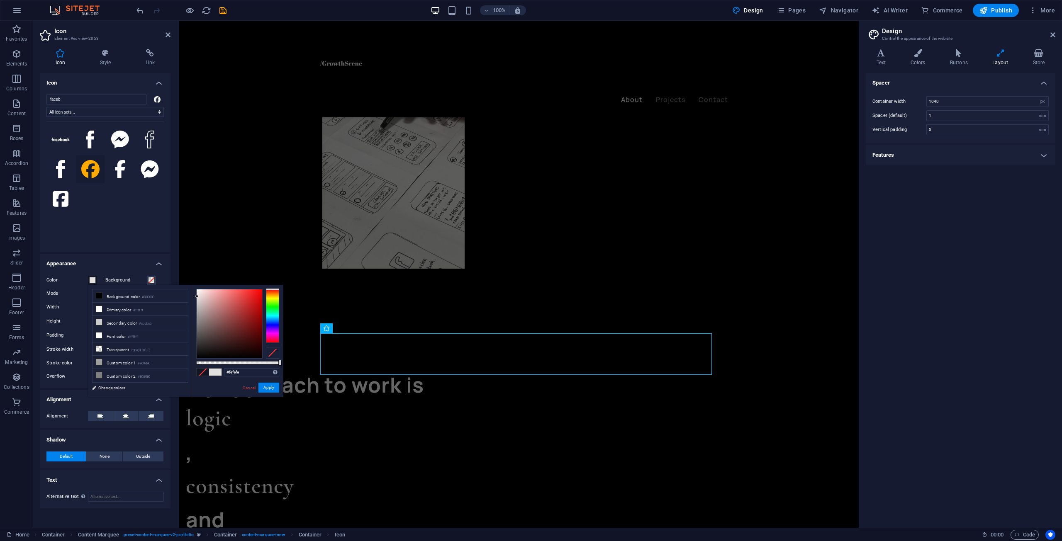
type input "#ffffff"
drag, startPoint x: 198, startPoint y: 297, endPoint x: 168, endPoint y: 271, distance: 39.1
click at [168, 271] on body "growthscene.com Home Favorites Elements Columns Content Boxes Accordion Tables …" at bounding box center [531, 270] width 1062 height 541
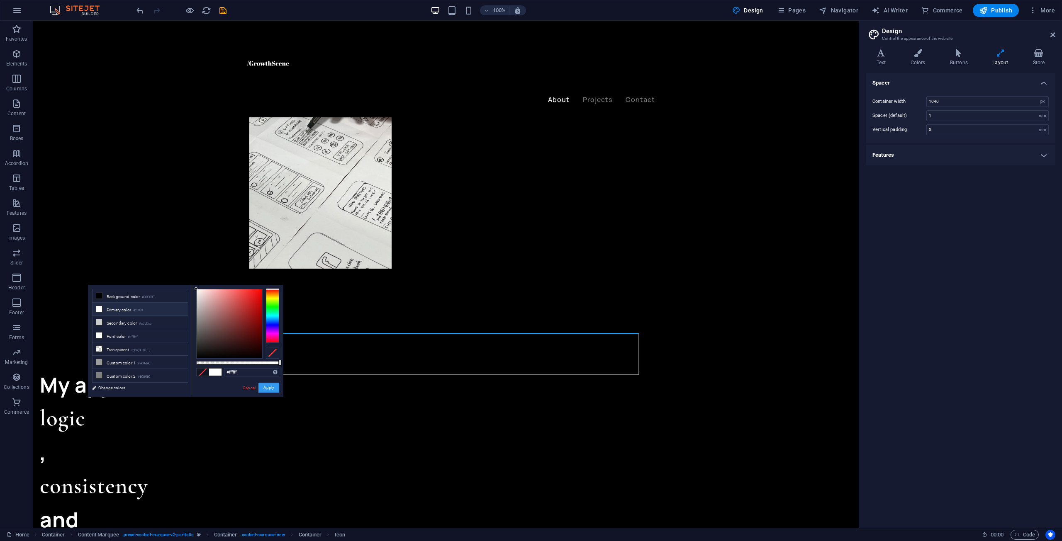
click at [273, 387] on button "Apply" at bounding box center [268, 388] width 21 height 10
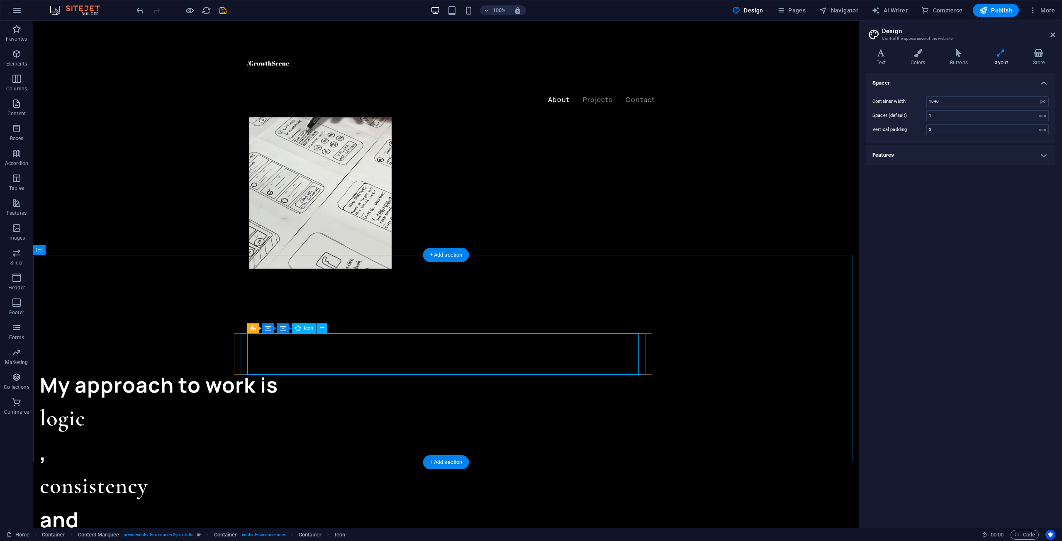
drag, startPoint x: 317, startPoint y: 325, endPoint x: 322, endPoint y: 325, distance: 5.0
click at [319, 325] on button at bounding box center [322, 329] width 10 height 10
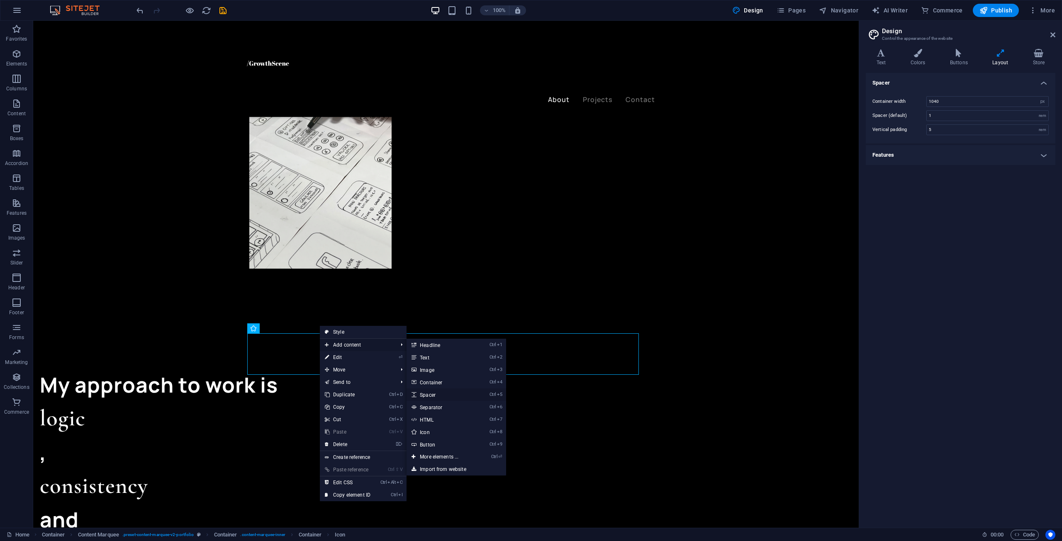
click at [444, 397] on link "Ctrl 5 Spacer" at bounding box center [440, 395] width 68 height 12
select select "px"
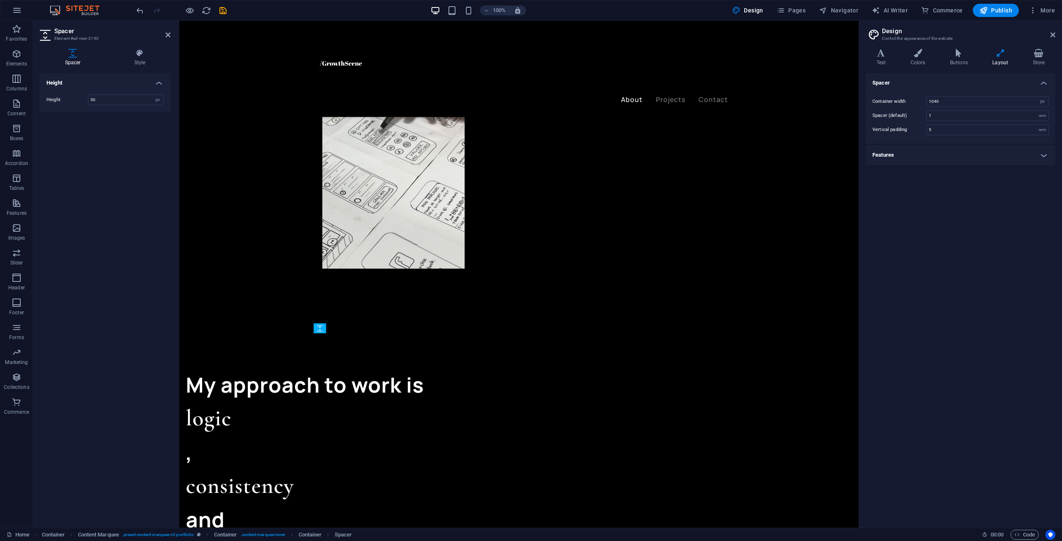
drag, startPoint x: 393, startPoint y: 383, endPoint x: 422, endPoint y: 361, distance: 36.2
click at [403, 329] on icon at bounding box center [401, 328] width 5 height 9
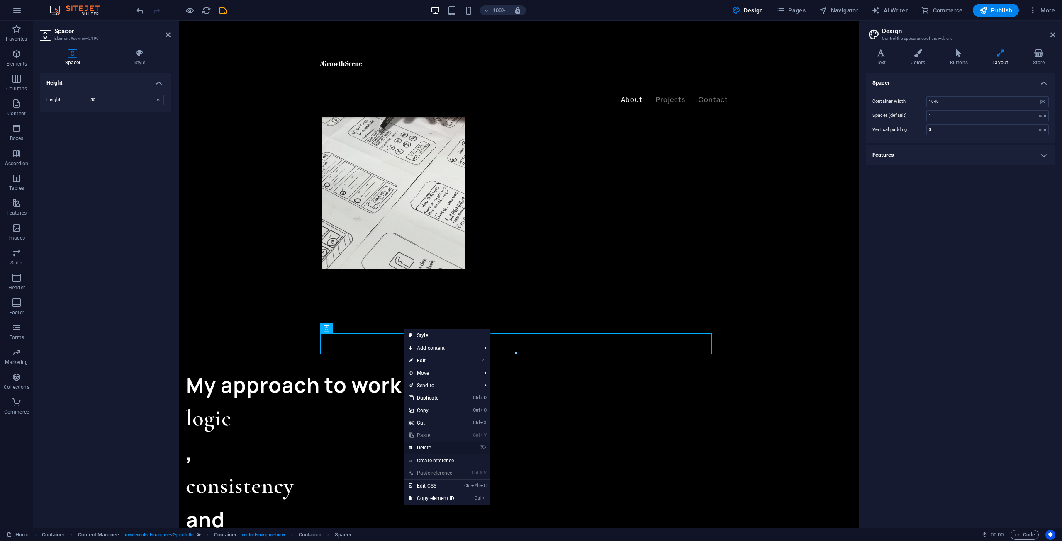
click at [428, 452] on link "⌦ Delete" at bounding box center [432, 448] width 56 height 12
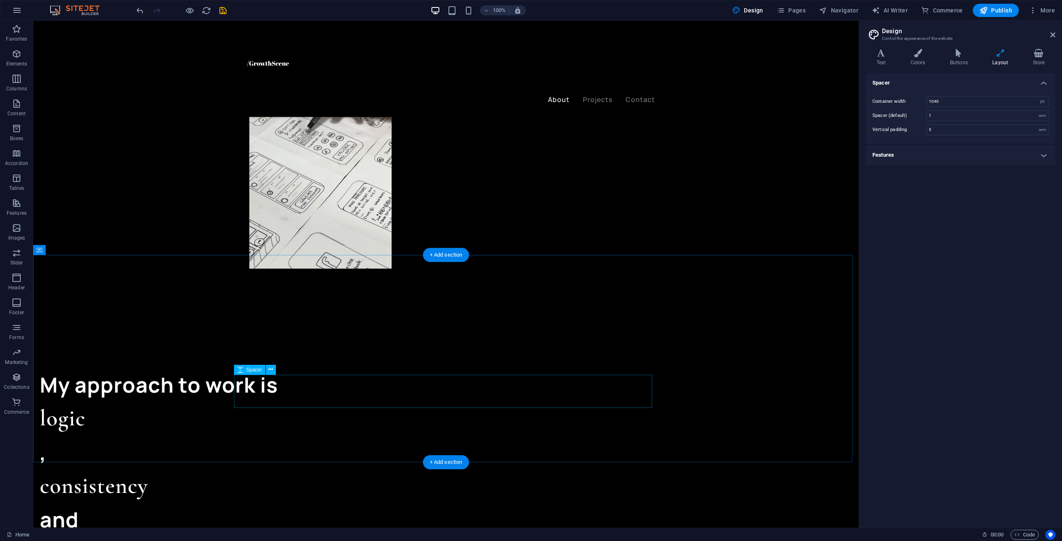
click at [274, 368] on button at bounding box center [271, 370] width 10 height 10
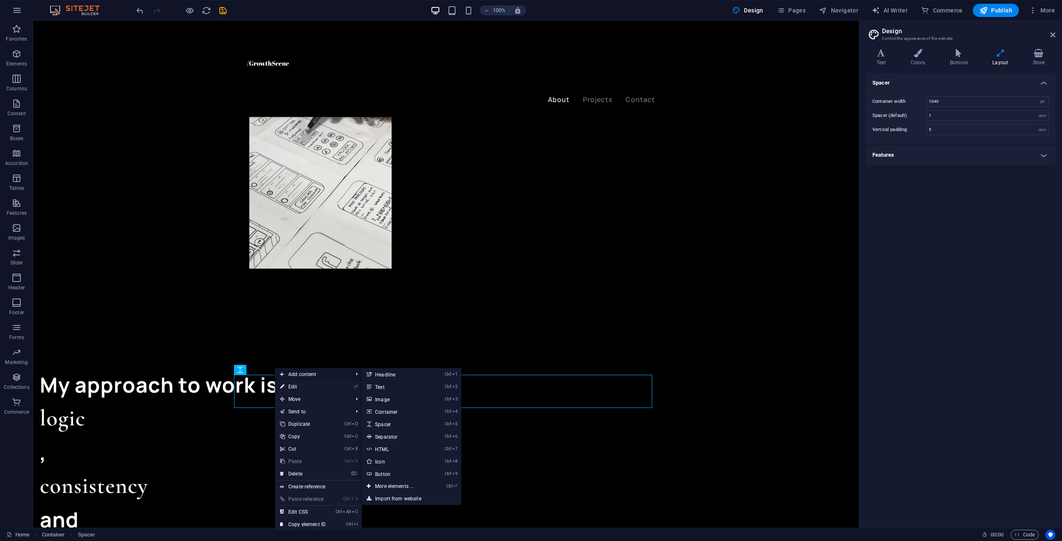
click at [299, 380] on span "Add content" at bounding box center [312, 374] width 74 height 12
click at [408, 386] on link "Ctrl 2 Text" at bounding box center [396, 387] width 68 height 12
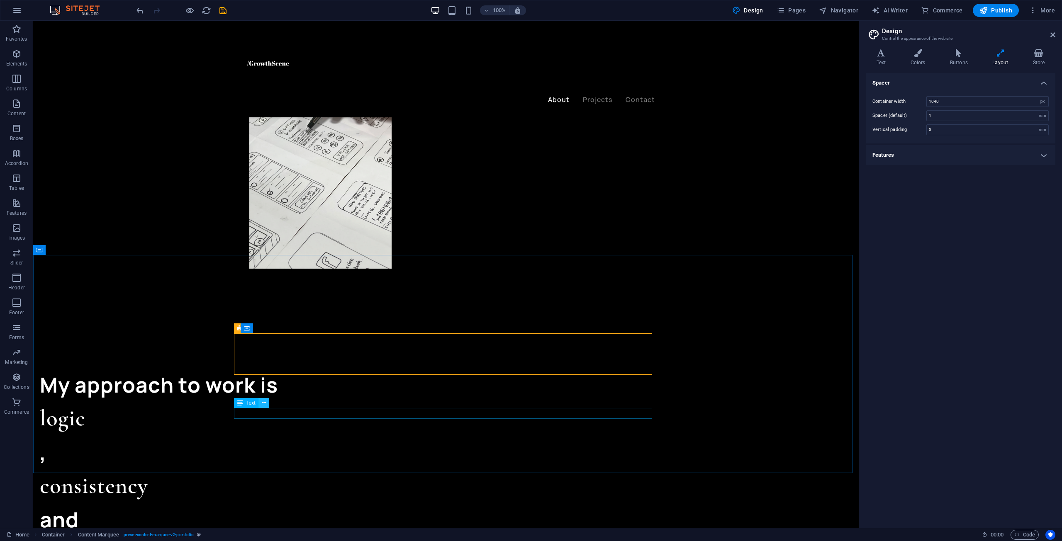
click at [265, 405] on icon at bounding box center [264, 403] width 5 height 9
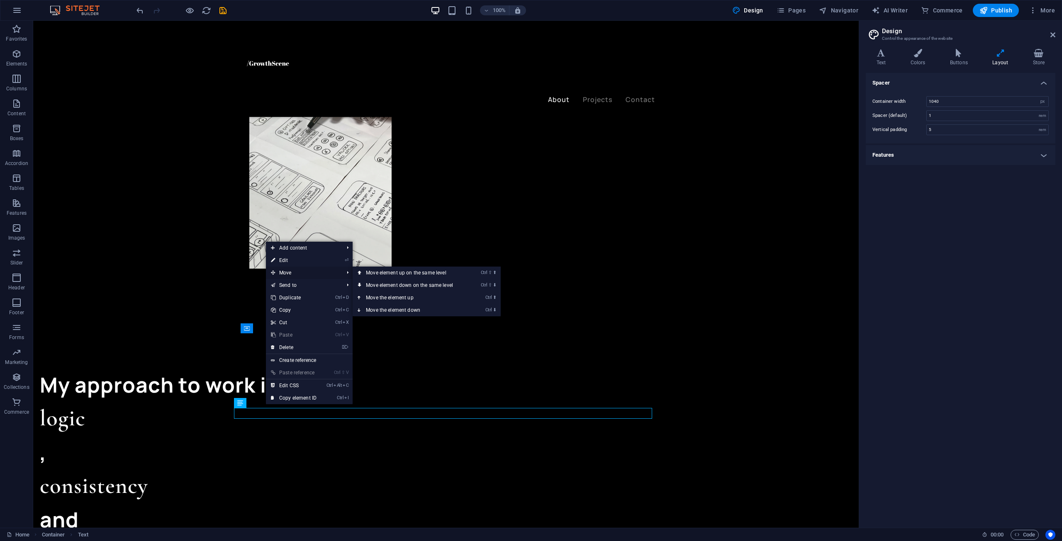
click at [294, 275] on span "Move" at bounding box center [303, 273] width 74 height 12
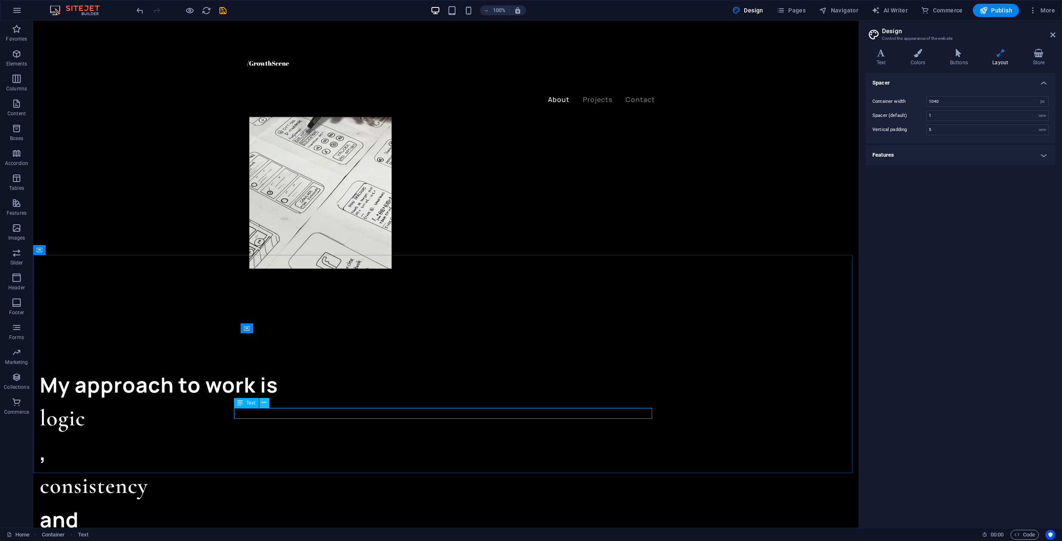
click at [265, 404] on icon at bounding box center [264, 403] width 5 height 9
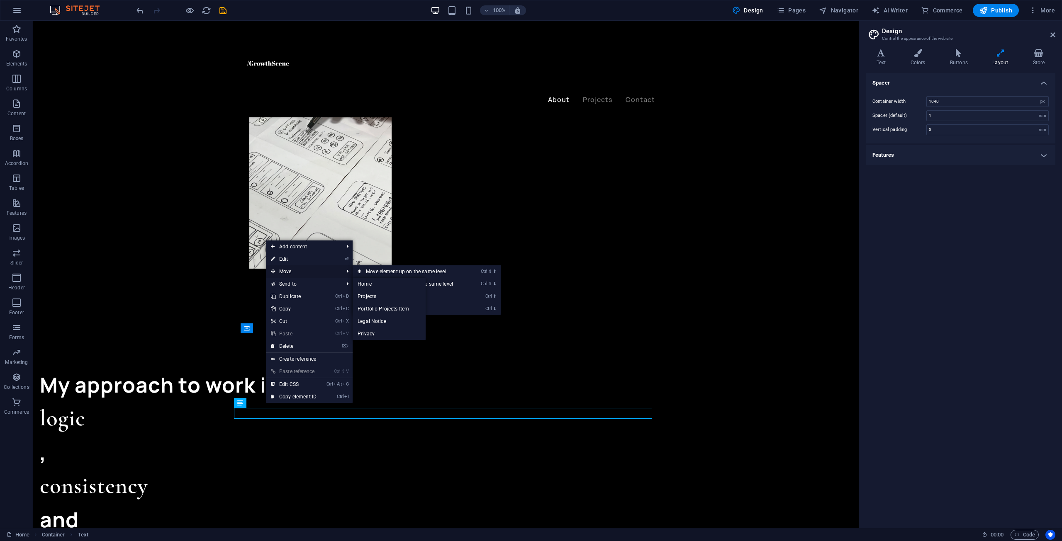
click at [294, 274] on span "Move" at bounding box center [303, 271] width 74 height 12
click at [361, 272] on icon at bounding box center [360, 271] width 4 height 12
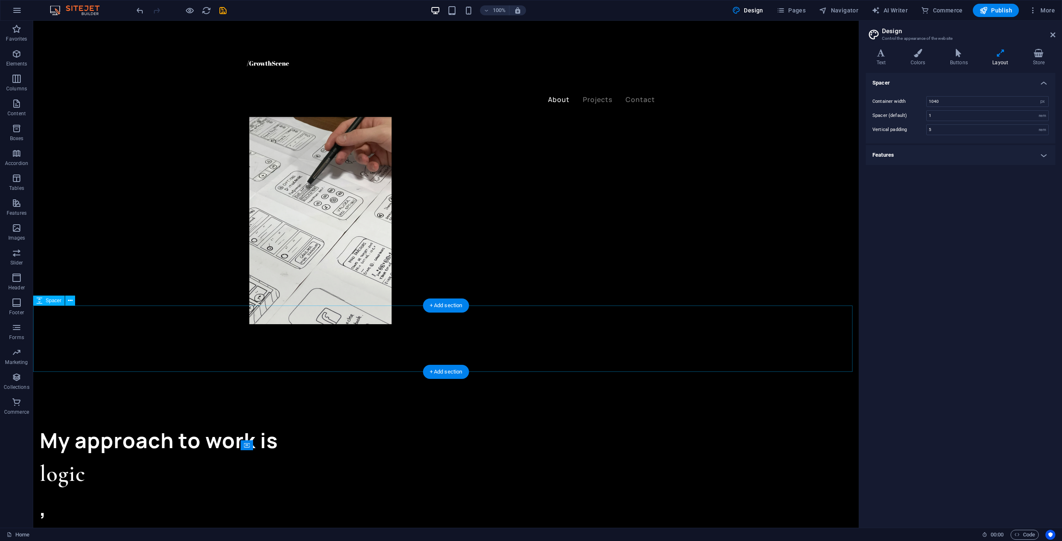
scroll to position [456, 0]
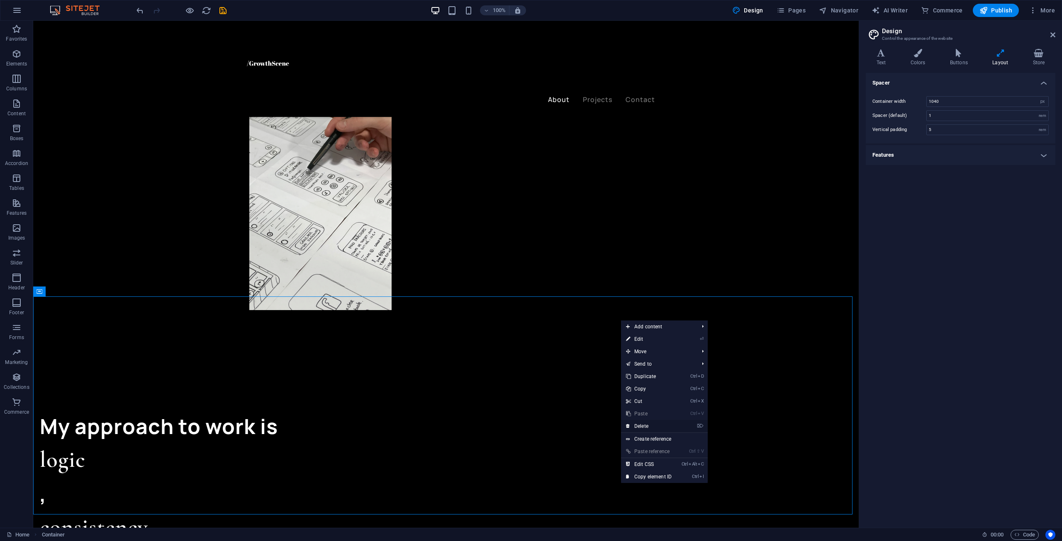
click at [669, 423] on link "⌦ Delete" at bounding box center [649, 426] width 56 height 12
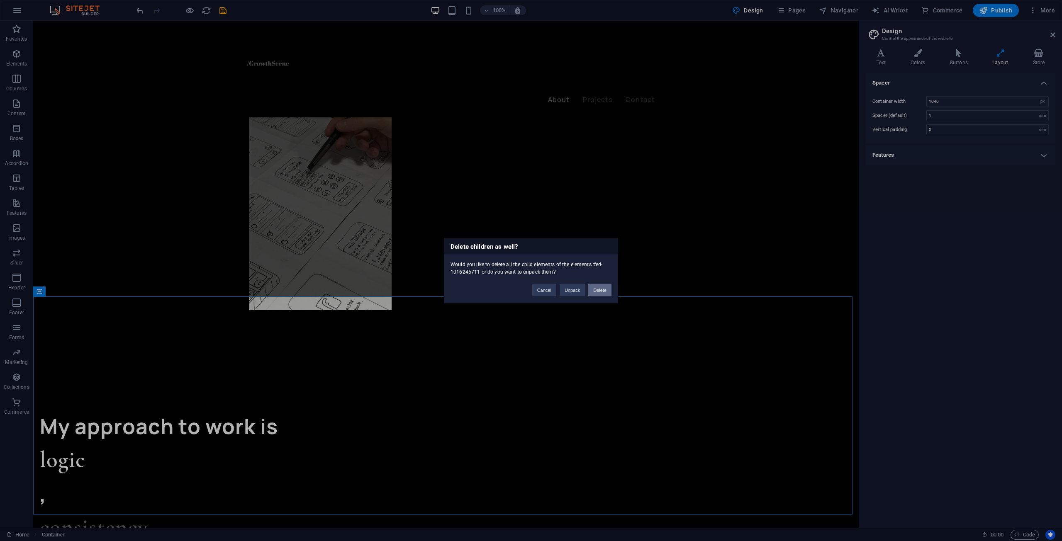
click at [598, 294] on button "Delete" at bounding box center [599, 290] width 23 height 12
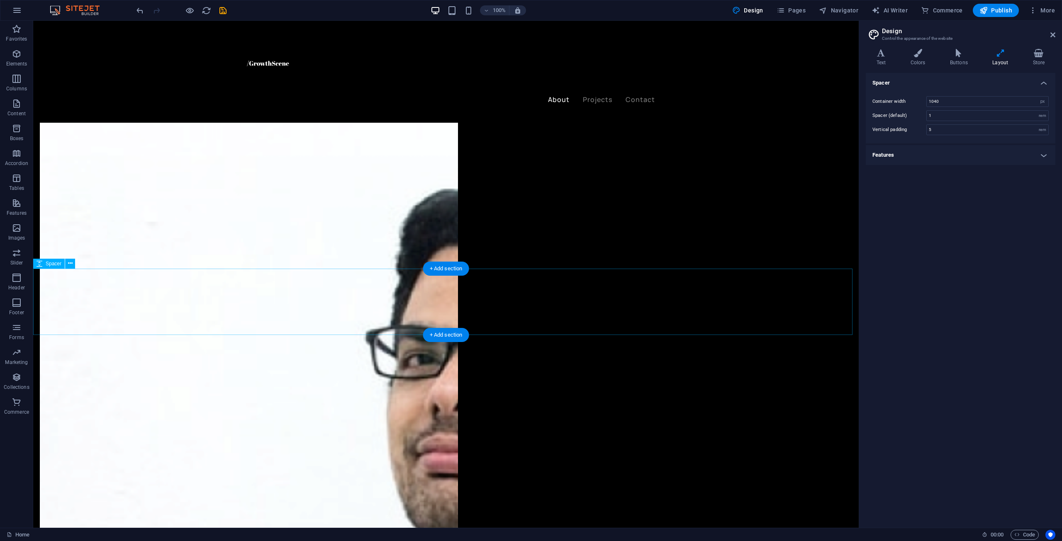
scroll to position [747, 0]
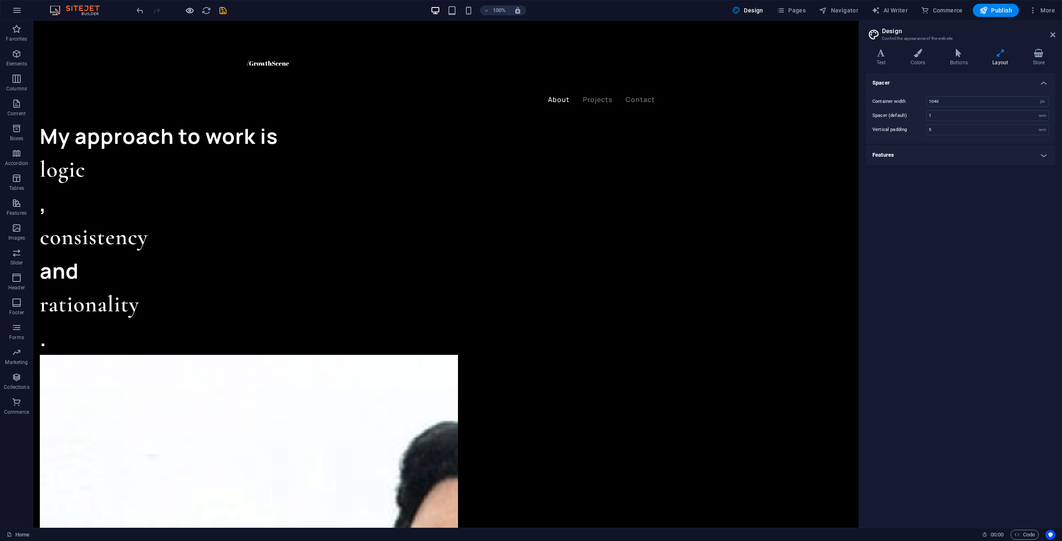
click at [186, 10] on div at bounding box center [181, 10] width 93 height 13
click at [187, 32] on h6 "Preview Ctrl+P" at bounding box center [197, 32] width 56 height 10
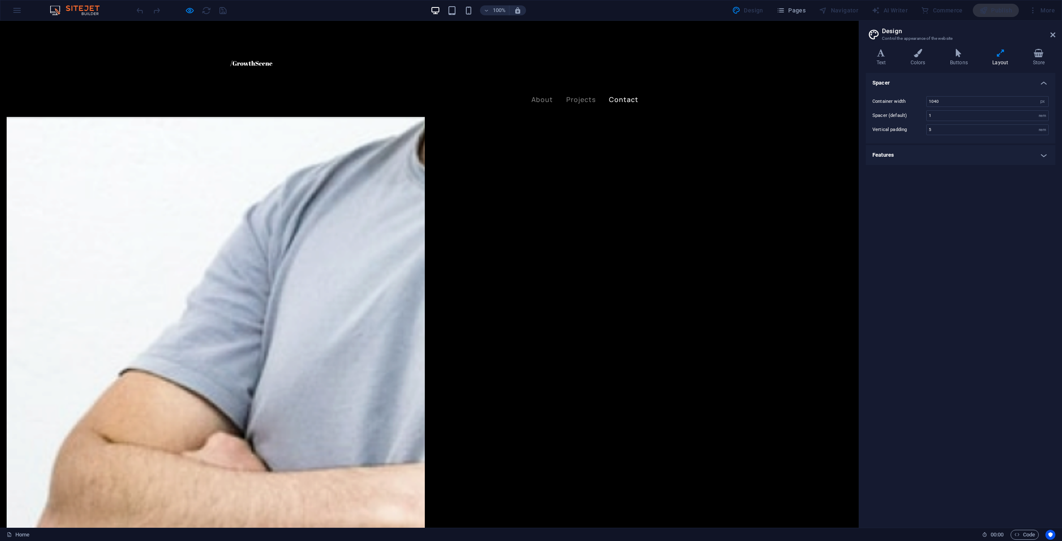
scroll to position [1527, 0]
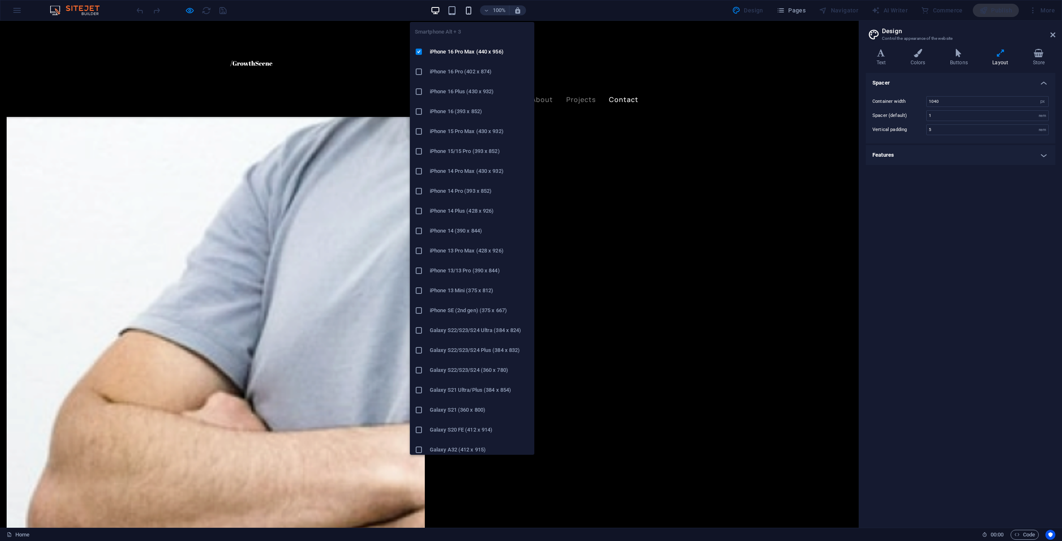
click at [468, 10] on icon "button" at bounding box center [469, 11] width 10 height 10
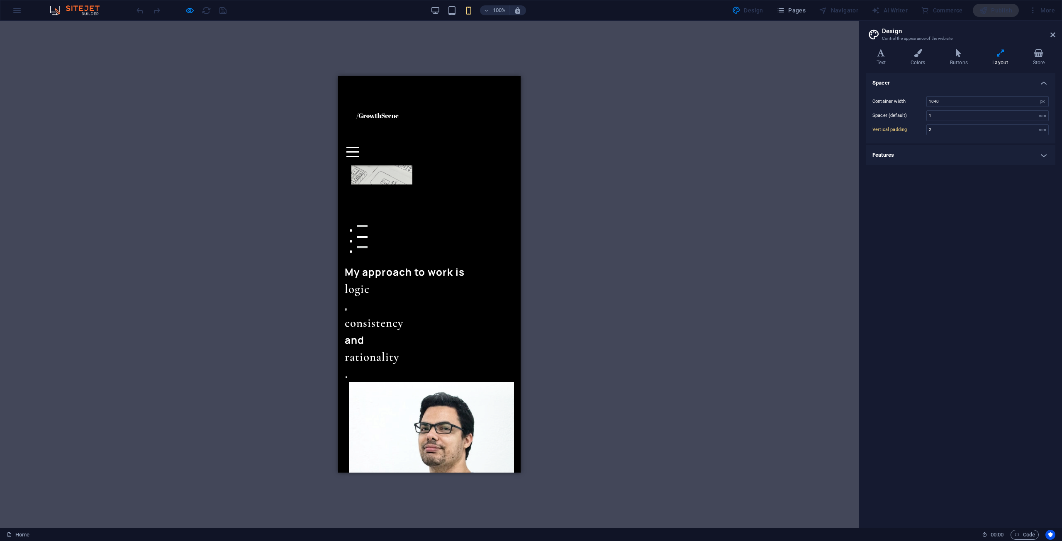
scroll to position [0, 0]
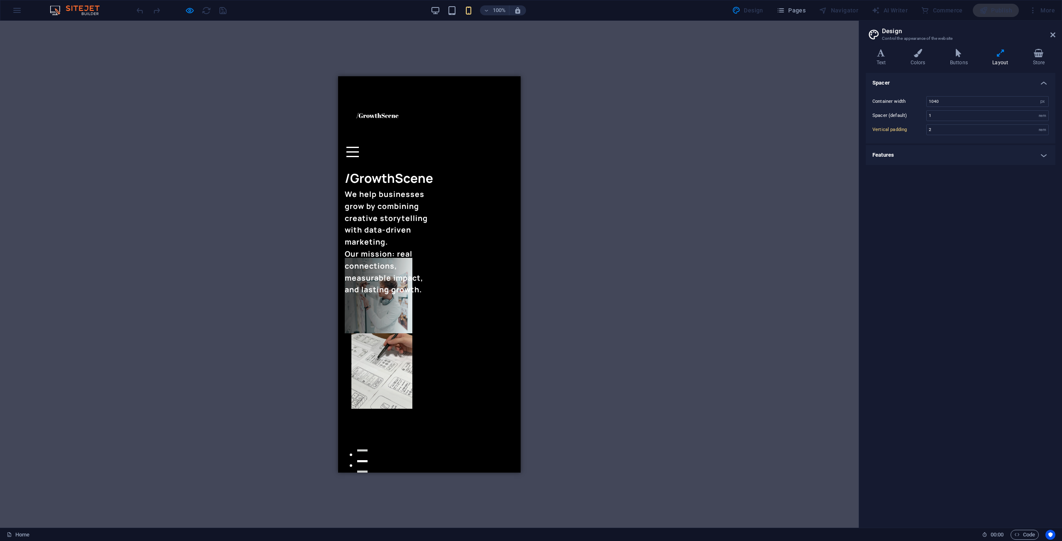
click at [431, 9] on div "100% Design Pages Navigator AI Writer Commerce Publish More" at bounding box center [596, 10] width 923 height 13
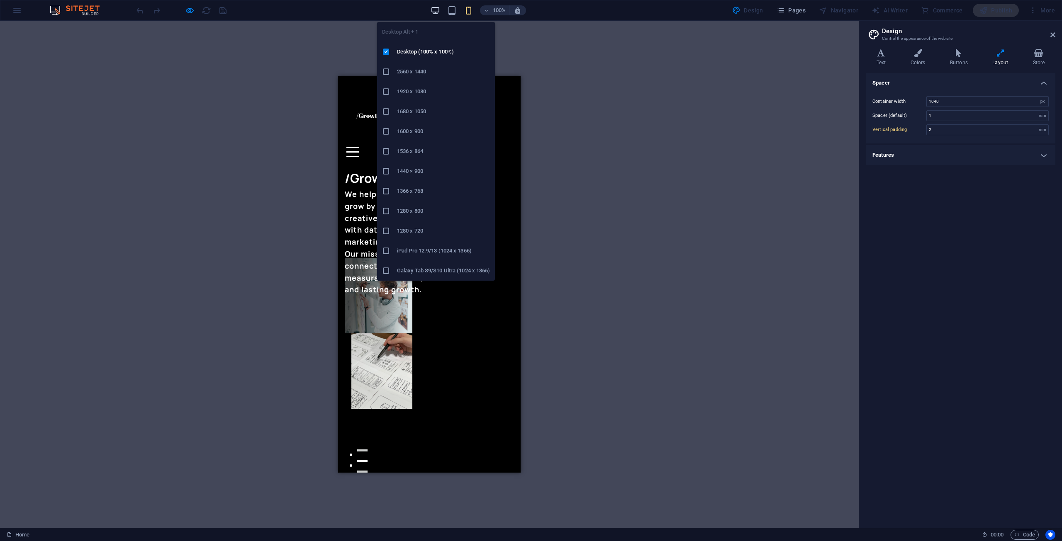
click at [439, 9] on icon "button" at bounding box center [436, 11] width 10 height 10
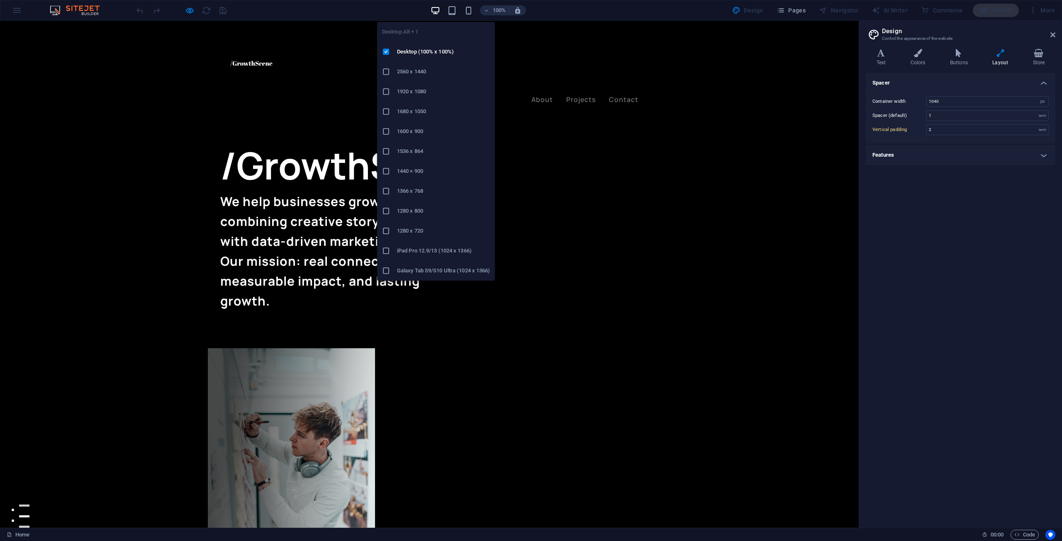
type input "5"
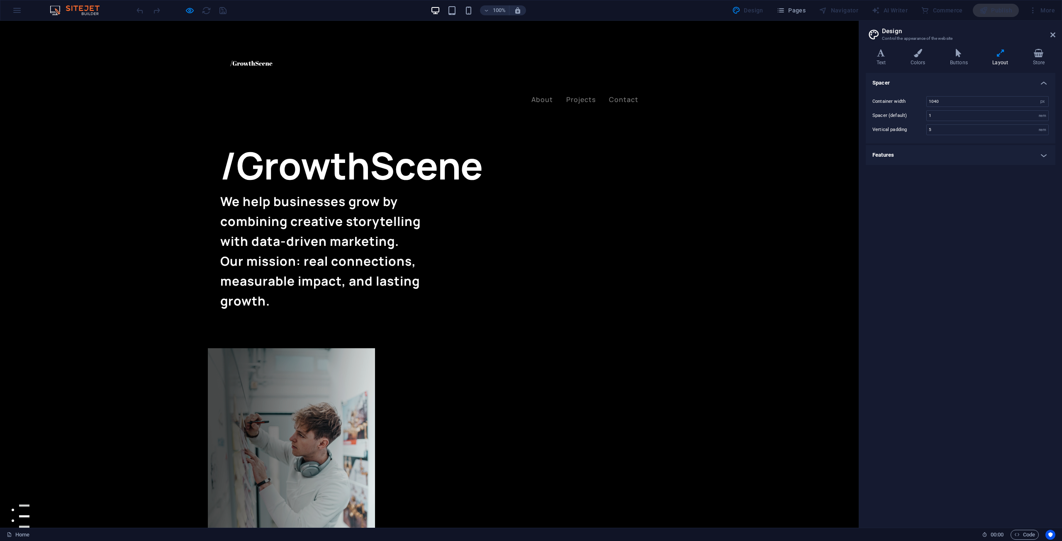
click at [13, 10] on div "100% Design Pages Navigator AI Writer Commerce Publish More" at bounding box center [530, 10] width 1061 height 20
click at [186, 10] on icon "button" at bounding box center [190, 11] width 10 height 10
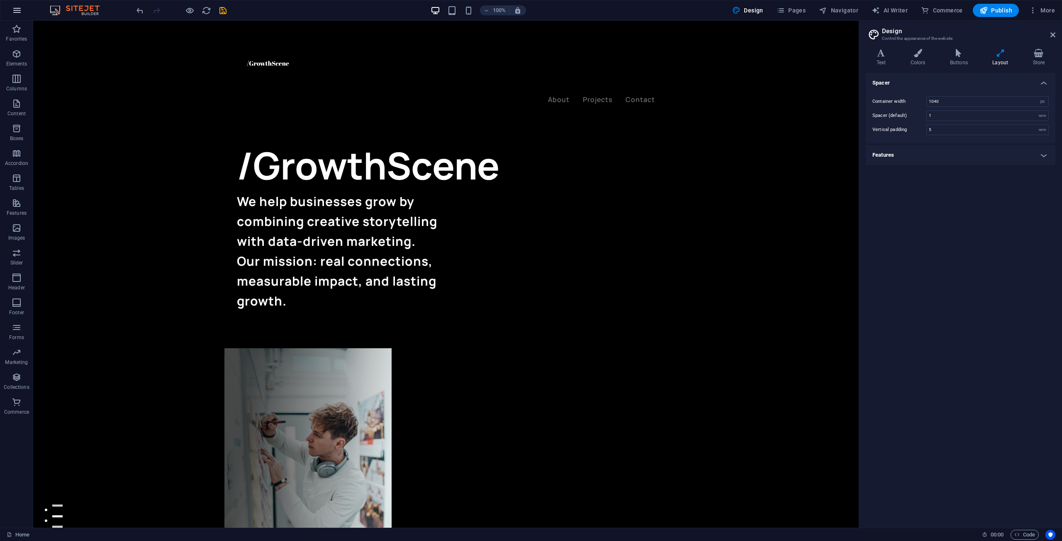
click at [23, 10] on button "button" at bounding box center [17, 10] width 20 height 20
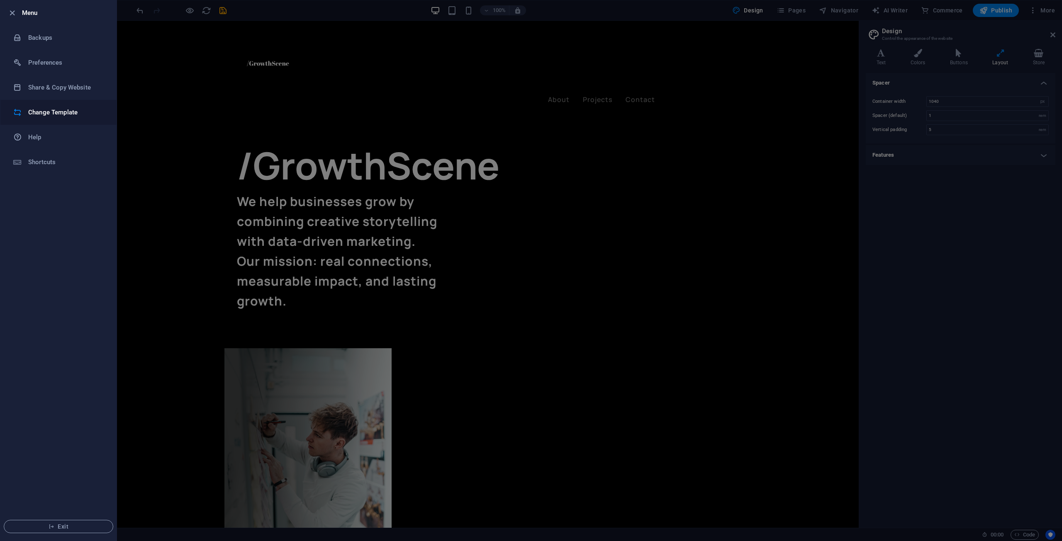
click at [57, 115] on h6 "Change Template" at bounding box center [66, 112] width 77 height 10
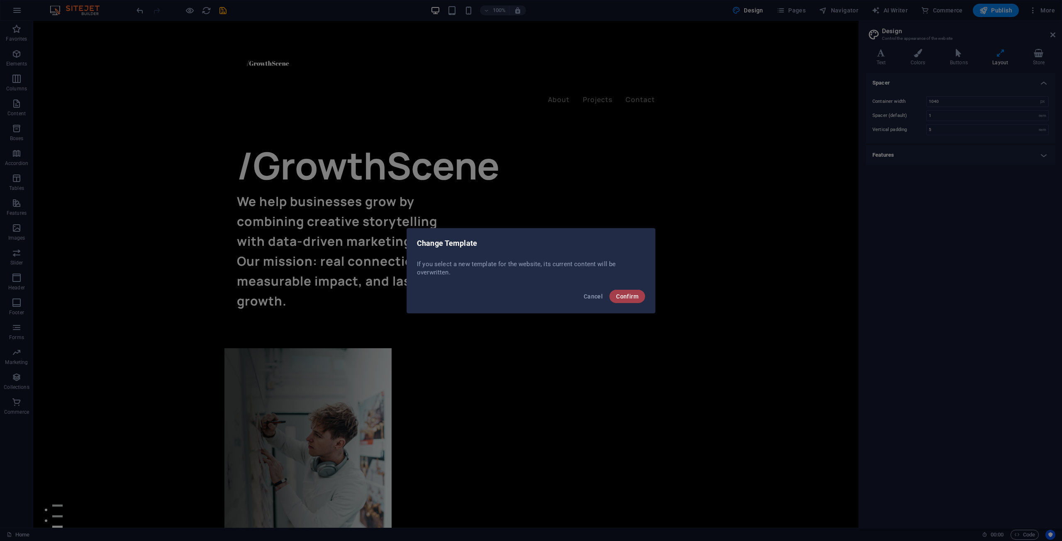
click at [623, 299] on span "Confirm" at bounding box center [627, 296] width 22 height 7
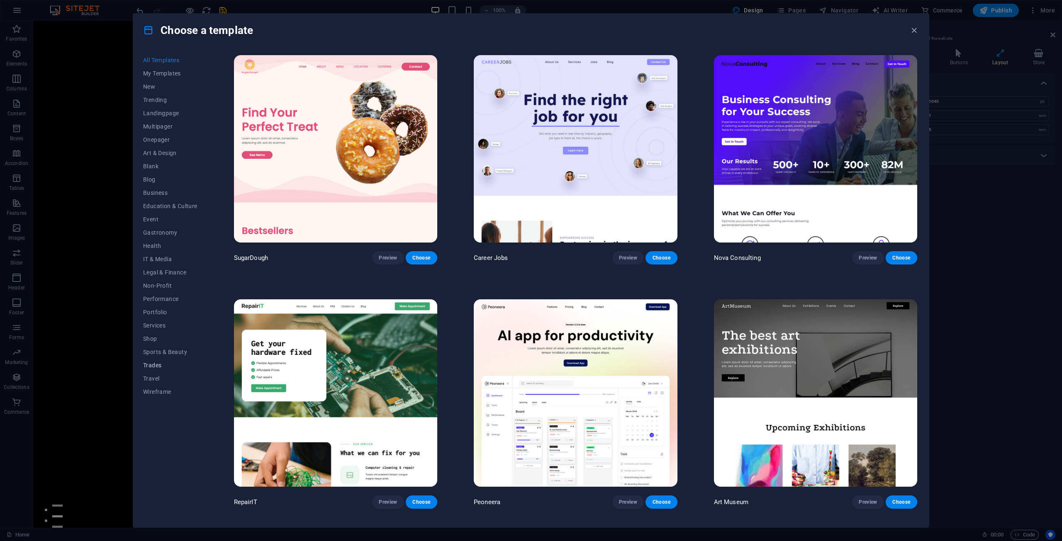
click at [166, 367] on span "Trades" at bounding box center [170, 365] width 54 height 7
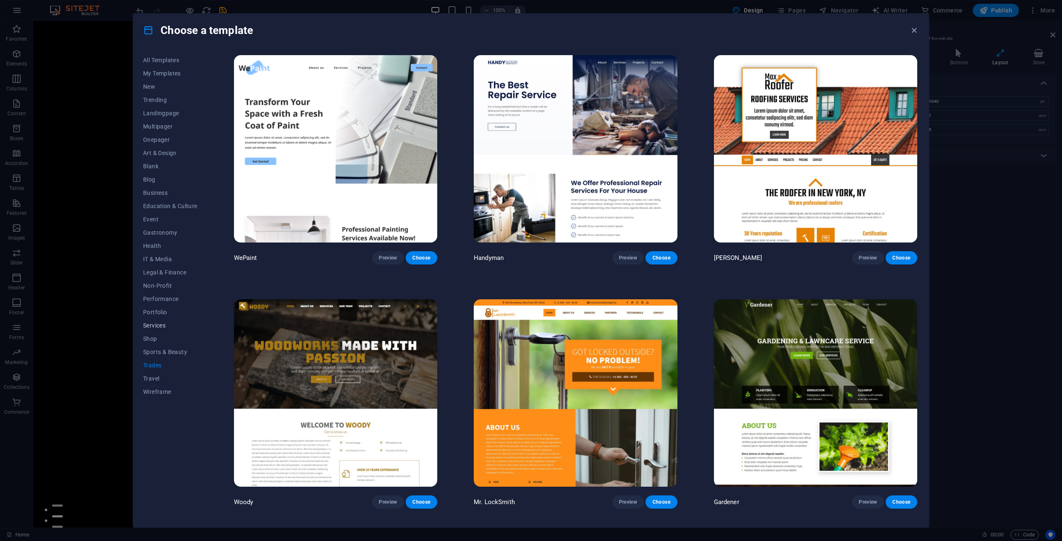
click at [164, 329] on button "Services" at bounding box center [170, 325] width 54 height 13
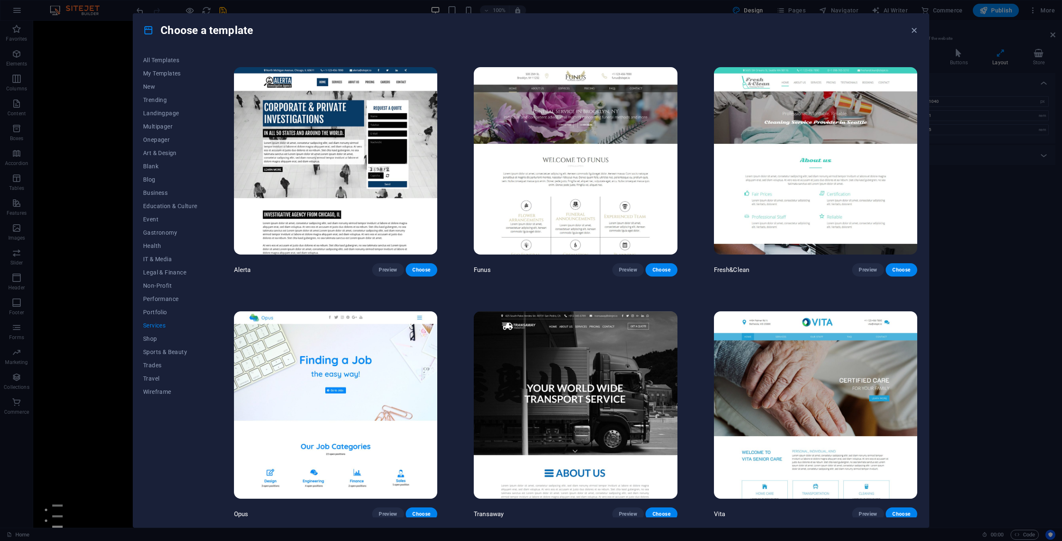
scroll to position [1076, 0]
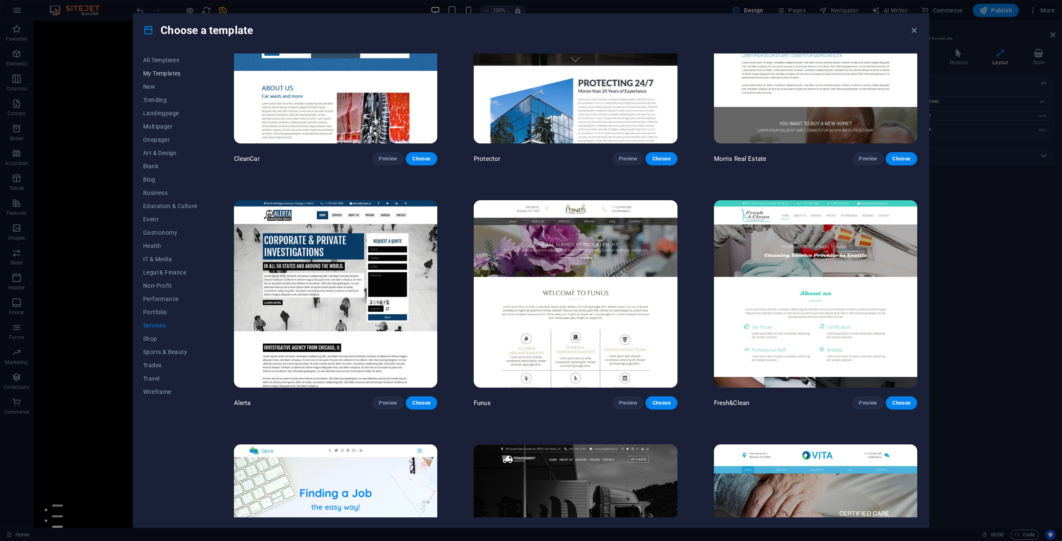
drag, startPoint x: 163, startPoint y: 56, endPoint x: 167, endPoint y: 68, distance: 12.5
click at [163, 56] on button "All Templates" at bounding box center [170, 60] width 54 height 13
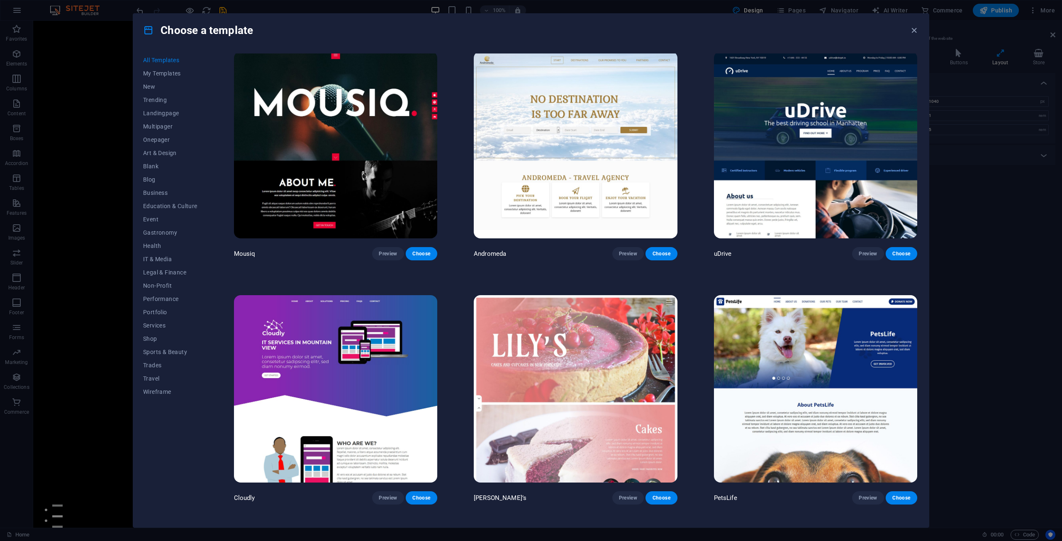
scroll to position [8898, 0]
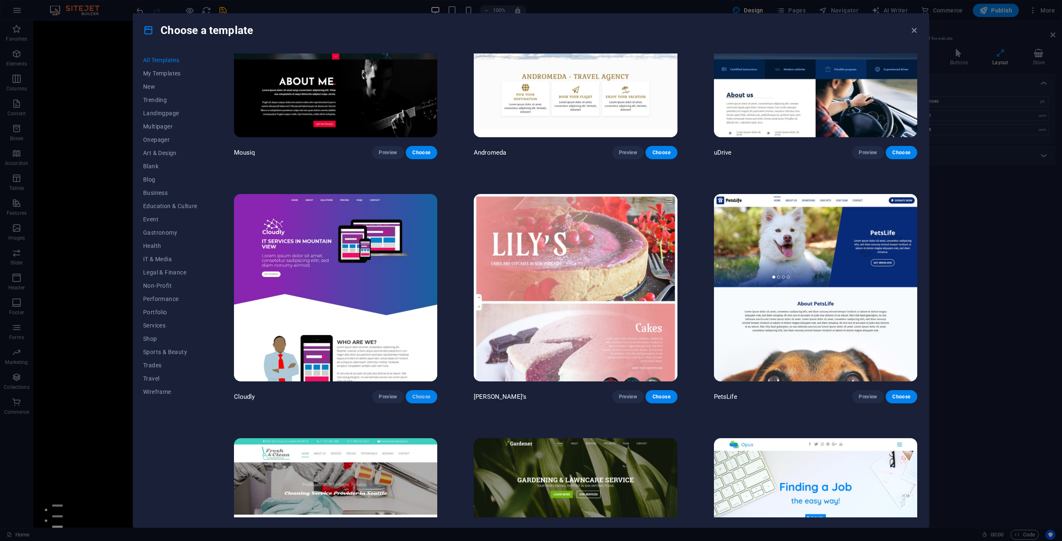
click at [414, 390] on button "Choose" at bounding box center [422, 396] width 32 height 13
checkbox input "false"
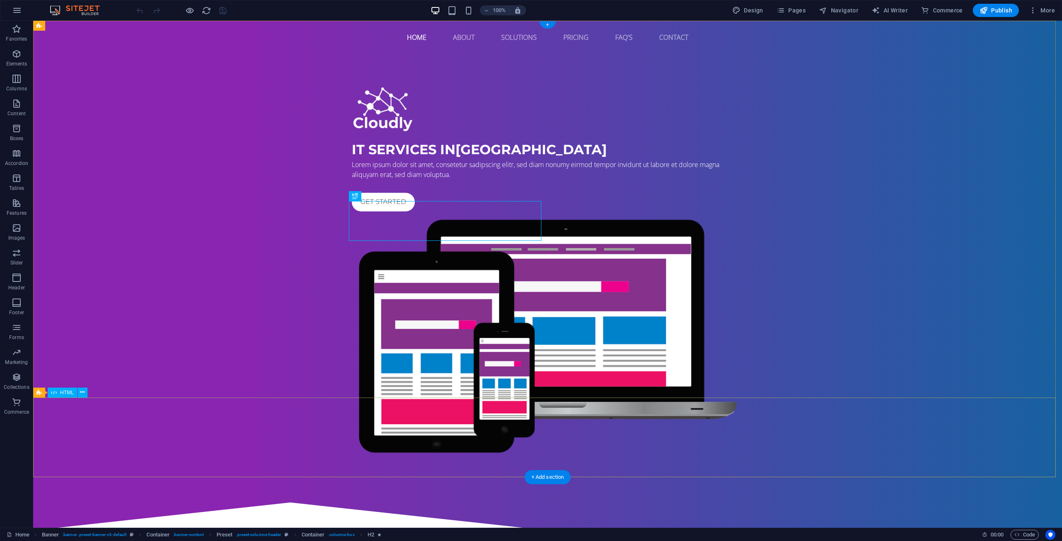
click at [520, 491] on div at bounding box center [547, 531] width 1029 height 80
click at [408, 144] on button at bounding box center [411, 144] width 10 height 10
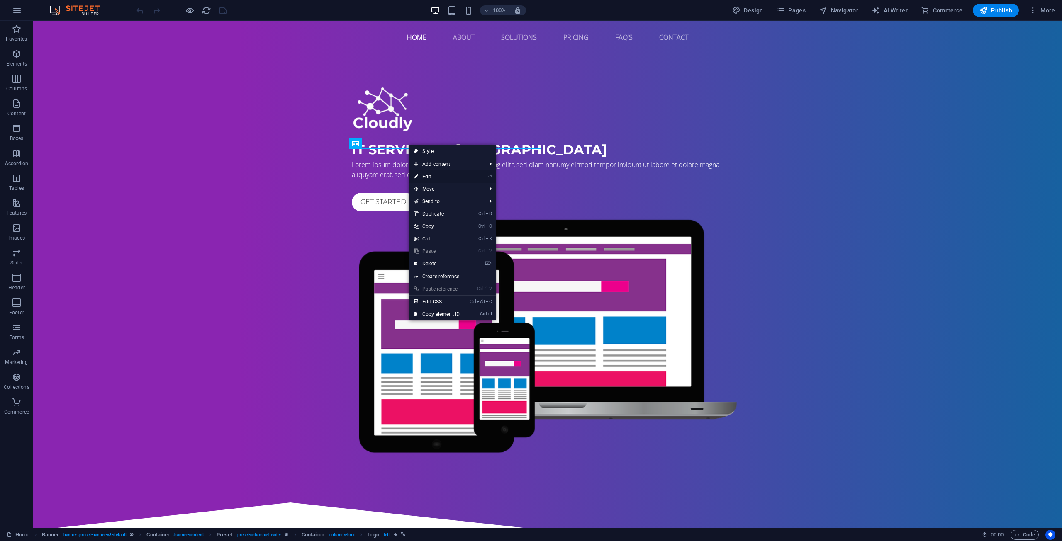
click at [430, 180] on link "⏎ Edit" at bounding box center [437, 176] width 56 height 12
select select "px"
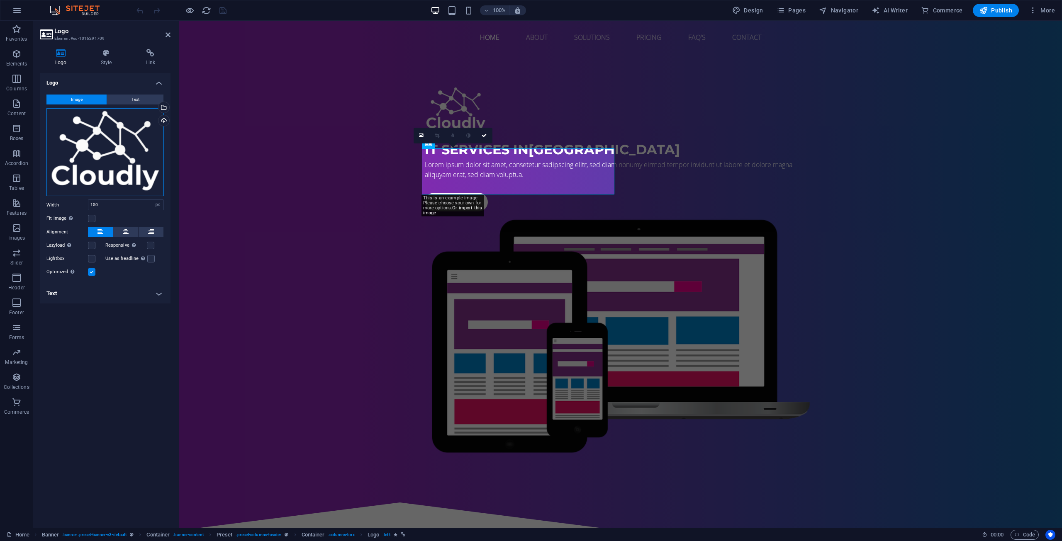
click at [110, 144] on div "Drag files here, click to choose files or select files from Files or our free s…" at bounding box center [104, 152] width 117 height 88
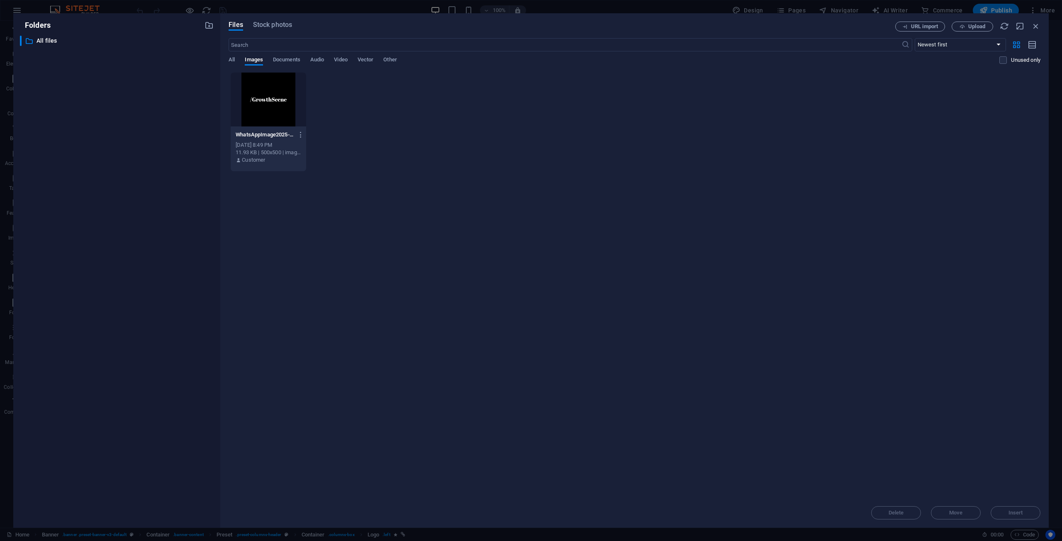
click at [250, 121] on div at bounding box center [268, 100] width 75 height 54
drag, startPoint x: 1018, startPoint y: 518, endPoint x: 839, endPoint y: 498, distance: 180.8
click at [1018, 518] on button "Insert" at bounding box center [1016, 512] width 50 height 13
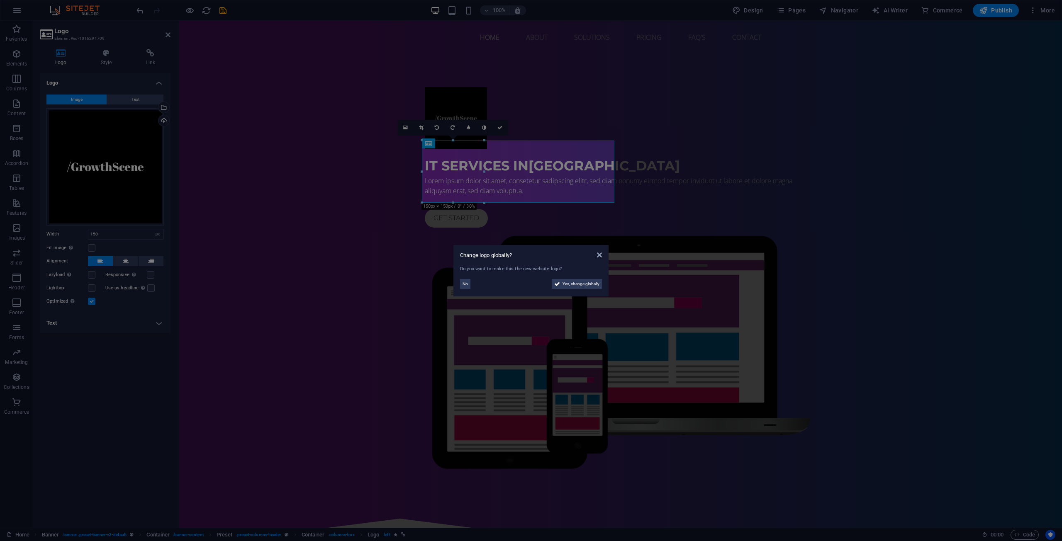
click at [755, 403] on aside "Change logo globally? Do you want to make this the new website logo? No Yes, ch…" at bounding box center [531, 270] width 1062 height 541
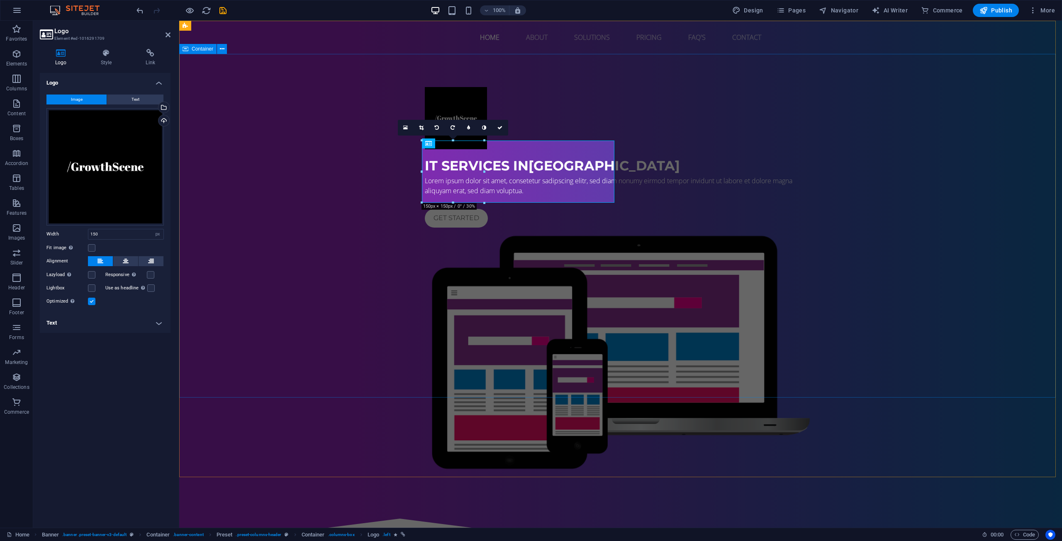
drag, startPoint x: 611, startPoint y: 332, endPoint x: 600, endPoint y: 329, distance: 11.8
click at [611, 332] on div "IT Services in [GEOGRAPHIC_DATA] Lorem ipsum dolor sit amet, consetetur sadipsc…" at bounding box center [620, 280] width 883 height 453
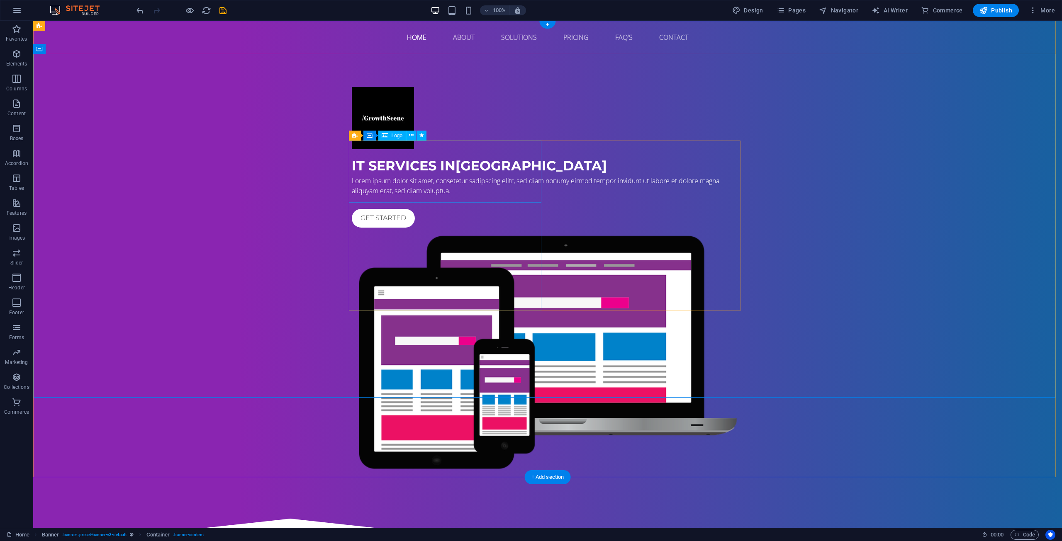
click at [391, 149] on div at bounding box center [548, 118] width 392 height 62
click at [439, 149] on div at bounding box center [548, 118] width 392 height 62
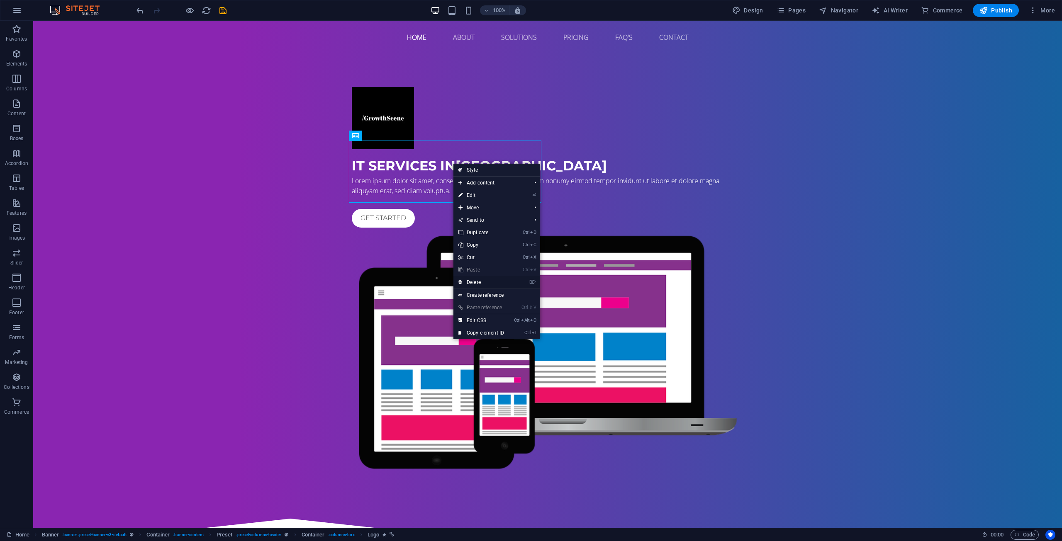
click at [484, 281] on link "⌦ Delete" at bounding box center [481, 282] width 56 height 12
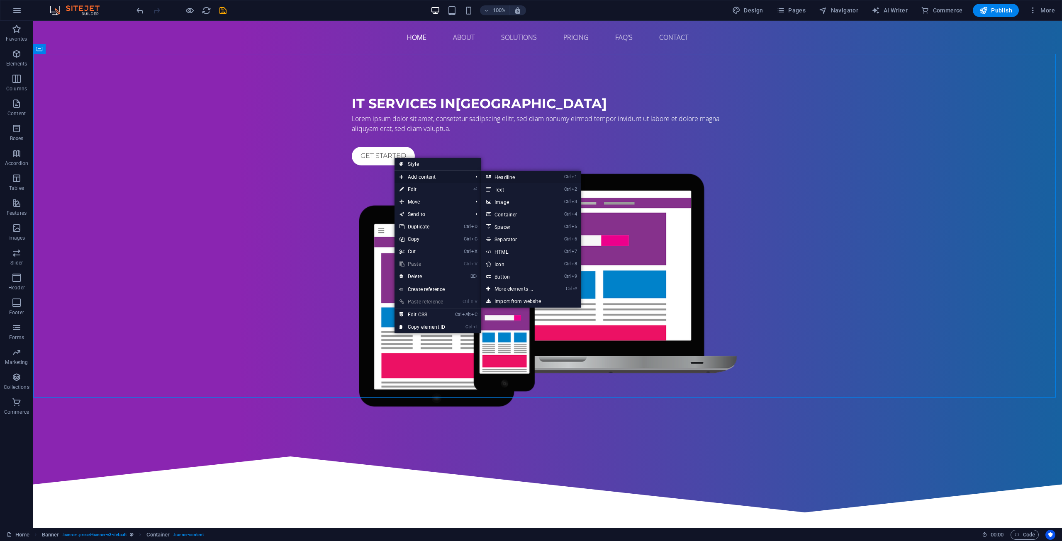
click at [502, 175] on link "Ctrl 1 Headline" at bounding box center [515, 177] width 68 height 12
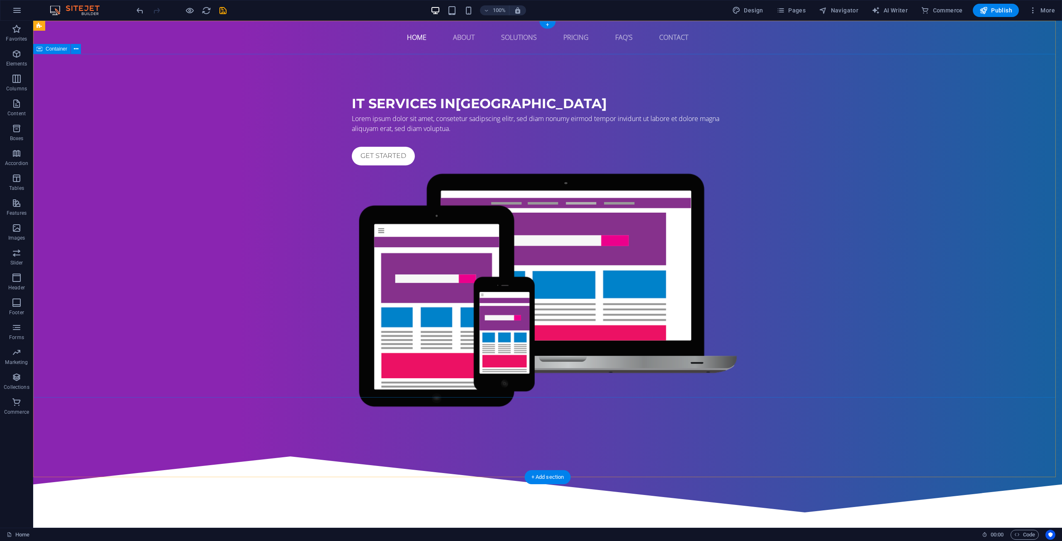
click at [462, 162] on div "IT Services in [GEOGRAPHIC_DATA] Lorem ipsum dolor sit amet, consetetur sadipsc…" at bounding box center [547, 249] width 1029 height 391
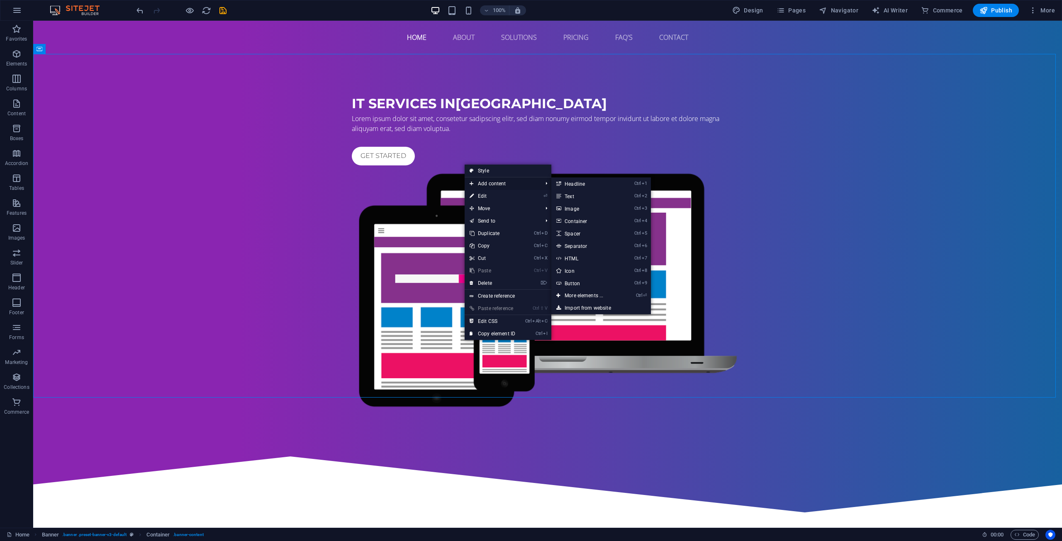
click at [506, 183] on span "Add content" at bounding box center [502, 184] width 74 height 12
click at [557, 183] on link "Ctrl 1 Headline" at bounding box center [585, 184] width 68 height 12
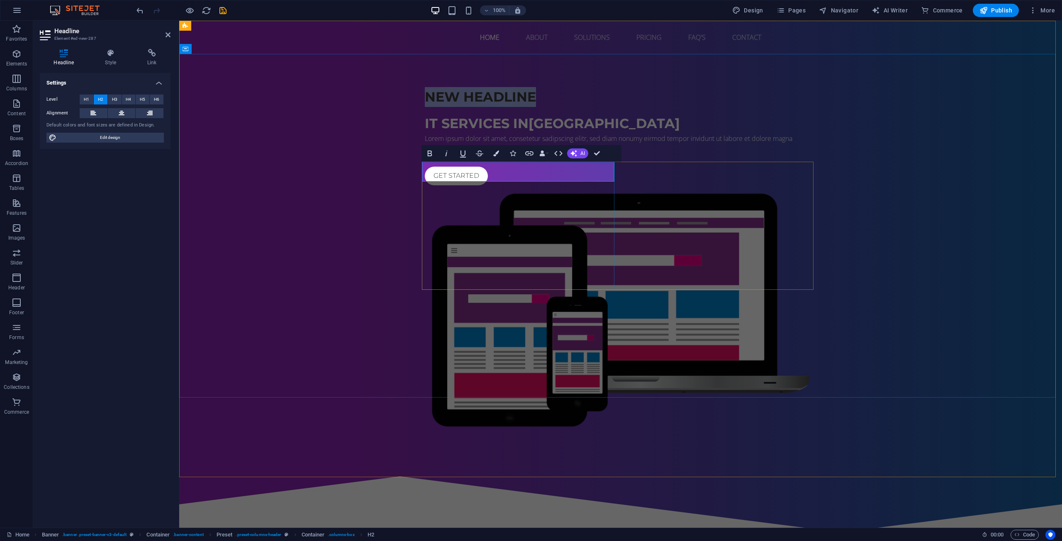
click at [491, 107] on h2 "New headline" at bounding box center [621, 97] width 392 height 20
drag, startPoint x: 531, startPoint y: 166, endPoint x: 389, endPoint y: 189, distance: 143.2
click at [377, 190] on div "New headline IT Services in [GEOGRAPHIC_DATA] Lorem ipsum dolor sit amet, conse…" at bounding box center [620, 259] width 883 height 411
drag, startPoint x: 436, startPoint y: 310, endPoint x: 584, endPoint y: 312, distance: 148.9
click at [584, 312] on div "/GROWTHSCENE IT Services in [GEOGRAPHIC_DATA] Lorem ipsum dolor sit amet, conse…" at bounding box center [620, 259] width 883 height 411
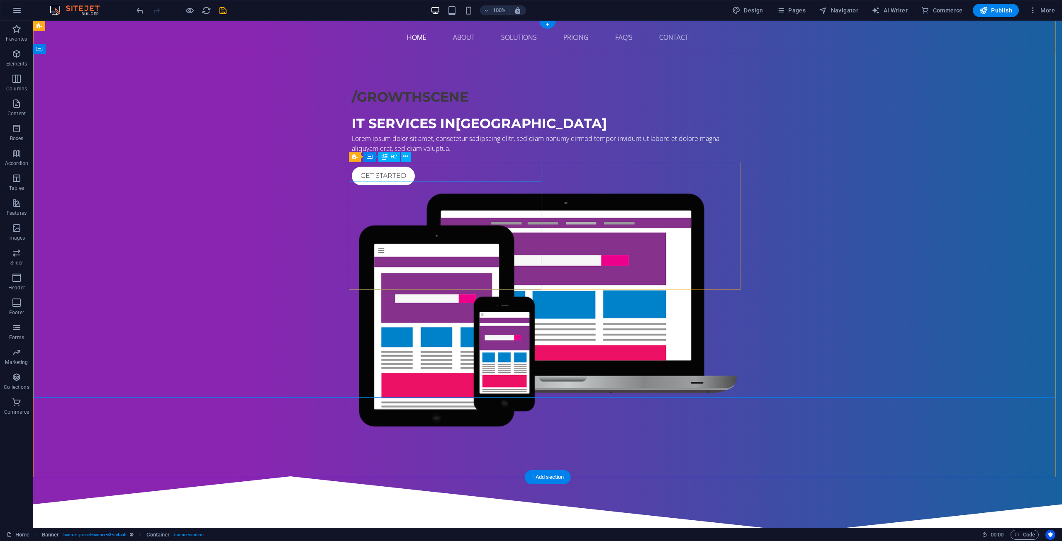
click at [436, 107] on div "/GROWTHSCENE" at bounding box center [548, 97] width 392 height 20
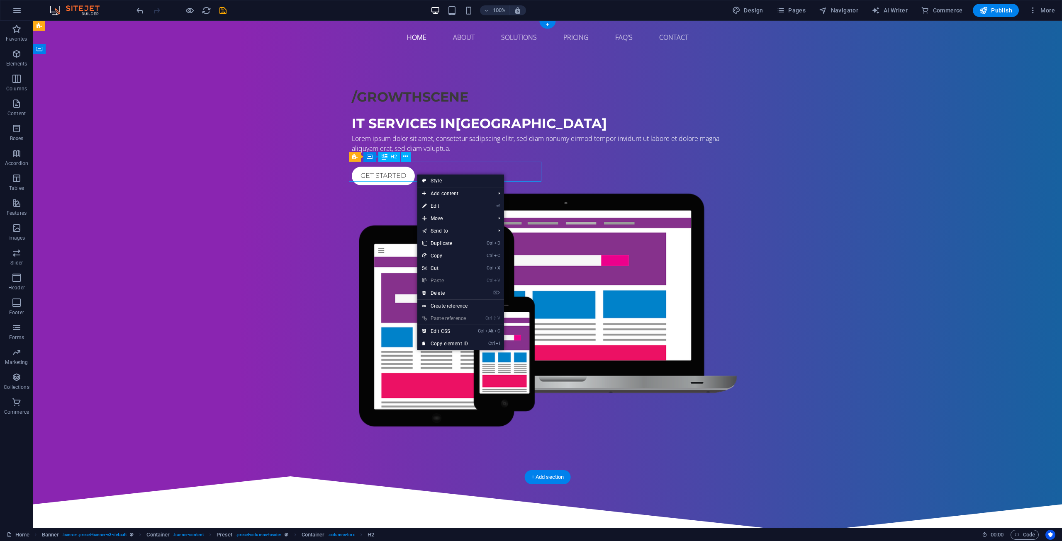
click at [416, 107] on div "/GROWTHSCENE" at bounding box center [548, 97] width 392 height 20
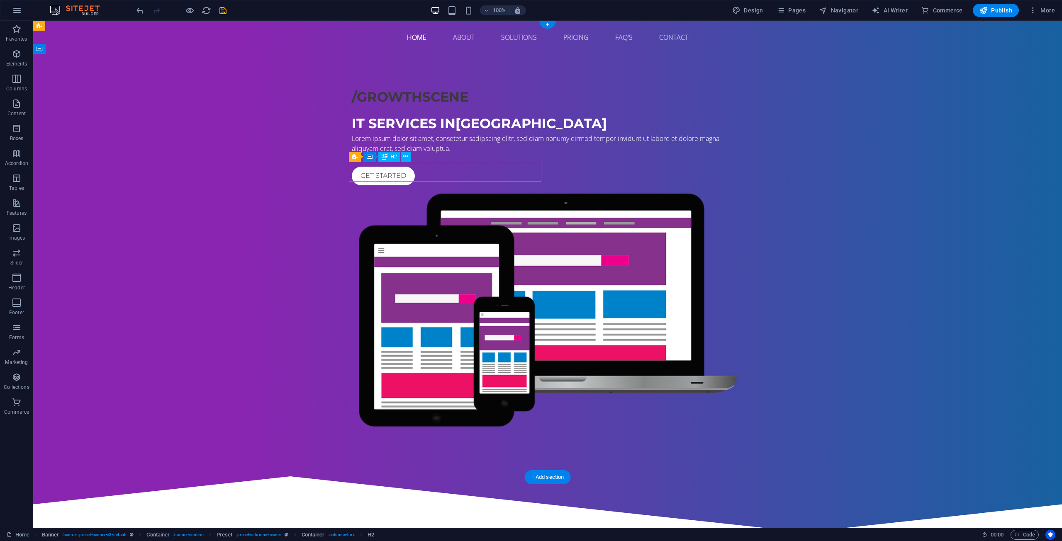
click at [416, 107] on div "/GROWTHSCENE" at bounding box center [548, 97] width 392 height 20
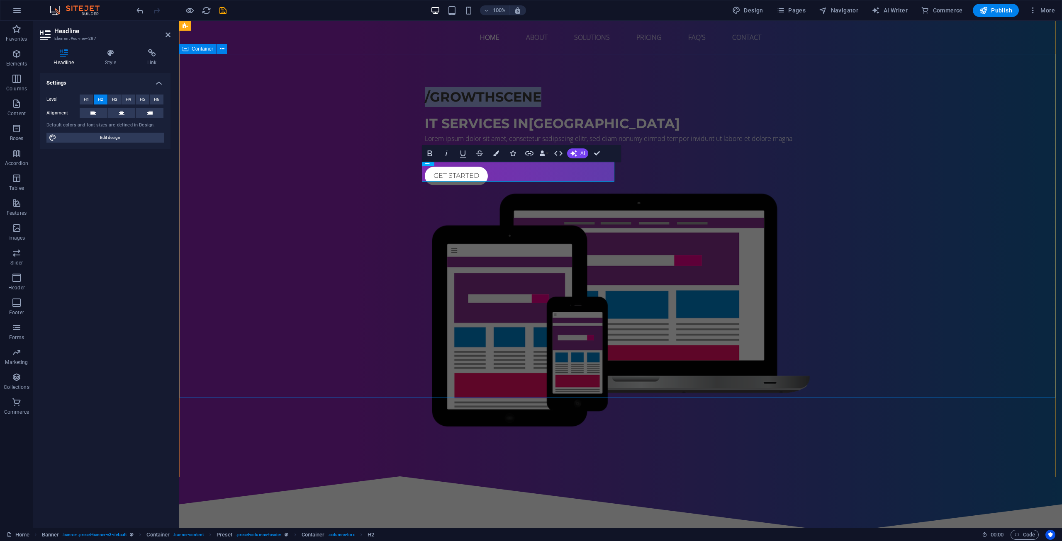
click at [416, 173] on div "/GROWTHSCENE IT Services in [GEOGRAPHIC_DATA] Lorem ipsum dolor sit amet, conse…" at bounding box center [620, 259] width 883 height 411
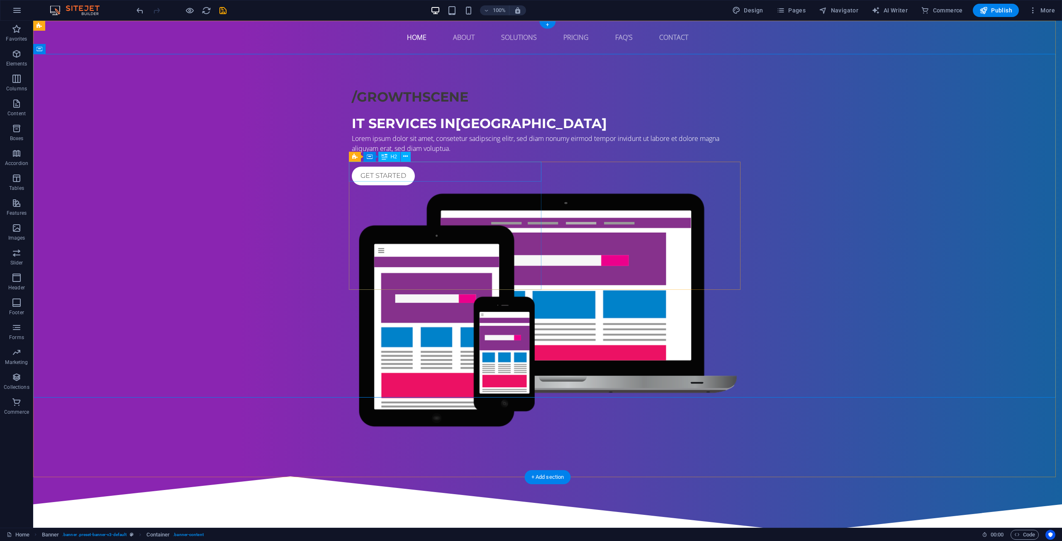
click at [385, 107] on div "/GROWTHSCENE" at bounding box center [548, 97] width 392 height 20
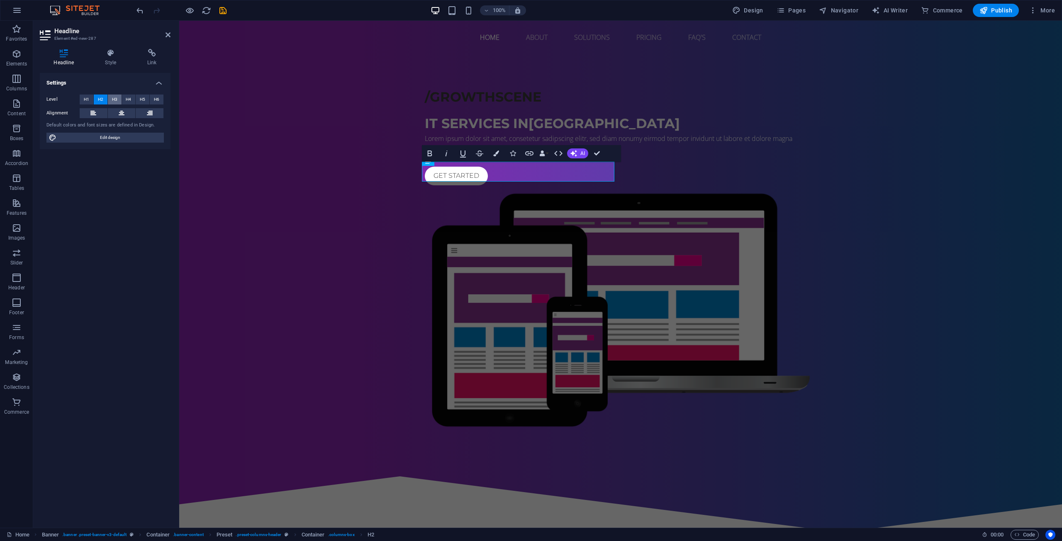
click at [119, 96] on button "H3" at bounding box center [115, 100] width 14 height 10
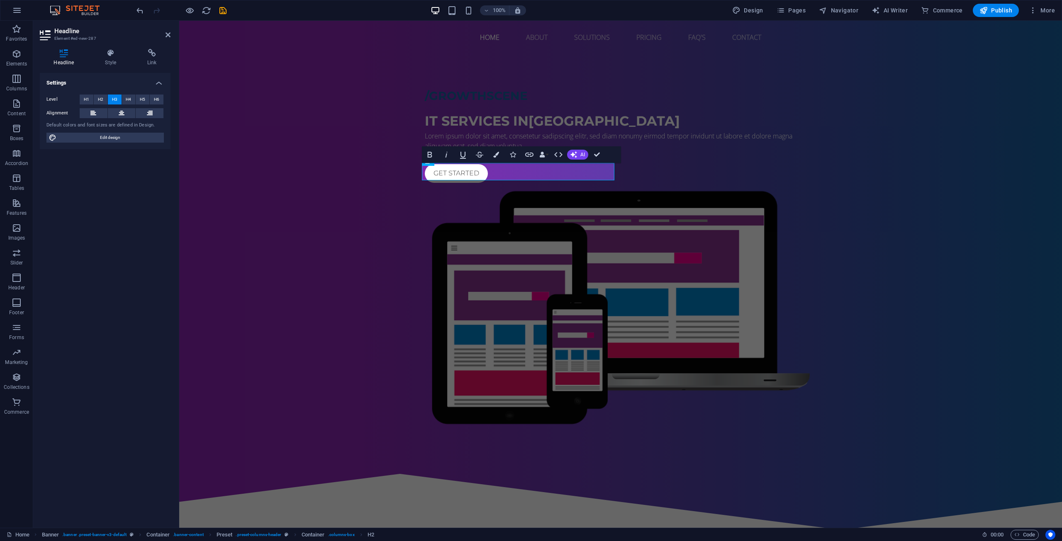
click at [120, 101] on button "H3" at bounding box center [115, 100] width 14 height 10
click at [128, 99] on span "H4" at bounding box center [128, 100] width 5 height 10
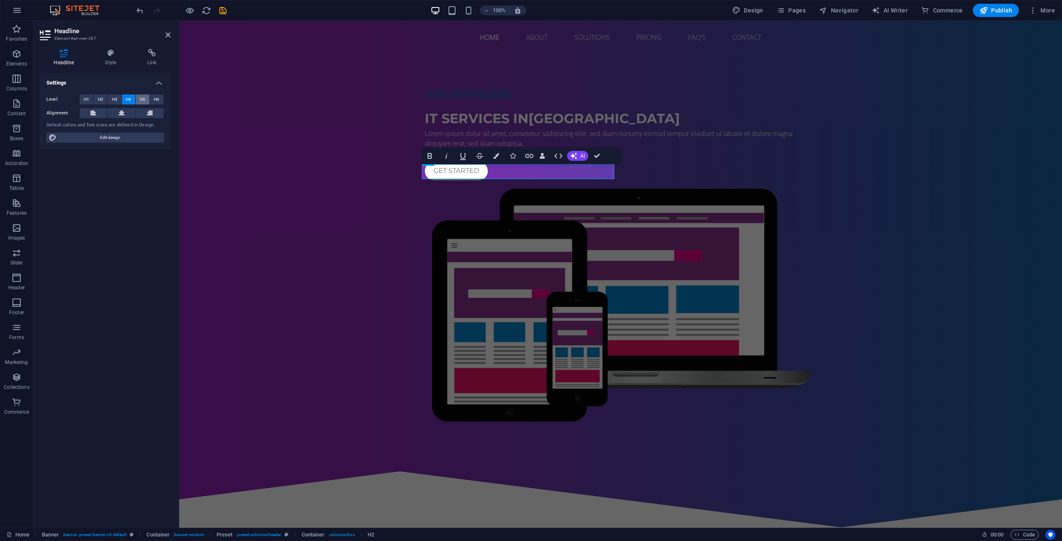
click at [142, 100] on span "H5" at bounding box center [142, 100] width 5 height 10
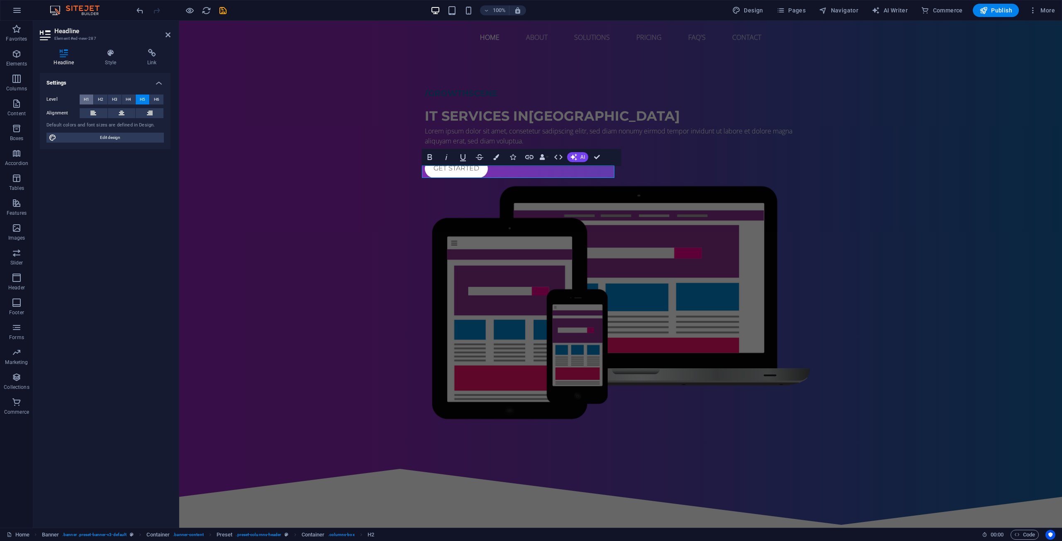
click at [81, 99] on button "H1" at bounding box center [87, 100] width 14 height 10
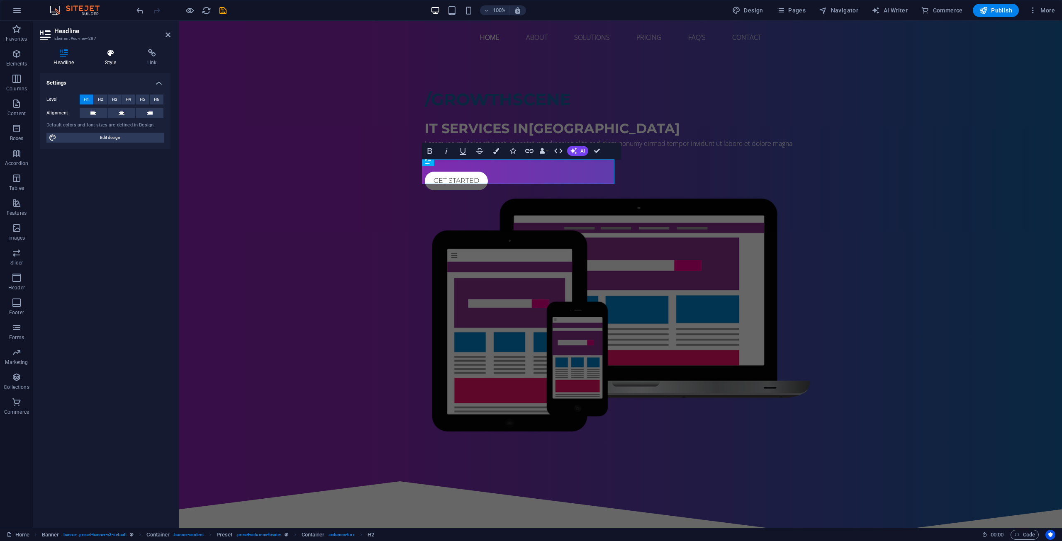
click at [116, 61] on h4 "Style" at bounding box center [112, 57] width 42 height 17
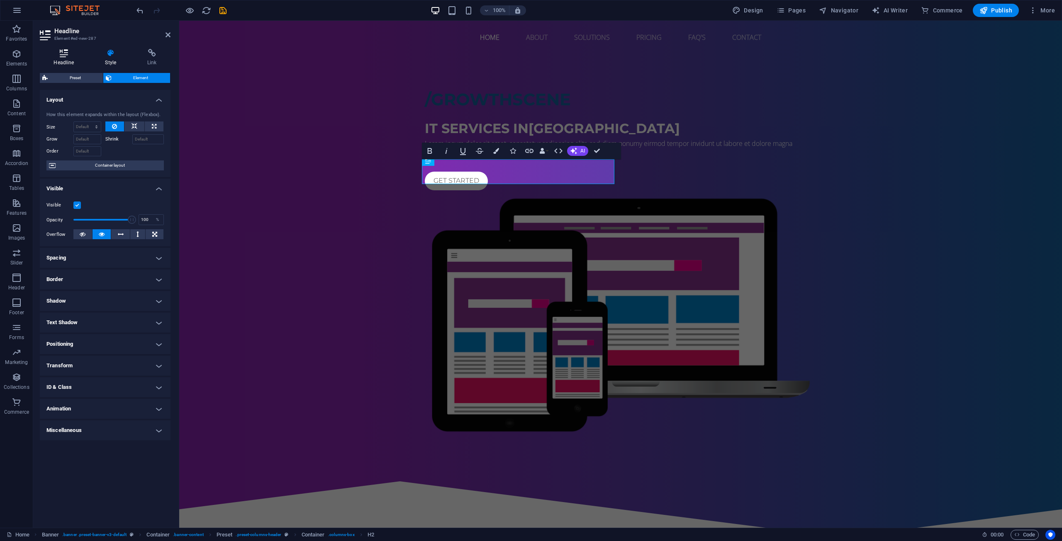
click at [63, 64] on h4 "Headline" at bounding box center [65, 57] width 51 height 17
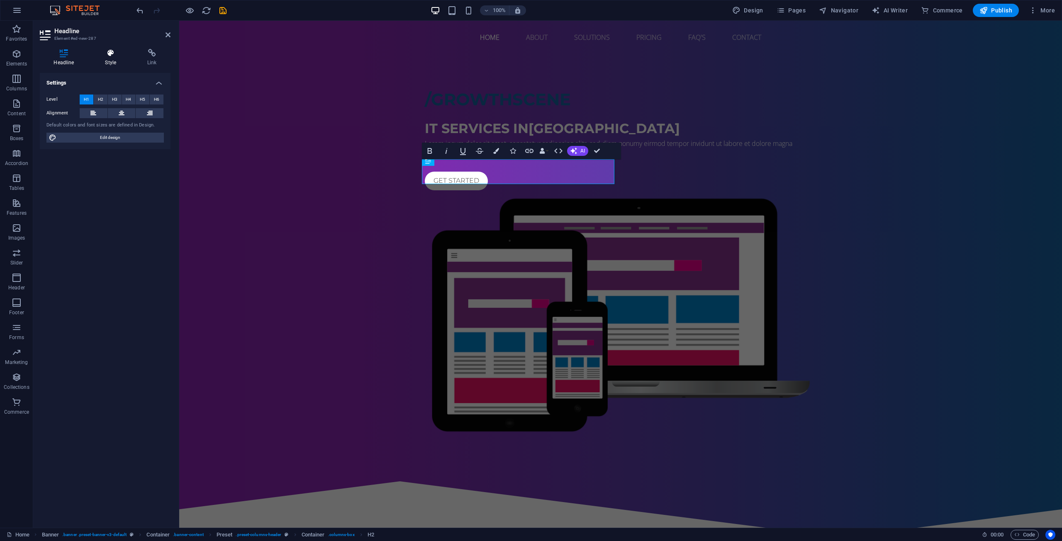
click at [108, 57] on icon at bounding box center [110, 53] width 39 height 8
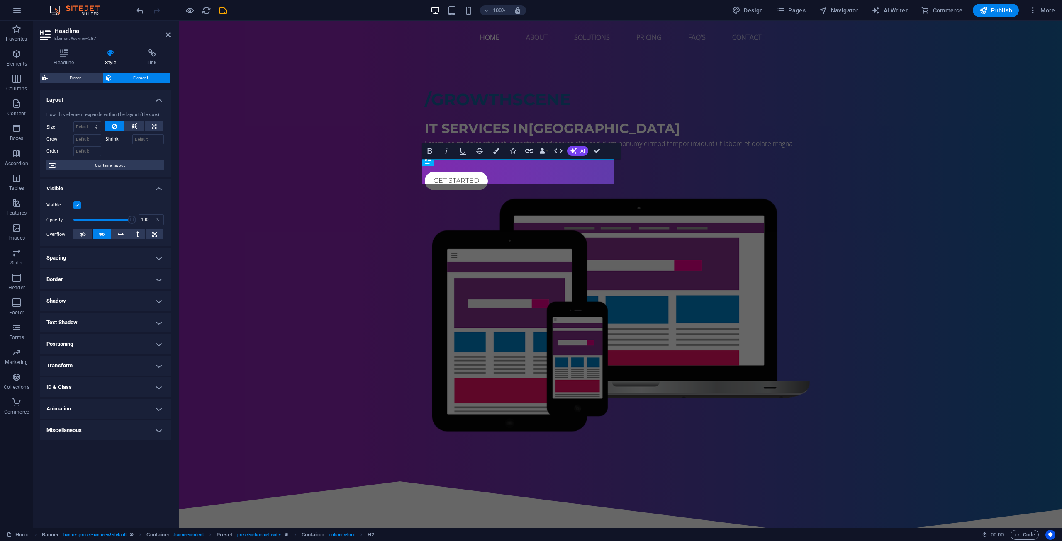
click at [91, 253] on h4 "Spacing" at bounding box center [105, 258] width 131 height 20
click at [91, 256] on h4 "Spacing" at bounding box center [105, 255] width 131 height 15
click at [80, 437] on h4 "Miscellaneous" at bounding box center [105, 431] width 131 height 20
click at [83, 426] on h4 "Miscellaneous" at bounding box center [105, 428] width 131 height 15
click at [87, 408] on h4 "Animation" at bounding box center [105, 409] width 131 height 20
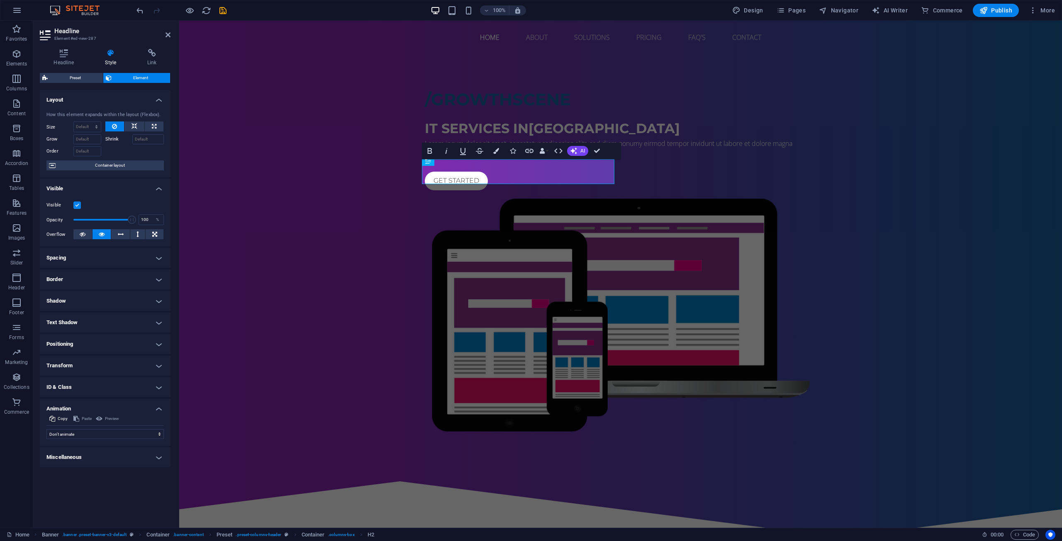
click at [87, 408] on h4 "Animation" at bounding box center [105, 406] width 131 height 15
click at [85, 387] on h4 "ID & Class" at bounding box center [105, 387] width 131 height 20
click at [85, 387] on h4 "ID & Class" at bounding box center [105, 384] width 131 height 15
click at [86, 359] on h4 "Transform" at bounding box center [105, 366] width 131 height 20
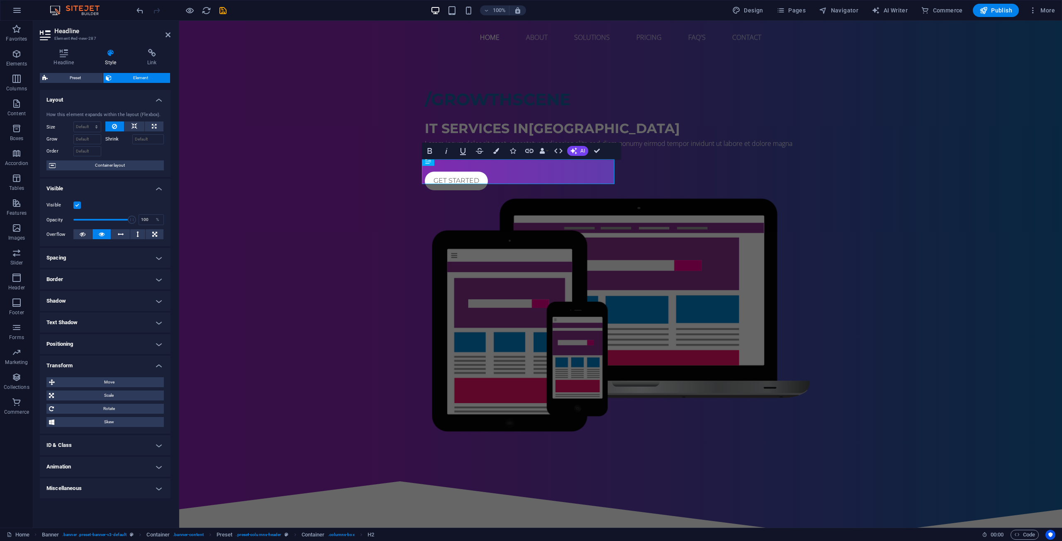
click at [87, 359] on h4 "Transform" at bounding box center [105, 363] width 131 height 15
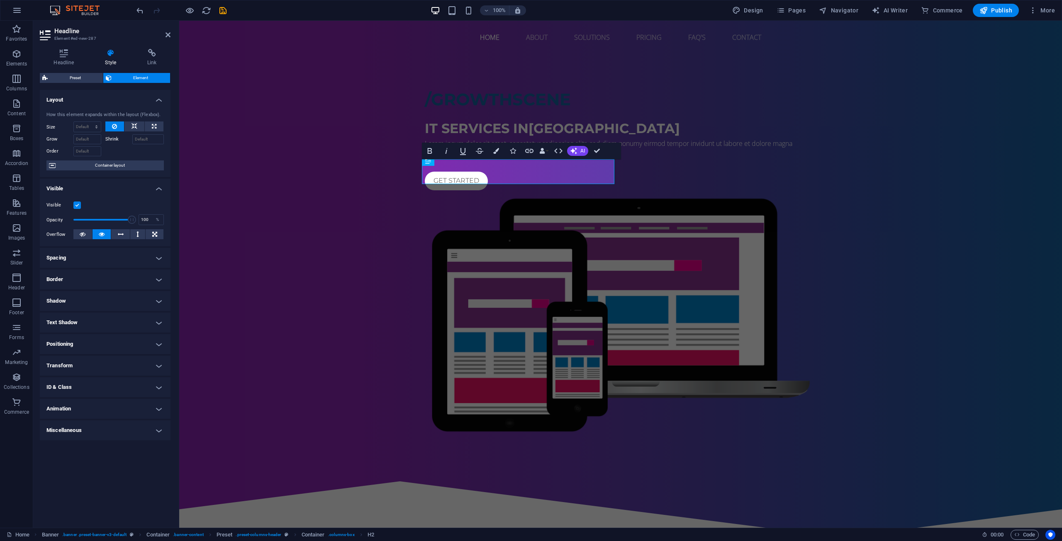
click at [87, 341] on h4 "Positioning" at bounding box center [105, 344] width 131 height 20
click at [87, 341] on h4 "Positioning" at bounding box center [105, 341] width 131 height 15
click at [90, 324] on h4 "Text Shadow" at bounding box center [105, 323] width 131 height 20
drag, startPoint x: 90, startPoint y: 324, endPoint x: 92, endPoint y: 316, distance: 7.2
click at [90, 323] on h4 "Text Shadow" at bounding box center [105, 320] width 131 height 15
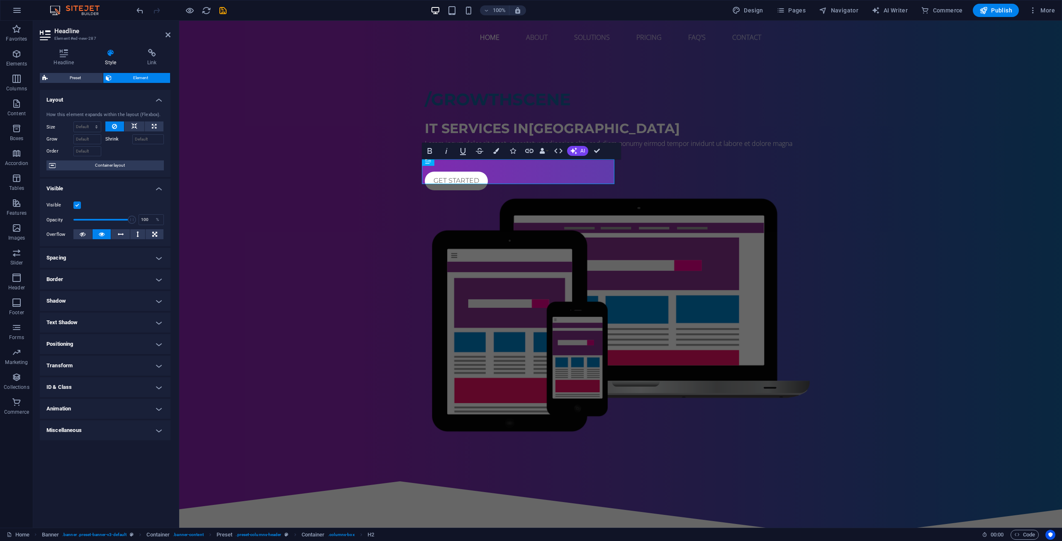
click at [93, 295] on h4 "Shadow" at bounding box center [105, 301] width 131 height 20
click at [92, 283] on h4 "Border" at bounding box center [105, 280] width 131 height 20
click at [92, 283] on h4 "Border" at bounding box center [105, 277] width 131 height 15
click at [498, 152] on icon "button" at bounding box center [496, 151] width 6 height 6
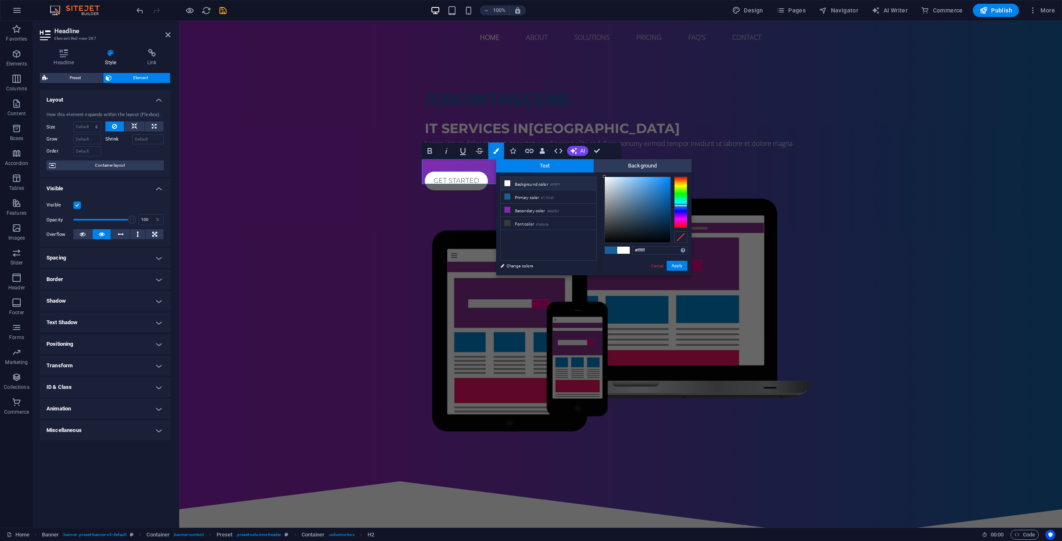
drag, startPoint x: 620, startPoint y: 187, endPoint x: 709, endPoint y: 274, distance: 124.4
click at [585, 172] on div "Text Background less Background color #ffffff Primary color #1761a0 Secondary c…" at bounding box center [593, 217] width 195 height 116
type input "#000000"
click at [679, 270] on button "Apply" at bounding box center [677, 266] width 21 height 10
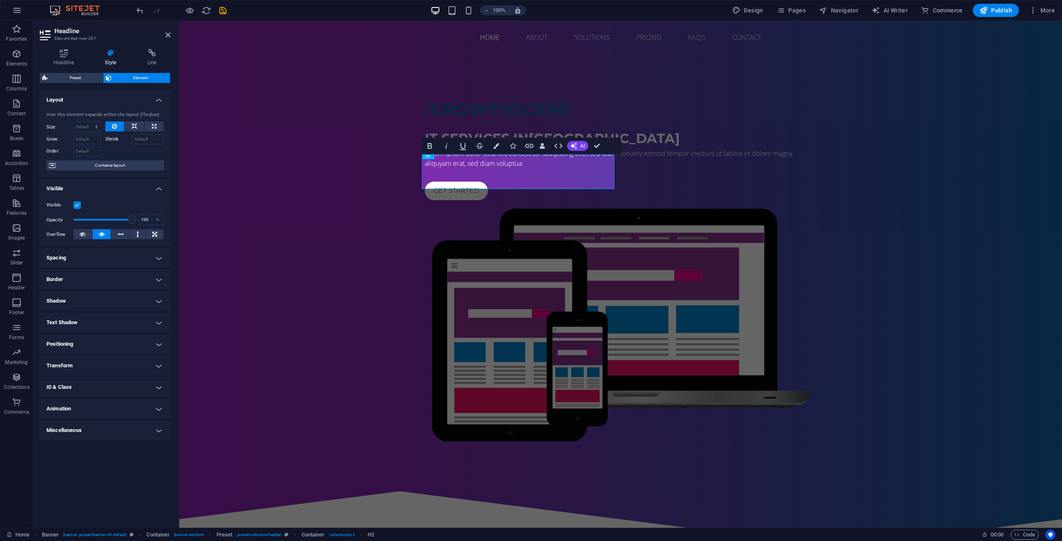
click at [557, 258] on div "H2 Banner Container Preset Preset Container Preset Logo Spacer Text Spacer Butt…" at bounding box center [620, 274] width 883 height 507
click at [594, 372] on div "​ ​ /GROWTHSCENE IT Services in San Francisco Lorem ipsum dolor sit amet, conse…" at bounding box center [620, 267] width 883 height 426
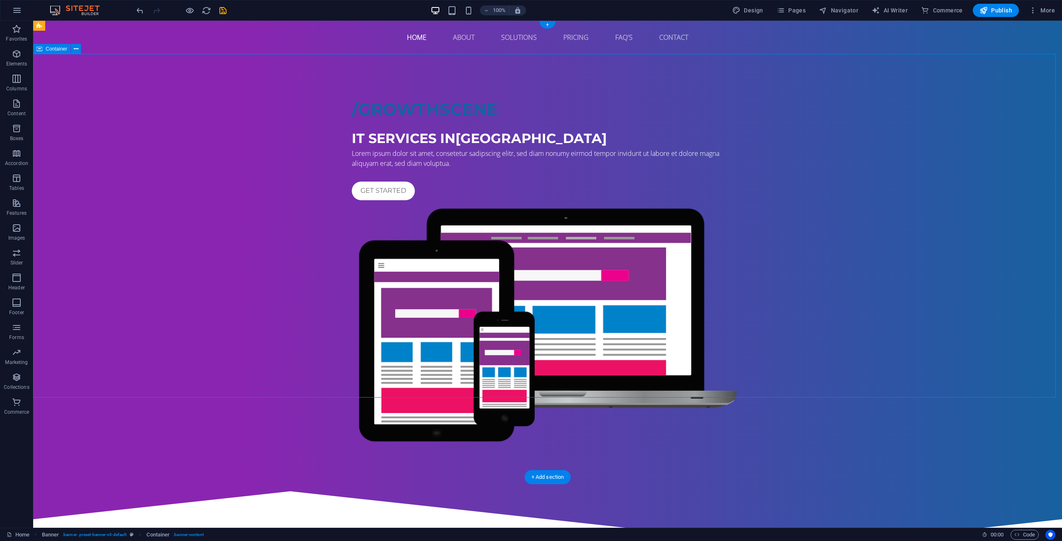
click at [507, 374] on div "​ /GROWTHSCENE IT Services in San Francisco Lorem ipsum dolor sit amet, consete…" at bounding box center [547, 267] width 1029 height 426
click at [453, 122] on div "​ /GROWTHSCENE" at bounding box center [548, 104] width 392 height 35
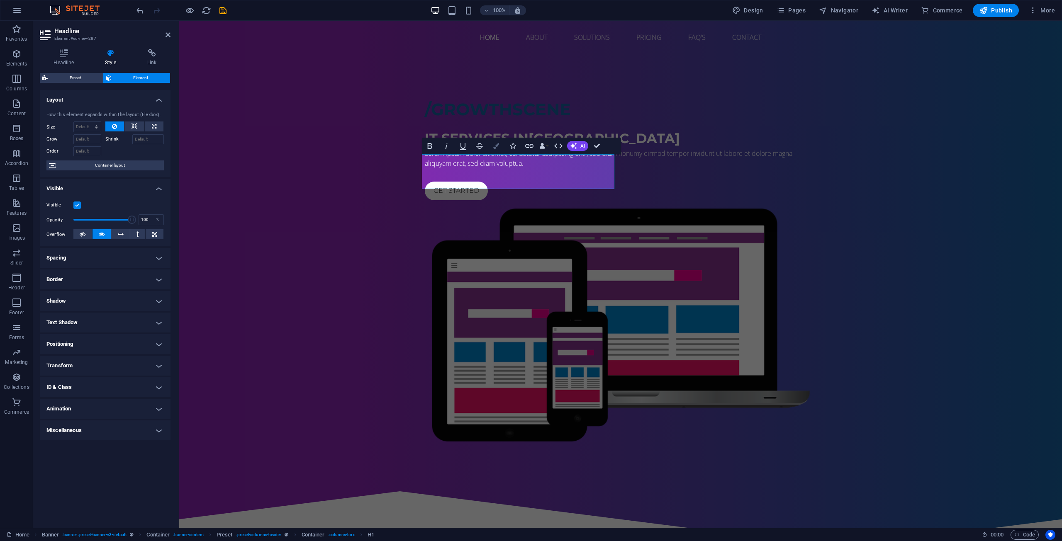
click at [496, 148] on icon "button" at bounding box center [496, 146] width 6 height 6
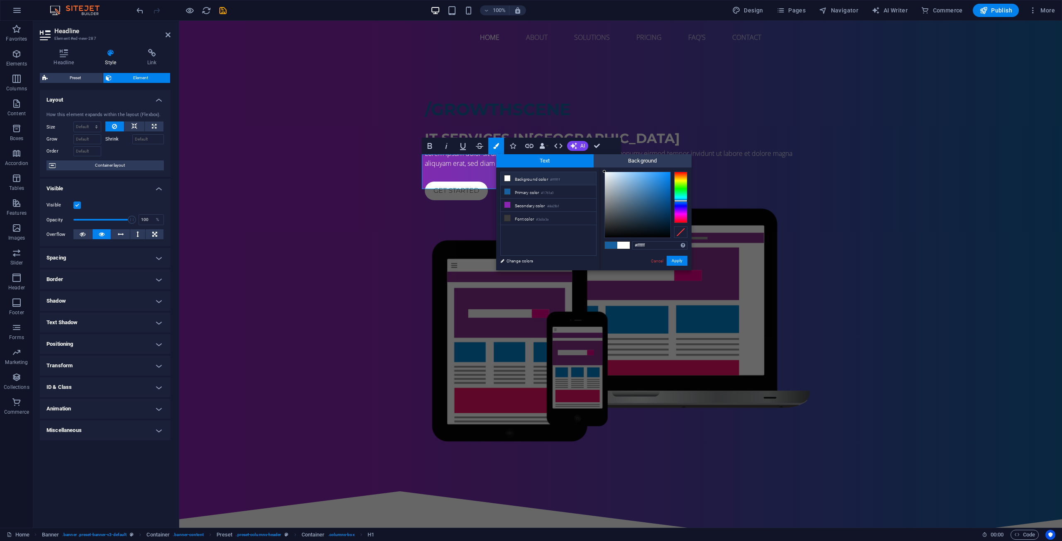
drag, startPoint x: 631, startPoint y: 197, endPoint x: 583, endPoint y: 163, distance: 58.3
click at [583, 163] on div "Text Background less Background color #ffffff Primary color #1761a0 Secondary c…" at bounding box center [593, 212] width 195 height 116
type input "#000000"
click at [677, 259] on button "Apply" at bounding box center [677, 261] width 21 height 10
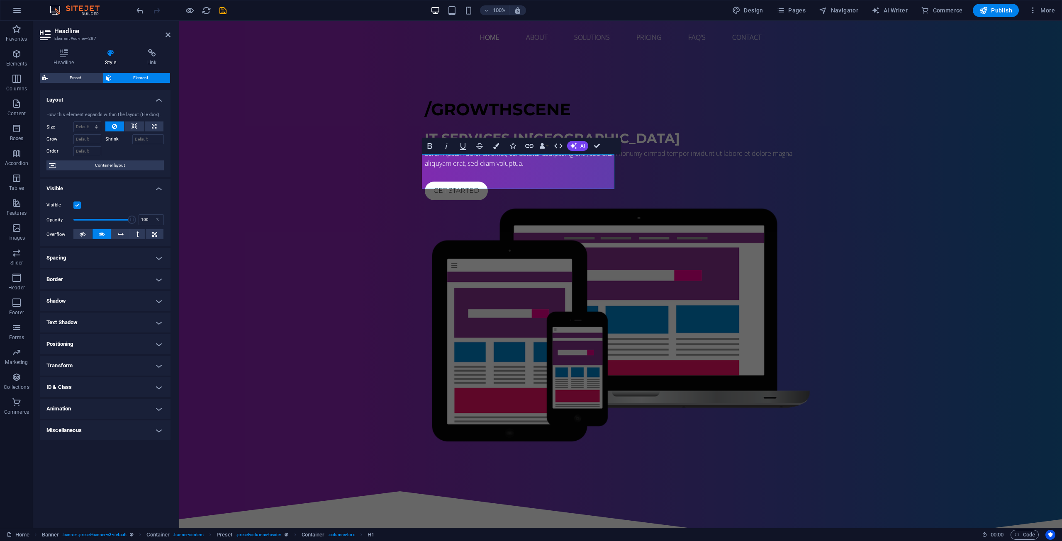
click at [620, 291] on div "Preset Container H2 Banner Container Preset Preset Container Preset Logo Spacer…" at bounding box center [620, 274] width 883 height 507
click at [734, 346] on div "​ /GROWTHSCENE IT Services in San Francisco Lorem ipsum dolor sit amet, consete…" at bounding box center [620, 267] width 883 height 426
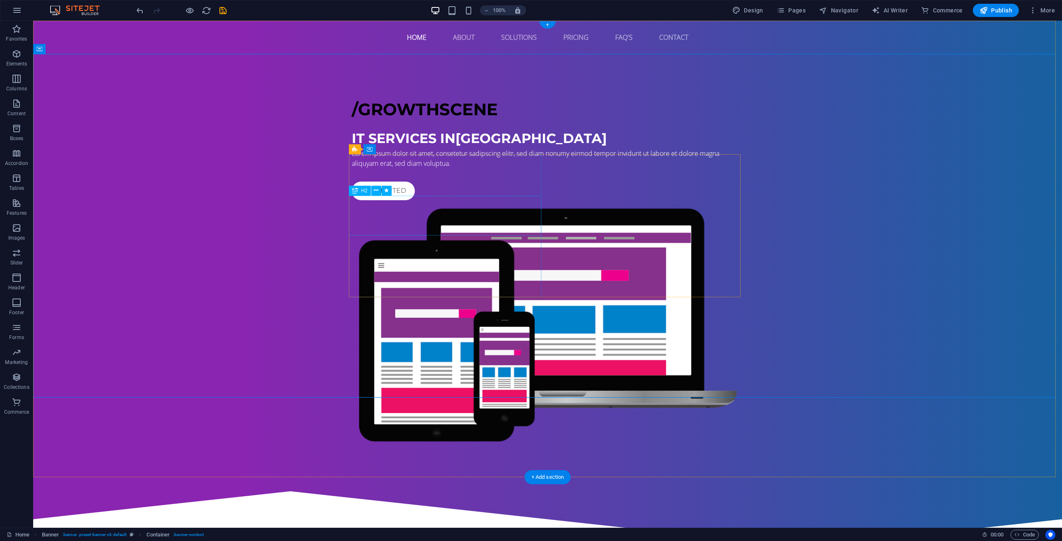
click at [426, 148] on div "IT Services in San Francisco" at bounding box center [548, 139] width 392 height 20
click at [416, 148] on div "IT Services in San Francisco" at bounding box center [548, 139] width 392 height 20
drag, startPoint x: 416, startPoint y: 222, endPoint x: 271, endPoint y: 222, distance: 145.2
click at [416, 148] on div "IT Services in San Francisco" at bounding box center [548, 139] width 392 height 20
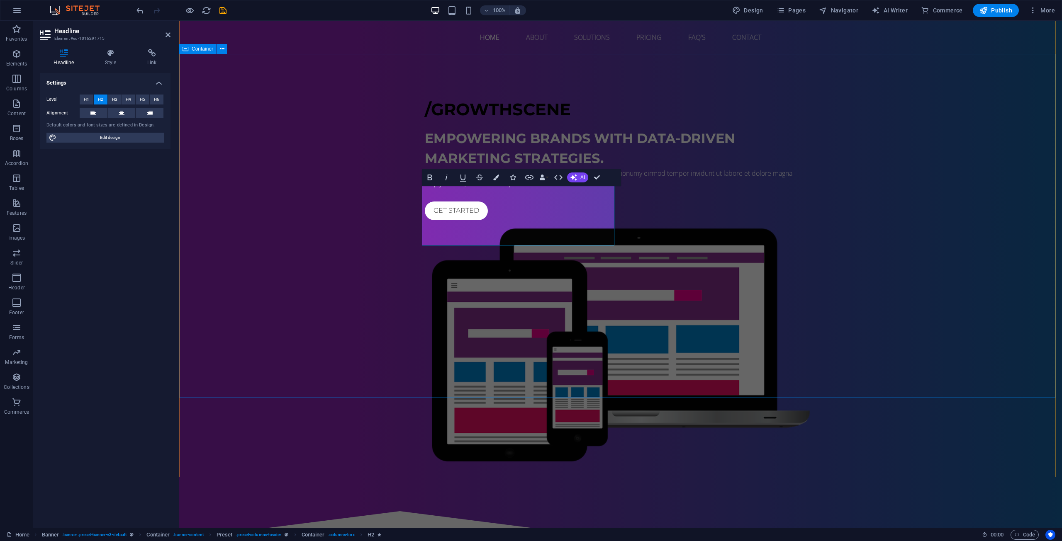
click at [339, 275] on div "​ /GROWTHSCENE Empowering brands with data-driven marketing strategies. Lorem i…" at bounding box center [620, 276] width 883 height 445
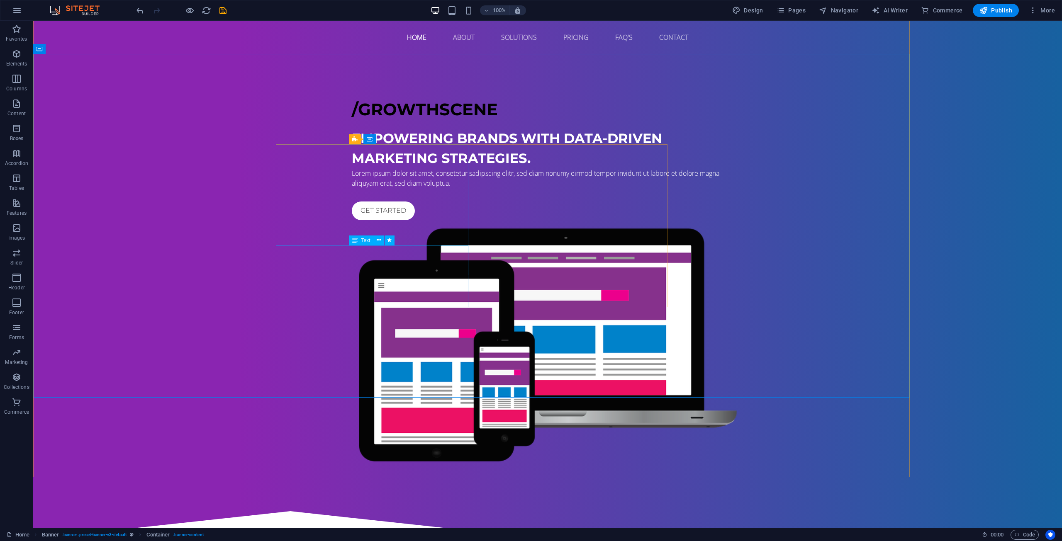
click at [484, 188] on div "Lorem ipsum dolor sit amet, consetetur sadipscing elitr, sed diam nonumy eirmod…" at bounding box center [548, 178] width 392 height 20
click at [450, 188] on div "Lorem ipsum dolor sit amet, consetetur sadipscing elitr, sed diam nonumy eirmod…" at bounding box center [548, 178] width 392 height 20
click at [423, 188] on div "Lorem ipsum dolor sit amet, consetetur sadipscing elitr, sed diam nonumy eirmod…" at bounding box center [548, 178] width 392 height 20
click at [434, 188] on div "Lorem ipsum dolor sit amet, consetetur sadipscing elitr, sed diam nonumy eirmod…" at bounding box center [548, 178] width 392 height 20
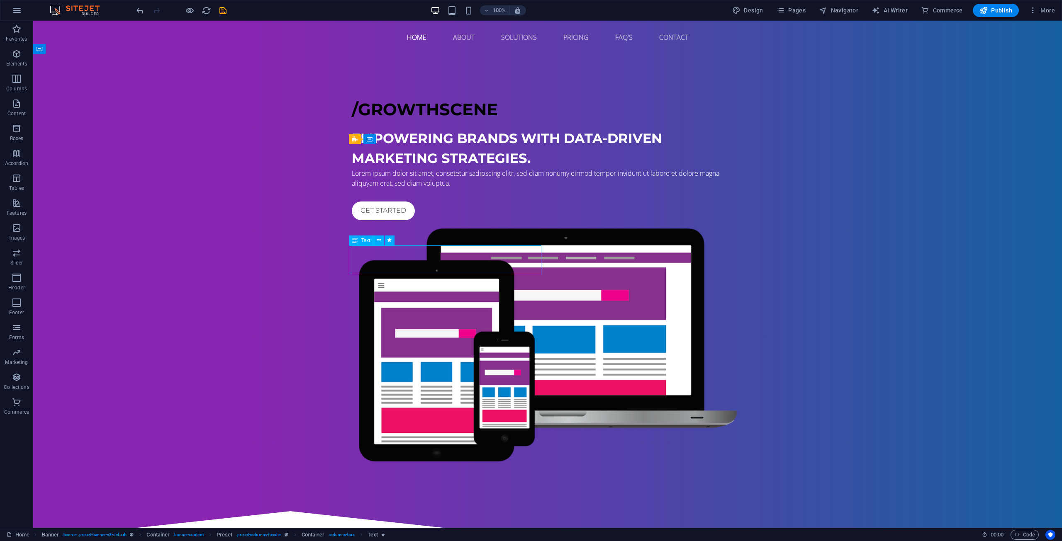
click at [468, 188] on div "Lorem ipsum dolor sit amet, consetetur sadipscing elitr, sed diam nonumy eirmod…" at bounding box center [548, 178] width 392 height 20
click at [362, 236] on div "Text" at bounding box center [361, 241] width 25 height 10
click at [385, 188] on div "Lorem ipsum dolor sit amet, consetetur sadipscing elitr, sed diam nonumy eirmod…" at bounding box center [548, 178] width 392 height 20
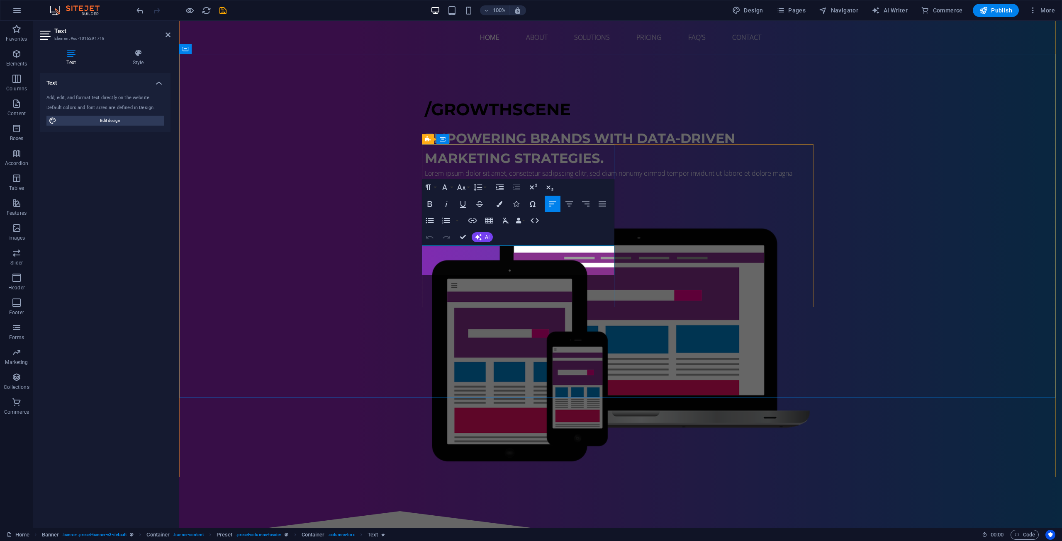
click at [494, 188] on span "Lorem ipsum dolor sit amet, consetetur sadipscing elitr, sed diam nonumy eirmod…" at bounding box center [609, 178] width 368 height 19
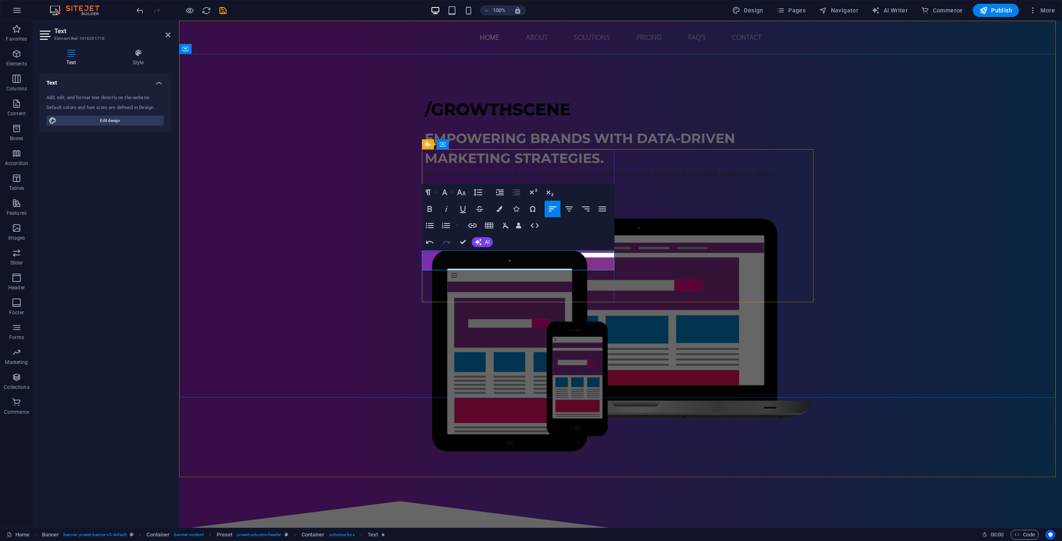
click at [493, 178] on p "We craft impactful campaigns that connect with audiences, drive measurable resu…" at bounding box center [621, 173] width 392 height 10
click at [486, 308] on div "​ /GROWTHSCENE Empowering brands with data-driven marketing strategies. We craf…" at bounding box center [620, 272] width 883 height 436
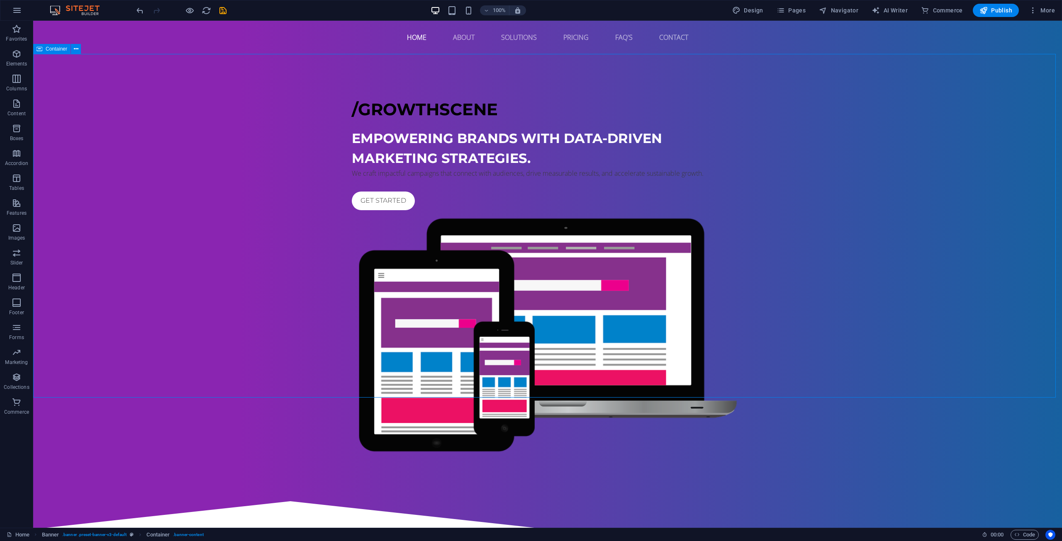
click at [516, 356] on div "​ /GROWTHSCENE Empowering brands with data-driven marketing strategies. We craf…" at bounding box center [547, 272] width 1029 height 436
click at [379, 178] on div "We craft impactful campaigns that connect with audiences, drive measurable resu…" at bounding box center [548, 173] width 392 height 10
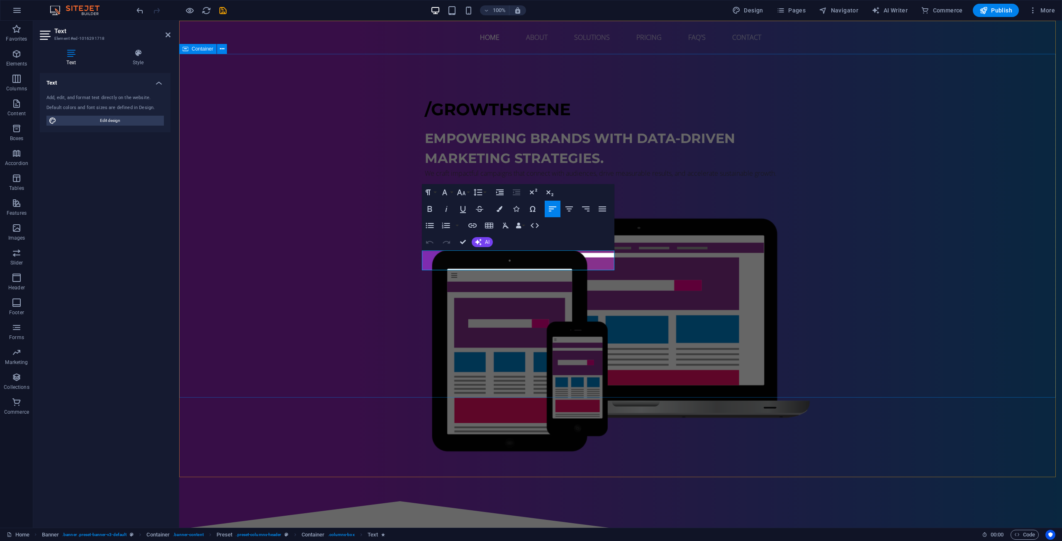
click at [379, 259] on div "​ /GROWTHSCENE Empowering brands with data-driven marketing strategies. We craf…" at bounding box center [620, 272] width 883 height 436
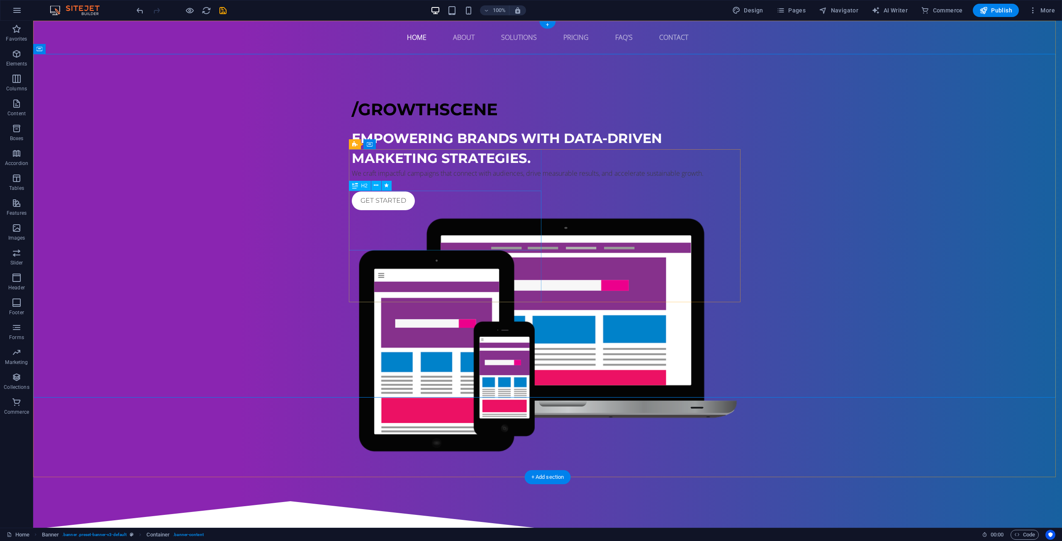
click at [438, 168] on div "Empowering brands with data-driven marketing strategies." at bounding box center [548, 149] width 392 height 40
click at [433, 178] on div "We craft impactful campaigns that connect with audiences, drive measurable resu…" at bounding box center [548, 173] width 392 height 10
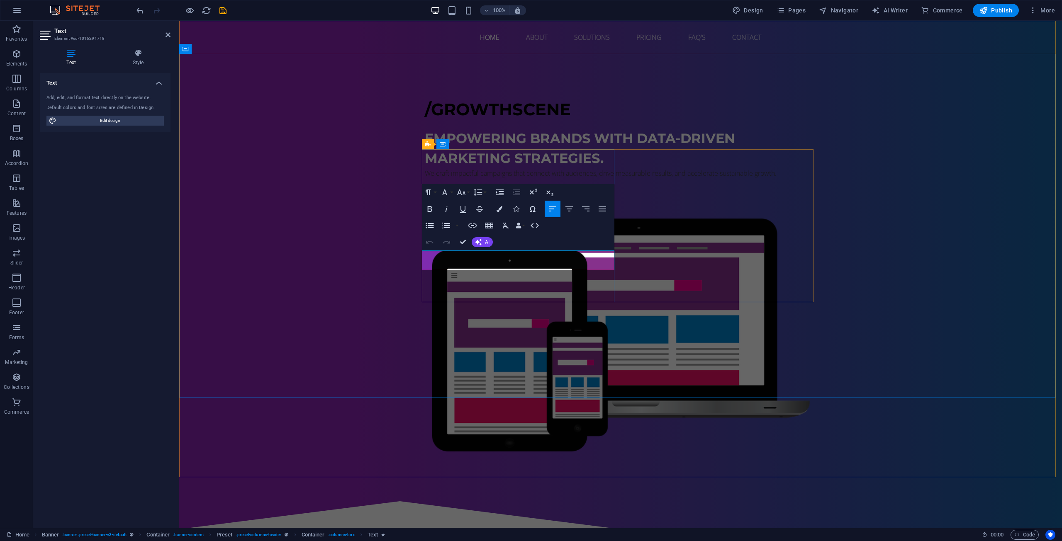
click at [433, 178] on p "We craft impactful campaigns that connect with audiences, drive measurable resu…" at bounding box center [621, 173] width 392 height 10
drag, startPoint x: 500, startPoint y: 196, endPoint x: 506, endPoint y: 193, distance: 6.3
click at [504, 194] on div "Paragraph Format Normal Heading 1 Heading 2 Heading 3 Heading 4 Heading 5 Headi…" at bounding box center [518, 217] width 192 height 66
click at [495, 212] on button "Colors" at bounding box center [500, 209] width 16 height 17
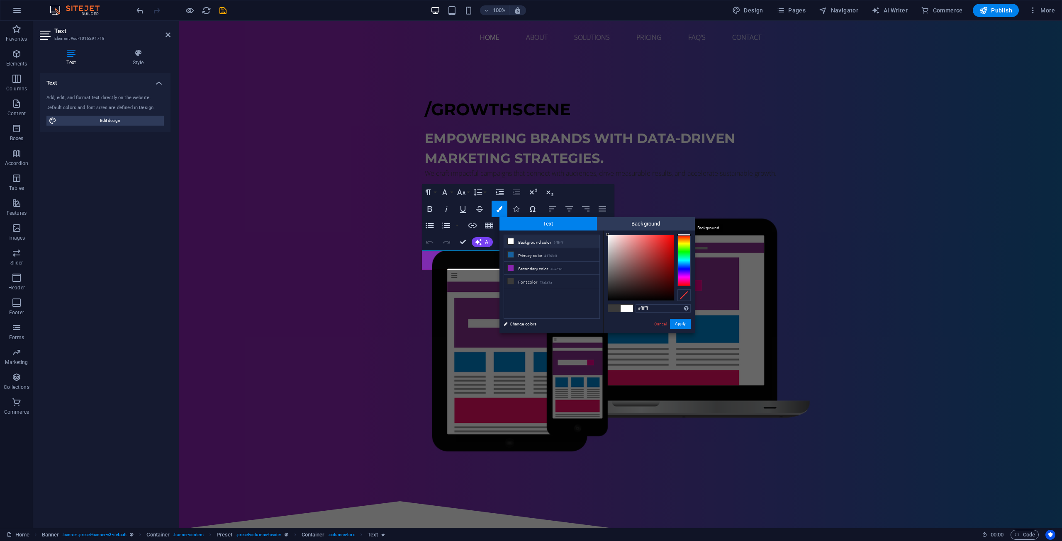
drag, startPoint x: 606, startPoint y: 285, endPoint x: 606, endPoint y: 244, distance: 41.1
click at [601, 221] on div "Text Background less Background color #ffffff Primary color #1761a0 Secondary c…" at bounding box center [596, 275] width 195 height 116
type input "#000000"
click at [684, 324] on button "Apply" at bounding box center [680, 324] width 21 height 10
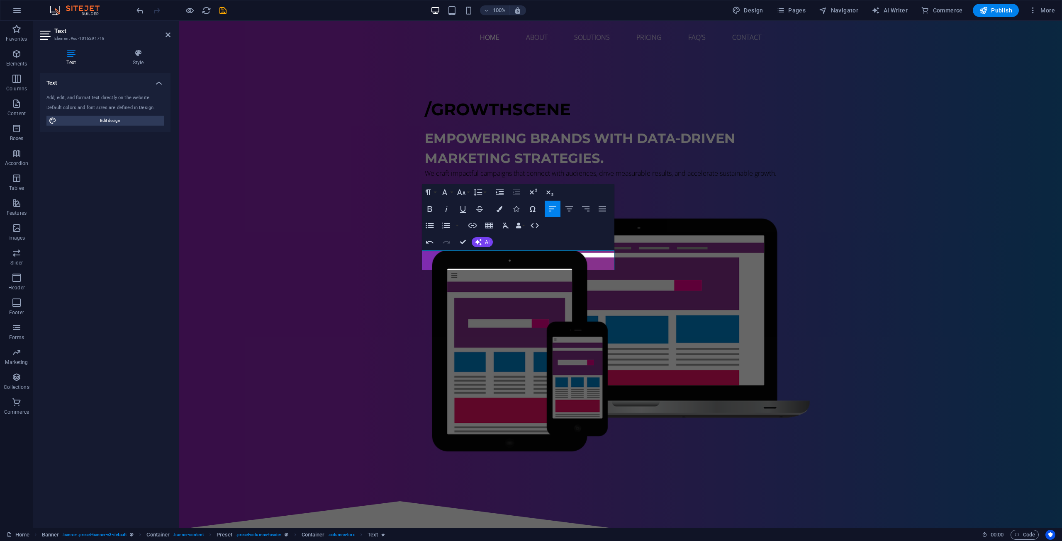
click at [640, 338] on div "H2 Banner Container Preset Preset Container Preset Logo Spacer Text Spacer Butt…" at bounding box center [620, 274] width 883 height 507
click at [669, 333] on div "​ /GROWTHSCENE Empowering brands with data-driven marketing strategies. We craf…" at bounding box center [620, 272] width 883 height 436
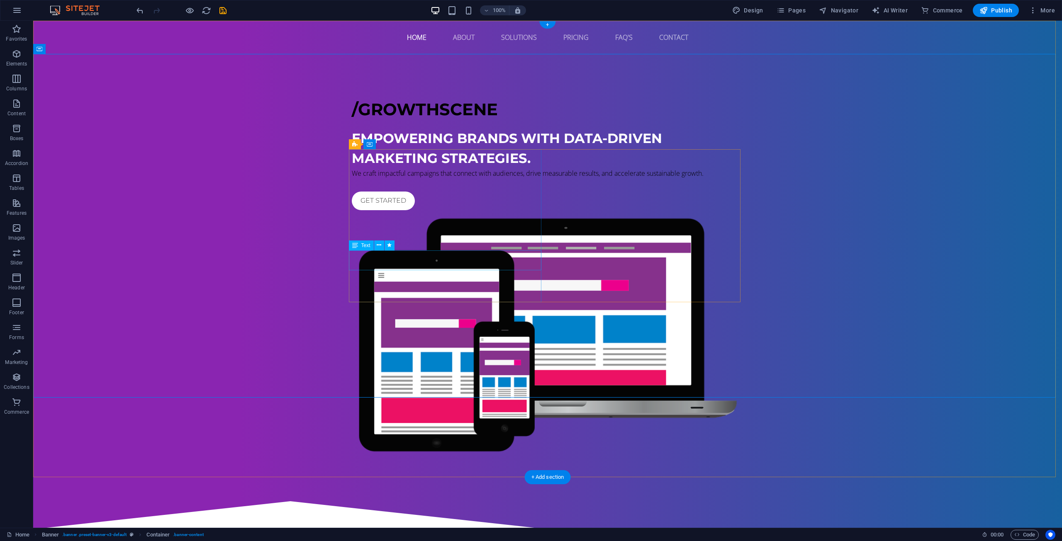
click at [448, 178] on div "We craft impactful campaigns that connect with audiences, drive measurable resu…" at bounding box center [548, 173] width 392 height 10
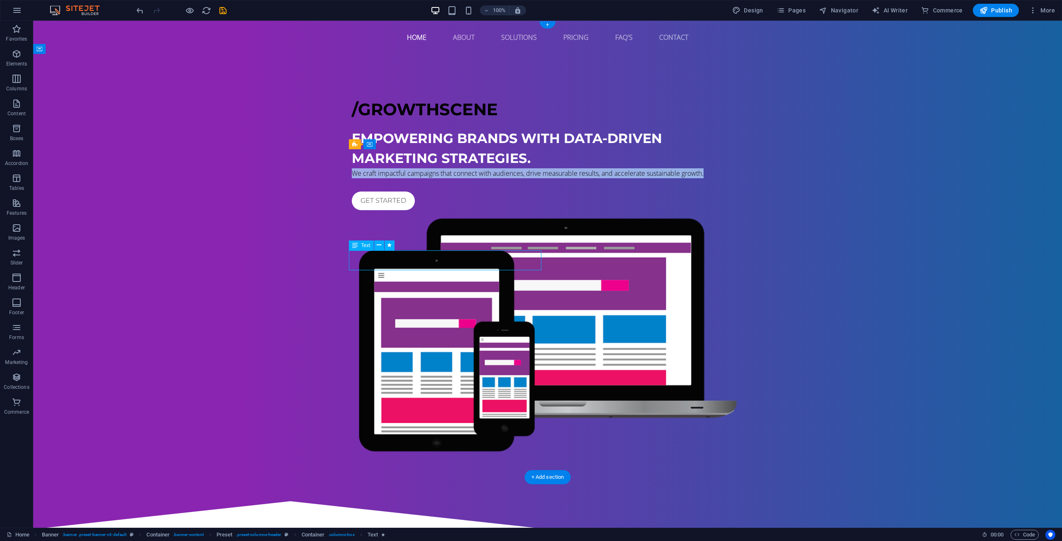
click at [352, 178] on span "We craft impactful campaigns that connect with audiences, drive measurable resu…" at bounding box center [528, 173] width 352 height 9
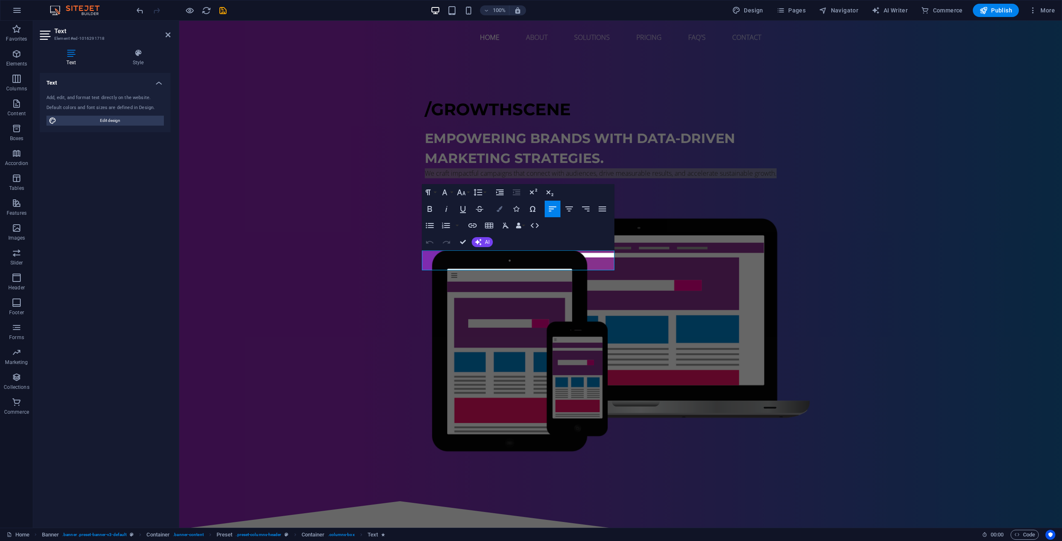
click at [497, 210] on icon "button" at bounding box center [500, 209] width 6 height 6
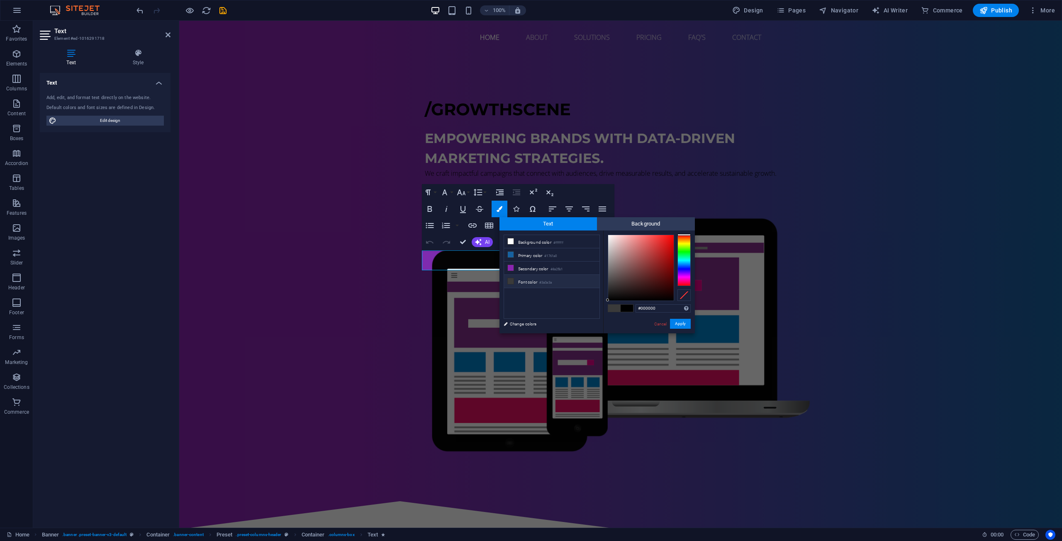
drag, startPoint x: 603, startPoint y: 303, endPoint x: 618, endPoint y: 232, distance: 72.6
click at [618, 231] on div "#000000 Supported formats #0852ed rgb(8, 82, 237) rgba(8, 82, 237, 90%) hsv(221…" at bounding box center [649, 342] width 92 height 223
drag, startPoint x: 611, startPoint y: 261, endPoint x: 603, endPoint y: 205, distance: 56.9
click at [603, 205] on body "growthscene.com Home Favorites Elements Columns Content Boxes Accordion Tables …" at bounding box center [531, 270] width 1062 height 541
click at [605, 234] on div "#ffffff Supported formats #0852ed rgb(8, 82, 237) rgba(8, 82, 237, 90%) hsv(221…" at bounding box center [649, 342] width 92 height 223
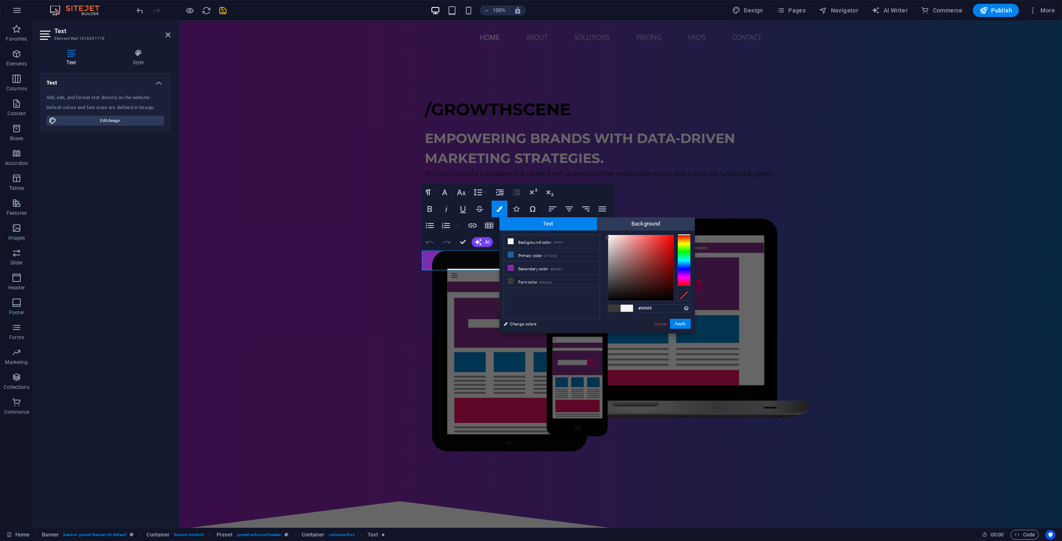
click at [607, 238] on div at bounding box center [607, 237] width 3 height 3
click at [653, 309] on input "#f4f4f4" at bounding box center [662, 308] width 55 height 8
click at [607, 239] on div "#f4f4f4 Supported formats #0852ed rgb(8, 82, 237) rgba(8, 82, 237, 90%) hsv(221…" at bounding box center [649, 342] width 92 height 223
click at [608, 239] on div at bounding box center [641, 268] width 66 height 66
drag, startPoint x: 655, startPoint y: 307, endPoint x: 640, endPoint y: 308, distance: 15.4
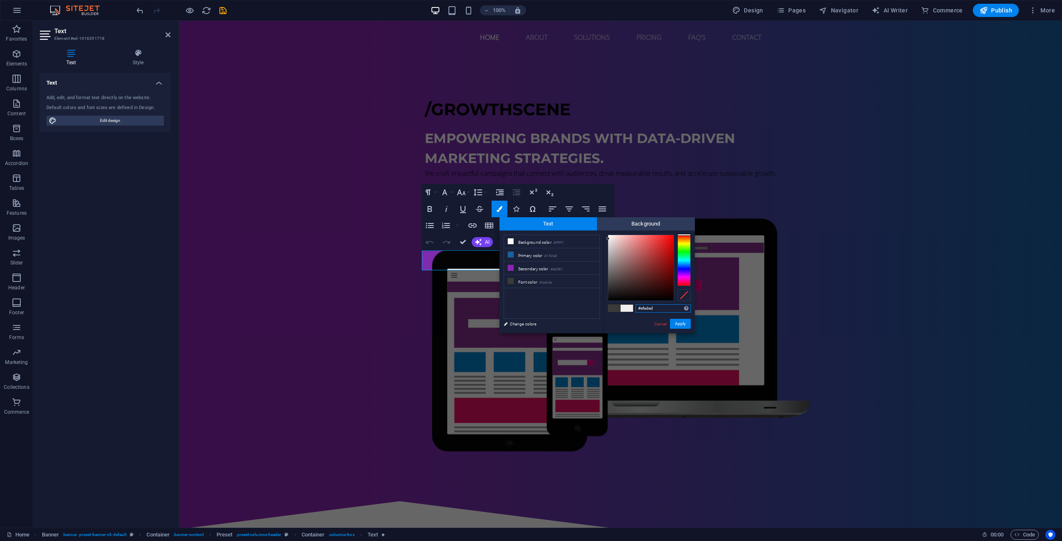
click at [640, 308] on input "#efeded" at bounding box center [662, 308] width 55 height 8
type input "#ffffff"
click at [626, 334] on div "​ /GROWTHSCENE Empowering brands with data-driven marketing strategies. ​ We cr…" at bounding box center [620, 272] width 883 height 436
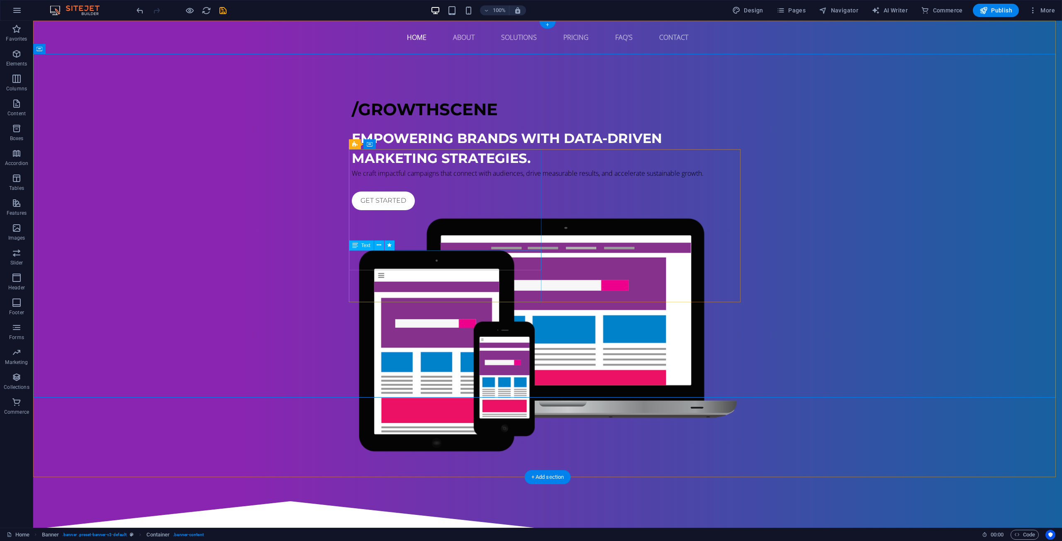
click at [410, 178] on div "We craft impactful campaigns that connect with audiences, drive measurable resu…" at bounding box center [548, 173] width 392 height 10
click at [263, 267] on div "​ /GROWTHSCENE Empowering brands with data-driven marketing strategies. We craf…" at bounding box center [547, 272] width 1029 height 436
drag, startPoint x: 433, startPoint y: 284, endPoint x: 435, endPoint y: 274, distance: 10.1
click at [433, 210] on div "​ /GROWTHSCENE Empowering brands with data-driven marketing strategies. We craf…" at bounding box center [548, 148] width 392 height 123
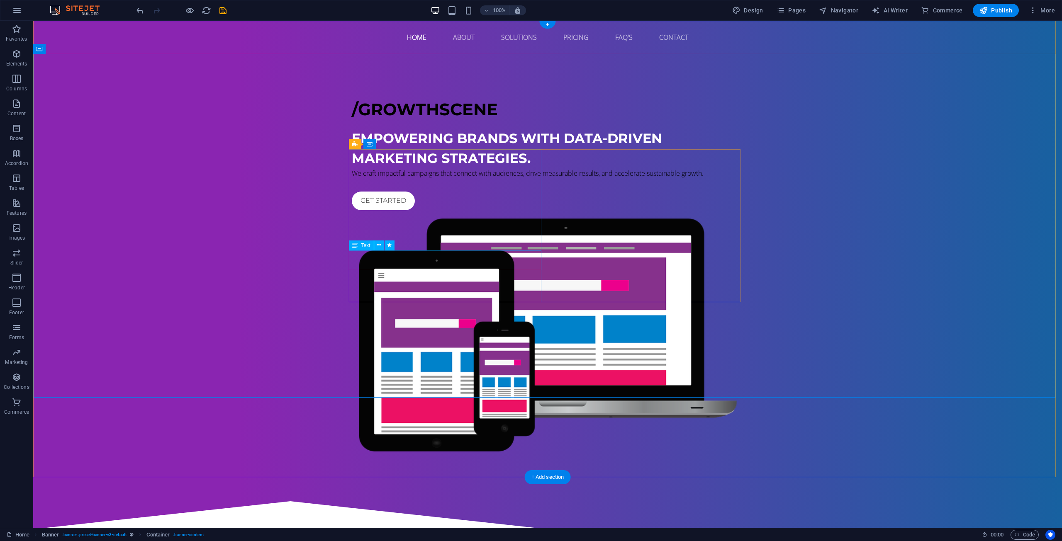
click at [438, 178] on div "We craft impactful campaigns that connect with audiences, drive measurable resu…" at bounding box center [548, 173] width 392 height 10
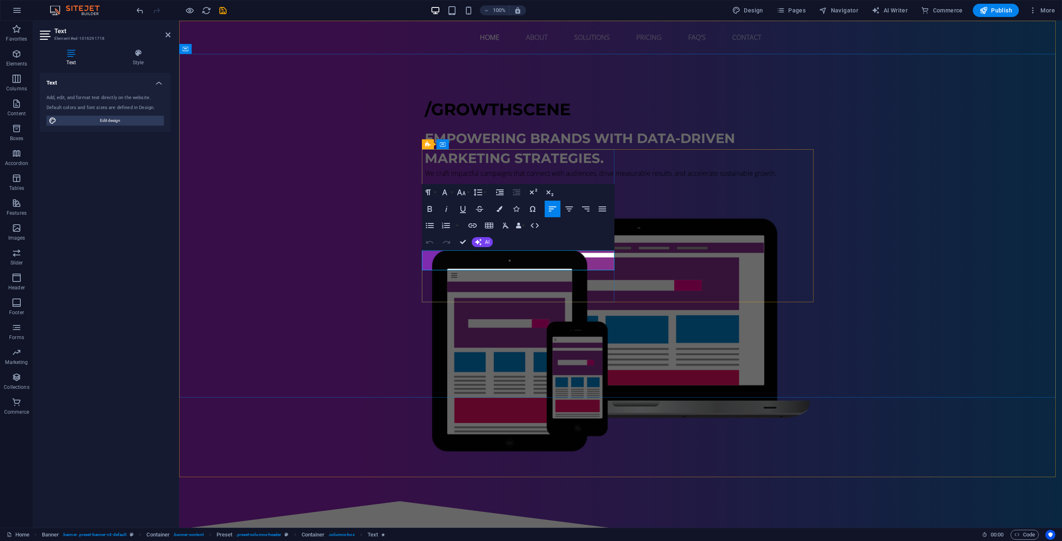
click at [471, 178] on p "We craft impactful campaigns that connect with audiences, drive measurable resu…" at bounding box center [621, 173] width 392 height 10
click at [471, 178] on span "We craft impactful campaigns that connect with audiences, drive measurable resu…" at bounding box center [601, 173] width 352 height 9
click at [501, 207] on icon "button" at bounding box center [500, 209] width 6 height 6
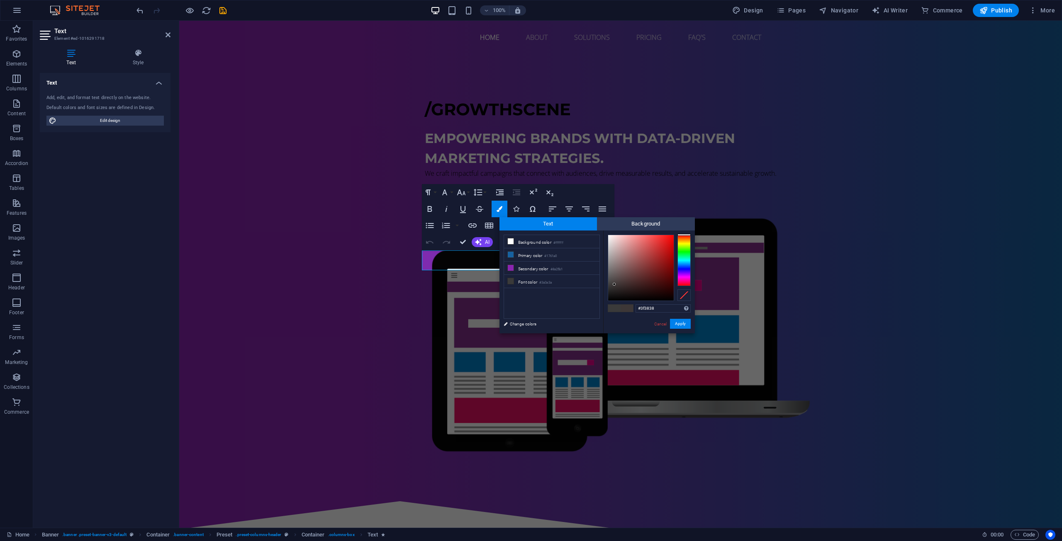
drag, startPoint x: 614, startPoint y: 285, endPoint x: 613, endPoint y: 278, distance: 6.4
click at [614, 284] on div at bounding box center [641, 268] width 66 height 66
drag, startPoint x: 606, startPoint y: 250, endPoint x: 610, endPoint y: 247, distance: 5.3
click at [610, 247] on div "#3f3838 Supported formats #0852ed rgb(8, 82, 237) rgba(8, 82, 237, 90%) hsv(221…" at bounding box center [649, 342] width 92 height 223
drag, startPoint x: 609, startPoint y: 250, endPoint x: 593, endPoint y: 219, distance: 35.1
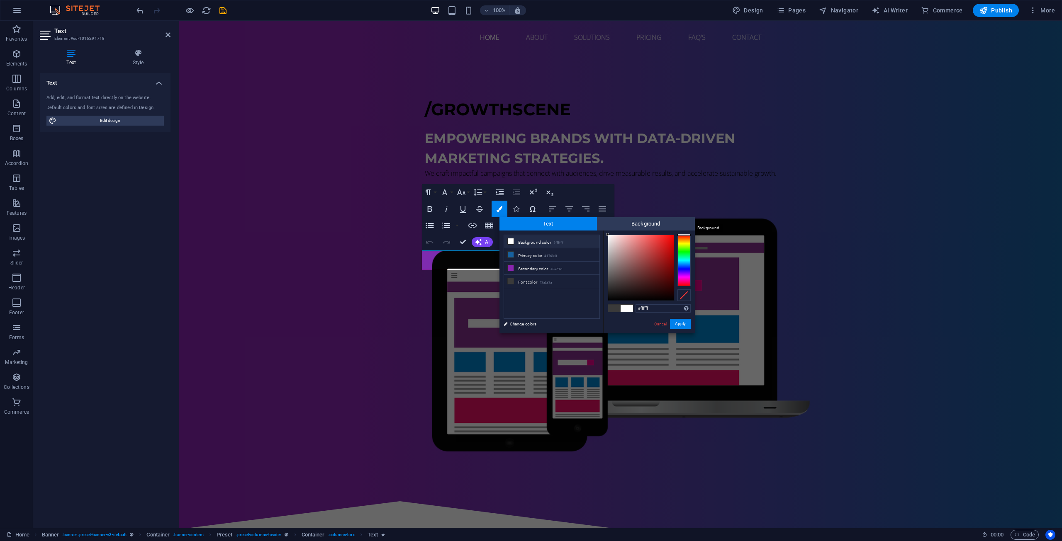
click at [598, 224] on div "Text Background less Background color #ffffff Primary color #1761a0 Secondary c…" at bounding box center [596, 275] width 195 height 116
click at [608, 235] on div at bounding box center [607, 234] width 3 height 3
click at [646, 309] on input "#fffefe" at bounding box center [662, 308] width 55 height 8
type input "#ffffff"
click at [677, 325] on button "Apply" at bounding box center [680, 324] width 21 height 10
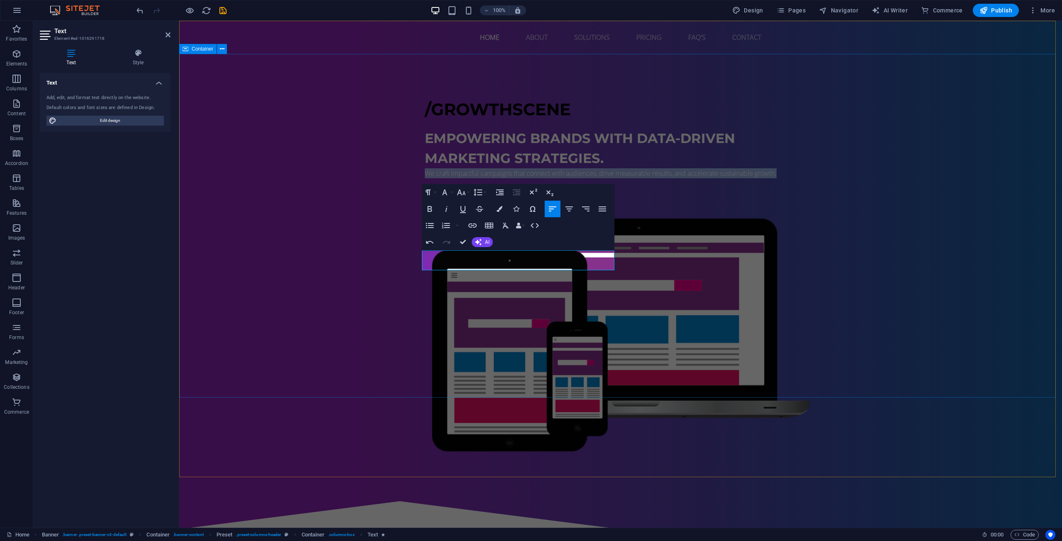
click at [666, 331] on div "​ /GROWTHSCENE Empowering brands with data-driven marketing strategies. We craf…" at bounding box center [620, 272] width 883 height 436
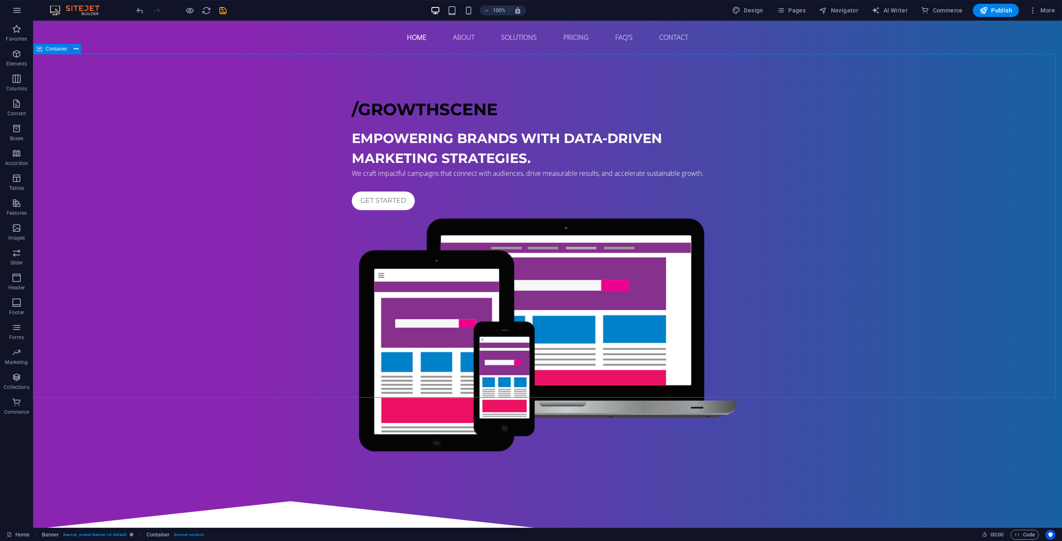
click at [586, 364] on div "​ /GROWTHSCENE Empowering brands with data-driven marketing strategies. We craf…" at bounding box center [547, 272] width 1029 height 436
click at [384, 210] on div "Get started" at bounding box center [548, 201] width 392 height 19
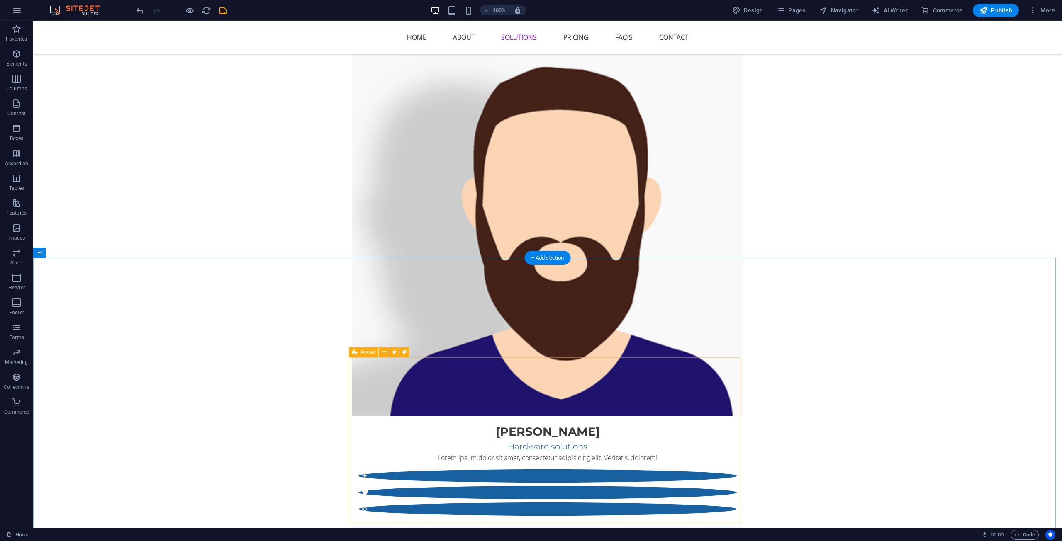
scroll to position [1825, 0]
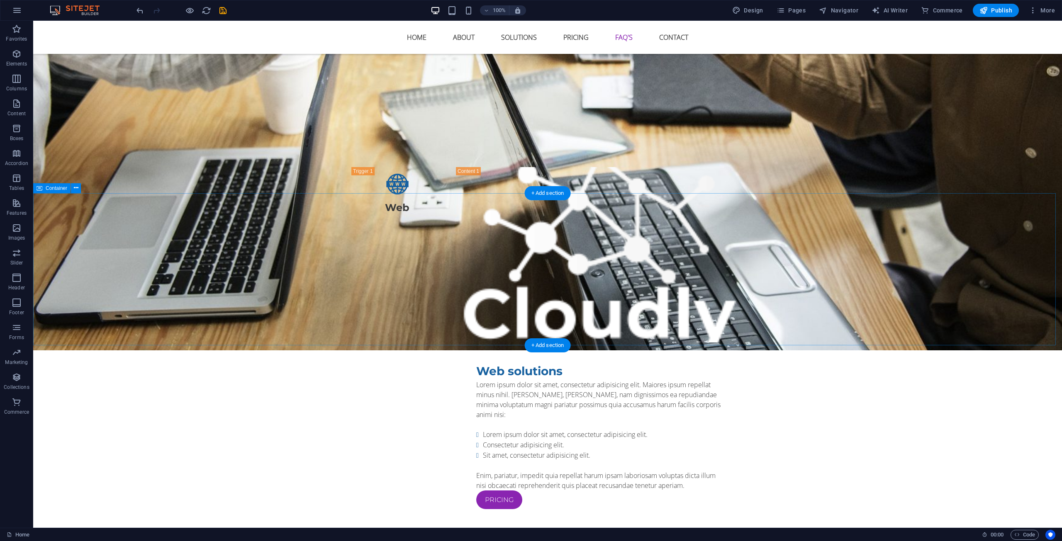
drag, startPoint x: 312, startPoint y: 330, endPoint x: 307, endPoint y: 328, distance: 6.2
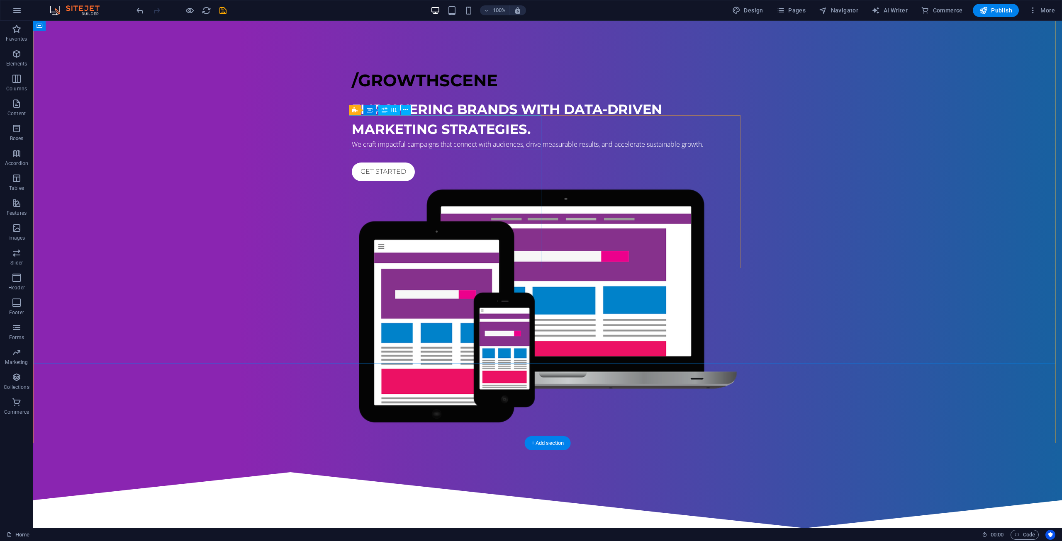
scroll to position [0, 0]
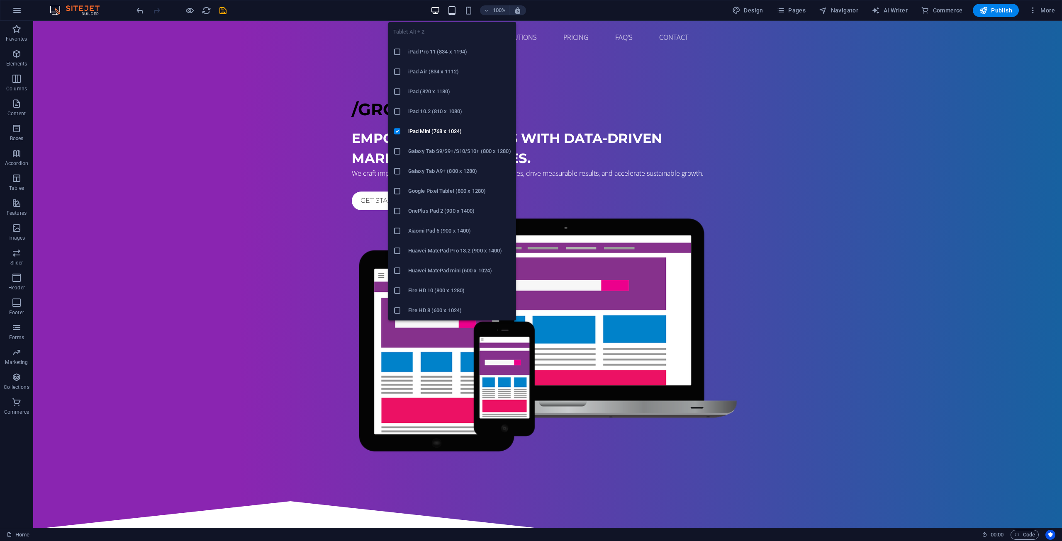
click at [448, 12] on span "button" at bounding box center [452, 11] width 10 height 10
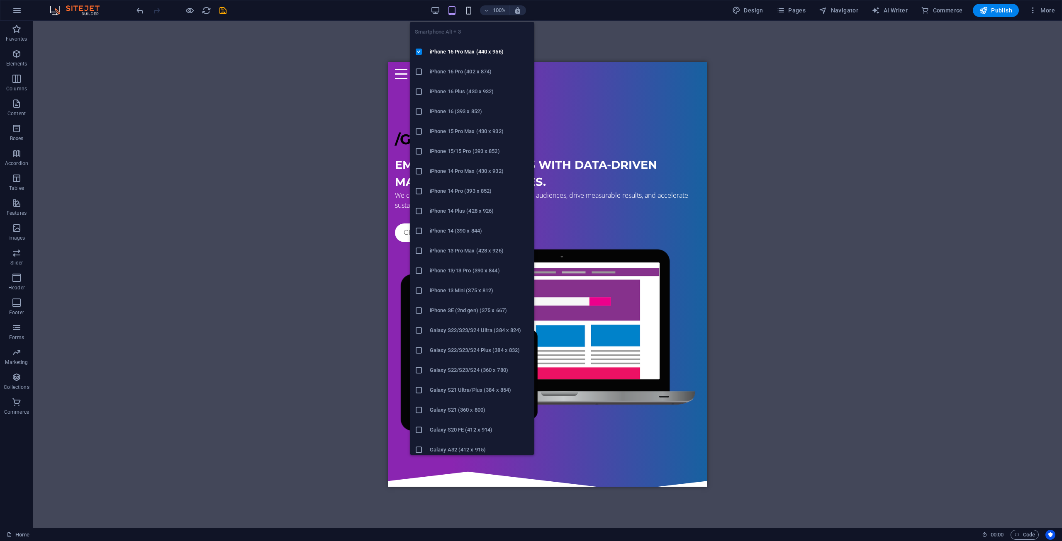
click at [470, 13] on icon "button" at bounding box center [469, 11] width 10 height 10
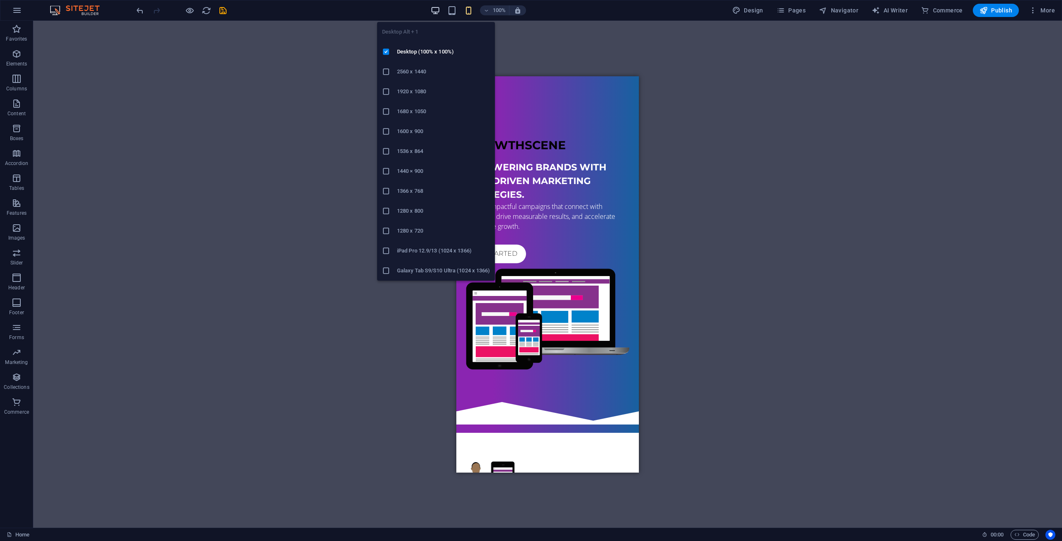
click at [437, 8] on icon "button" at bounding box center [436, 11] width 10 height 10
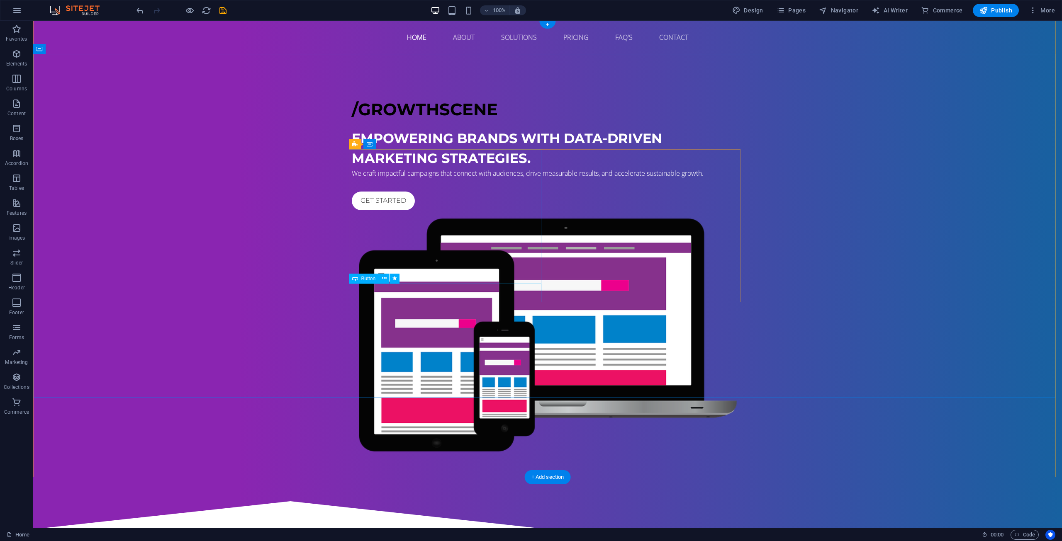
click at [390, 210] on div "Get started" at bounding box center [548, 201] width 392 height 19
click at [388, 210] on div "Get started" at bounding box center [548, 201] width 392 height 19
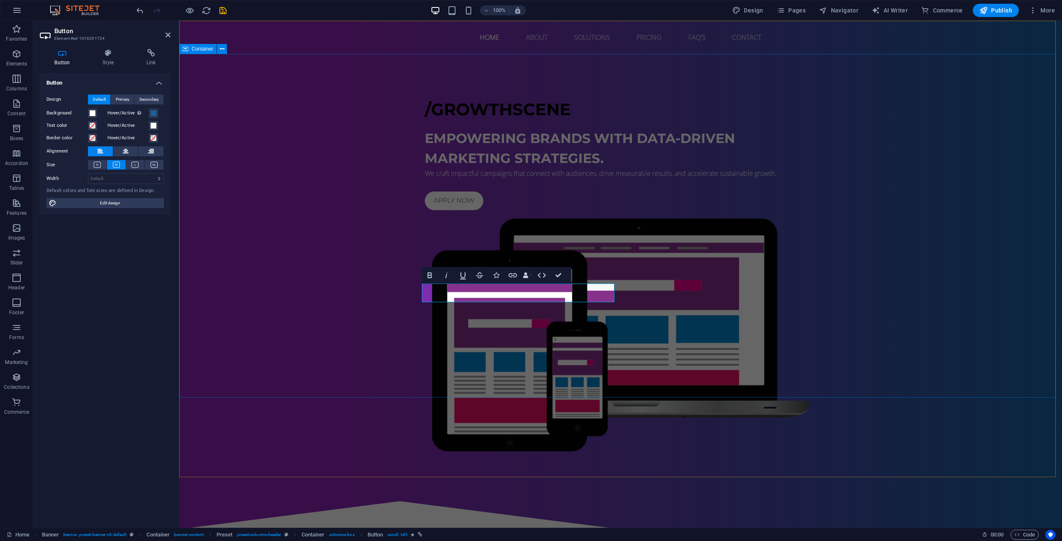
click at [484, 357] on div "​ /GROWTHSCENE Empowering brands with data-driven marketing strategies. We craf…" at bounding box center [620, 272] width 883 height 436
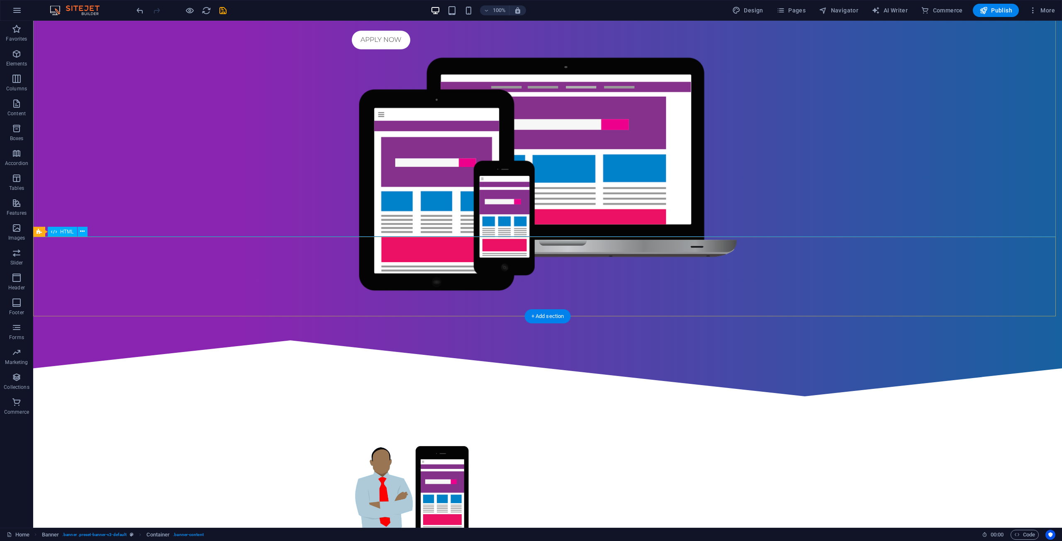
scroll to position [166, 0]
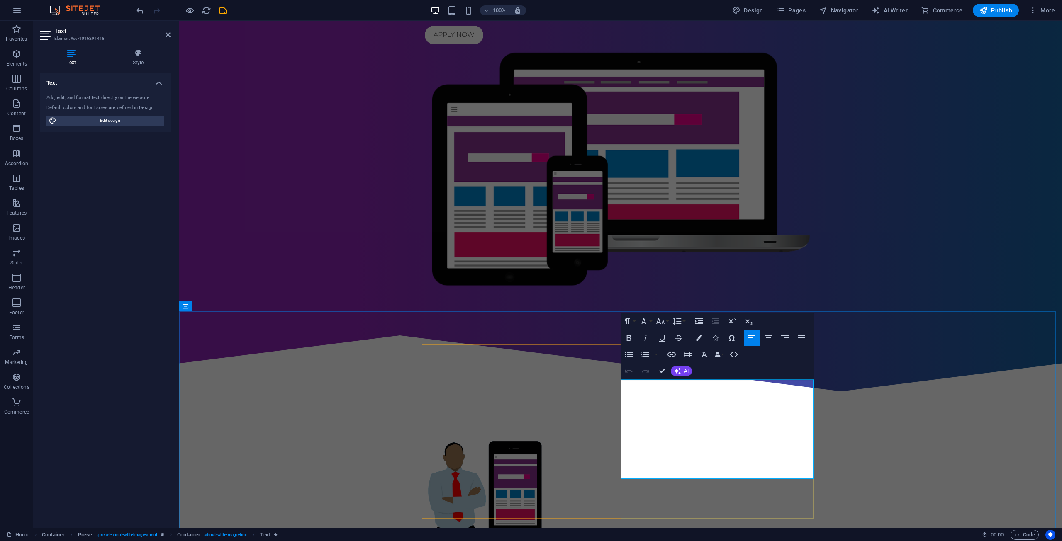
drag, startPoint x: 621, startPoint y: 384, endPoint x: 684, endPoint y: 465, distance: 102.9
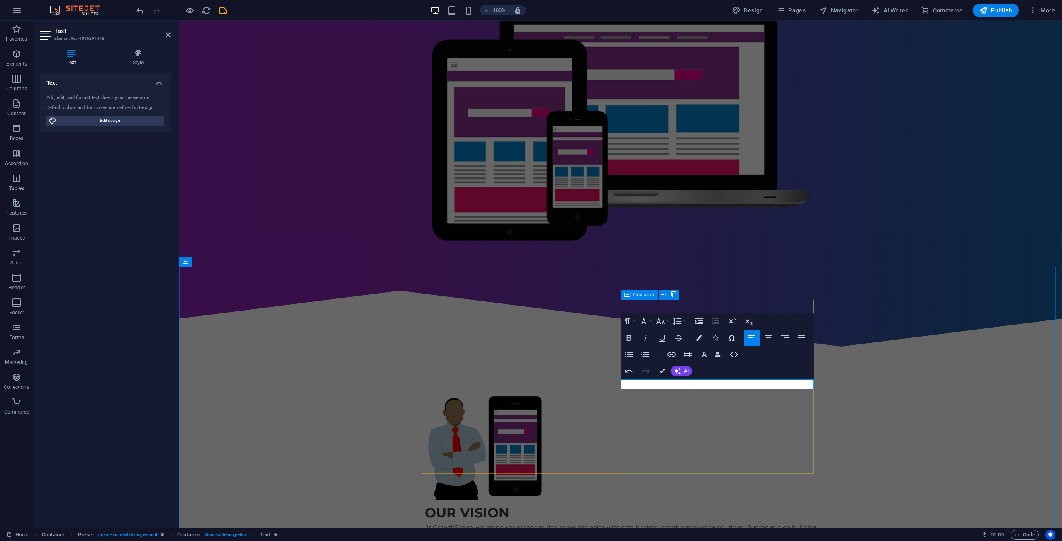
scroll to position [186, 0]
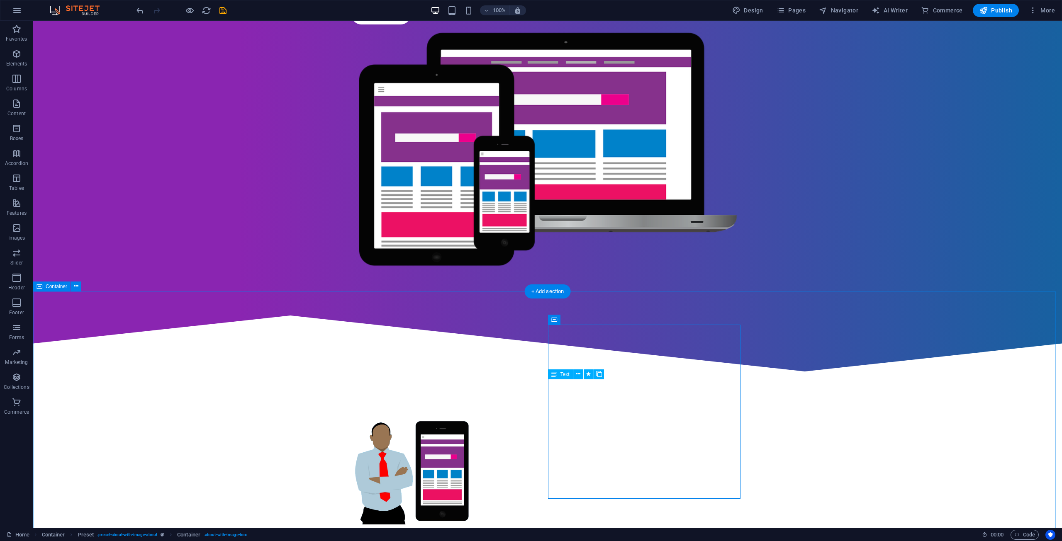
drag, startPoint x: 325, startPoint y: 356, endPoint x: 320, endPoint y: 355, distance: 5.0
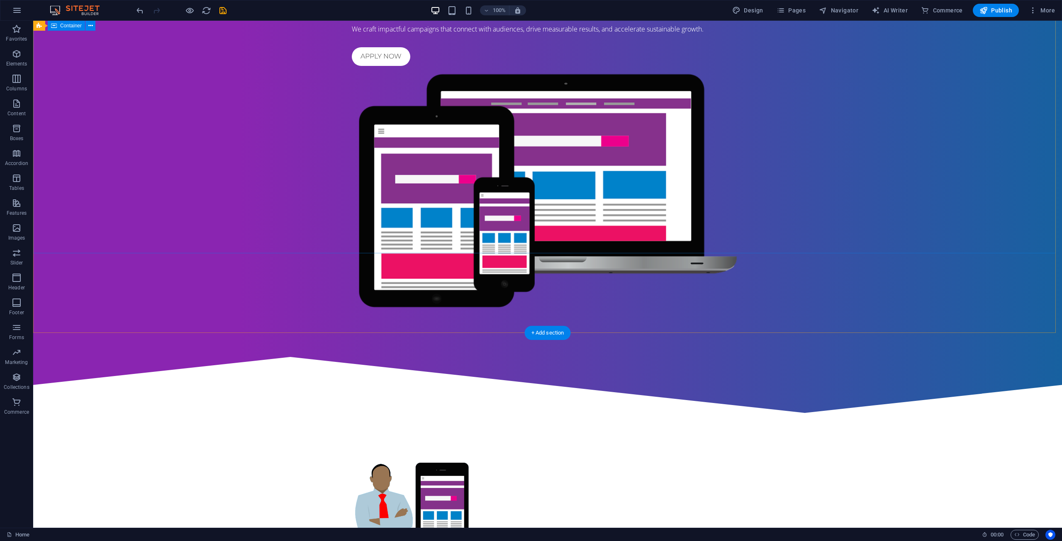
scroll to position [0, 0]
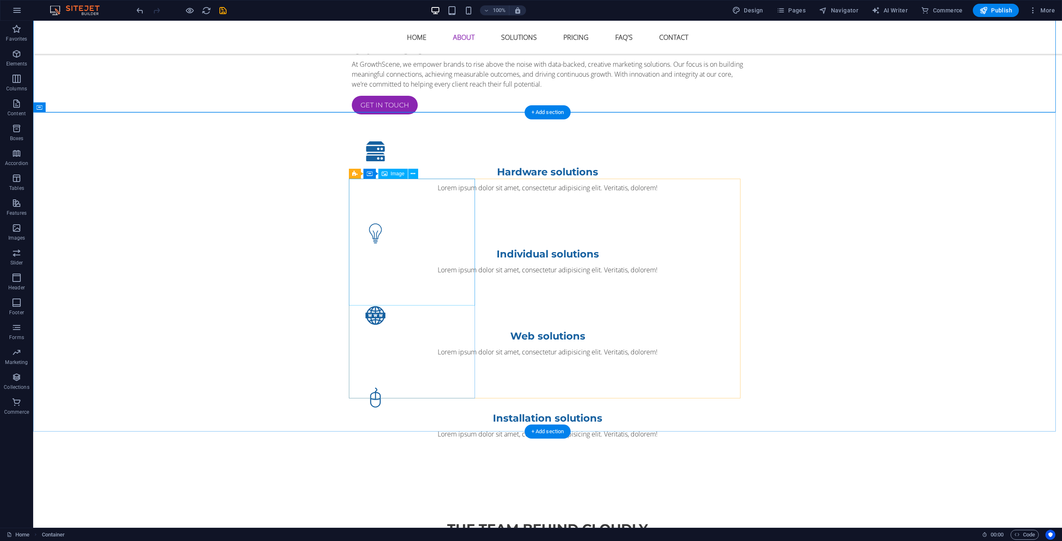
scroll to position [747, 0]
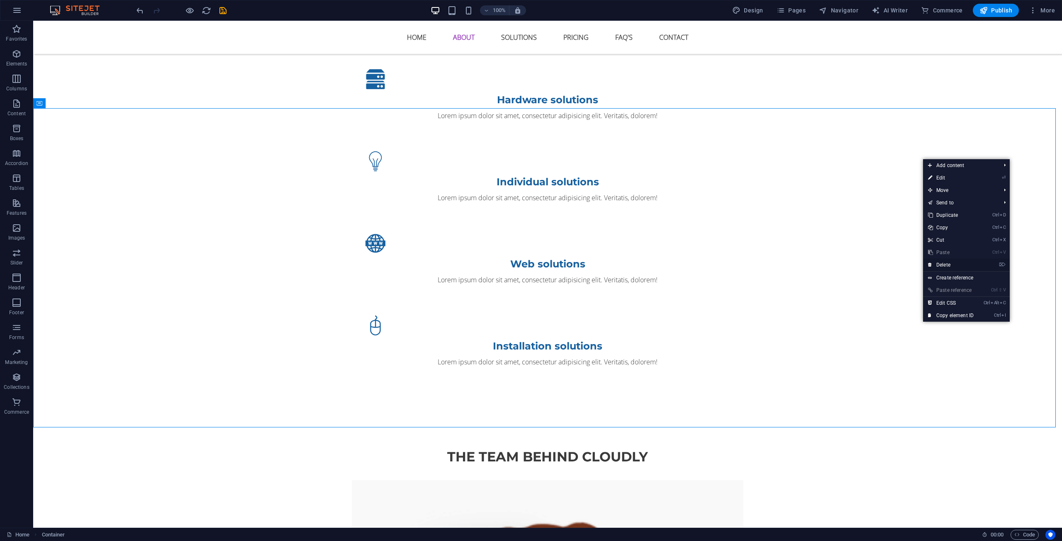
click at [943, 264] on link "⌦ Delete" at bounding box center [951, 265] width 56 height 12
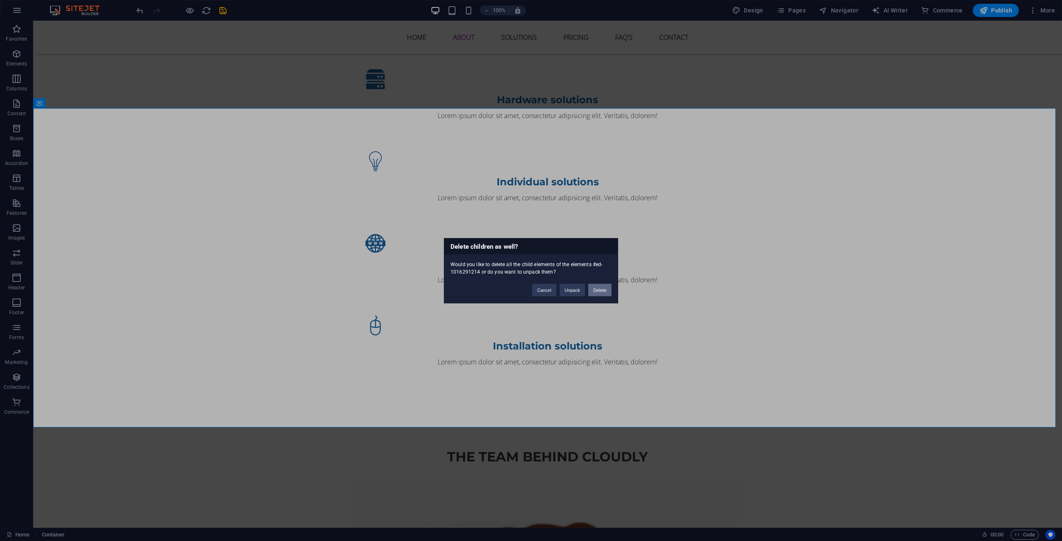
click at [597, 289] on button "Delete" at bounding box center [599, 290] width 23 height 12
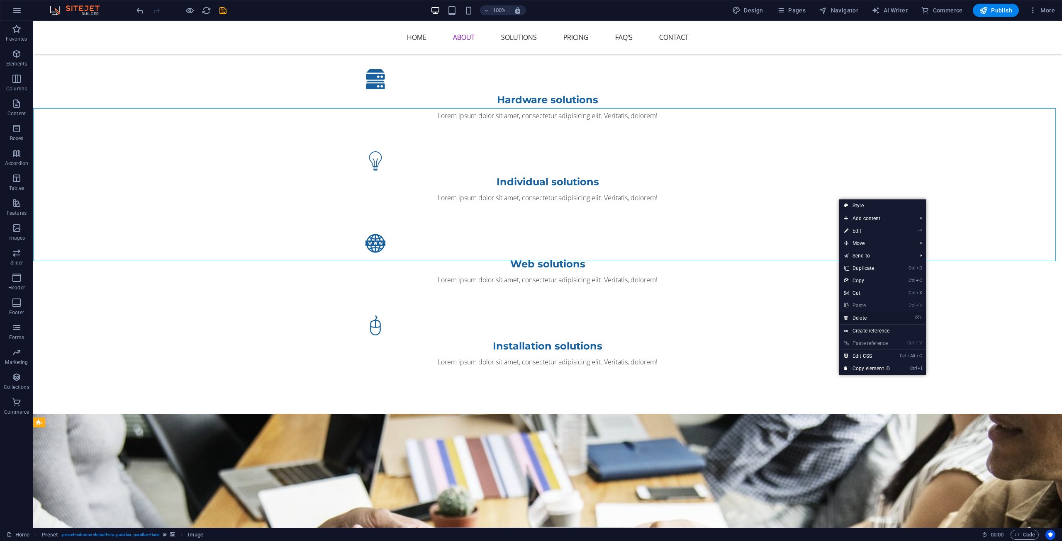
click at [861, 317] on link "⌦ Delete" at bounding box center [867, 318] width 56 height 12
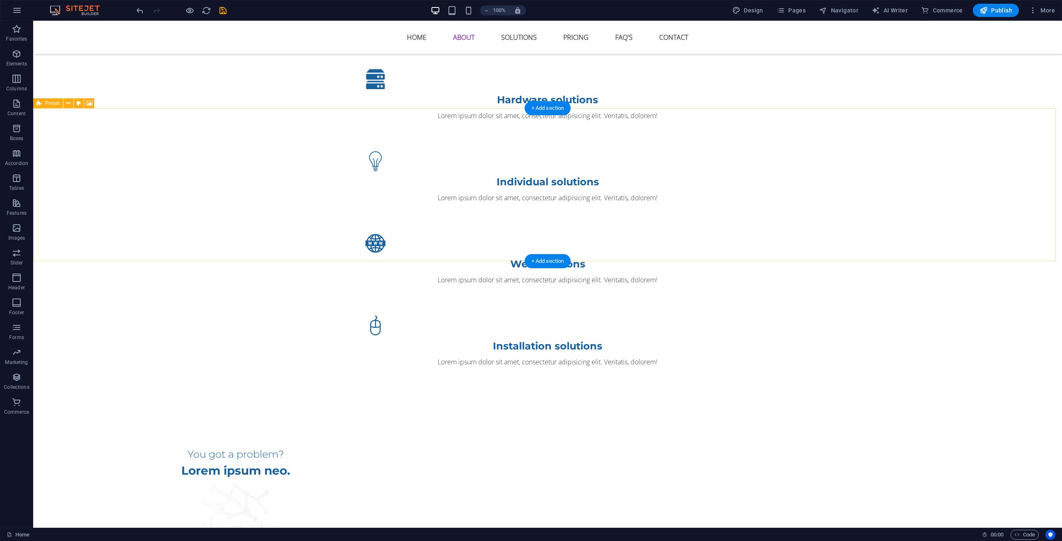
click at [902, 414] on div "You got a problem? Lorem ipsum neo. Contact now! We have the solutions! Dolor s…" at bounding box center [547, 526] width 1029 height 224
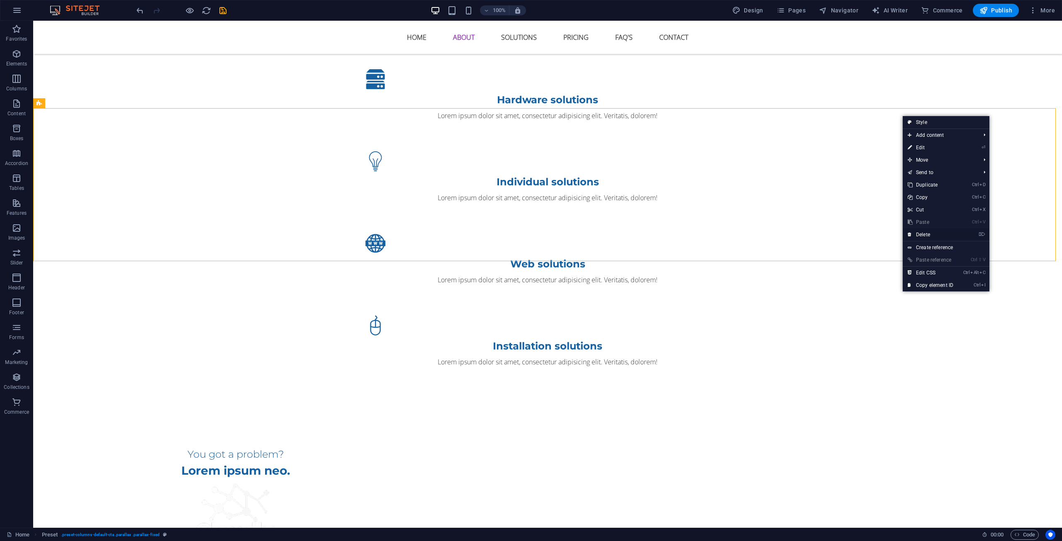
click at [930, 231] on link "⌦ Delete" at bounding box center [931, 235] width 56 height 12
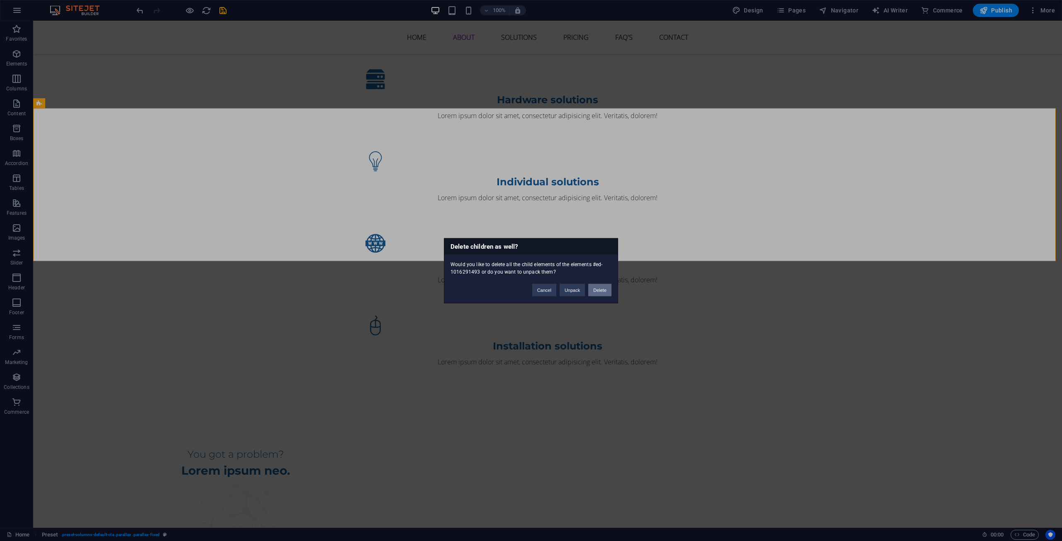
click at [605, 290] on button "Delete" at bounding box center [599, 290] width 23 height 12
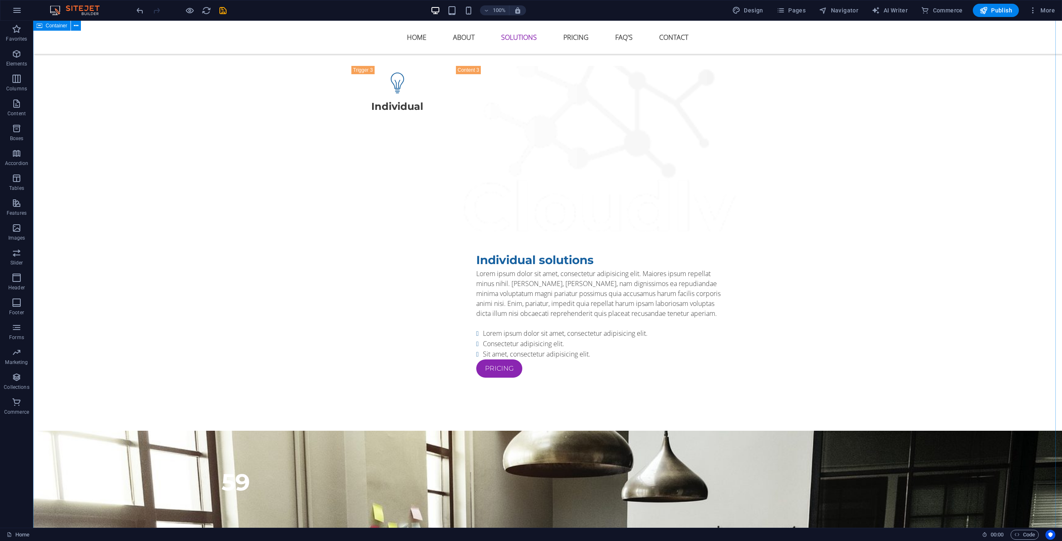
scroll to position [1784, 0]
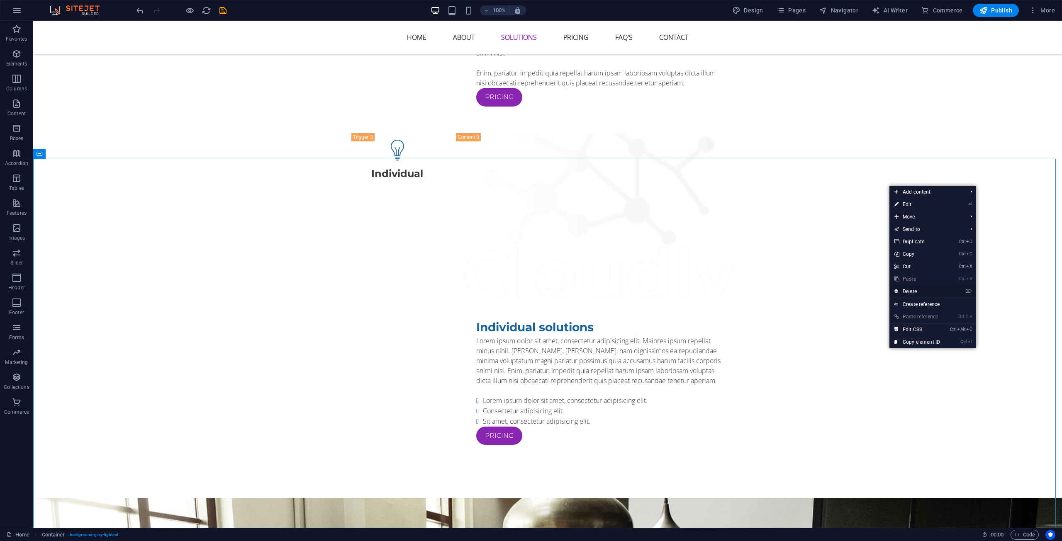
click at [915, 291] on link "⌦ Delete" at bounding box center [917, 291] width 56 height 12
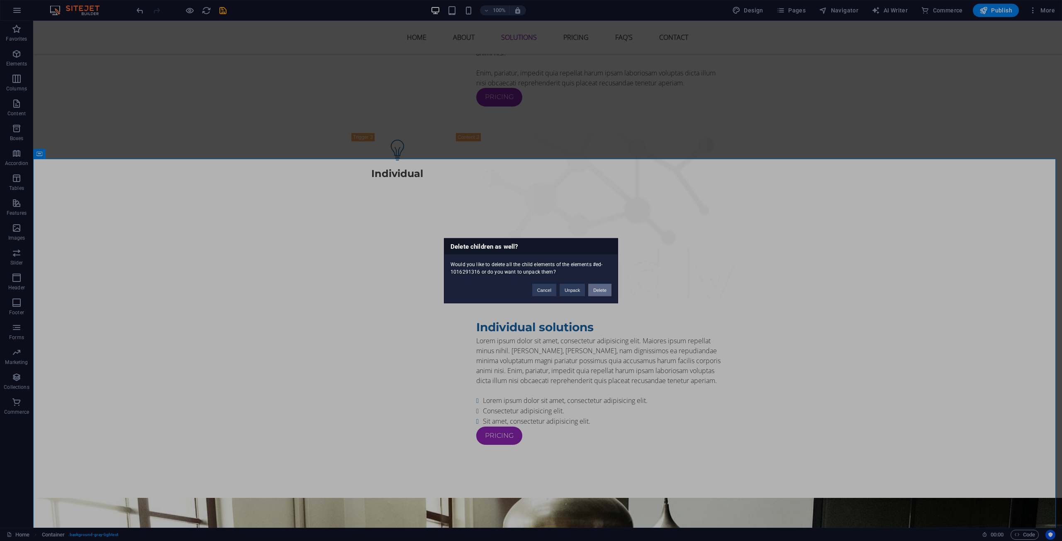
click at [606, 290] on button "Delete" at bounding box center [599, 290] width 23 height 12
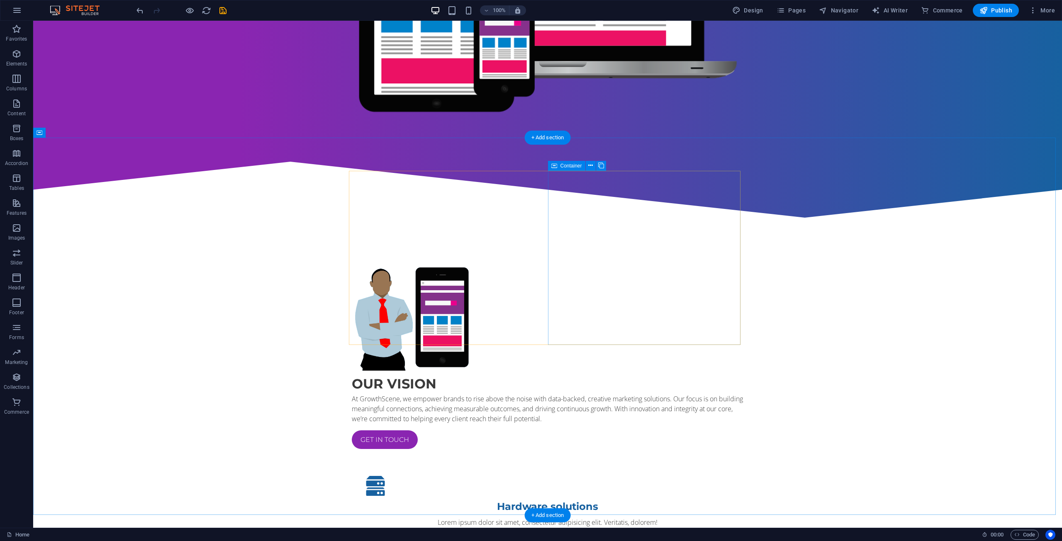
scroll to position [464, 0]
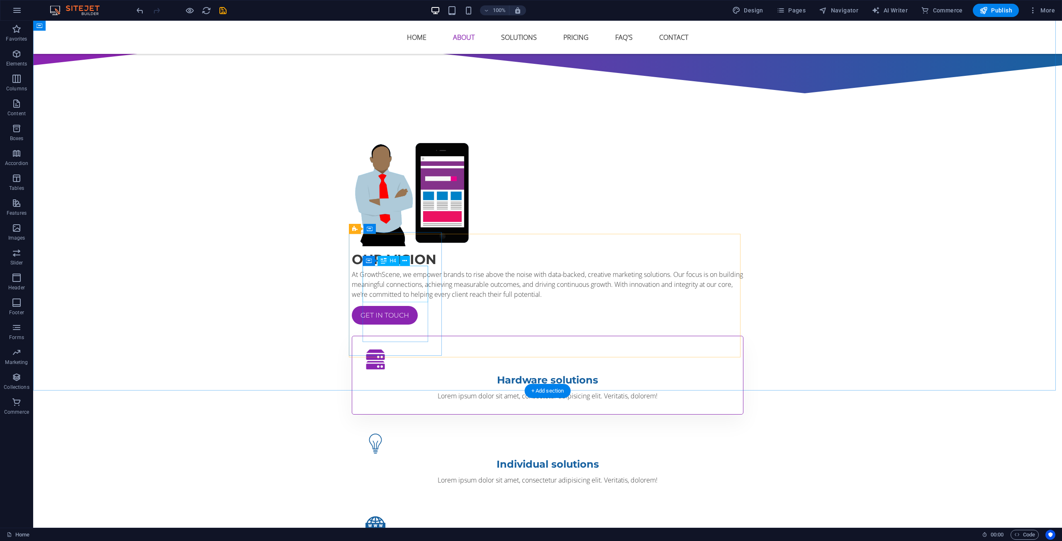
click at [398, 373] on div "Hardware solutions" at bounding box center [547, 380] width 364 height 15
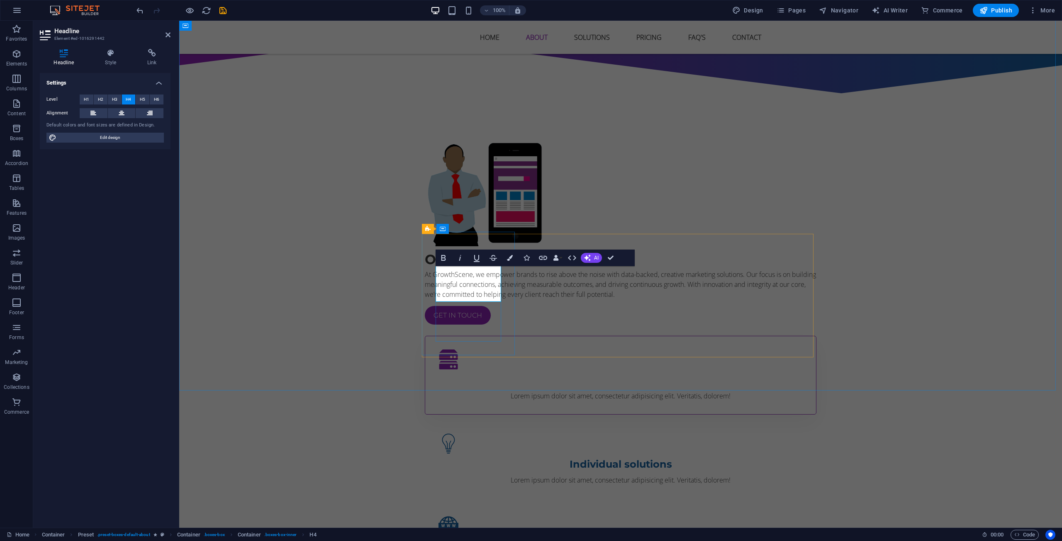
scroll to position [472, 0]
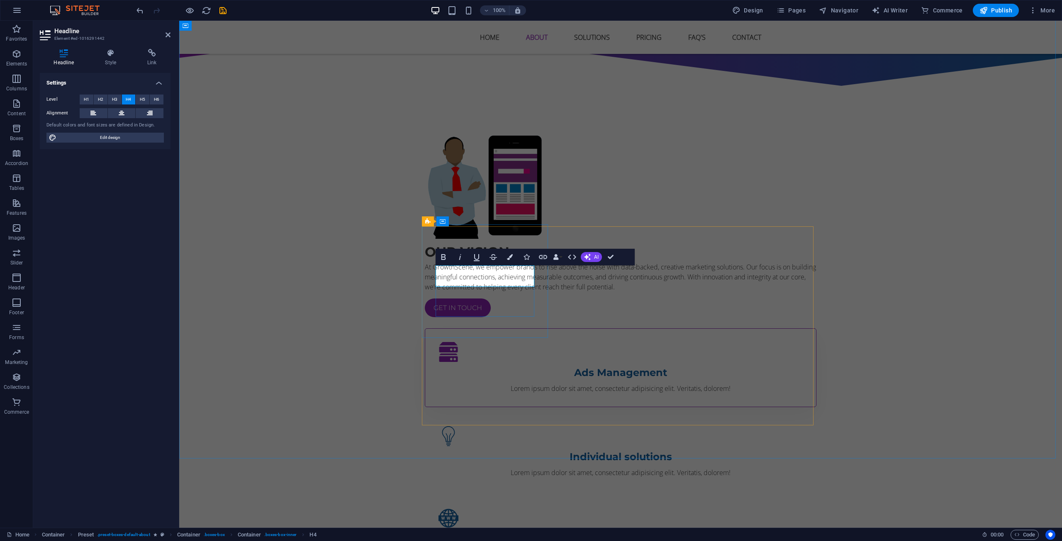
click at [461, 365] on h4 "Ads Management" at bounding box center [620, 372] width 364 height 15
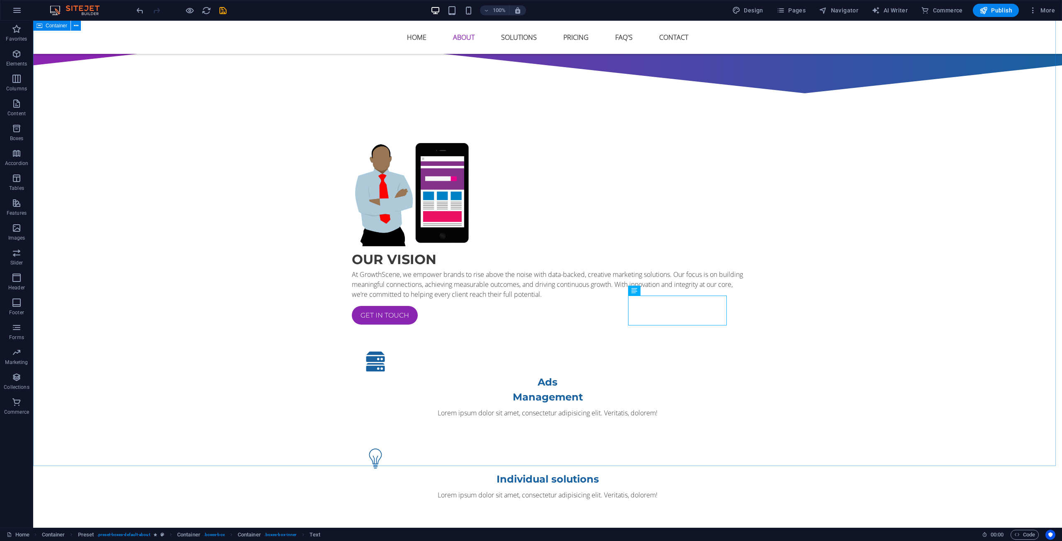
click at [921, 310] on div "Our vision At GrowthScene, we empower brands to rise above the noise with data-…" at bounding box center [547, 408] width 1029 height 606
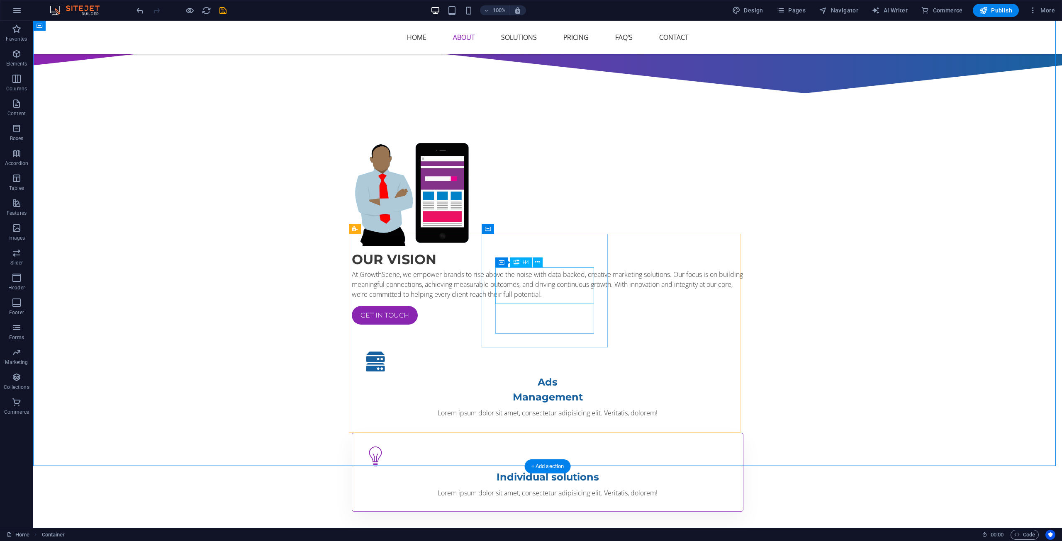
click at [556, 470] on div "Individual solutions" at bounding box center [547, 477] width 364 height 15
click at [565, 470] on div "Individual solutions" at bounding box center [547, 477] width 364 height 15
click at [564, 470] on div "Individual solutions" at bounding box center [547, 477] width 364 height 15
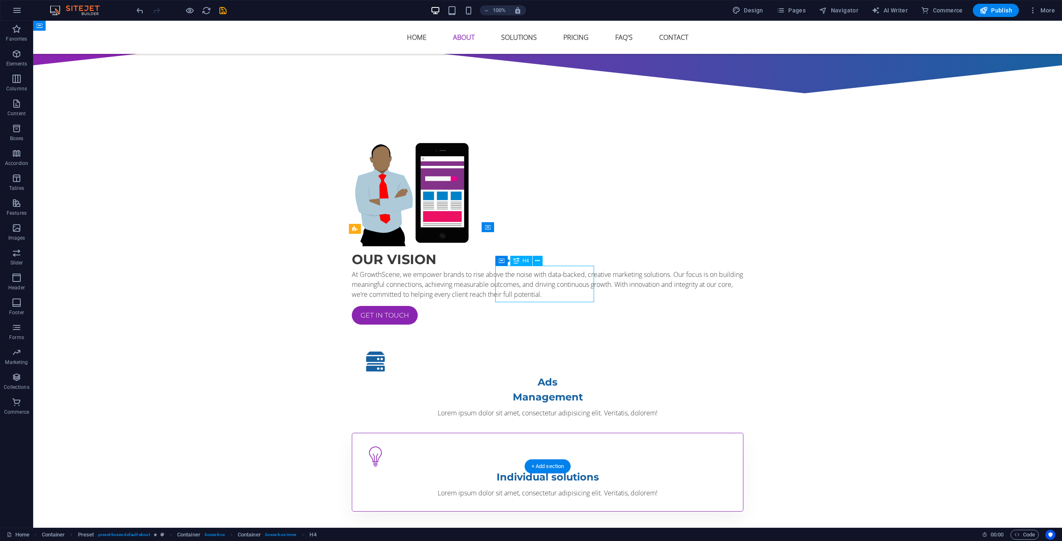
click at [553, 470] on div "Individual solutions" at bounding box center [547, 477] width 364 height 15
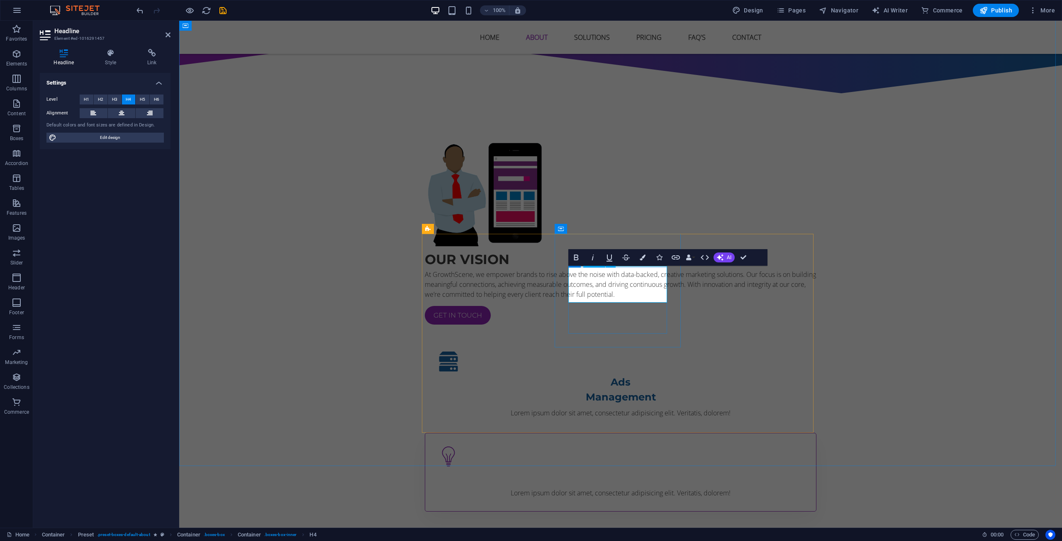
scroll to position [472, 0]
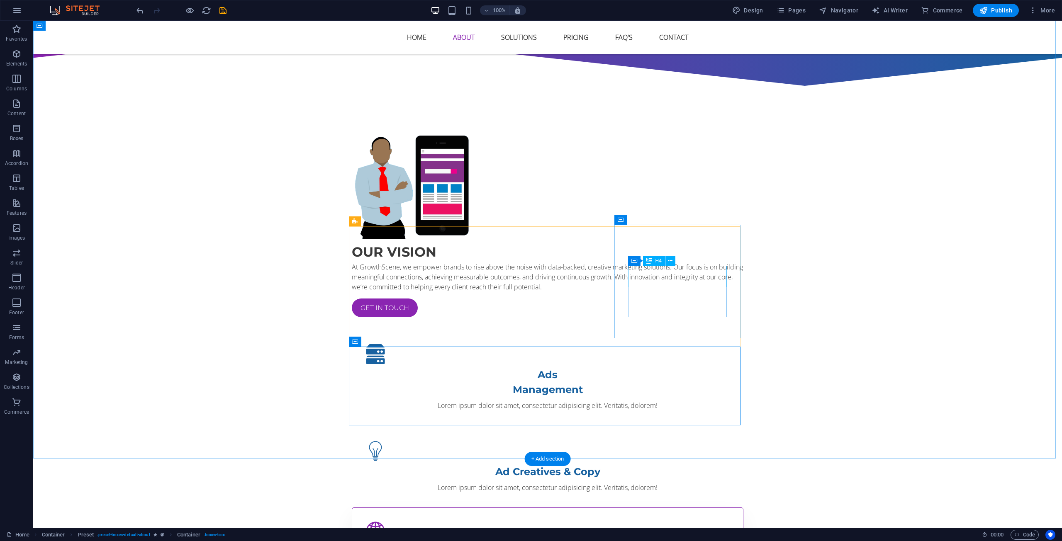
drag, startPoint x: 665, startPoint y: 278, endPoint x: 518, endPoint y: 278, distance: 147.3
click at [518, 462] on div "Ad Creatives & Copy" at bounding box center [547, 469] width 364 height 15
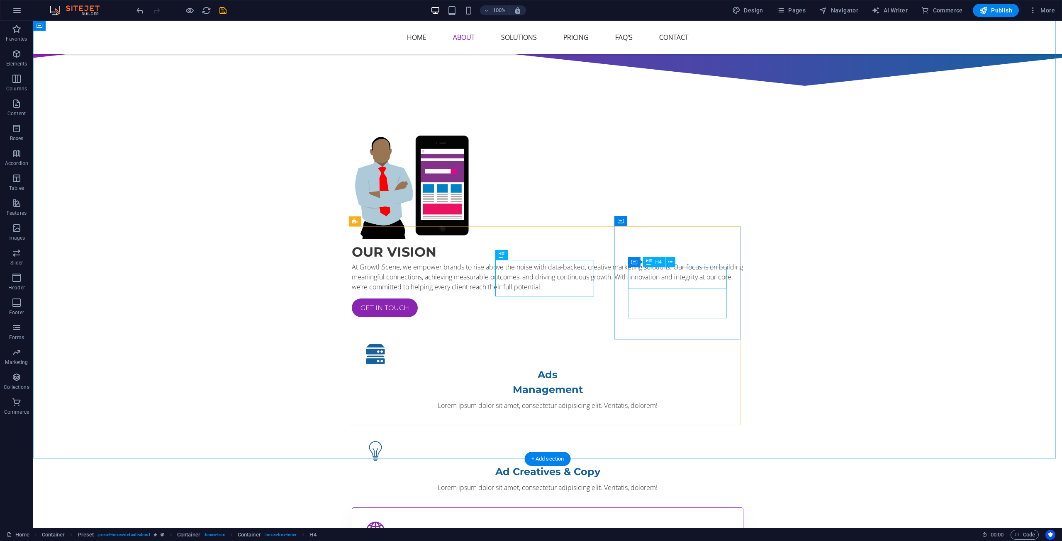
drag, startPoint x: 684, startPoint y: 273, endPoint x: 538, endPoint y: 274, distance: 146.0
click at [538, 331] on div "Ads Management Lorem ipsum dolor sit amet, consectetur adipisicing elit. Verita…" at bounding box center [548, 501] width 392 height 340
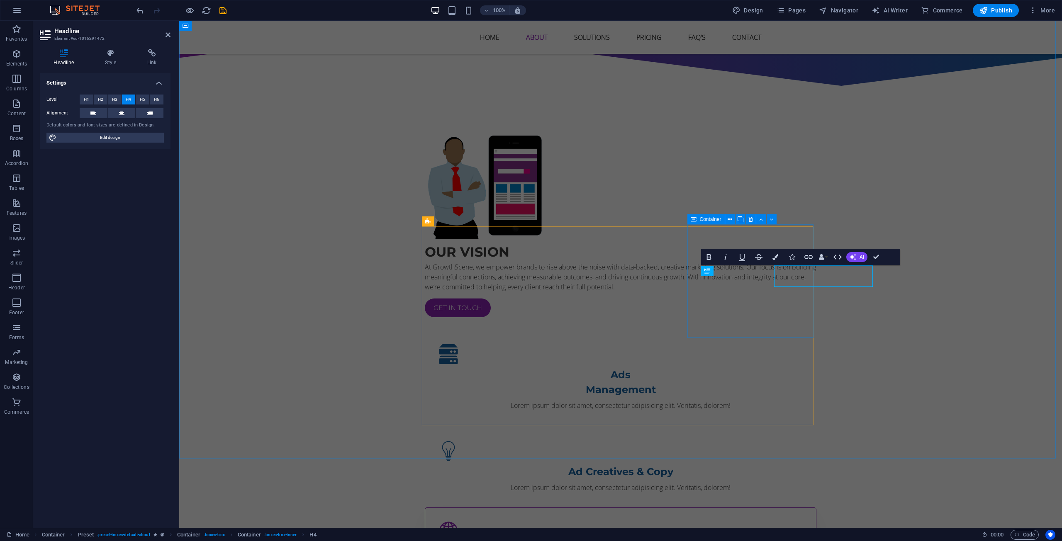
click at [687, 508] on div "Web solutions Lorem ipsum dolor sit amet, consectetur adipisicing elit. Veritat…" at bounding box center [621, 547] width 392 height 79
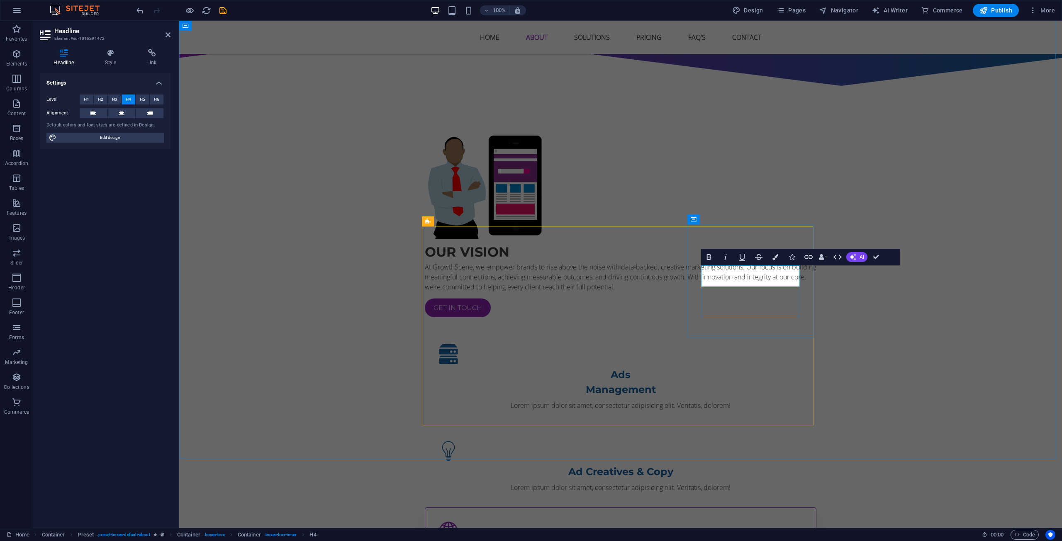
scroll to position [464, 0]
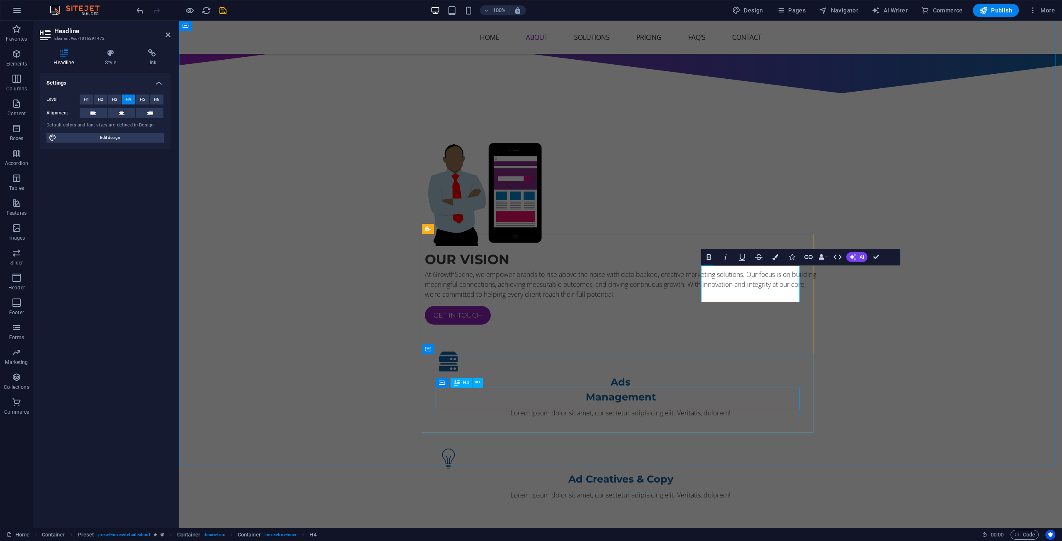
drag, startPoint x: 762, startPoint y: 406, endPoint x: 899, endPoint y: 403, distance: 137.3
click at [906, 405] on div "Our vision At GrowthScene, we empower brands to rise above the noise with data-…" at bounding box center [620, 408] width 883 height 606
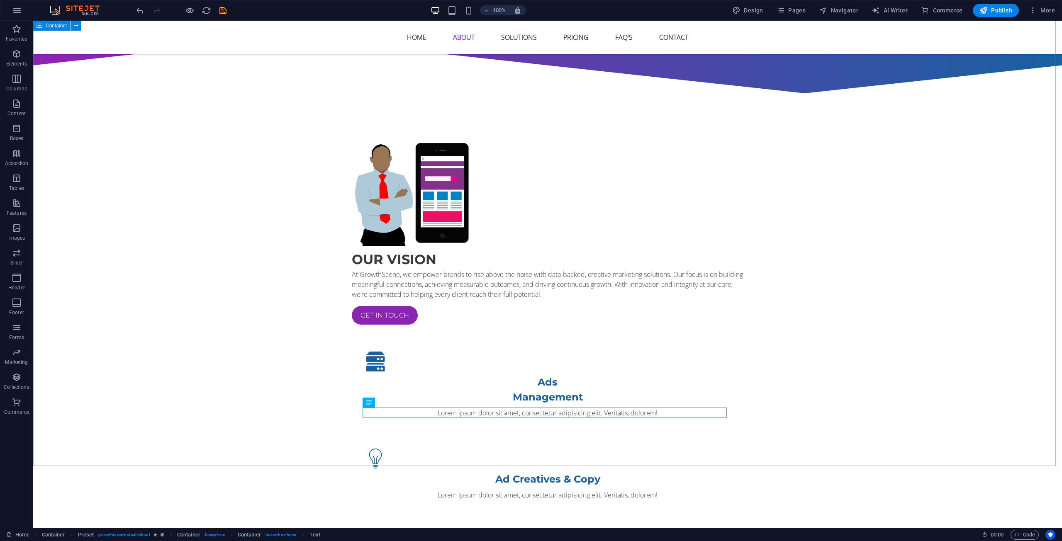
click at [532, 466] on div "Our vision At GrowthScene, we empower brands to rise above the noise with data-…" at bounding box center [547, 408] width 1029 height 606
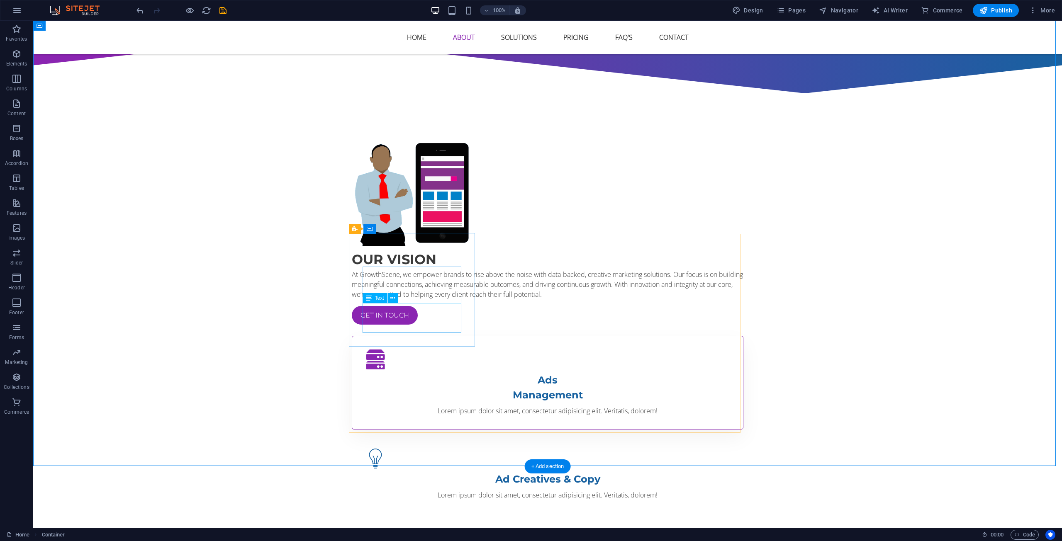
click at [416, 406] on div "Lorem ipsum dolor sit amet, consectetur adipisicing elit. Veritatis, dolorem!" at bounding box center [547, 411] width 364 height 10
click at [413, 406] on div "Lorem ipsum dolor sit amet, consectetur adipisicing elit. Veritatis, dolorem!" at bounding box center [547, 411] width 364 height 10
drag, startPoint x: 413, startPoint y: 316, endPoint x: 267, endPoint y: 316, distance: 146.0
click at [413, 408] on div "Lorem ipsum dolor sit amet, consectetur adipisicing elit. Veritatis, dolorem!" at bounding box center [547, 413] width 364 height 10
click at [267, 316] on div "Our vision At GrowthScene, we empower brands to rise above the noise with data-…" at bounding box center [547, 408] width 1029 height 606
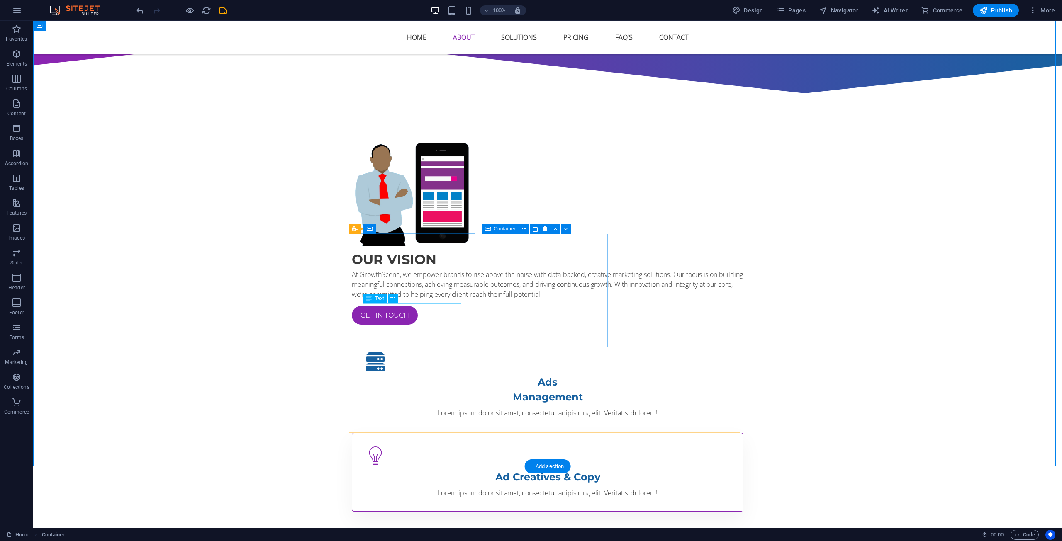
click at [483, 433] on div "Ad Creatives & Copy Lorem ipsum dolor sit amet, consectetur adipisicing elit. V…" at bounding box center [548, 472] width 392 height 79
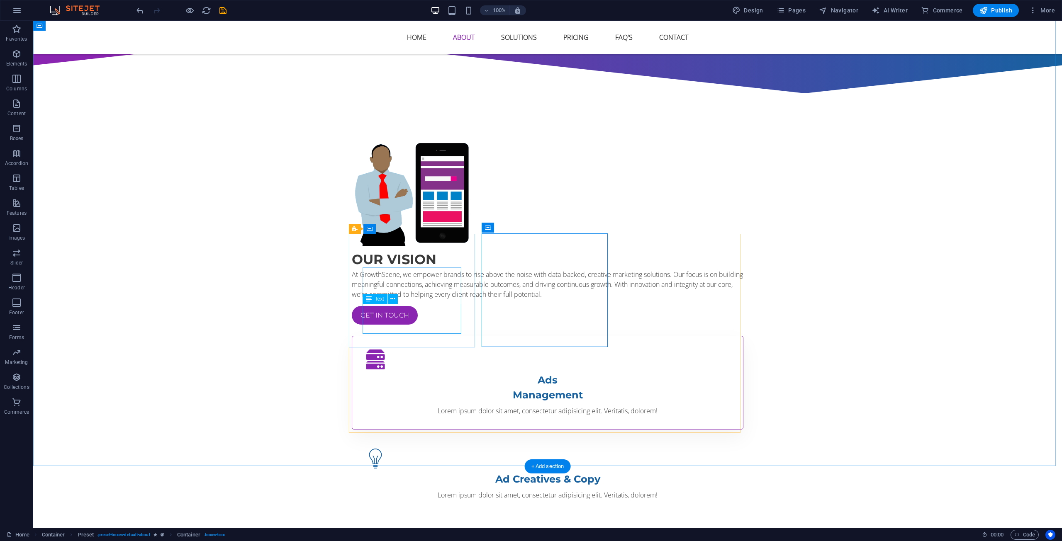
click at [425, 406] on div "Lorem ipsum dolor sit amet, consectetur adipisicing elit. Veritatis, dolorem!" at bounding box center [547, 411] width 364 height 10
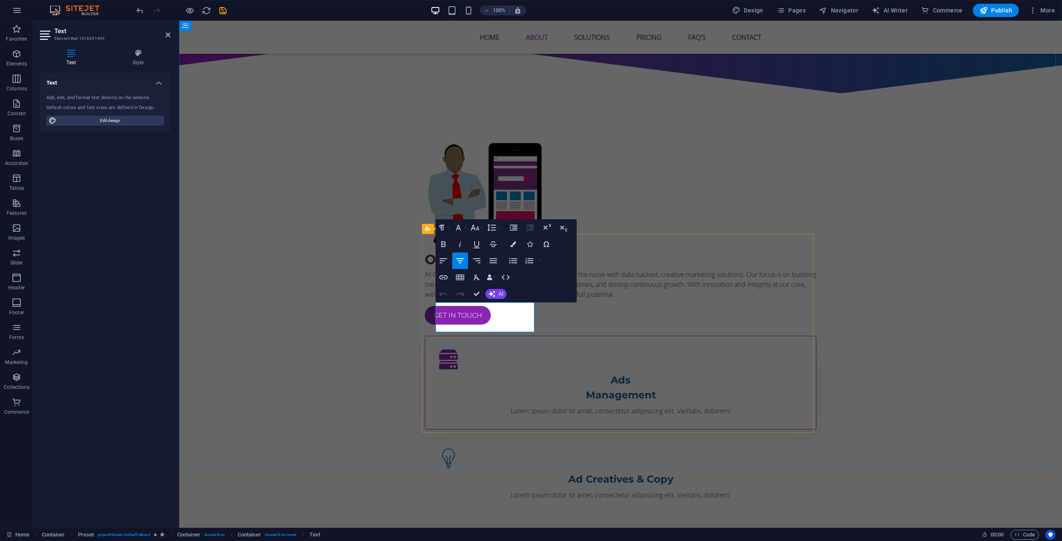
drag, startPoint x: 571, startPoint y: 320, endPoint x: 425, endPoint y: 320, distance: 146.0
click at [425, 336] on div "Ads Management Lorem ipsum dolor sit amet, consectetur adipisicing elit. Verita…" at bounding box center [621, 383] width 392 height 94
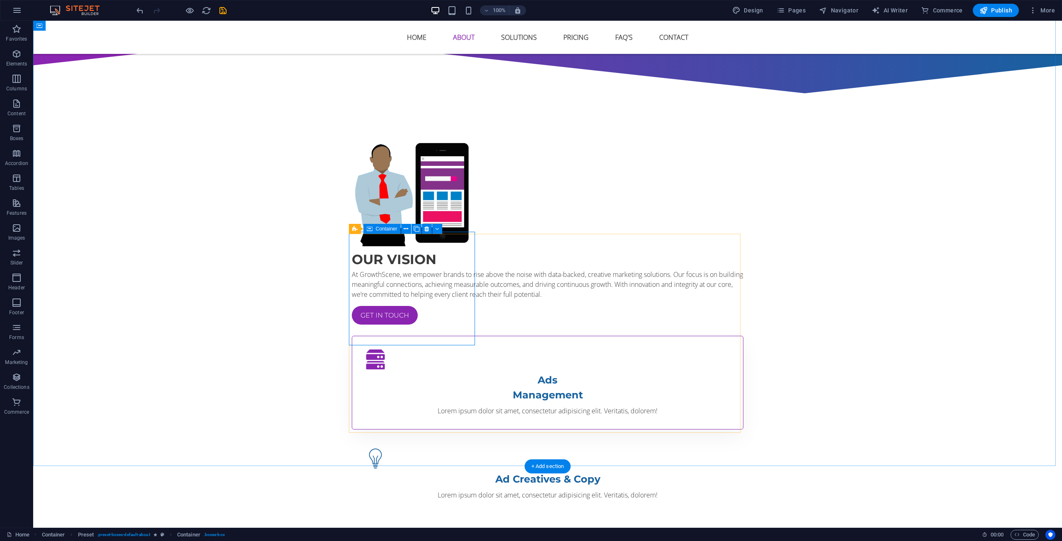
click at [464, 336] on div "Ads Management Lorem ipsum dolor sit amet, consectetur adipisicing elit. Verita…" at bounding box center [548, 383] width 392 height 94
click at [438, 406] on div "Lorem ipsum dolor sit amet, consectetur adipisicing elit. Veritatis, dolorem!" at bounding box center [547, 411] width 364 height 10
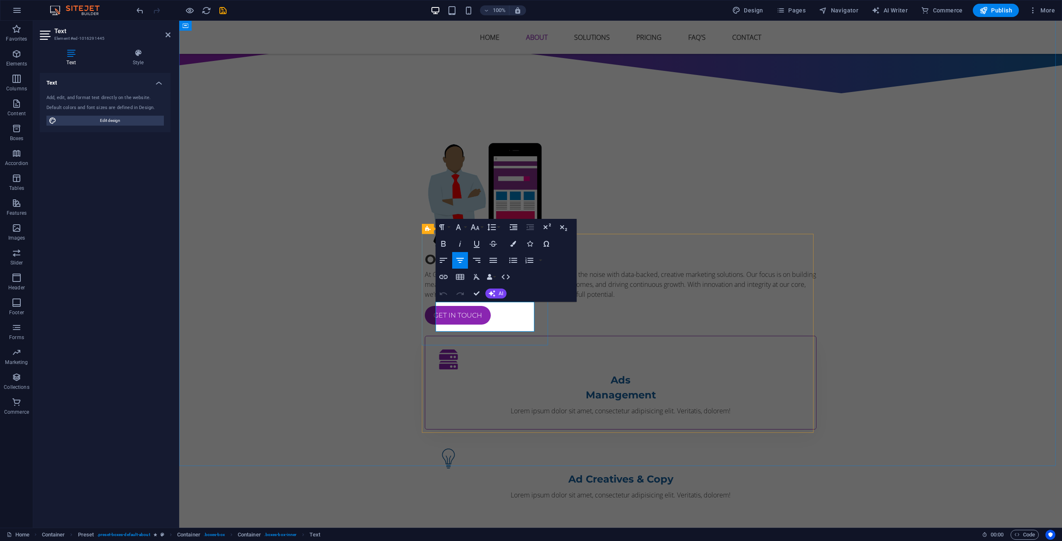
click at [459, 406] on p "Lorem ipsum dolor sit amet, consectetur adipisicing elit. Veritatis, dolorem!" at bounding box center [620, 411] width 364 height 10
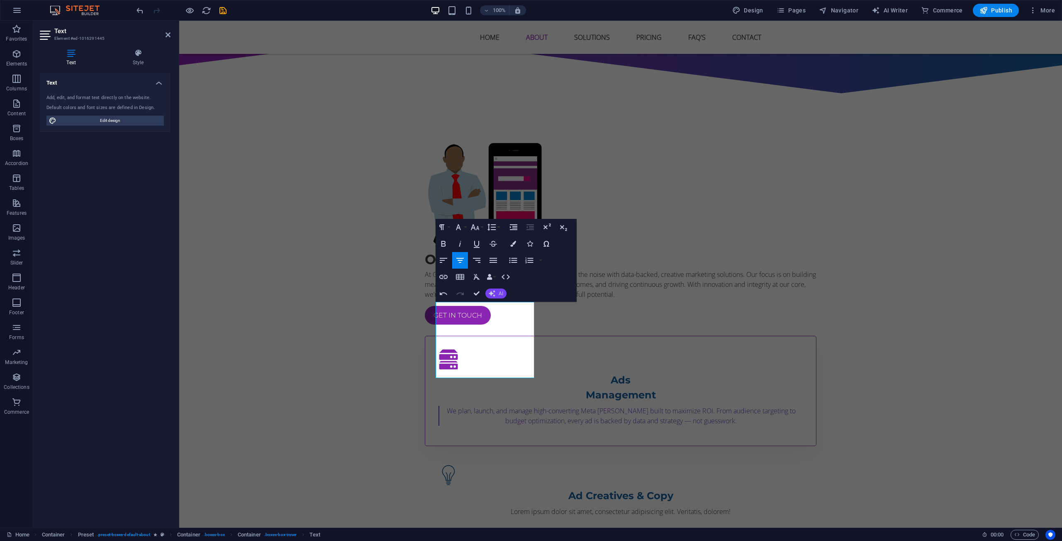
click at [489, 298] on button "AI" at bounding box center [495, 294] width 21 height 10
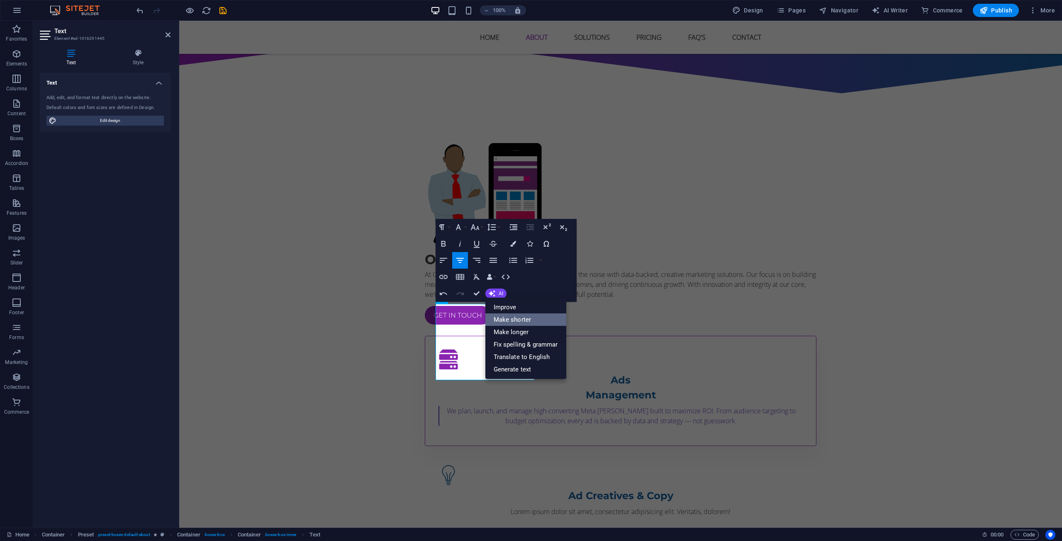
click at [514, 318] on link "Make shorter" at bounding box center [525, 320] width 81 height 12
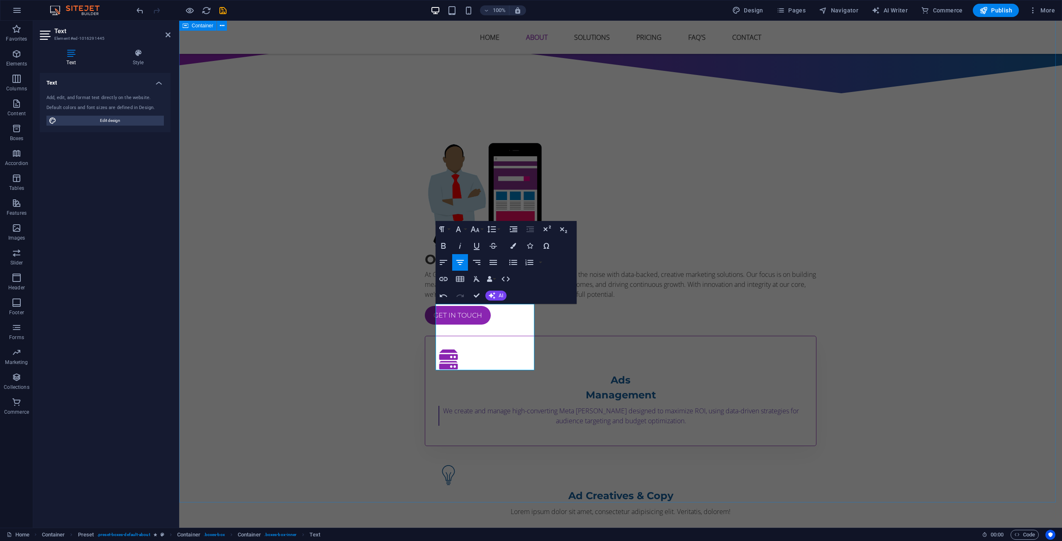
click at [339, 390] on div "Our vision At GrowthScene, we empower brands to rise above the noise with data-…" at bounding box center [620, 416] width 883 height 623
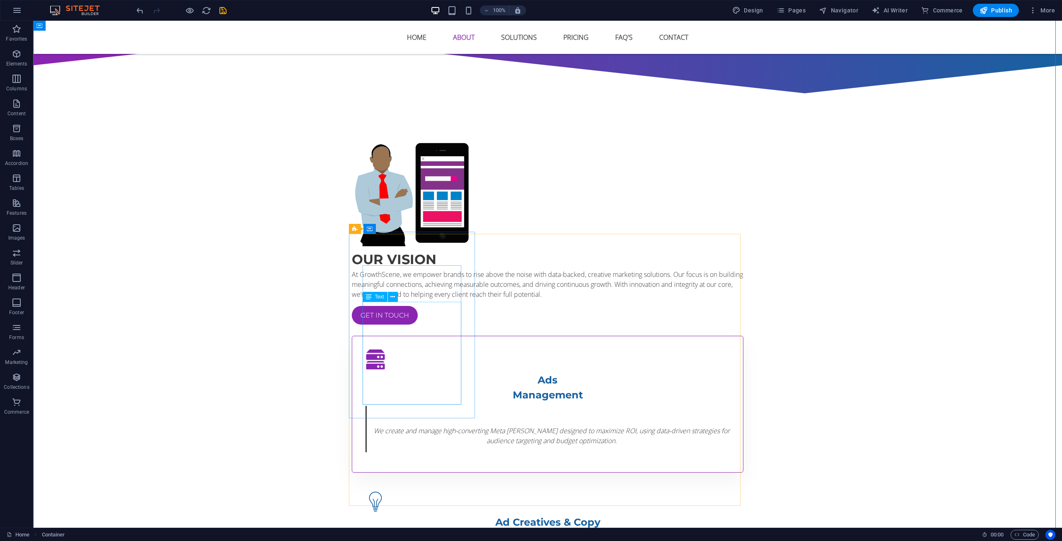
click at [392, 406] on div "We create and manage high-converting Meta ad campaigns designed to maximize ROI…" at bounding box center [547, 429] width 364 height 46
click at [398, 406] on div "We create and manage high-converting Meta ad campaigns designed to maximize ROI…" at bounding box center [547, 429] width 364 height 46
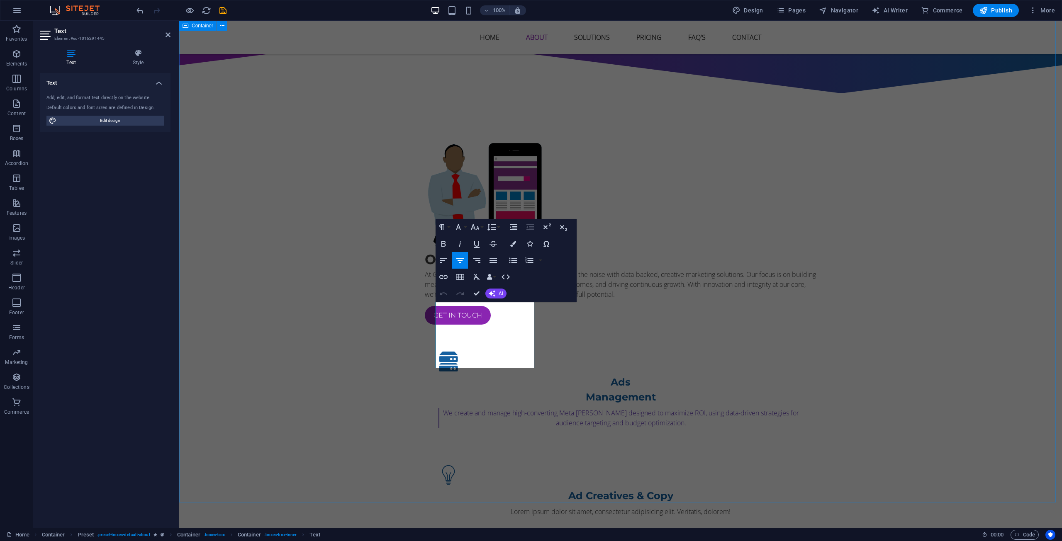
drag, startPoint x: 544, startPoint y: 340, endPoint x: 399, endPoint y: 340, distance: 145.6
click at [399, 340] on div "Our vision At GrowthScene, we empower brands to rise above the noise with data-…" at bounding box center [620, 416] width 883 height 623
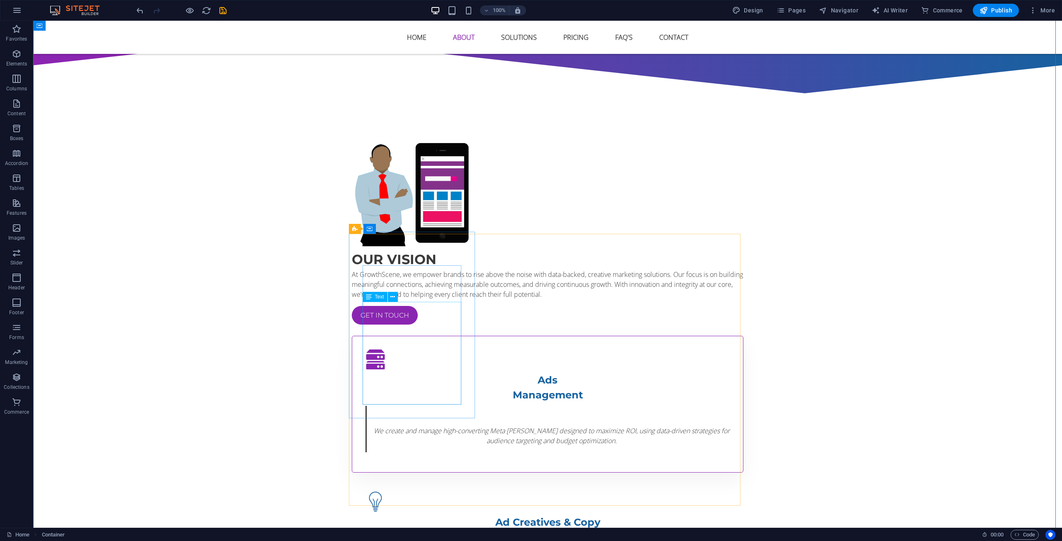
click at [417, 406] on div "We create and manage high-converting Meta ad campaigns designed to maximize ROI…" at bounding box center [547, 429] width 364 height 46
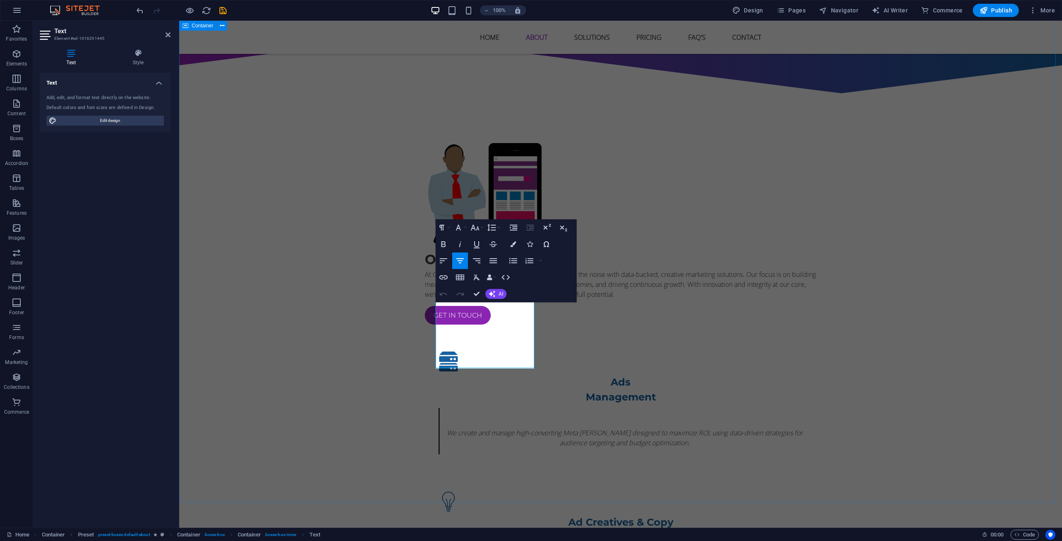
click at [417, 362] on div "Our vision At GrowthScene, we empower brands to rise above the noise with data-…" at bounding box center [620, 430] width 883 height 650
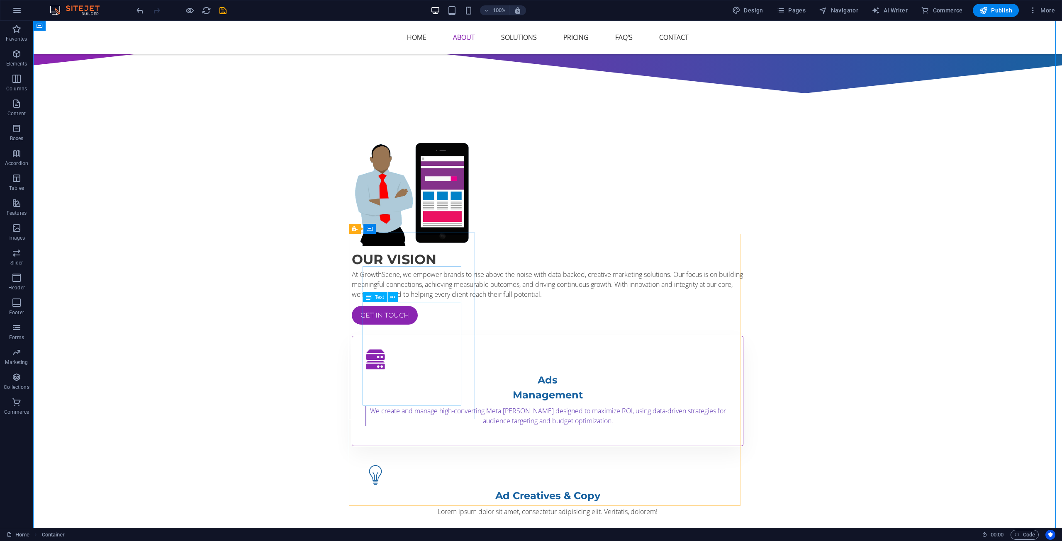
click at [458, 406] on div "We create and manage high-converting Meta ad campaigns designed to maximize ROI…" at bounding box center [547, 416] width 364 height 20
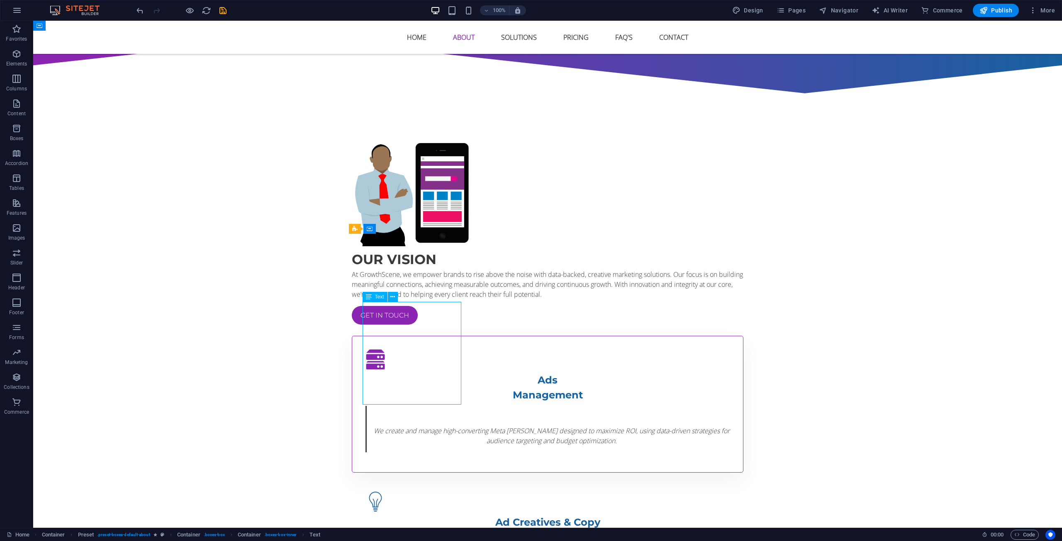
click at [428, 406] on div "We create and manage high-converting Meta ad campaigns designed to maximize ROI…" at bounding box center [547, 429] width 364 height 46
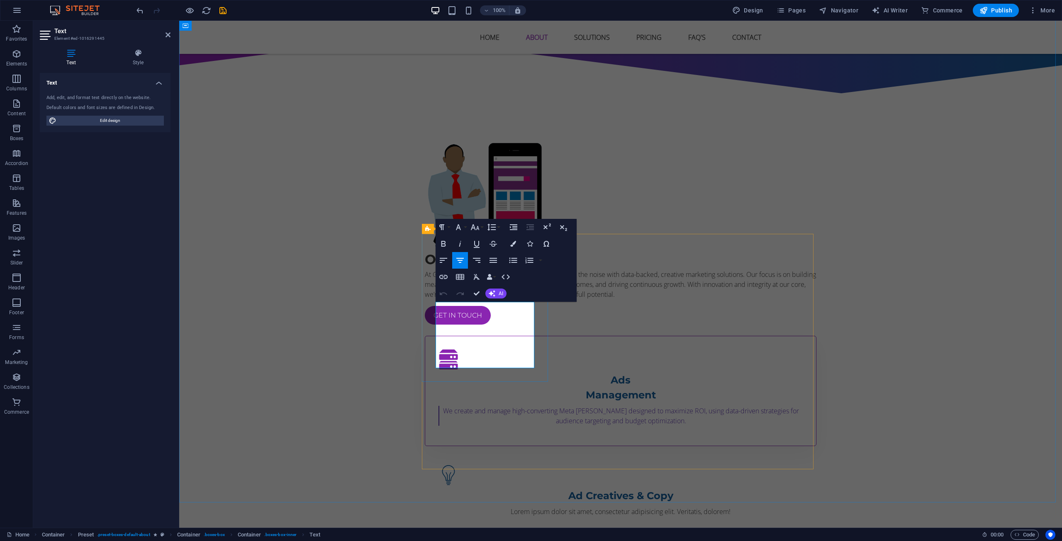
click at [461, 406] on p "We create and manage high-converting Meta ad campaigns designed to maximize ROI…" at bounding box center [620, 416] width 363 height 20
click at [496, 291] on button "AI" at bounding box center [495, 294] width 21 height 10
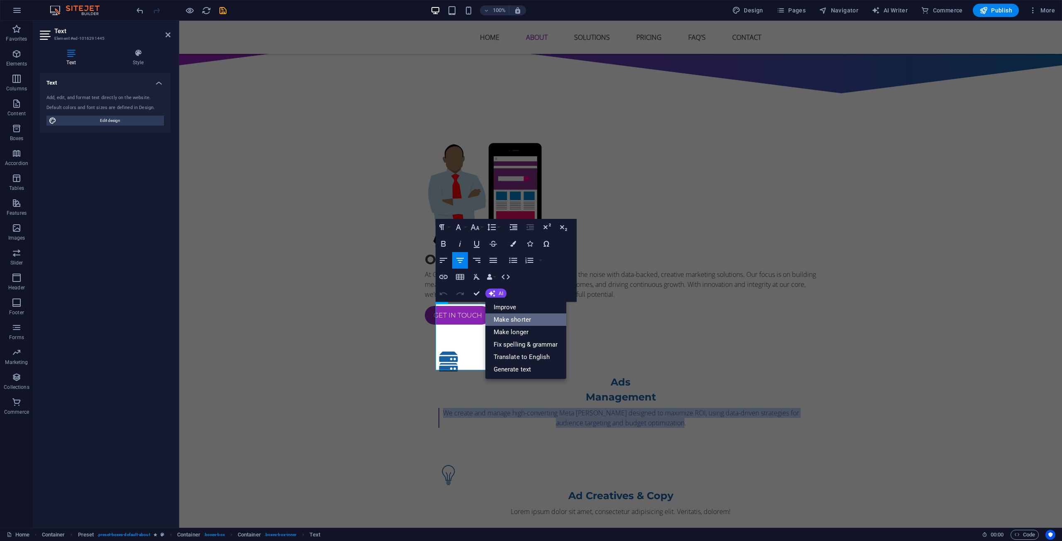
click at [503, 319] on link "Make shorter" at bounding box center [525, 320] width 81 height 12
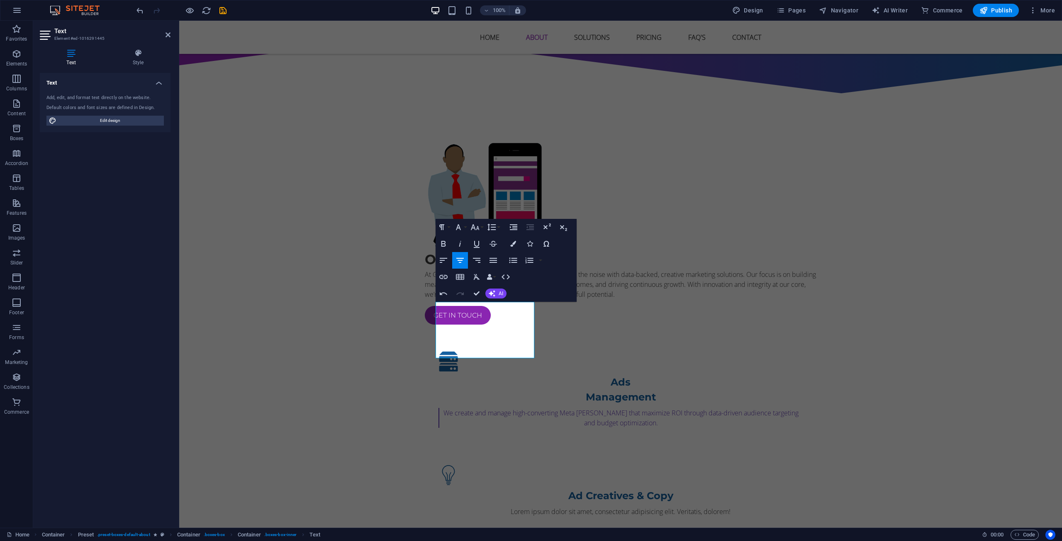
click at [497, 288] on div "Undo Redo Confirm (Ctrl+⏎) AI Improve Make shorter Make longer Fix spelling & g…" at bounding box center [471, 293] width 71 height 17
click at [498, 293] on button "AI" at bounding box center [495, 294] width 21 height 10
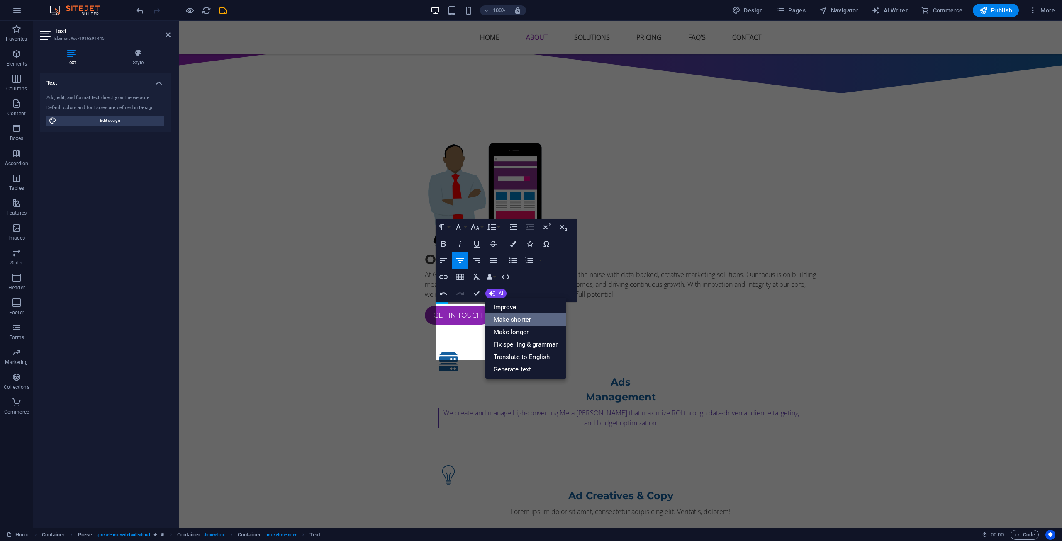
click at [502, 316] on link "Make shorter" at bounding box center [525, 320] width 81 height 12
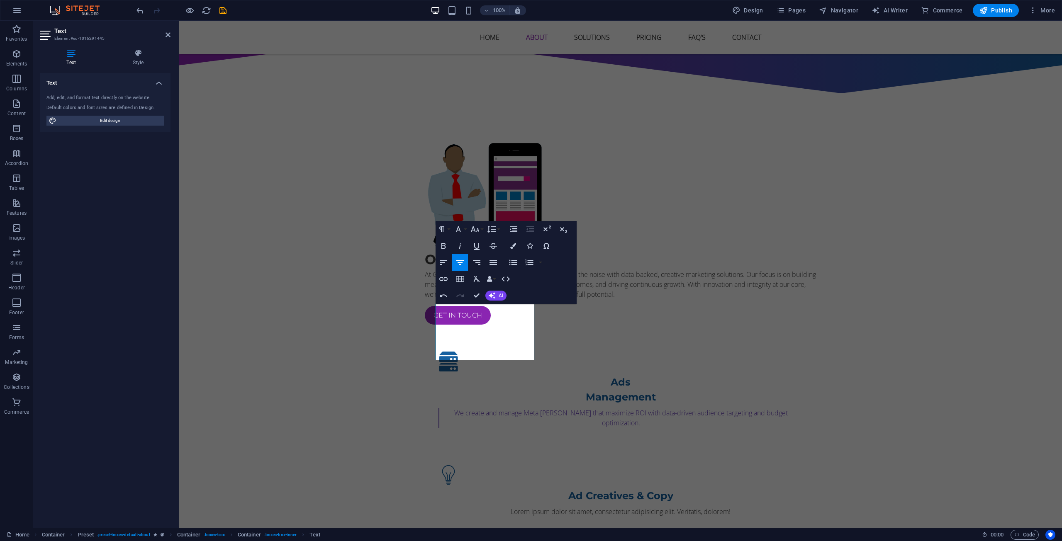
click at [498, 304] on div "Undo Redo Confirm (Ctrl+⏎) AI Improve Make shorter Make longer Fix spelling & g…" at bounding box center [471, 295] width 71 height 17
click at [498, 299] on button "AI" at bounding box center [495, 296] width 21 height 10
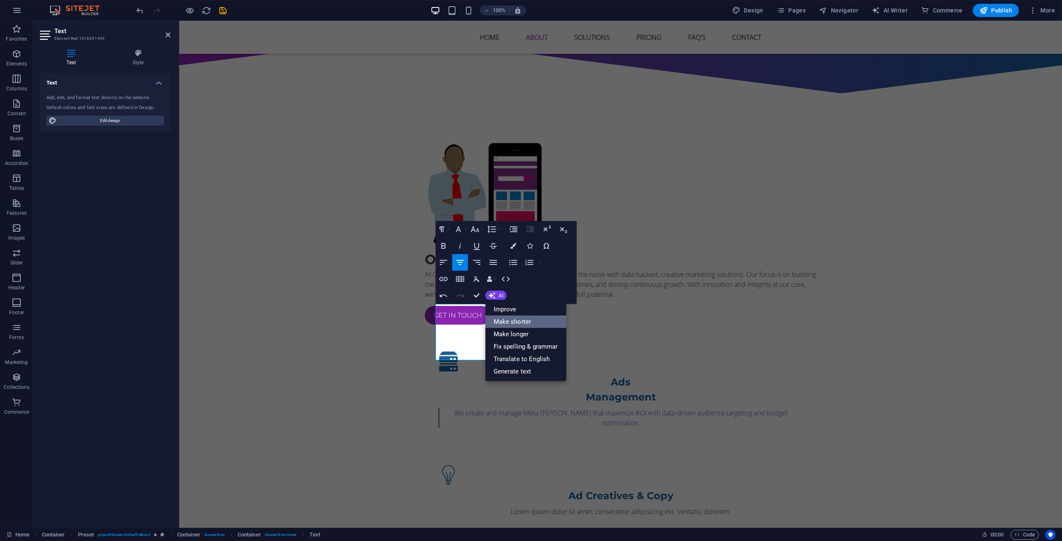
click at [507, 316] on link "Make shorter" at bounding box center [525, 322] width 81 height 12
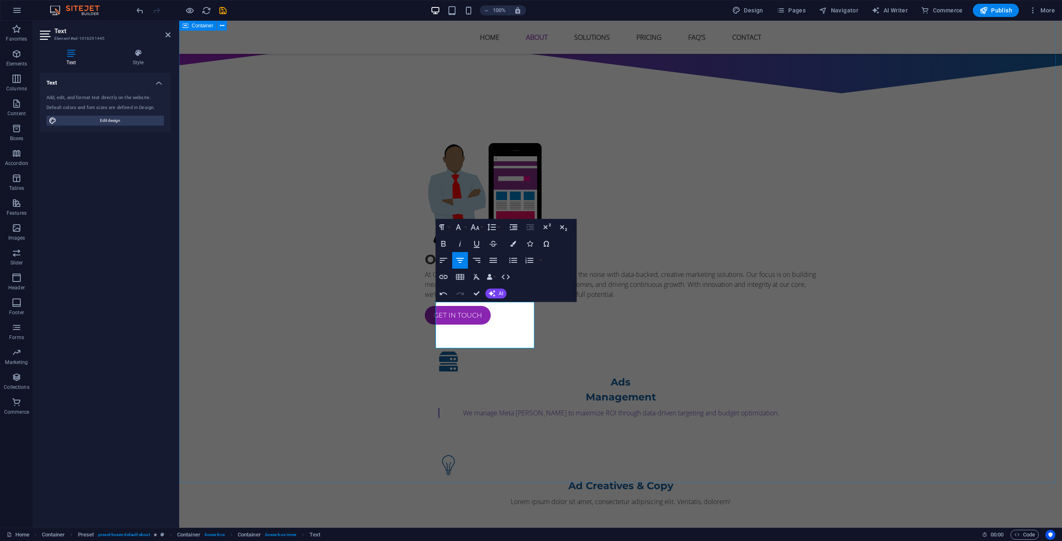
click at [382, 366] on div "Our vision At GrowthScene, we empower brands to rise above the noise with data-…" at bounding box center [620, 411] width 883 height 613
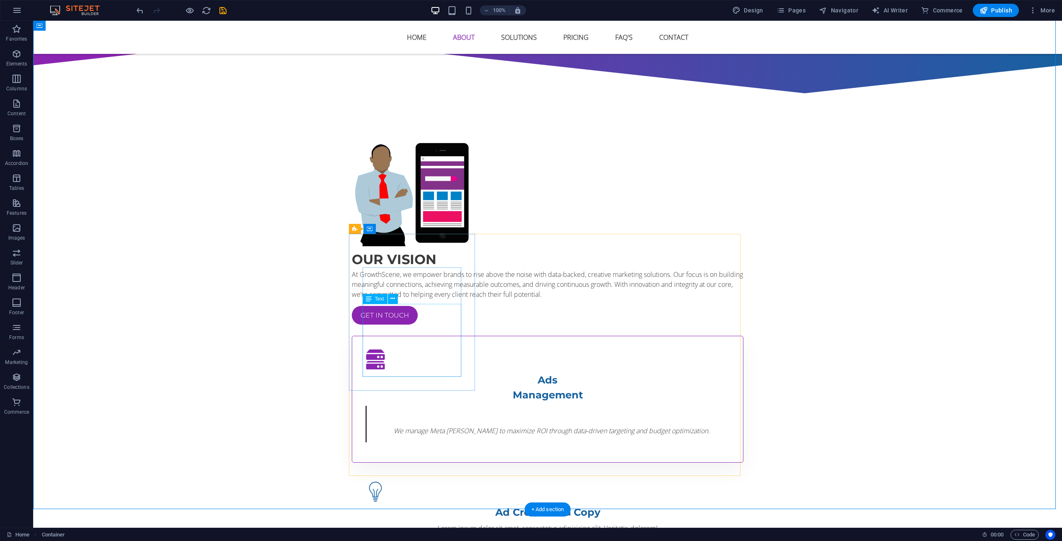
click at [402, 406] on div "We manage Meta ad campaigns to maximize ROI through data-driven targeting and b…" at bounding box center [547, 424] width 364 height 37
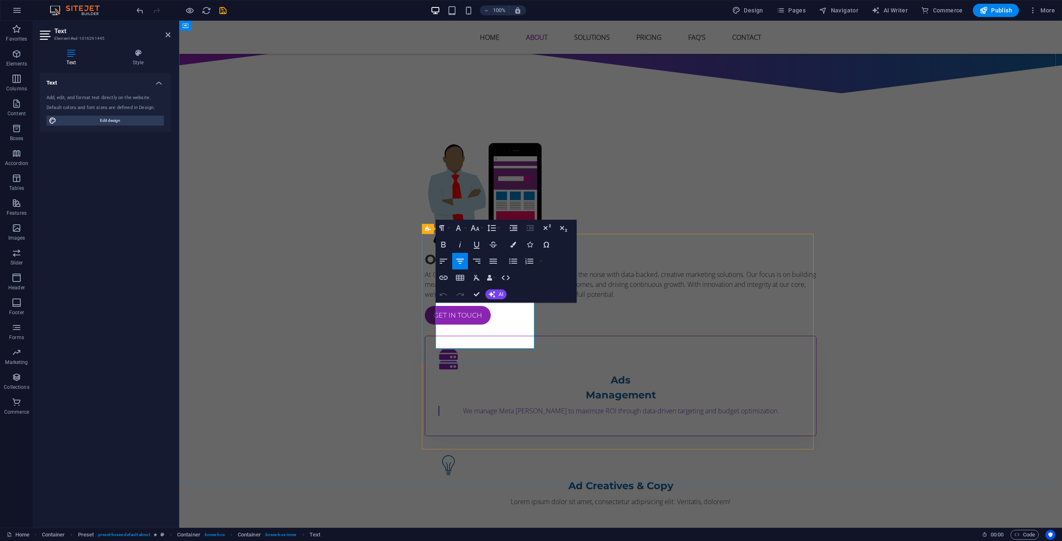
click at [435, 336] on div "Ads Management We manage Meta ad campaigns to maximize ROI through data-driven …" at bounding box center [621, 386] width 392 height 100
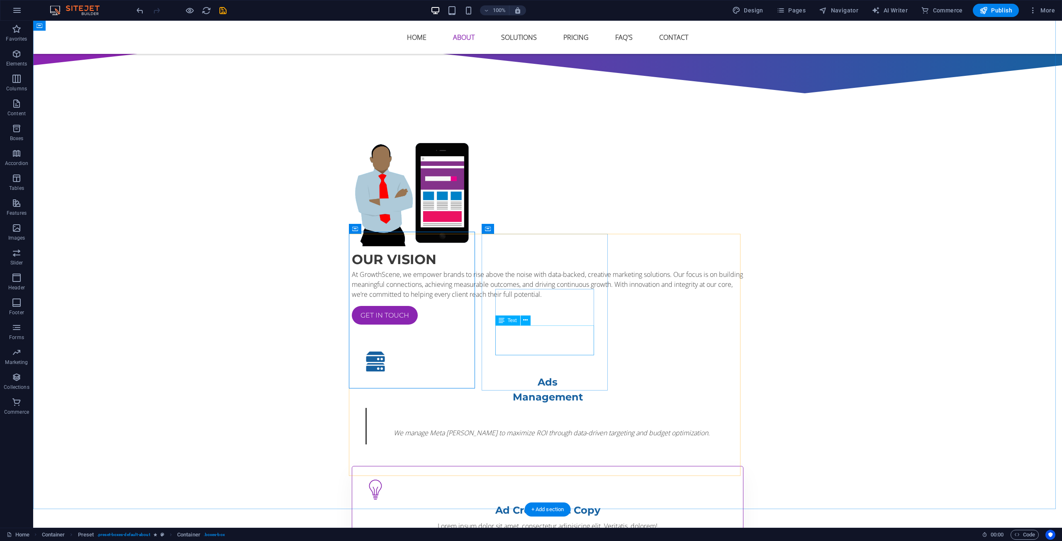
click at [518, 521] on div "Lorem ipsum dolor sit amet, consectetur adipisicing elit. Veritatis, dolorem!" at bounding box center [547, 526] width 364 height 10
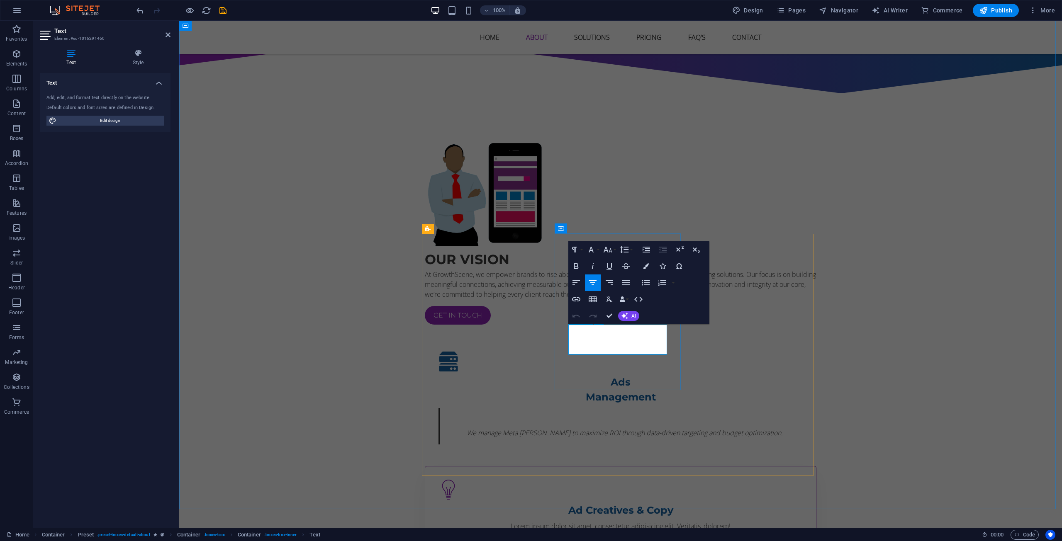
click at [607, 521] on p "Lorem ipsum dolor sit amet, consectetur adipisicing elit. Veritatis, dolorem!" at bounding box center [620, 526] width 364 height 10
click at [608, 521] on p "Lorem ipsum dolor sit amet, consectetur adipisicing elit. Veritatis, dolorem!" at bounding box center [620, 526] width 364 height 10
drag, startPoint x: 138, startPoint y: 15, endPoint x: 144, endPoint y: 10, distance: 7.4
click at [143, 11] on icon "undo" at bounding box center [140, 11] width 10 height 10
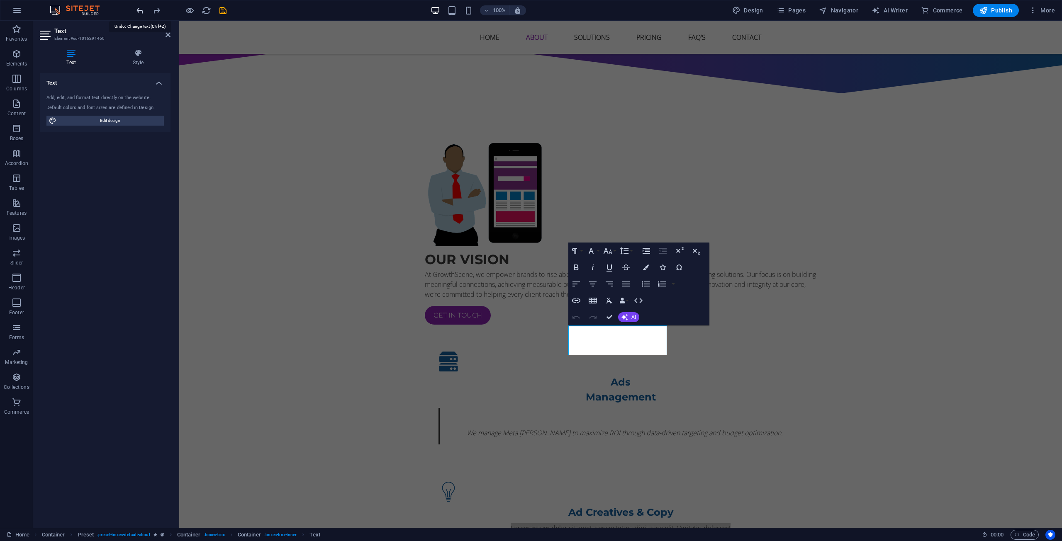
click at [139, 7] on icon "undo" at bounding box center [140, 11] width 10 height 10
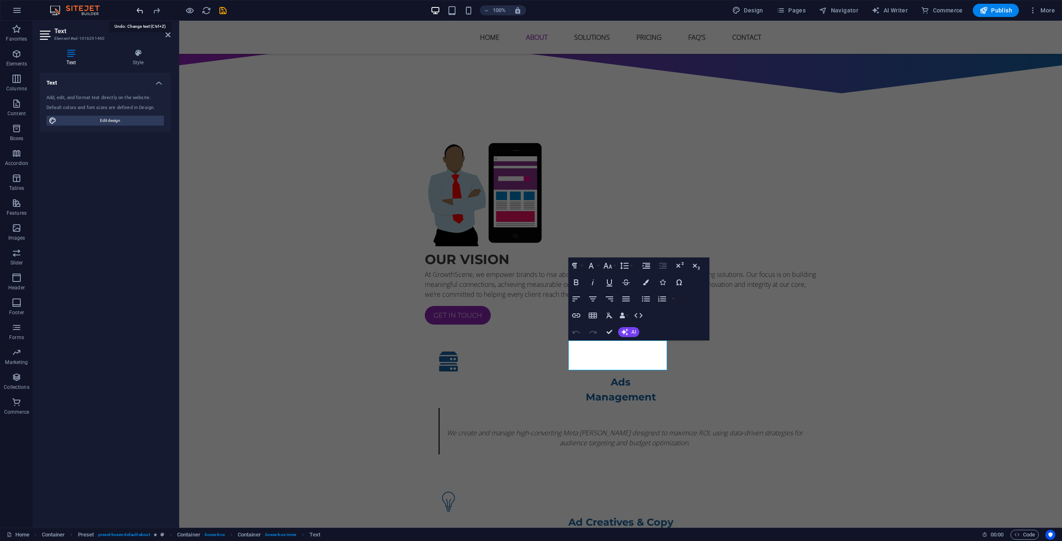
click at [139, 7] on icon "undo" at bounding box center [140, 11] width 10 height 10
click at [139, 6] on icon "undo" at bounding box center [140, 11] width 10 height 10
drag, startPoint x: 252, startPoint y: 158, endPoint x: 398, endPoint y: 158, distance: 146.0
click at [398, 159] on div "Our vision At GrowthScene, we empower brands to rise above the noise with data-…" at bounding box center [620, 430] width 883 height 650
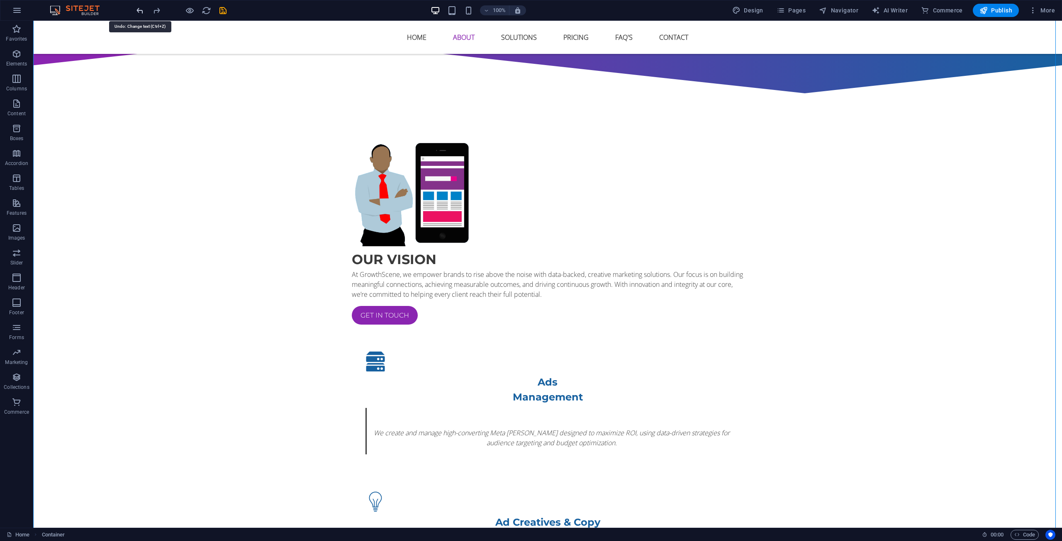
click at [141, 9] on icon "undo" at bounding box center [140, 11] width 10 height 10
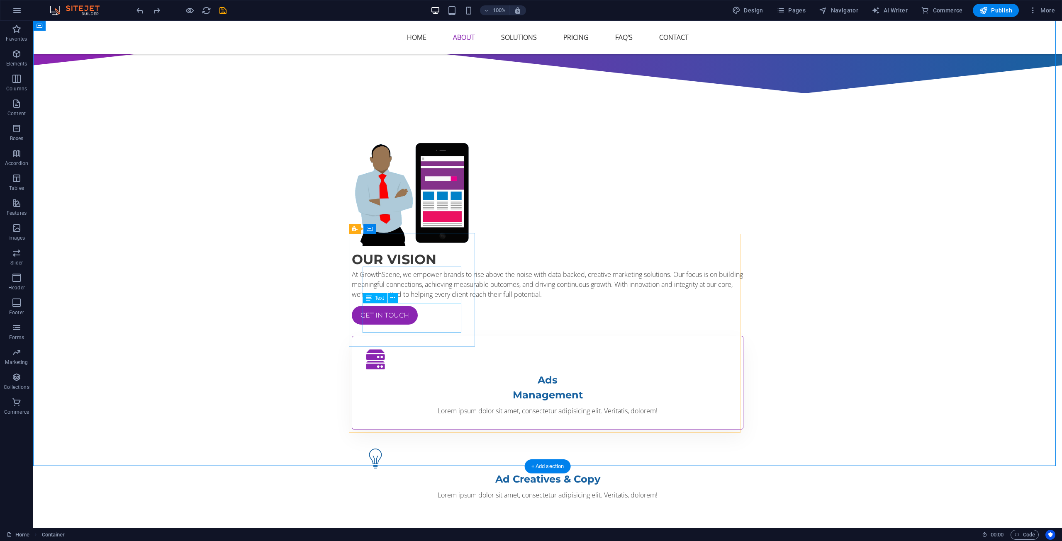
click at [403, 406] on div "Lorem ipsum dolor sit amet, consectetur adipisicing elit. Veritatis, dolorem!" at bounding box center [547, 411] width 364 height 10
click at [406, 406] on div "Lorem ipsum dolor sit amet, consectetur adipisicing elit. Veritatis, dolorem!" at bounding box center [547, 411] width 364 height 10
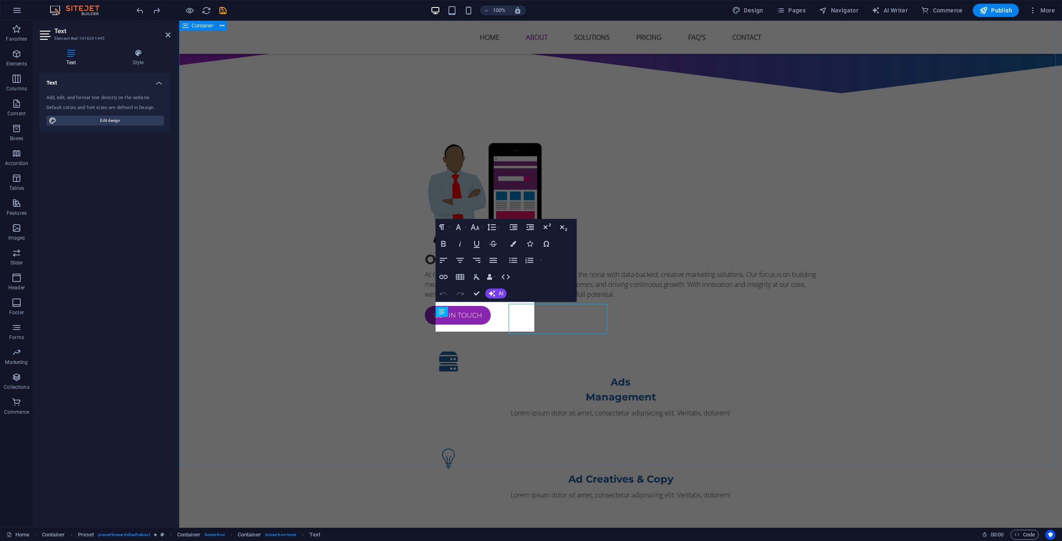
drag, startPoint x: 552, startPoint y: 324, endPoint x: 406, endPoint y: 324, distance: 146.0
click at [406, 324] on div "Our vision At GrowthScene, we empower brands to rise above the noise with data-…" at bounding box center [620, 408] width 883 height 606
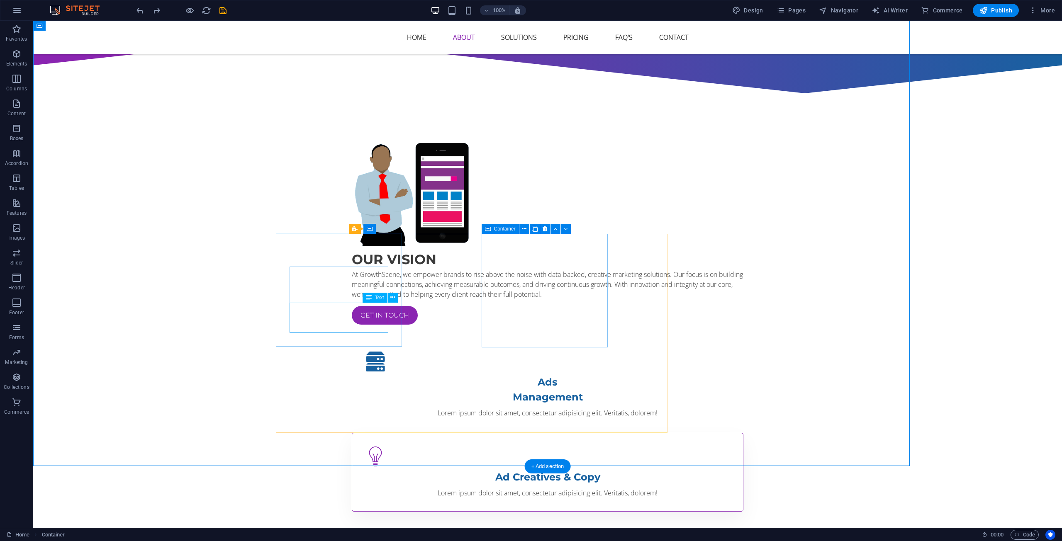
click at [485, 433] on div "Ad Creatives & Copy Lorem ipsum dolor sit amet, consectetur adipisicing elit. V…" at bounding box center [548, 472] width 392 height 79
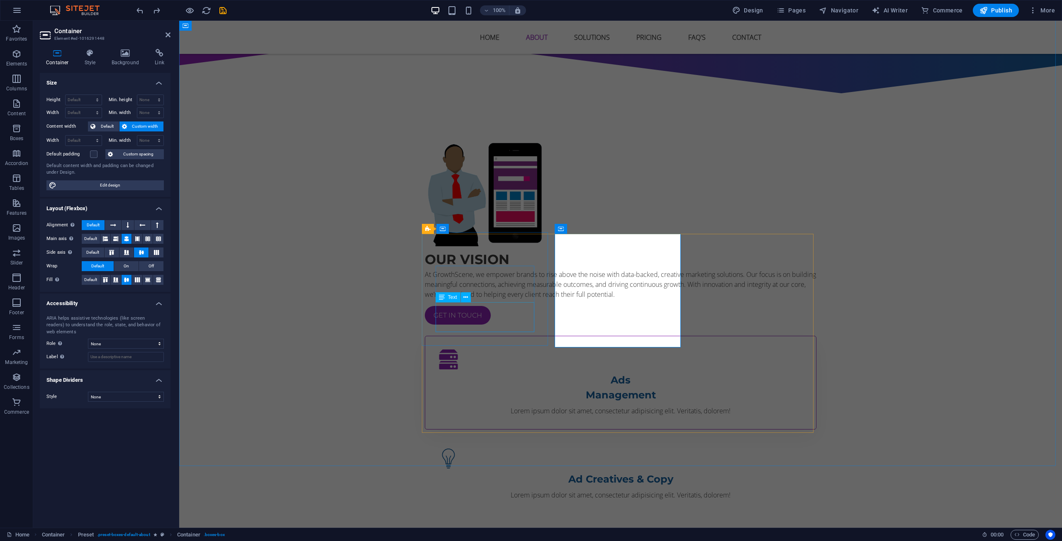
click at [445, 406] on div "Lorem ipsum dolor sit amet, consectetur adipisicing elit. Veritatis, dolorem!" at bounding box center [620, 411] width 364 height 10
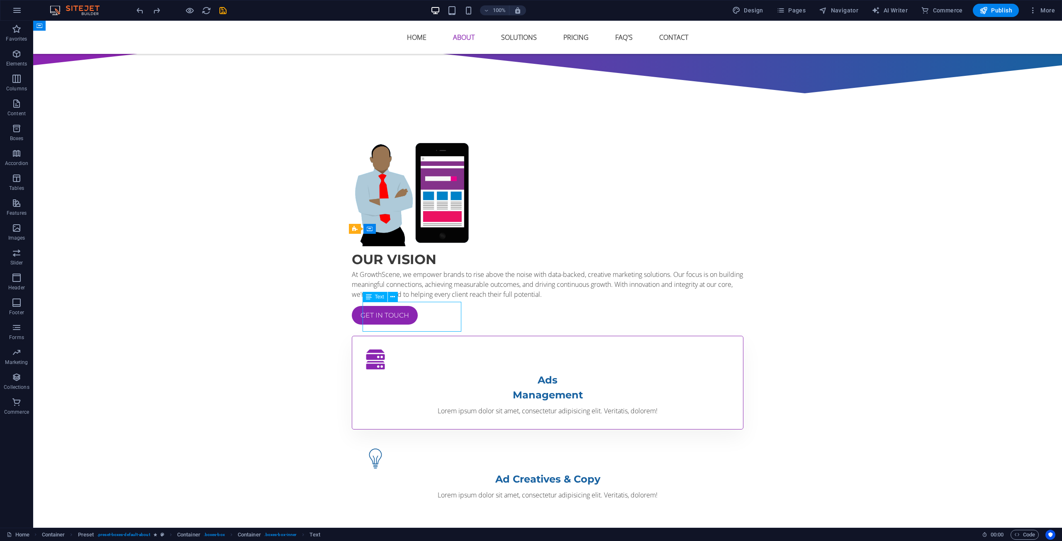
click at [458, 406] on div "Lorem ipsum dolor sit amet, consectetur adipisicing elit. Veritatis, dolorem!" at bounding box center [547, 411] width 364 height 10
click at [441, 406] on div "Lorem ipsum dolor sit amet, consectetur adipisicing elit. Veritatis, dolorem!" at bounding box center [547, 411] width 364 height 10
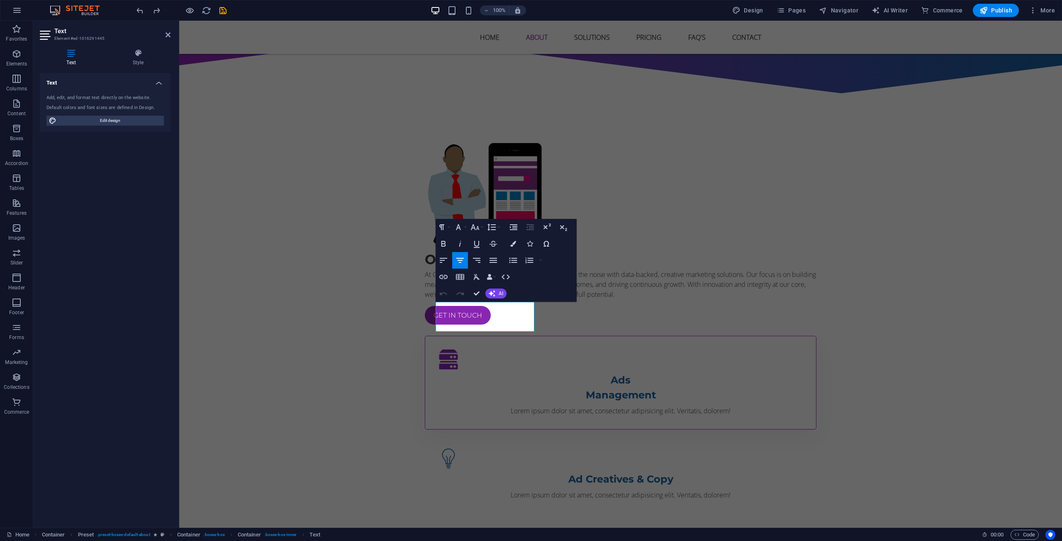
click at [440, 406] on p "Lorem ipsum dolor sit amet, consectetur adipisicing elit. Veritatis, dolorem!" at bounding box center [620, 411] width 364 height 10
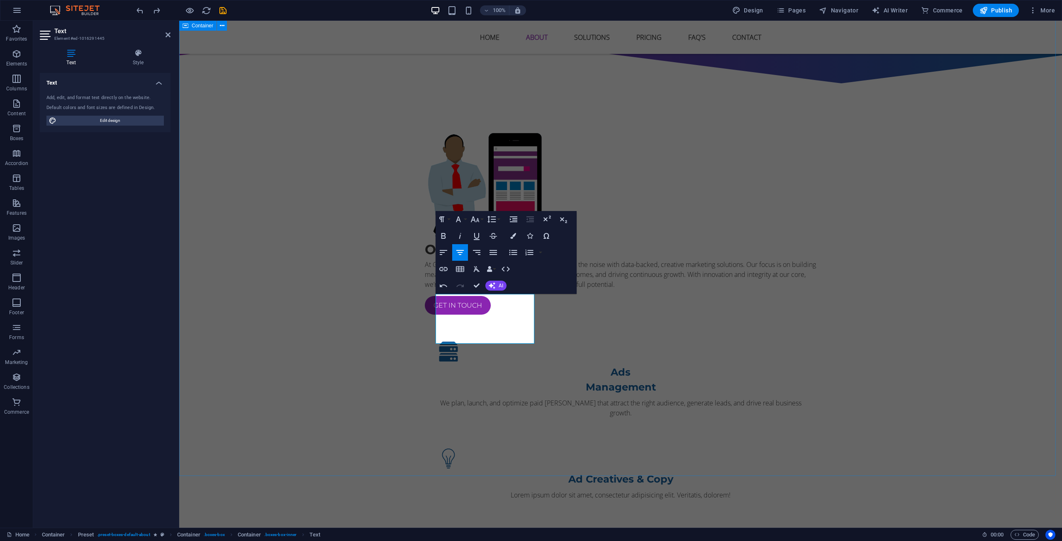
click at [461, 303] on div "Our vision At GrowthScene, we empower brands to rise above the noise with data-…" at bounding box center [620, 403] width 883 height 616
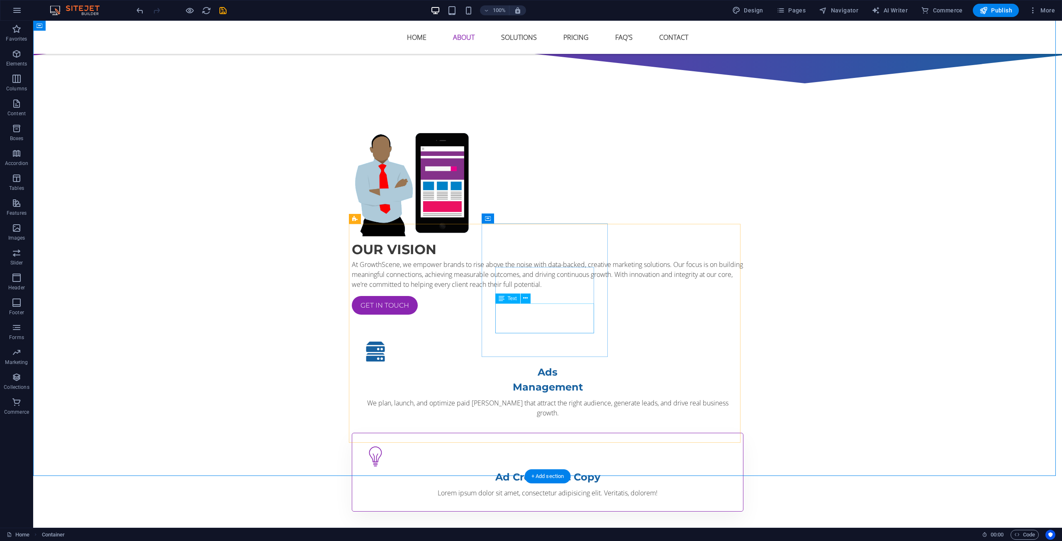
click at [563, 488] on div "Lorem ipsum dolor sit amet, consectetur adipisicing elit. Veritatis, dolorem!" at bounding box center [547, 493] width 364 height 10
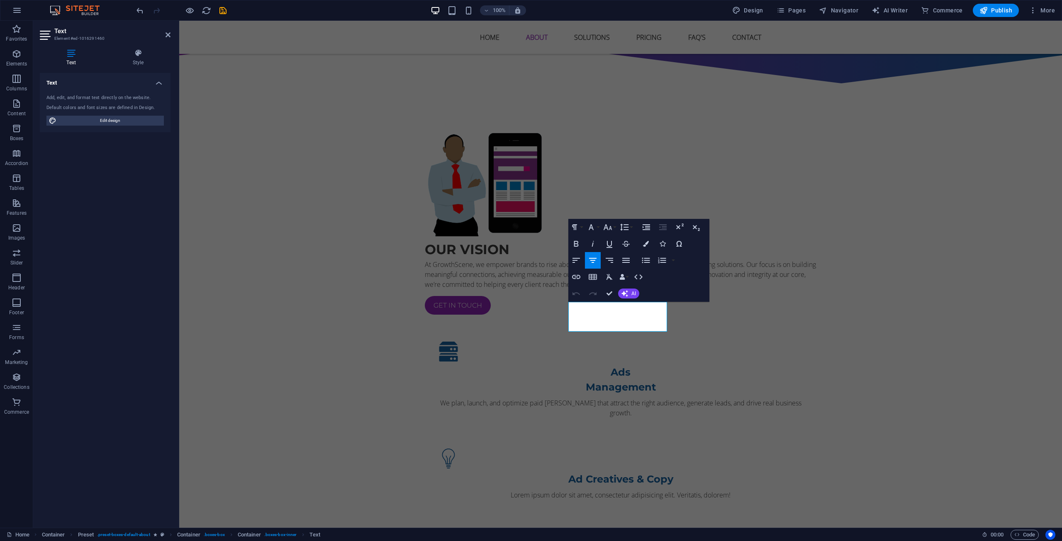
click at [620, 302] on div "Undo Redo Confirm (Ctrl+⏎) AI Improve Make shorter Make longer Fix spelling & g…" at bounding box center [603, 293] width 71 height 17
click at [623, 488] on p "Lorem ipsum dolor sit amet, consectetur adipisicing elit. Veritatis, dolorem!" at bounding box center [620, 493] width 364 height 10
click at [624, 488] on p "Lorem ipsum dolor sit amet, consectetur adipisicing elit. Veritatis, dolorem!" at bounding box center [620, 493] width 364 height 10
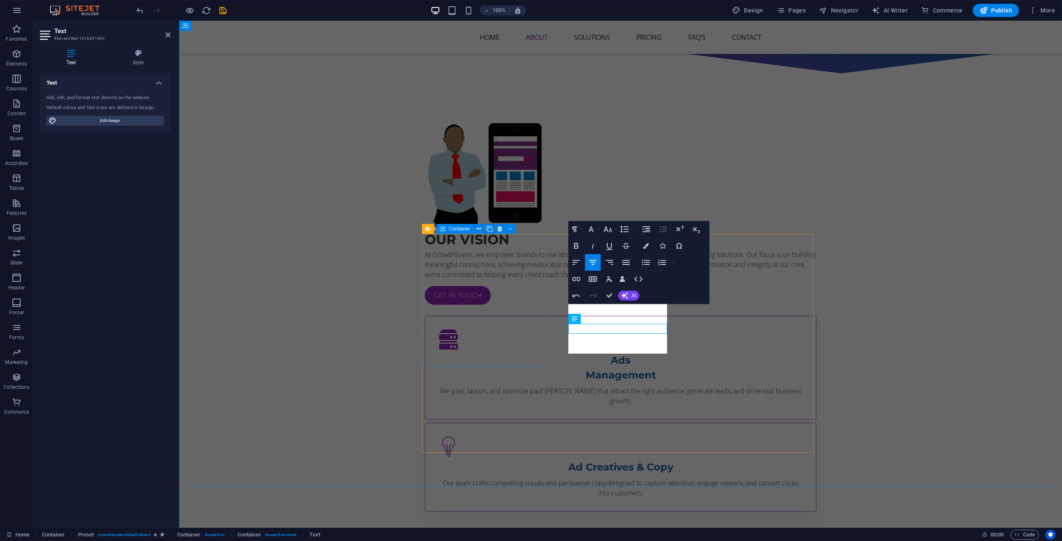
scroll to position [464, 0]
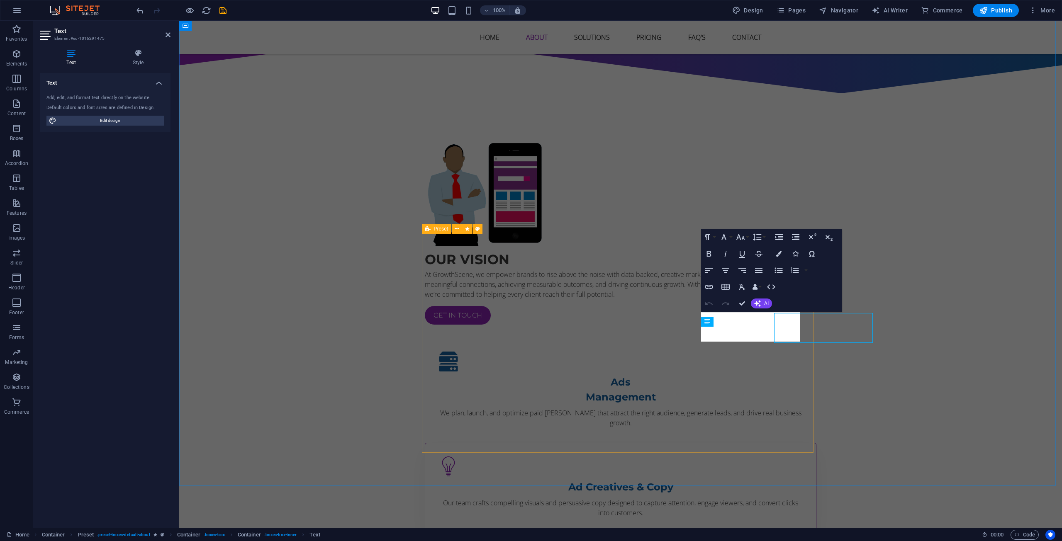
click at [685, 338] on div "Ads Management We plan, launch, and optimize paid ad campaigns that attract the…" at bounding box center [621, 518] width 392 height 360
click at [919, 321] on div "Our vision At GrowthScene, we empower brands to rise above the noise with data-…" at bounding box center [620, 418] width 883 height 626
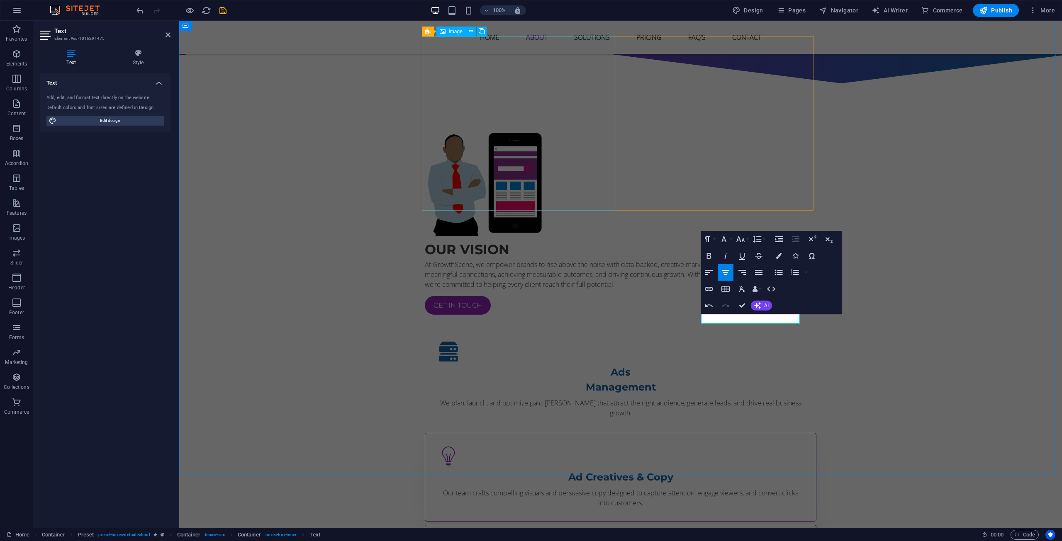
scroll to position [459, 0]
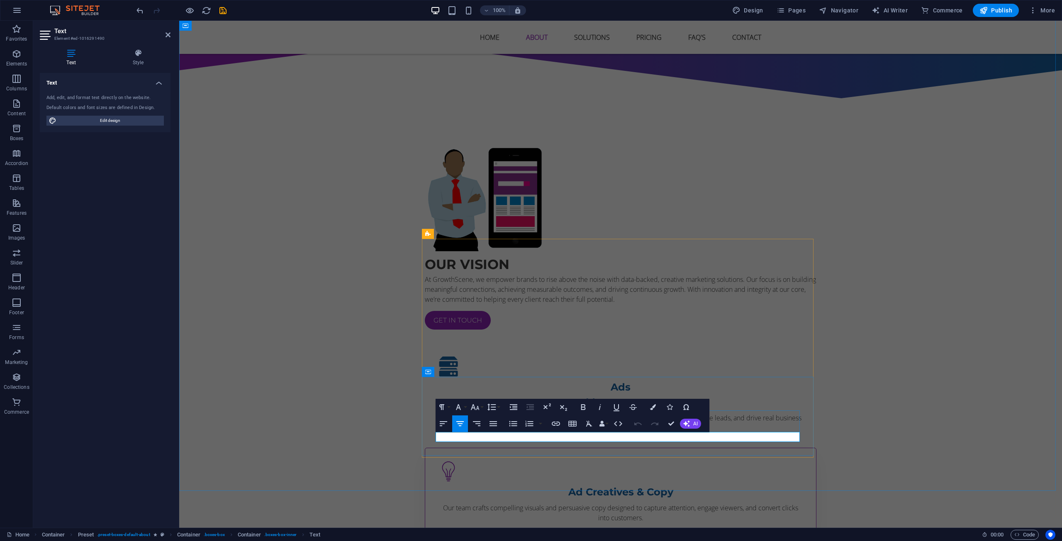
drag, startPoint x: 739, startPoint y: 437, endPoint x: 465, endPoint y: 465, distance: 274.8
click at [464, 465] on div "Our vision At GrowthScene, we empower brands to rise above the noise with data-…" at bounding box center [620, 423] width 883 height 626
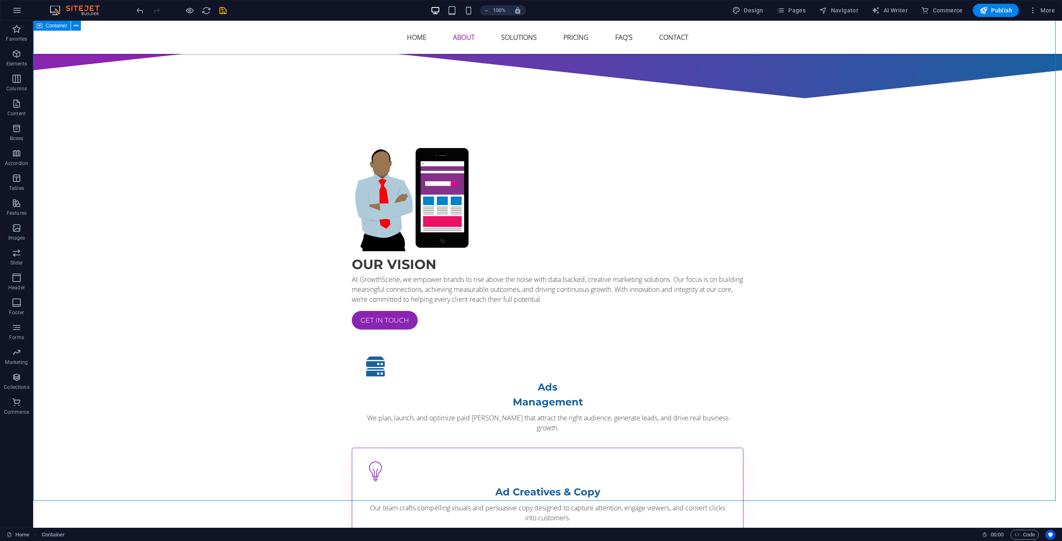
click at [825, 411] on div "Our vision At GrowthScene, we empower brands to rise above the noise with data-…" at bounding box center [547, 428] width 1029 height 636
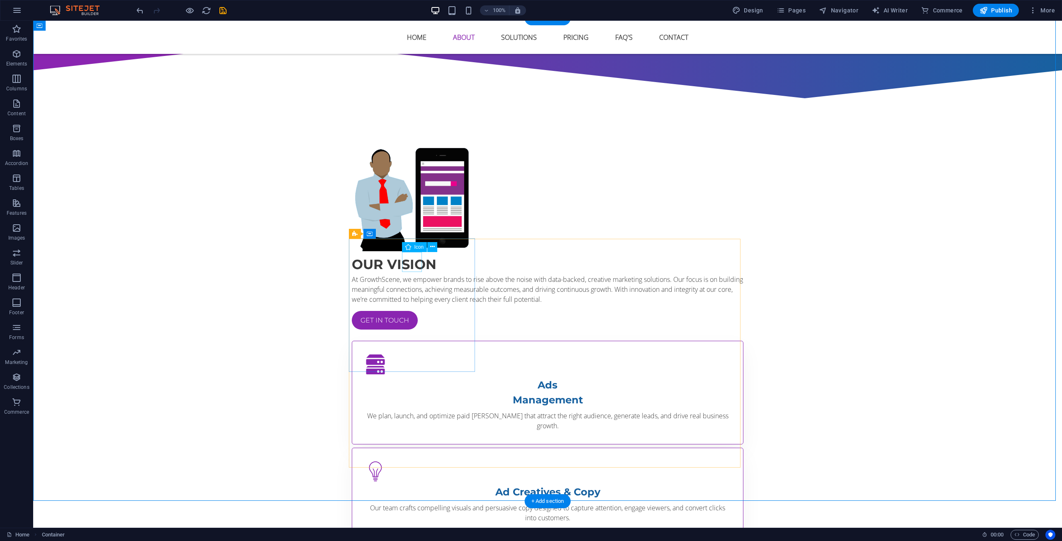
click at [414, 355] on figure at bounding box center [547, 365] width 364 height 20
click at [411, 247] on div "Icon" at bounding box center [414, 246] width 25 height 10
click at [430, 245] on button at bounding box center [432, 246] width 10 height 10
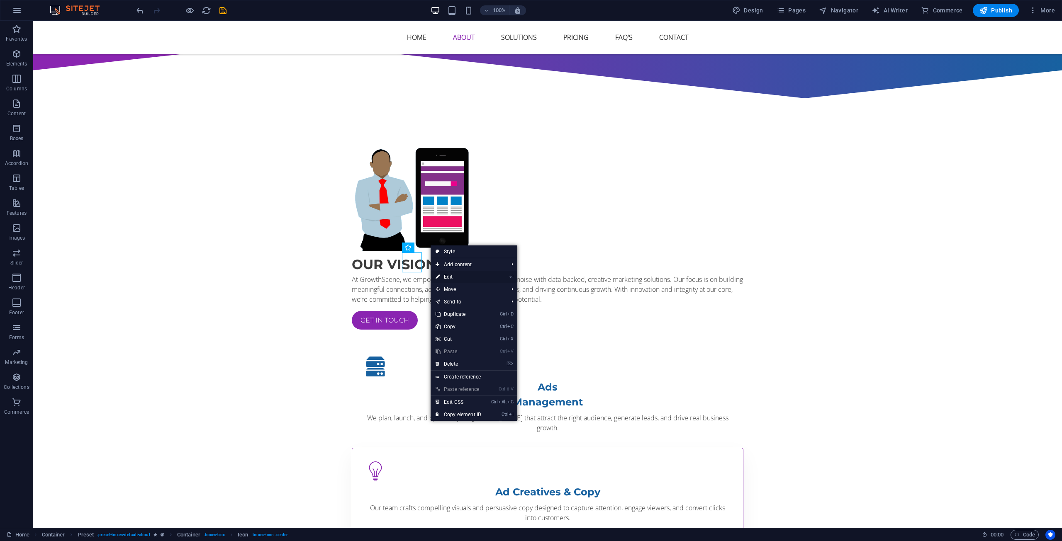
click at [451, 273] on link "⏎ Edit" at bounding box center [459, 277] width 56 height 12
select select "xMidYMid"
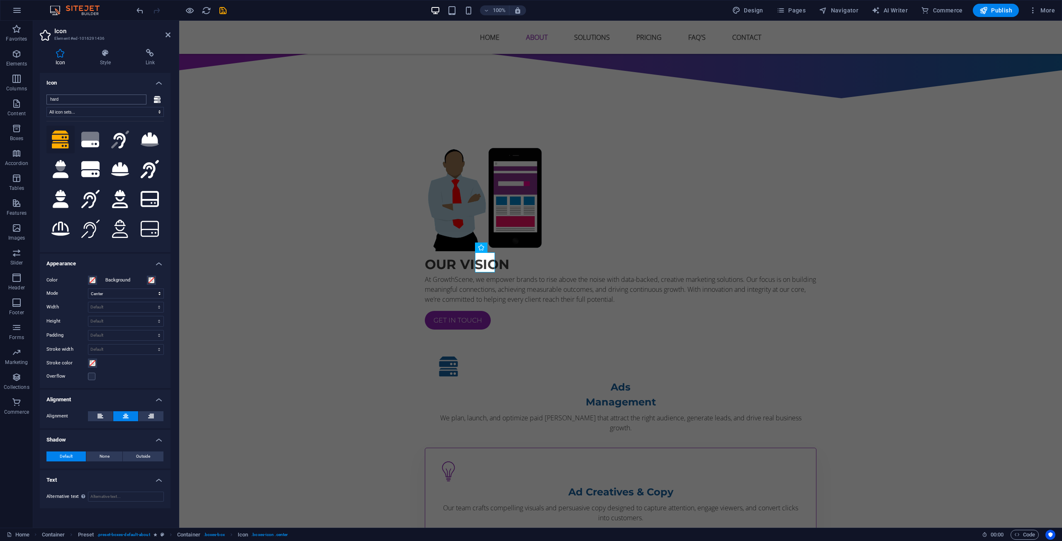
click at [85, 95] on input "hard" at bounding box center [96, 100] width 100 height 10
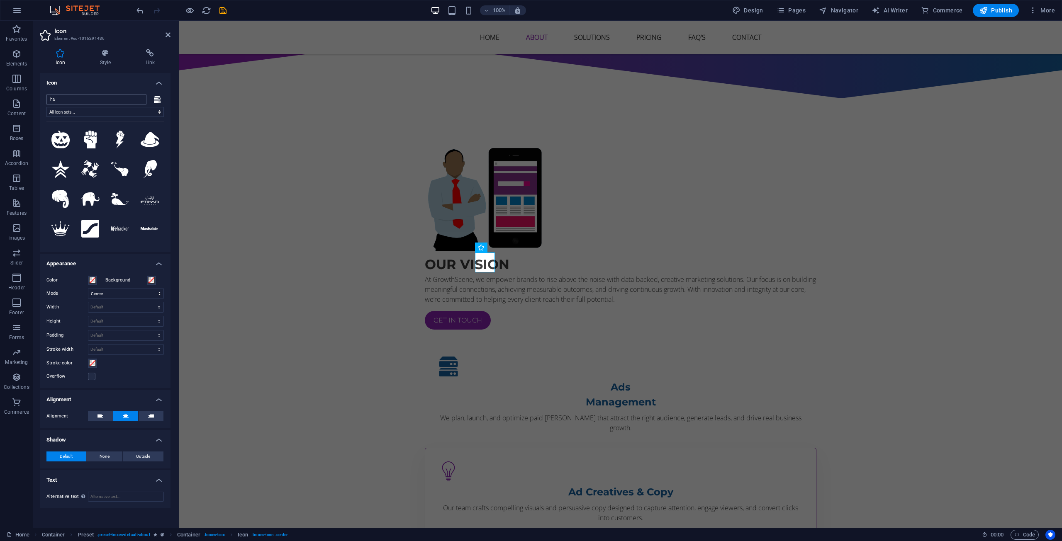
type input "h"
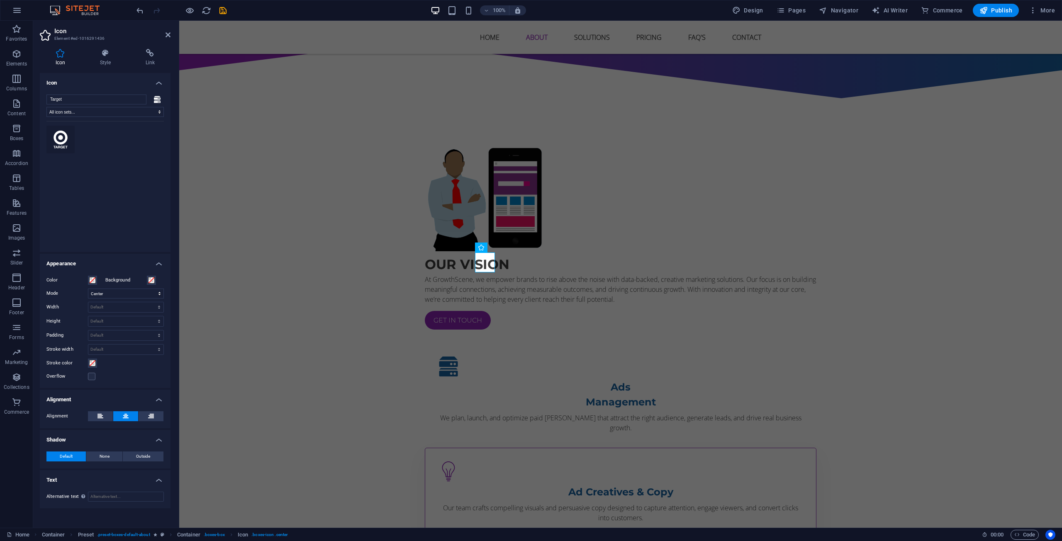
type input "Target"
click at [58, 147] on icon at bounding box center [61, 140] width 14 height 18
click at [512, 283] on div "Our vision At GrowthScene, we empower brands to rise above the noise with data-…" at bounding box center [620, 428] width 883 height 636
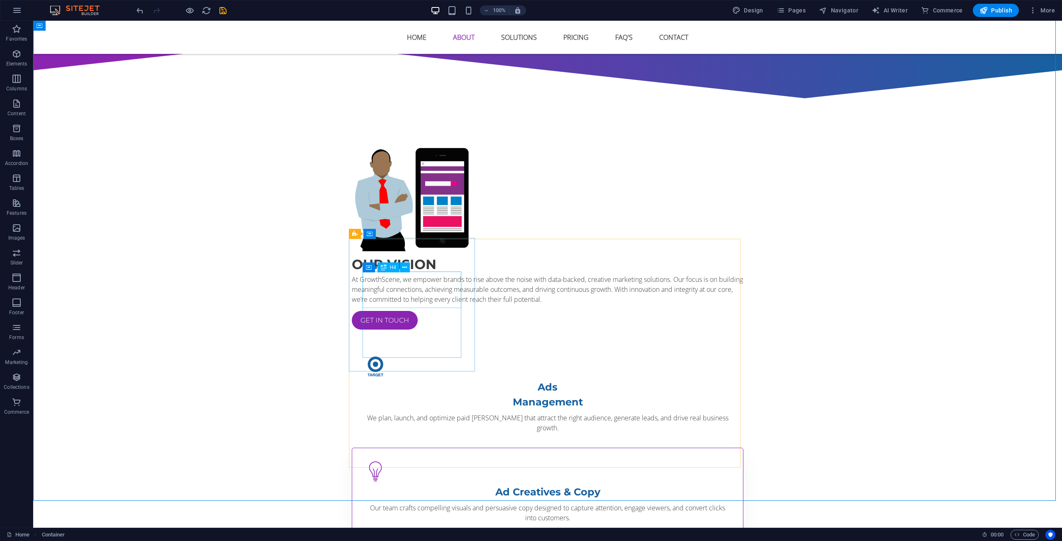
click at [411, 263] on div "Container H4" at bounding box center [389, 268] width 53 height 10
click at [413, 355] on figure at bounding box center [547, 365] width 364 height 20
click at [430, 248] on icon at bounding box center [432, 245] width 5 height 9
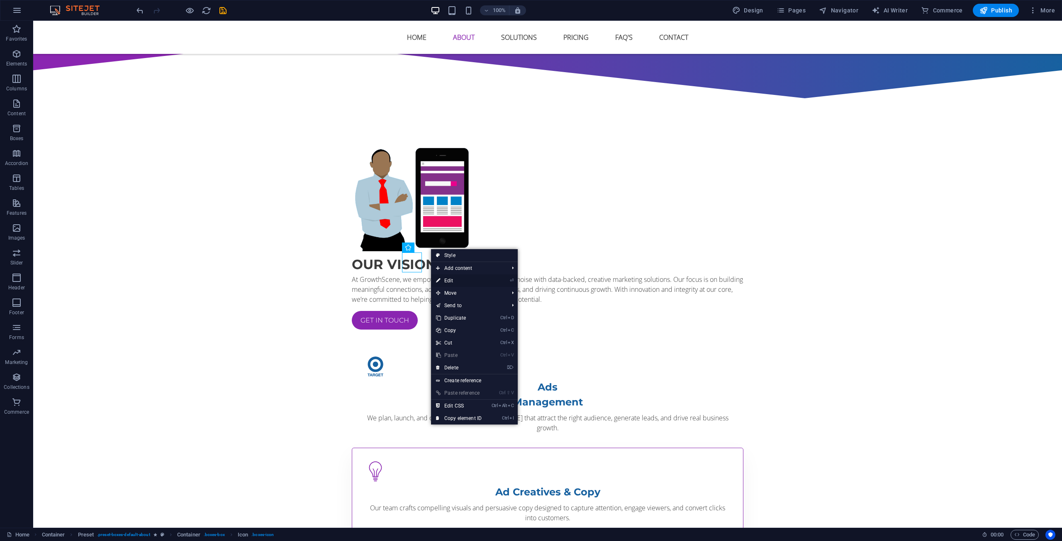
click at [450, 285] on link "⏎ Edit" at bounding box center [459, 281] width 56 height 12
select select "xMidYMid"
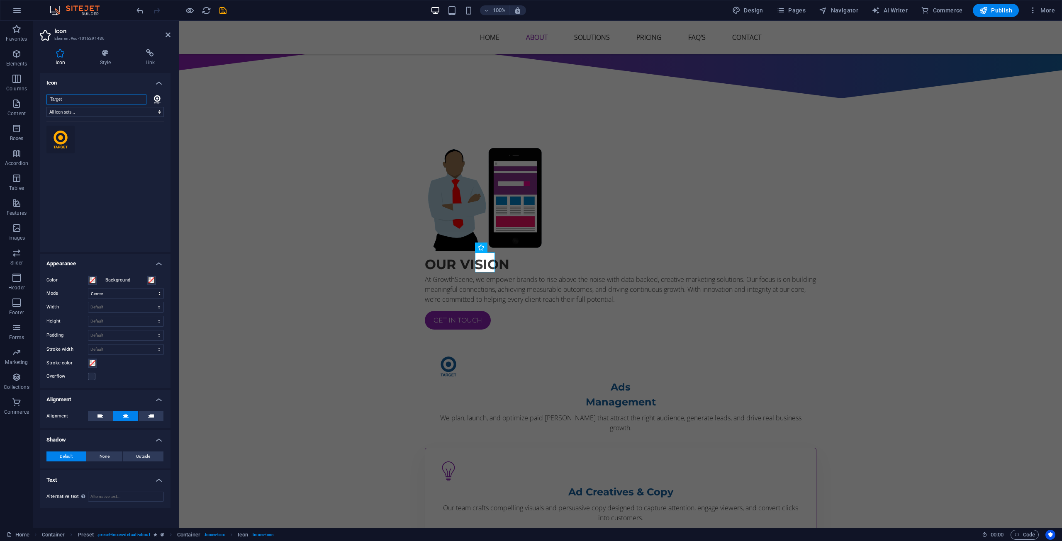
click at [85, 103] on input "Target" at bounding box center [96, 100] width 100 height 10
type input "T"
type input "V"
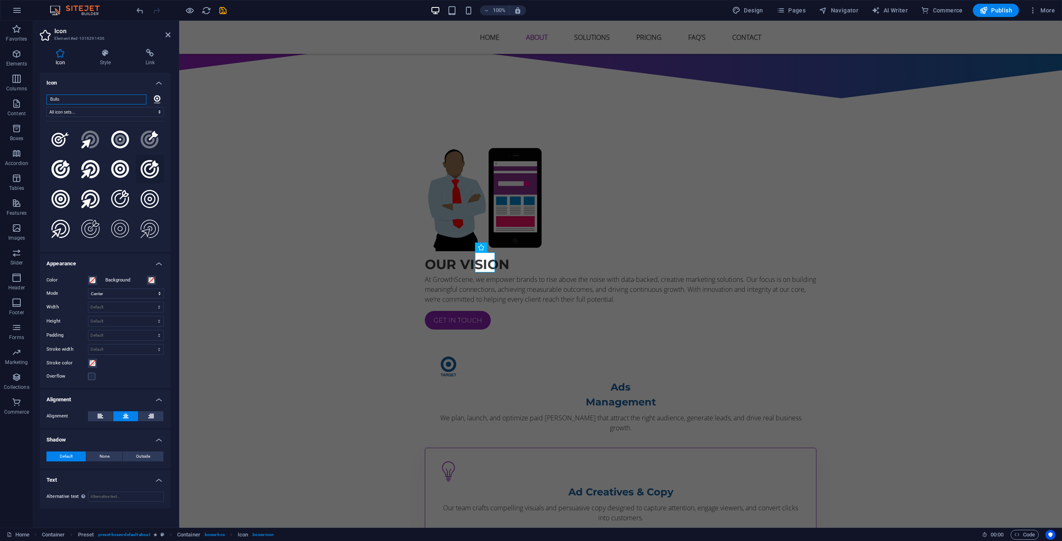
type input "Bulls"
click at [151, 163] on icon at bounding box center [150, 169] width 18 height 18
click at [265, 257] on div "Our vision At GrowthScene, we empower brands to rise above the noise with data-…" at bounding box center [620, 428] width 883 height 636
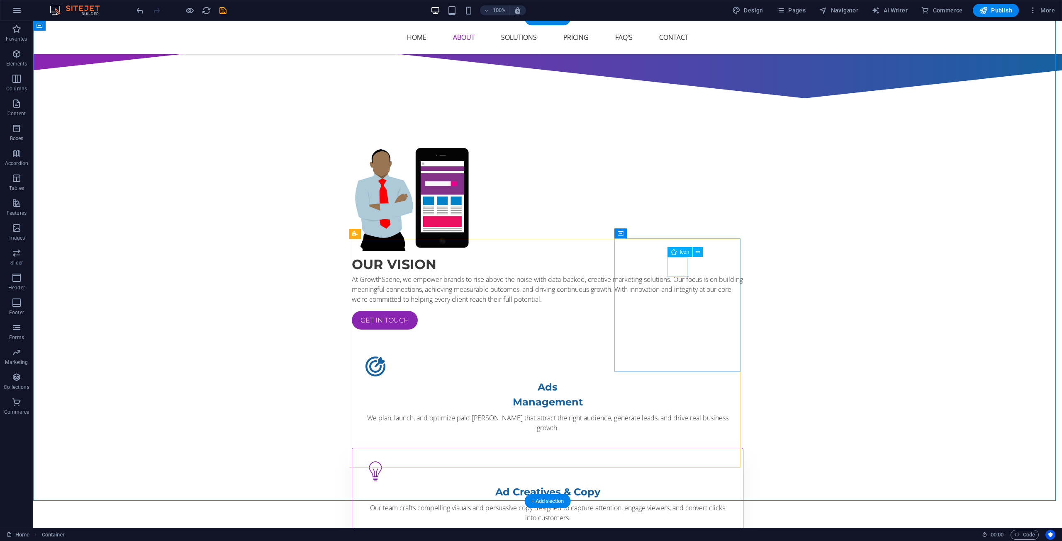
click at [696, 253] on icon at bounding box center [698, 250] width 5 height 9
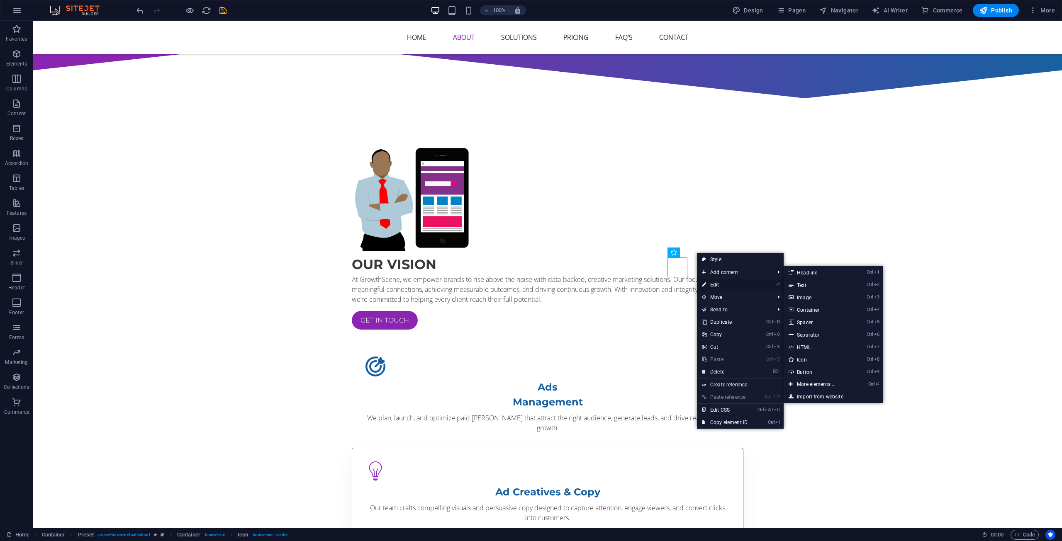
click at [718, 284] on link "⏎ Edit" at bounding box center [725, 285] width 56 height 12
select select "xMidYMid"
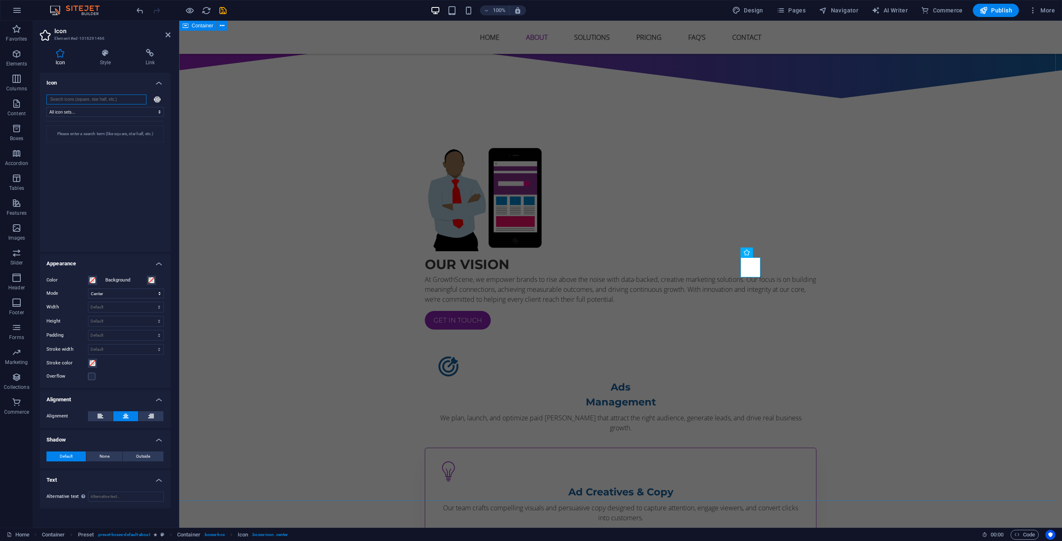
paste input "Radar"
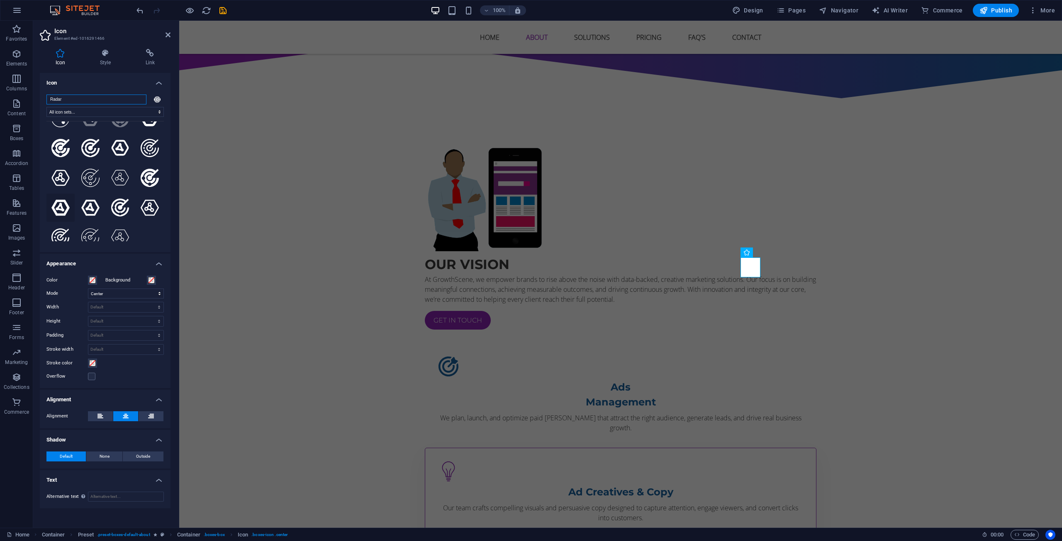
scroll to position [29, 0]
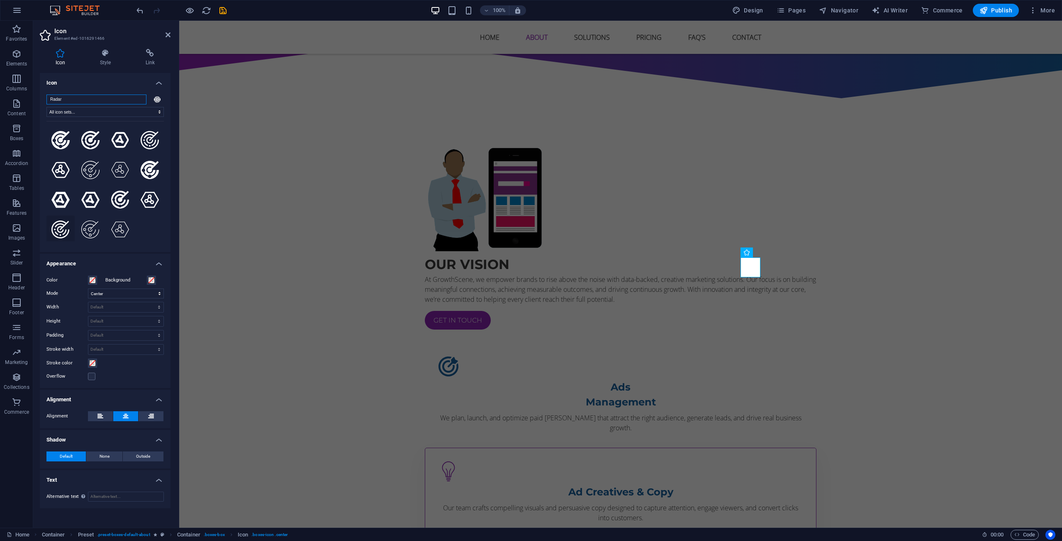
type input "Radar"
click at [65, 221] on icon at bounding box center [60, 230] width 18 height 18
click at [274, 190] on div "Our vision At GrowthScene, we empower brands to rise above the noise with data-…" at bounding box center [620, 428] width 883 height 636
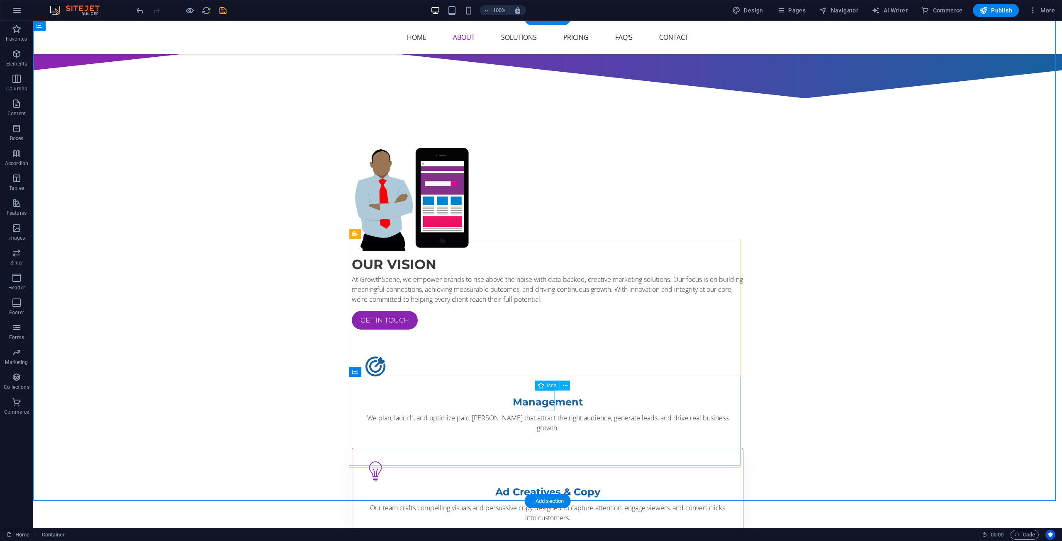
click at [565, 385] on icon at bounding box center [565, 386] width 5 height 9
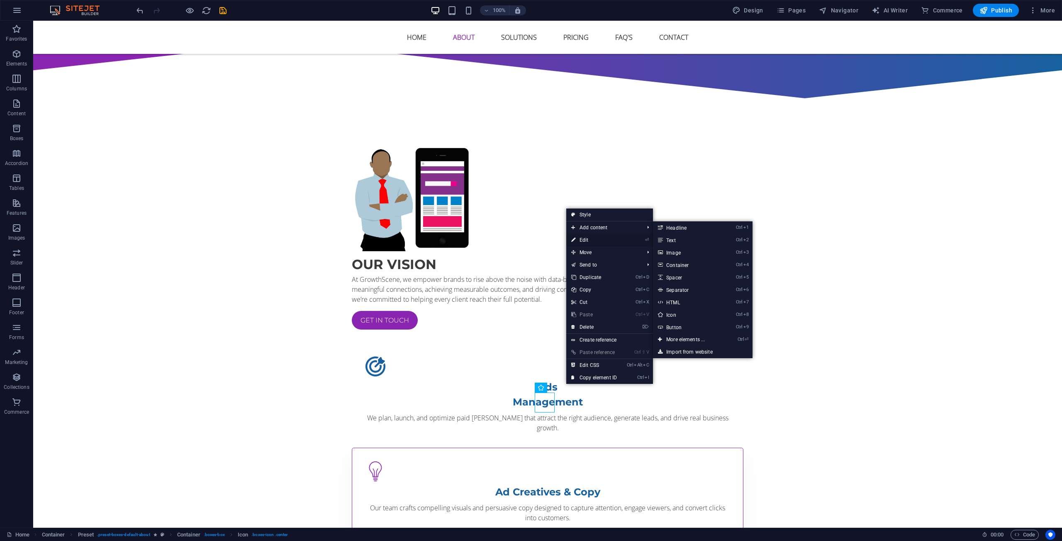
click at [580, 242] on link "⏎ Edit" at bounding box center [594, 240] width 56 height 12
select select "xMidYMid"
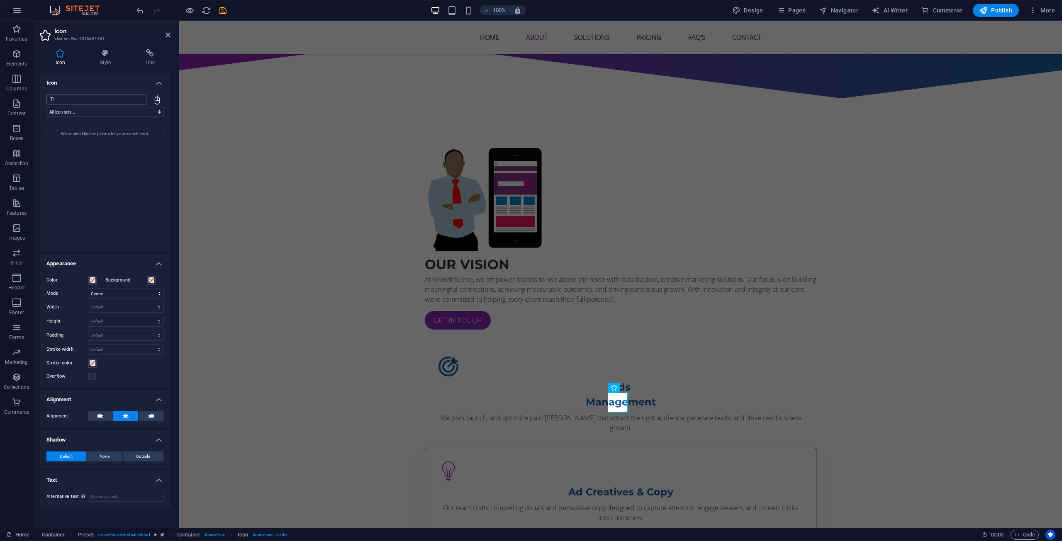
type input "T"
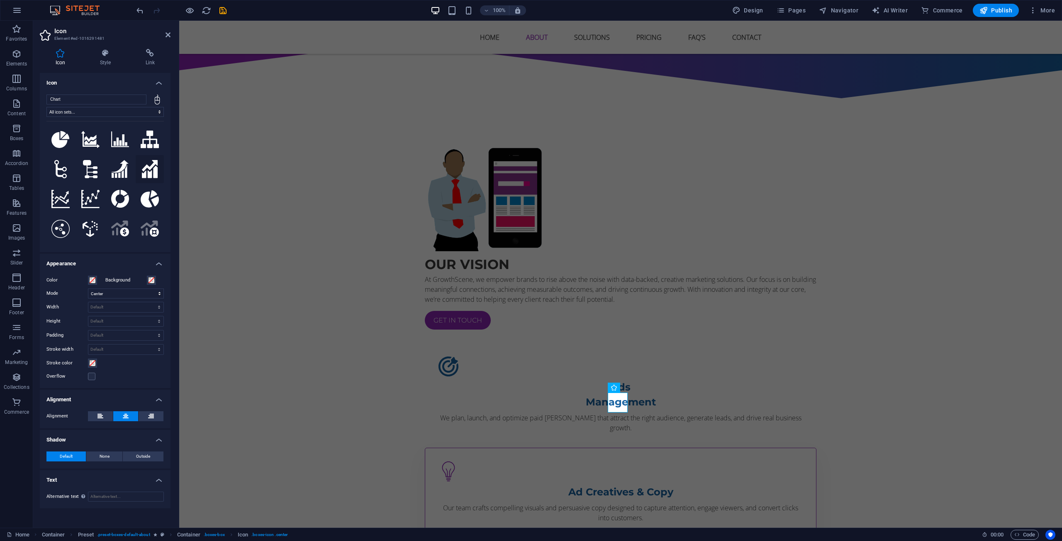
type input "Chart"
click at [144, 164] on icon at bounding box center [150, 169] width 16 height 18
click at [66, 189] on button at bounding box center [60, 199] width 28 height 28
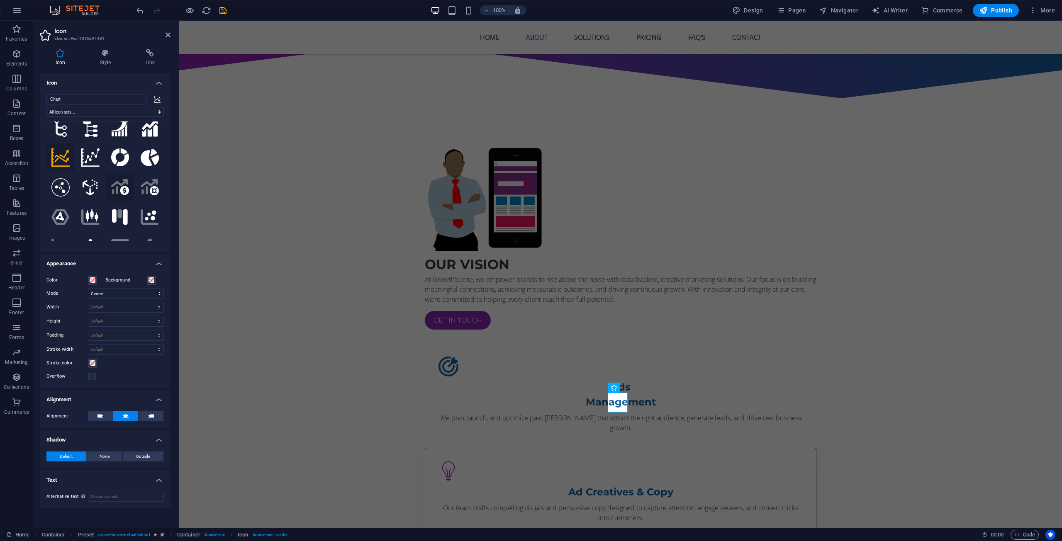
click at [117, 179] on icon ".fa-secondary{opacity:.4}" at bounding box center [120, 187] width 18 height 16
click at [196, 219] on div "Our vision At GrowthScene, we empower brands to rise above the noise with data-…" at bounding box center [620, 428] width 883 height 636
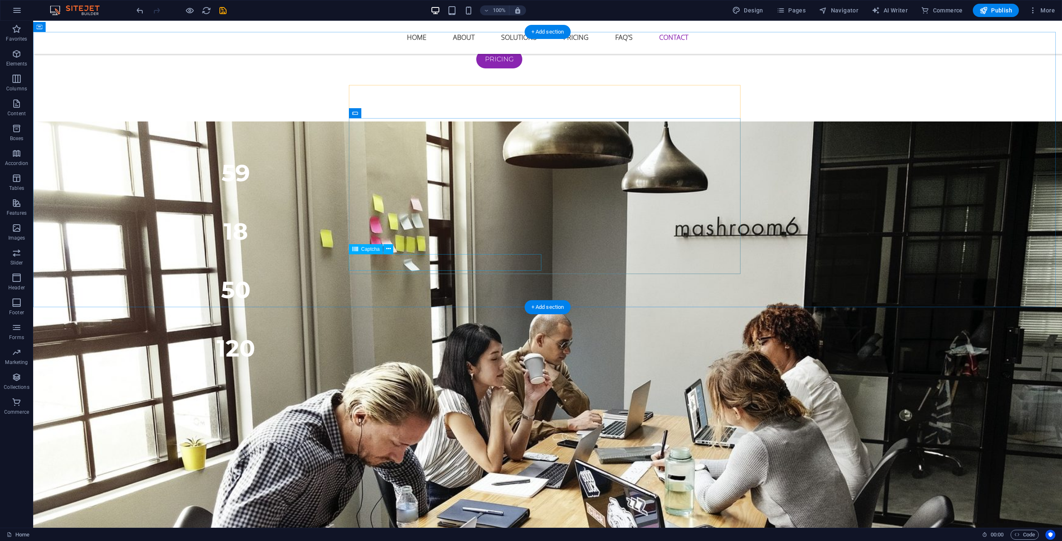
scroll to position [2229, 0]
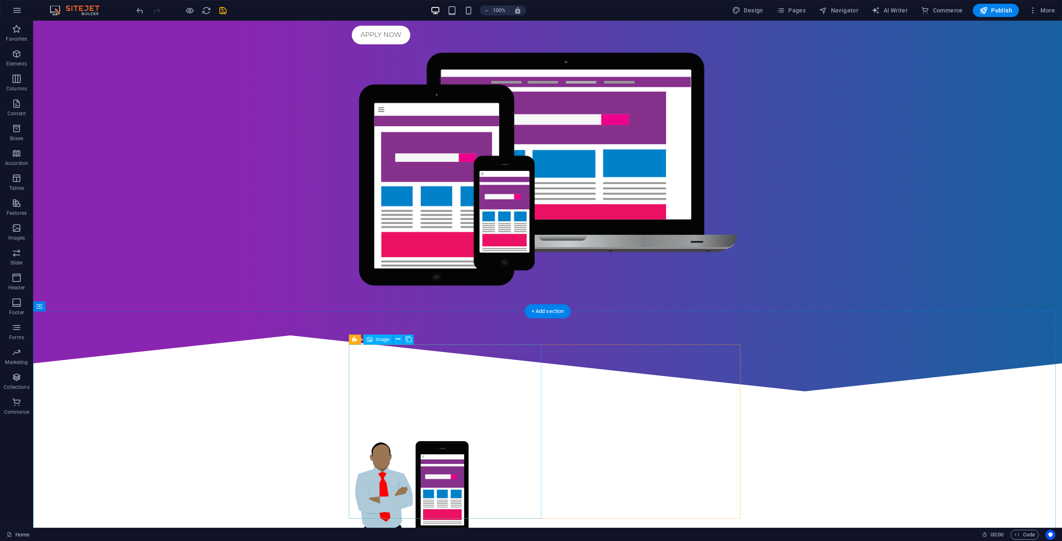
scroll to position [0, 0]
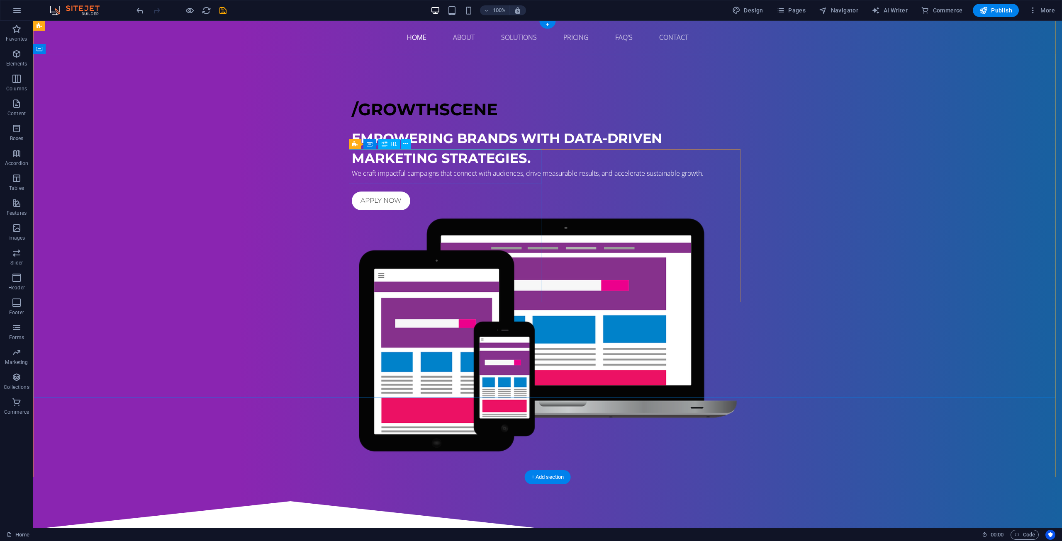
click at [418, 122] on div "​ /GROWTHSCENE" at bounding box center [548, 104] width 392 height 35
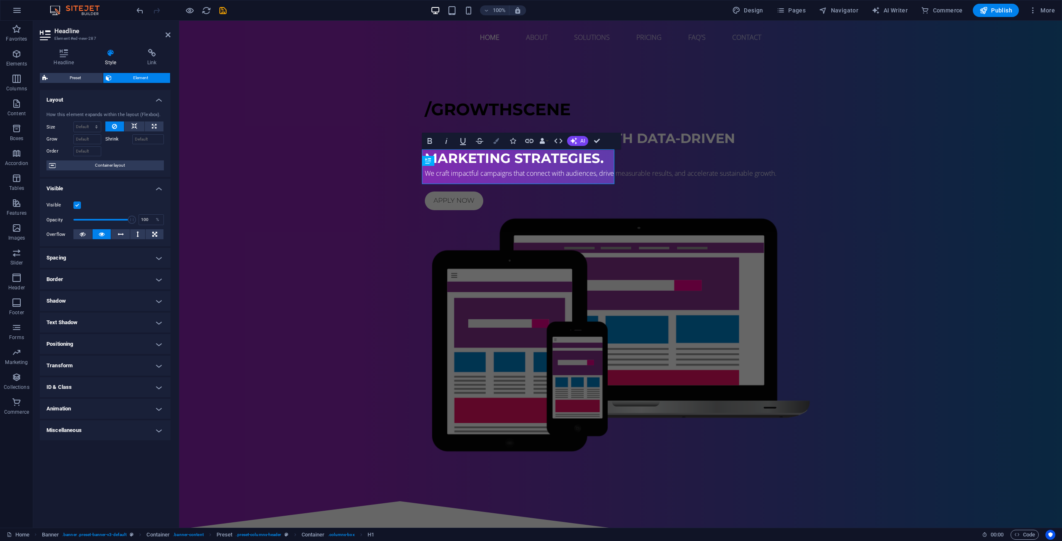
click at [499, 141] on icon "button" at bounding box center [496, 141] width 6 height 6
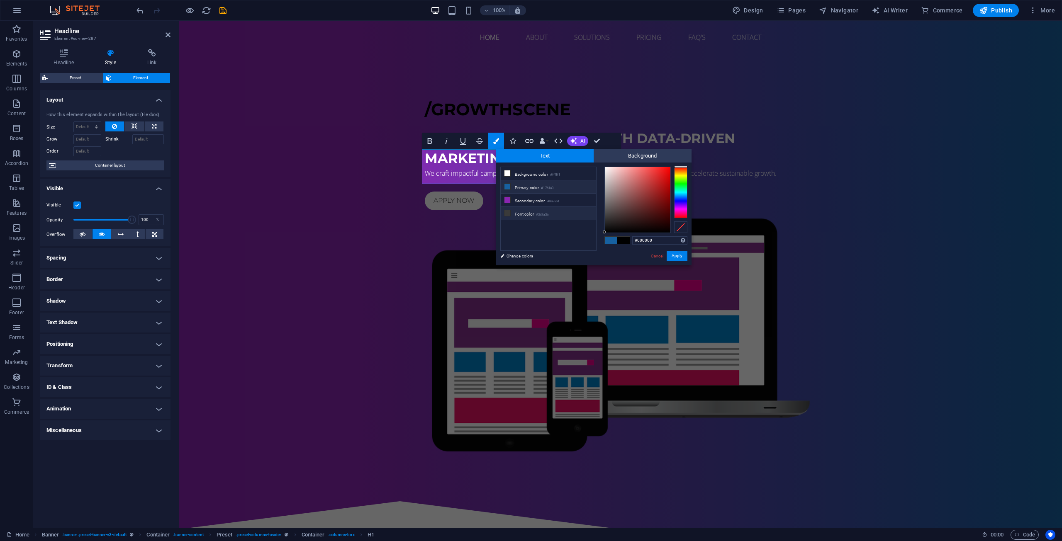
click at [529, 217] on li "Font color #3a3a3a" at bounding box center [548, 213] width 95 height 13
click at [651, 242] on input "#3a3a3a" at bounding box center [659, 240] width 55 height 8
type input "#ffffff"
click at [678, 258] on button "Apply" at bounding box center [677, 256] width 21 height 10
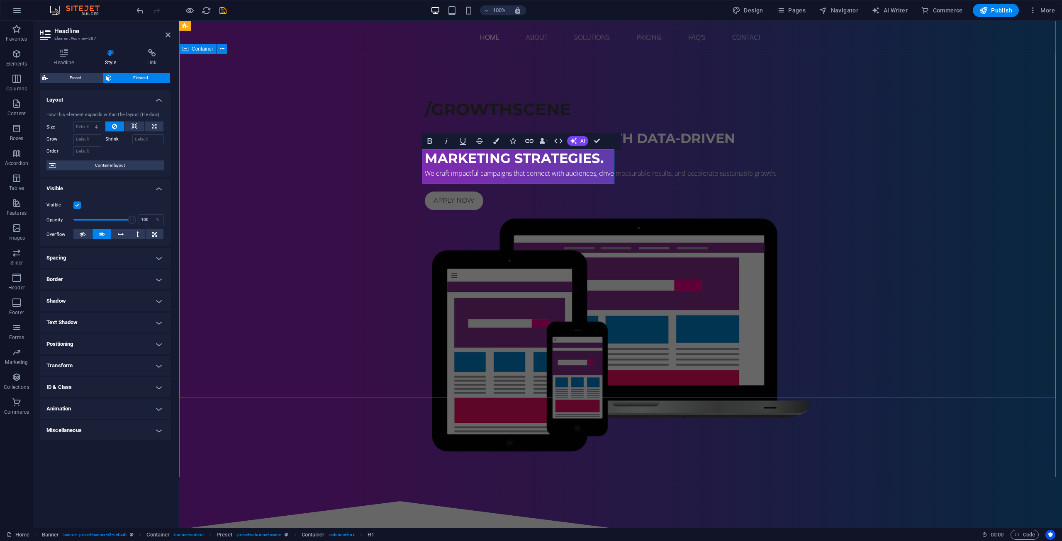
click at [654, 319] on div "​ /GROWTHSCENE Empowering brands with data-driven marketing strategies. We craf…" at bounding box center [620, 272] width 883 height 436
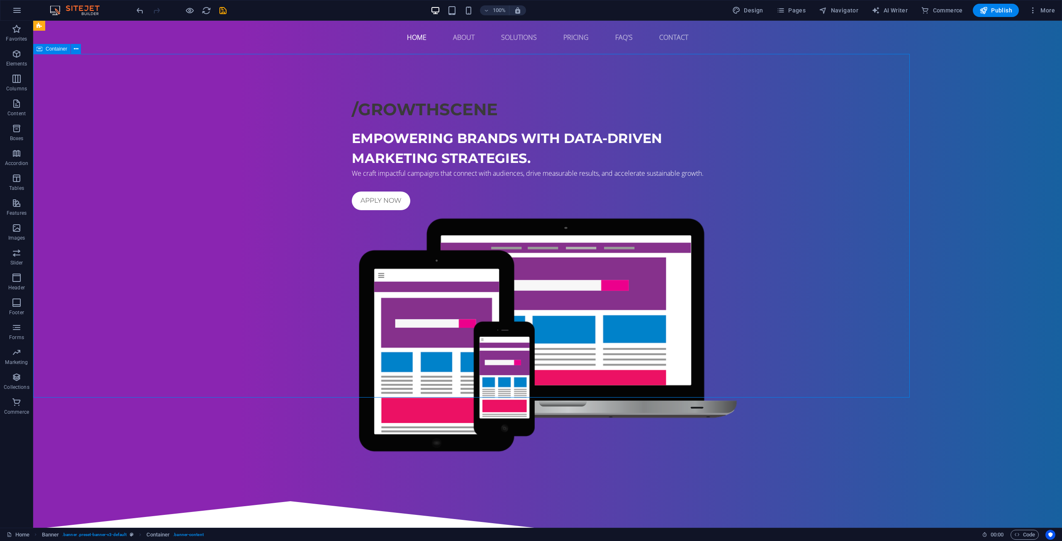
click at [636, 361] on div "​ /GROWTHSCENE Empowering brands with data-driven marketing strategies. We craf…" at bounding box center [547, 272] width 1029 height 436
click at [392, 122] on div "​ /GROWTHSCENE" at bounding box center [548, 104] width 392 height 35
drag, startPoint x: 392, startPoint y: 168, endPoint x: 246, endPoint y: 168, distance: 146.0
click at [392, 122] on div "​ /GROWTHSCENE" at bounding box center [548, 104] width 392 height 35
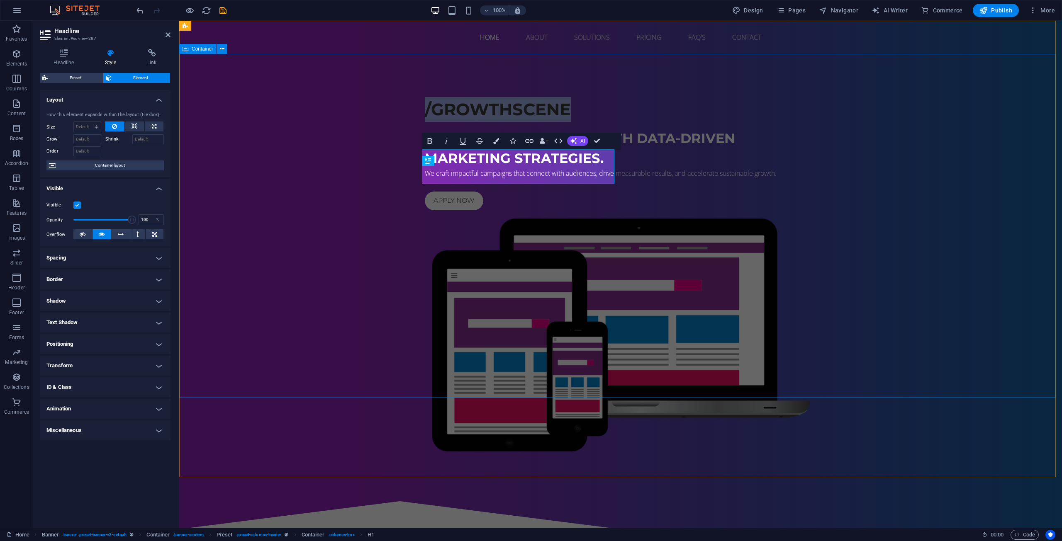
click at [392, 168] on div "​ /GROWTHSCENE Empowering brands with data-driven marketing strategies. We craf…" at bounding box center [620, 272] width 883 height 436
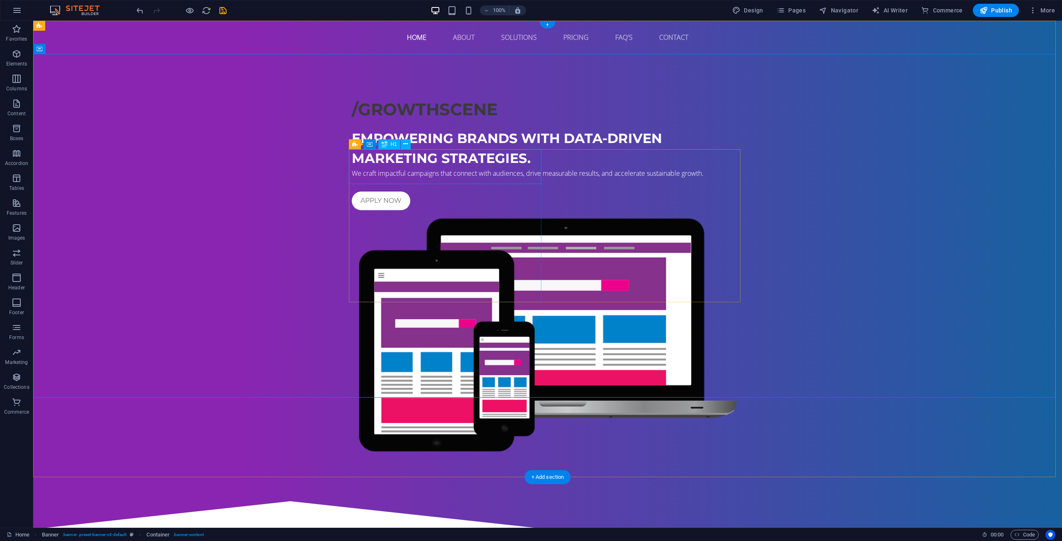
click at [389, 122] on div "​ /GROWTHSCENE" at bounding box center [548, 104] width 392 height 35
click at [394, 122] on div "​ /GROWTHSCENE" at bounding box center [548, 104] width 392 height 35
click at [395, 122] on div "​ /GROWTHSCENE" at bounding box center [548, 104] width 392 height 35
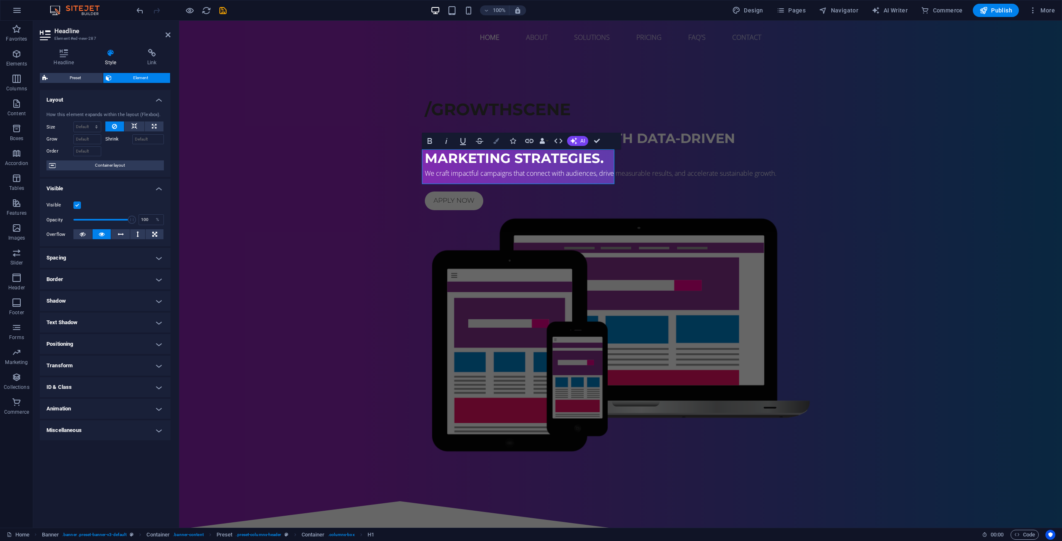
click at [499, 139] on button "Colors" at bounding box center [496, 141] width 16 height 17
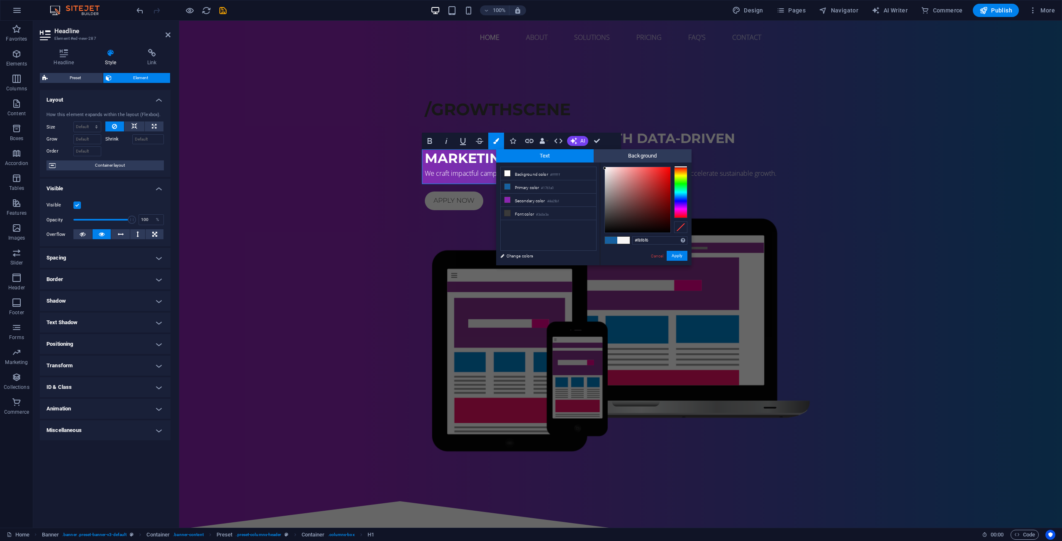
type input "#faf8f8"
drag, startPoint x: 608, startPoint y: 219, endPoint x: 605, endPoint y: 168, distance: 50.7
click at [605, 168] on div at bounding box center [638, 200] width 66 height 66
click at [673, 258] on button "Apply" at bounding box center [677, 256] width 21 height 10
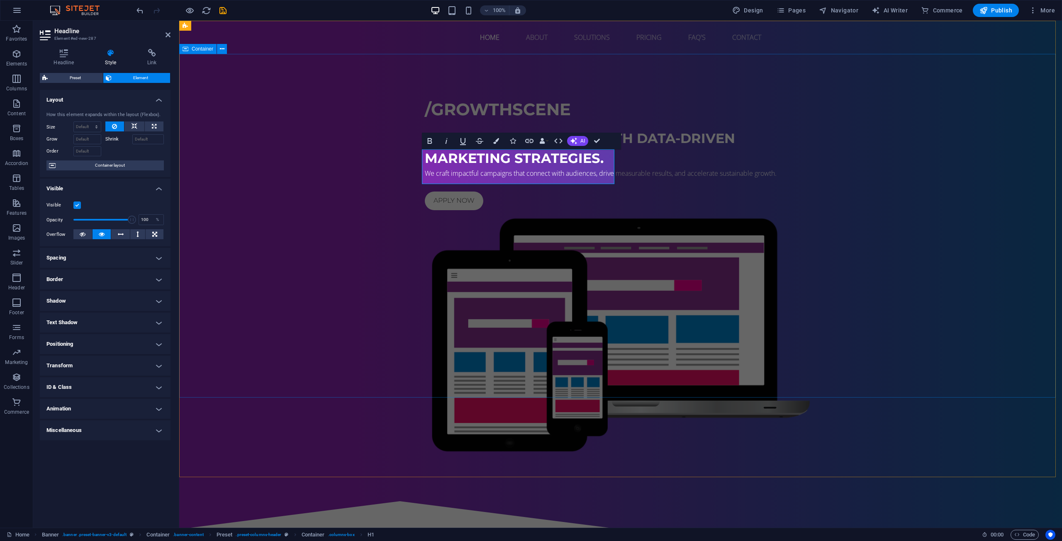
click at [526, 347] on div "​ /GROWTHSCENE Empowering brands with data-driven marketing strategies. We craf…" at bounding box center [620, 272] width 883 height 436
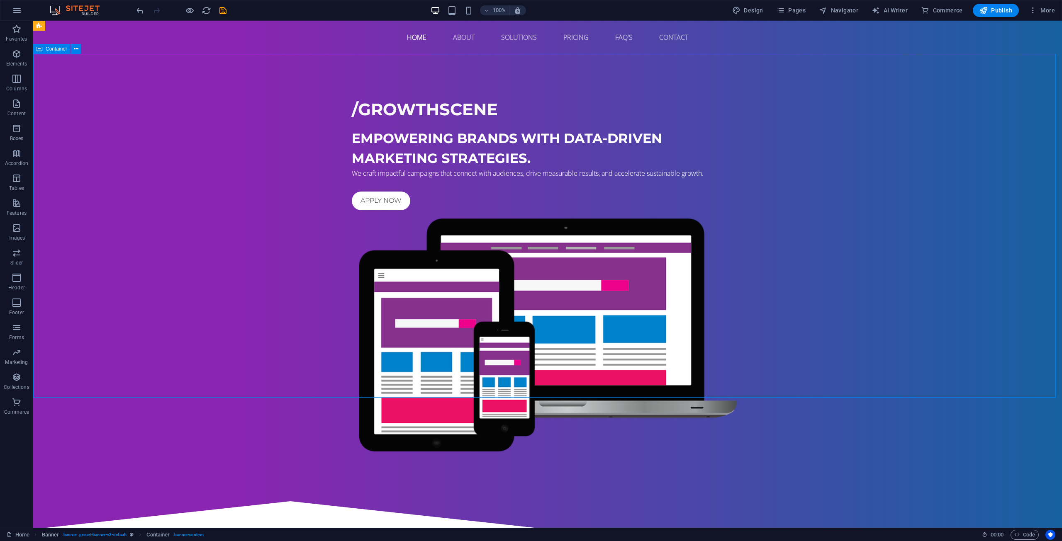
click at [523, 306] on div "​ /GROWTHSCENE Empowering brands with data-driven marketing strategies. We craf…" at bounding box center [547, 272] width 1029 height 436
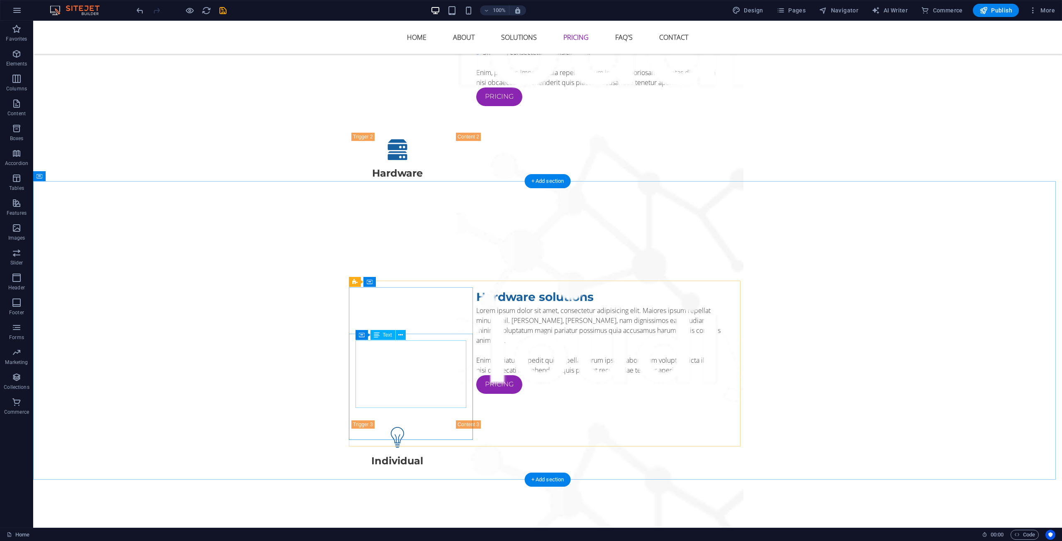
scroll to position [1535, 0]
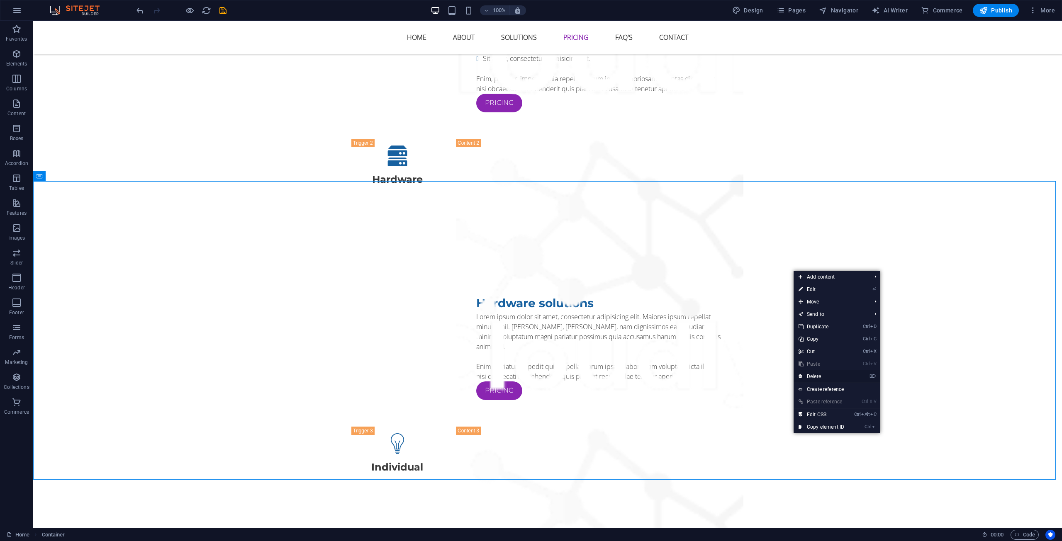
click at [811, 373] on link "⌦ Delete" at bounding box center [821, 376] width 56 height 12
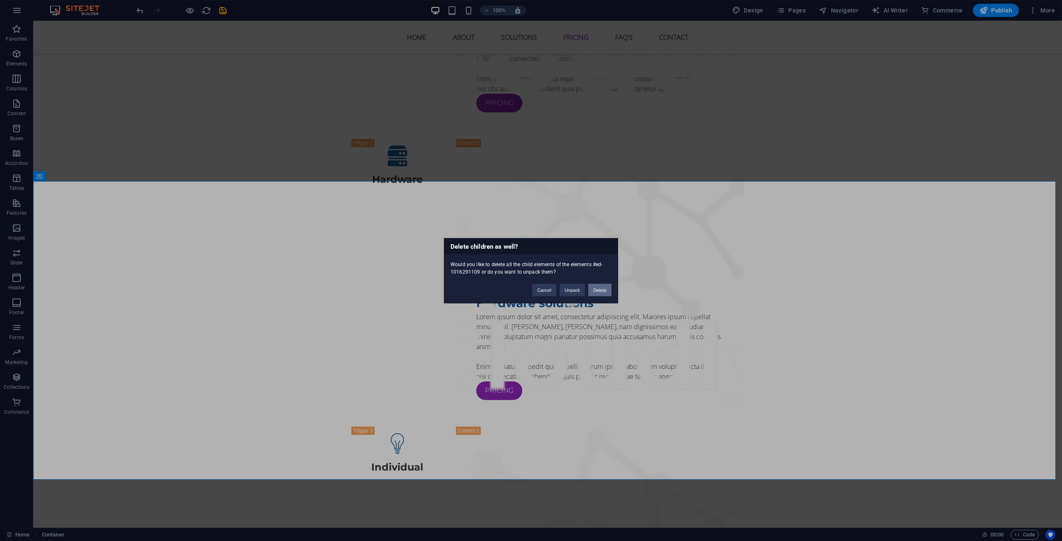
drag, startPoint x: 594, startPoint y: 287, endPoint x: 562, endPoint y: 267, distance: 38.8
click at [594, 287] on button "Delete" at bounding box center [599, 290] width 23 height 12
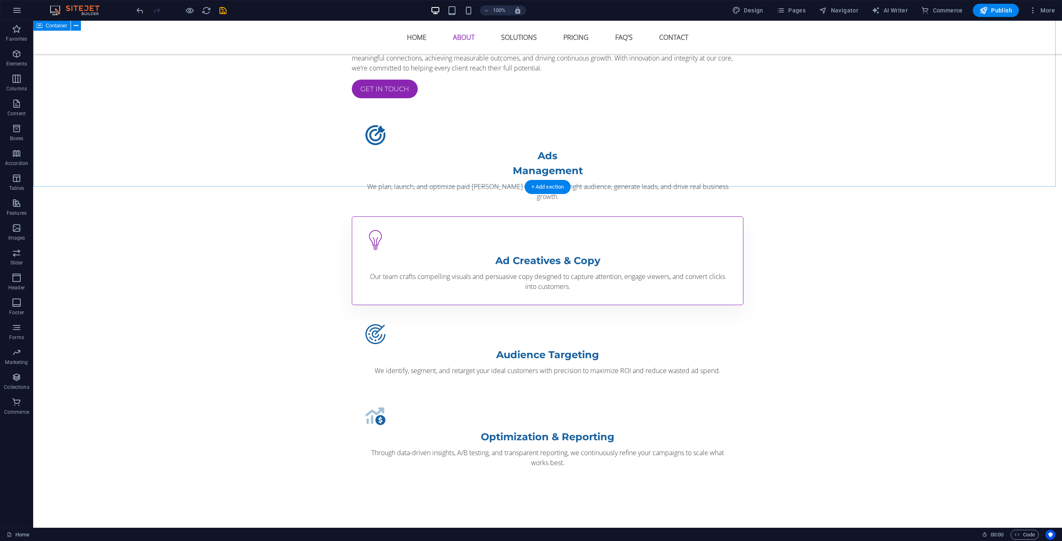
scroll to position [664, 0]
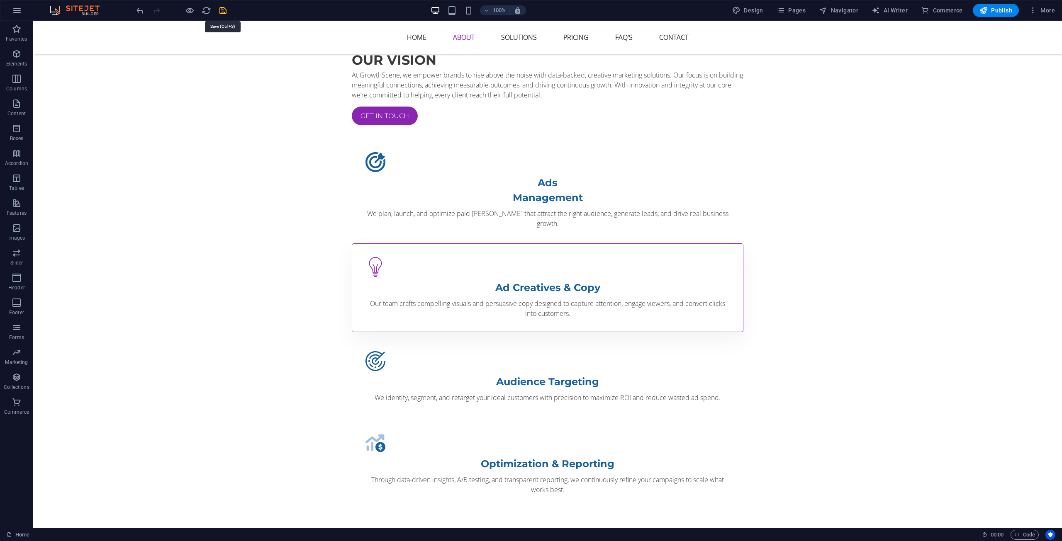
click at [221, 11] on icon "save" at bounding box center [223, 11] width 10 height 10
checkbox input "false"
click at [17, 10] on icon "button" at bounding box center [17, 10] width 10 height 10
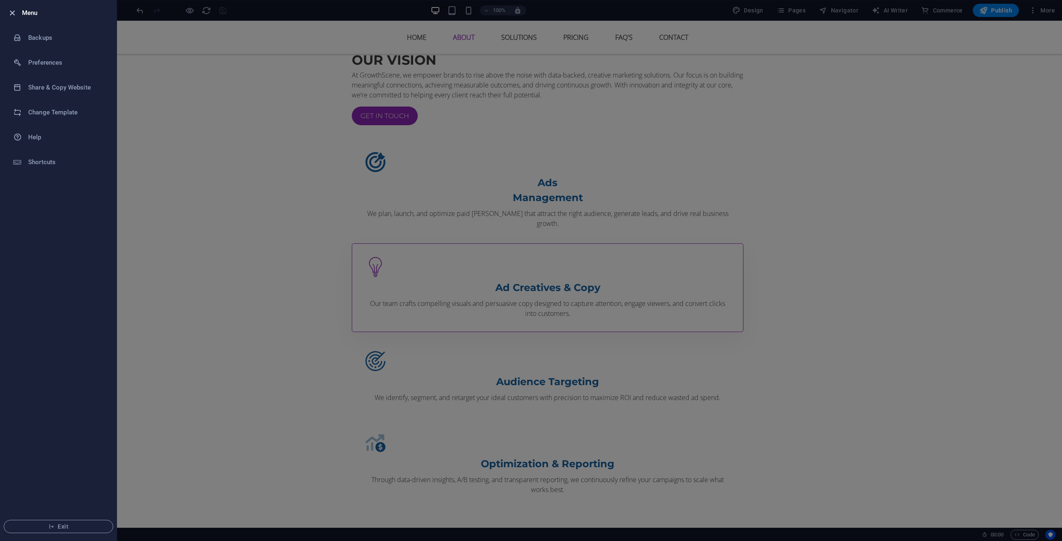
click at [13, 10] on icon "button" at bounding box center [12, 13] width 10 height 10
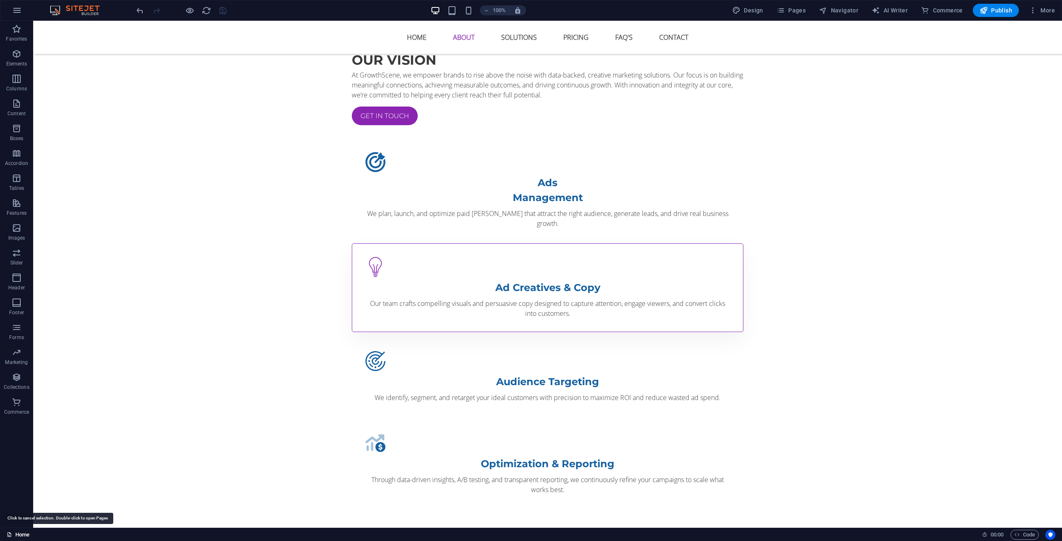
click at [13, 531] on link "Home" at bounding box center [18, 535] width 23 height 10
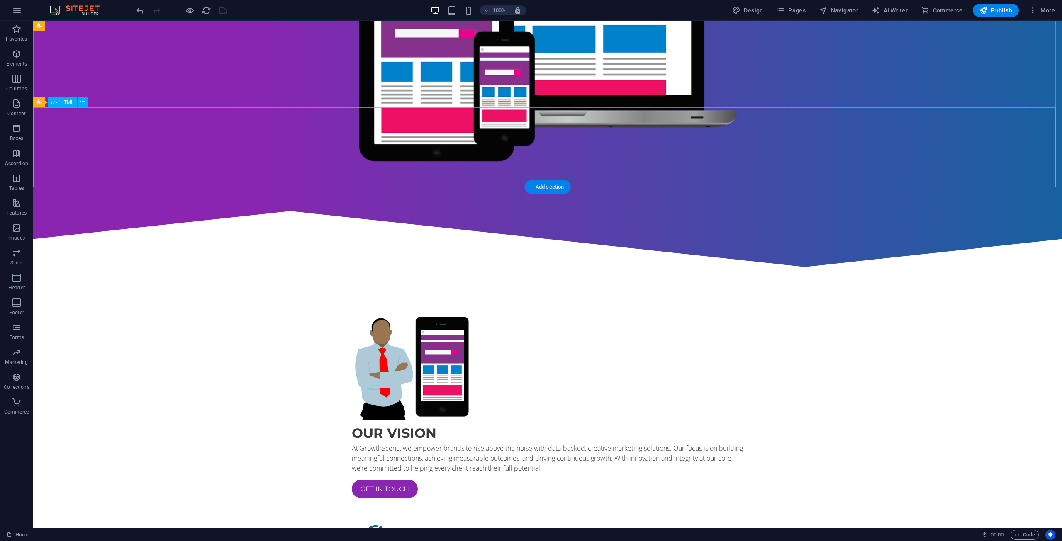
scroll to position [166, 0]
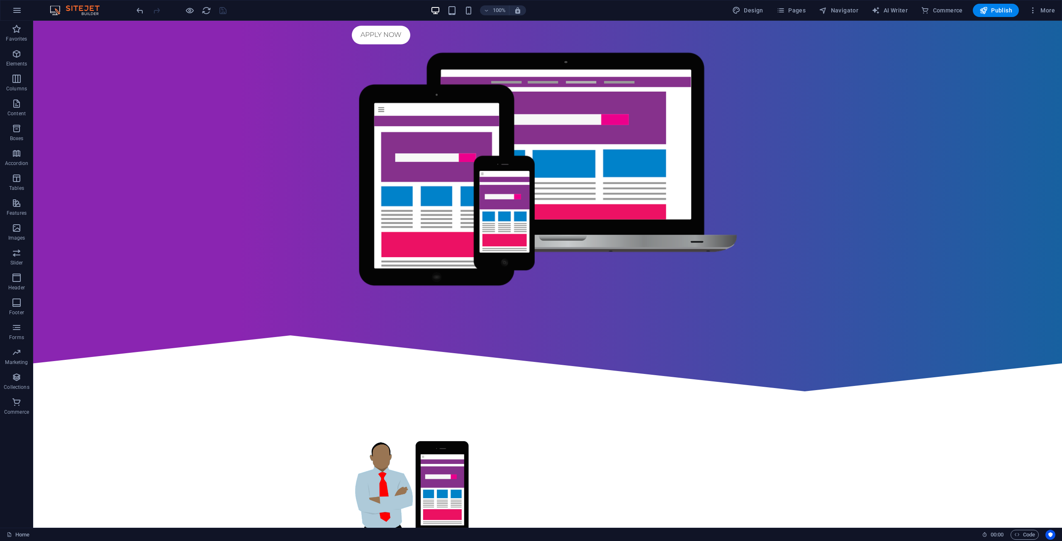
click at [82, 8] on img at bounding box center [79, 10] width 62 height 10
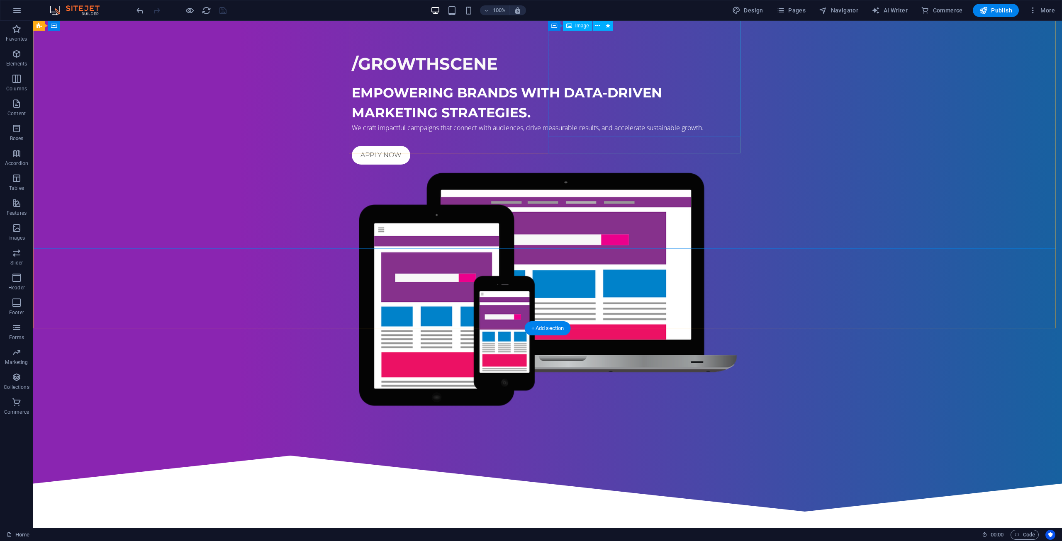
scroll to position [0, 0]
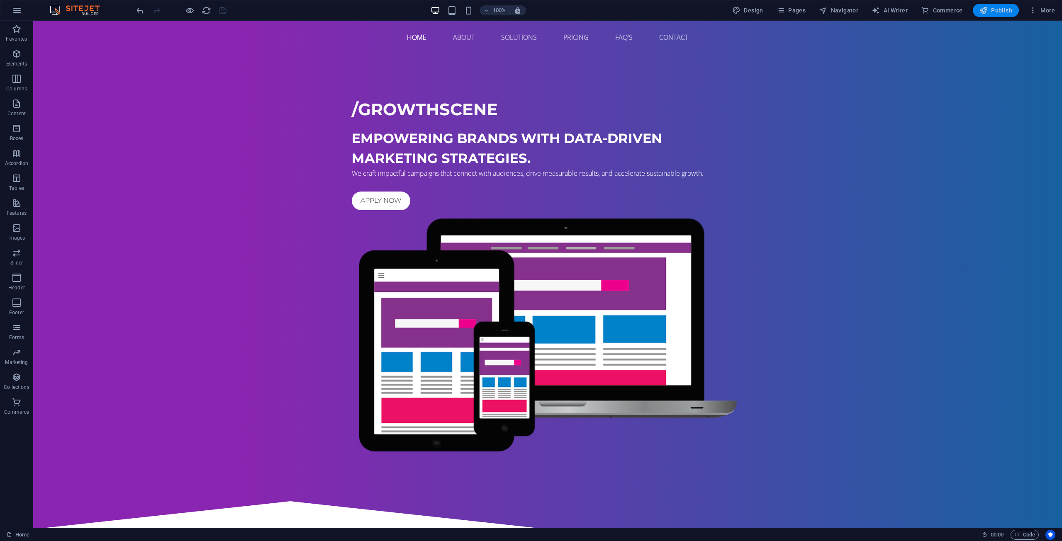
click at [987, 4] on button "Publish" at bounding box center [996, 10] width 46 height 13
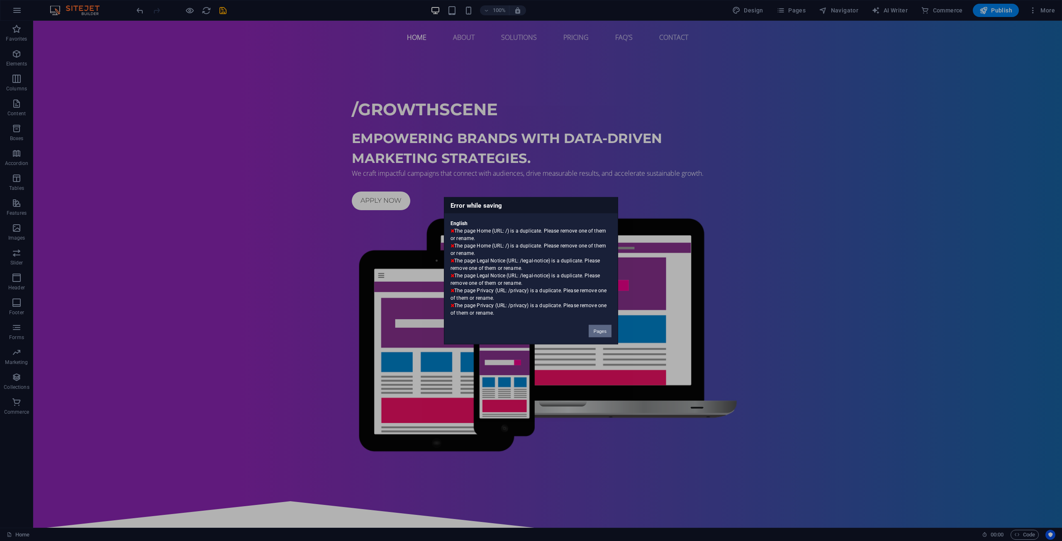
click at [600, 331] on button "Pages" at bounding box center [600, 331] width 23 height 12
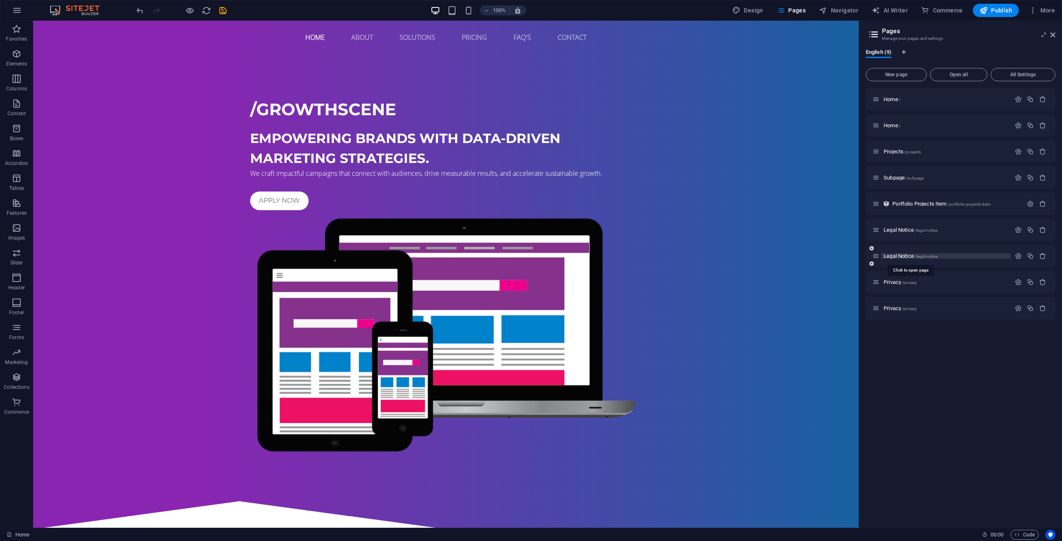
click at [932, 258] on span "/legal-notice" at bounding box center [926, 256] width 23 height 5
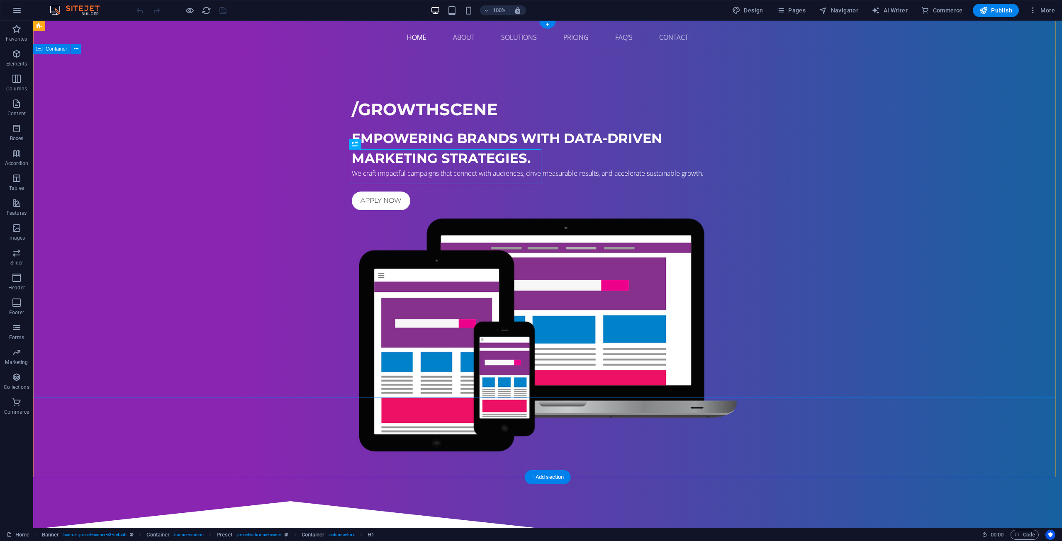
click at [716, 324] on div "​ /GROWTHSCENE Empowering brands with data-driven marketing strategies. We craf…" at bounding box center [547, 272] width 1029 height 436
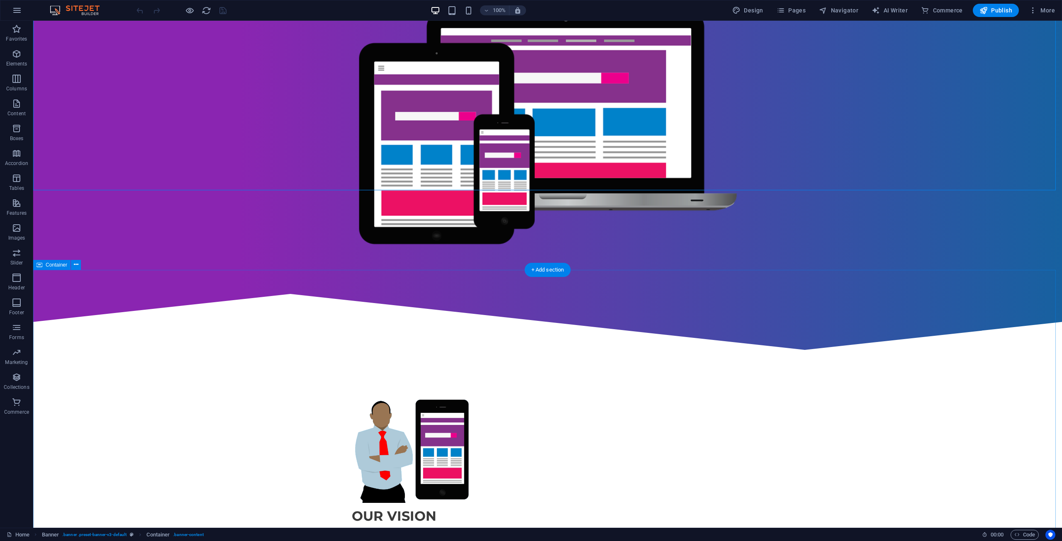
scroll to position [456, 0]
